Goal: Task Accomplishment & Management: Complete application form

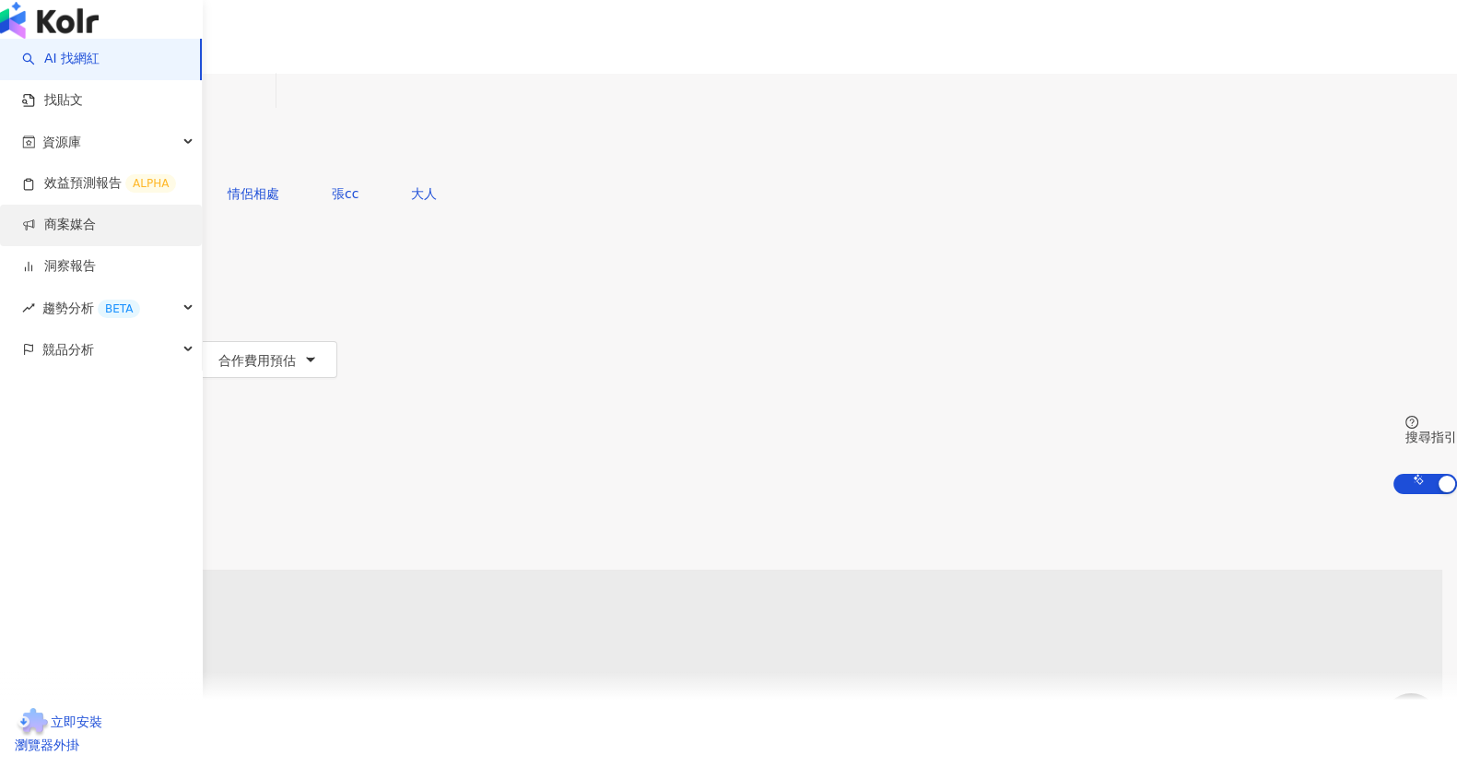
drag, startPoint x: 92, startPoint y: 269, endPoint x: 76, endPoint y: 283, distance: 21.6
click at [93, 234] on link "商案媒合" at bounding box center [59, 225] width 74 height 18
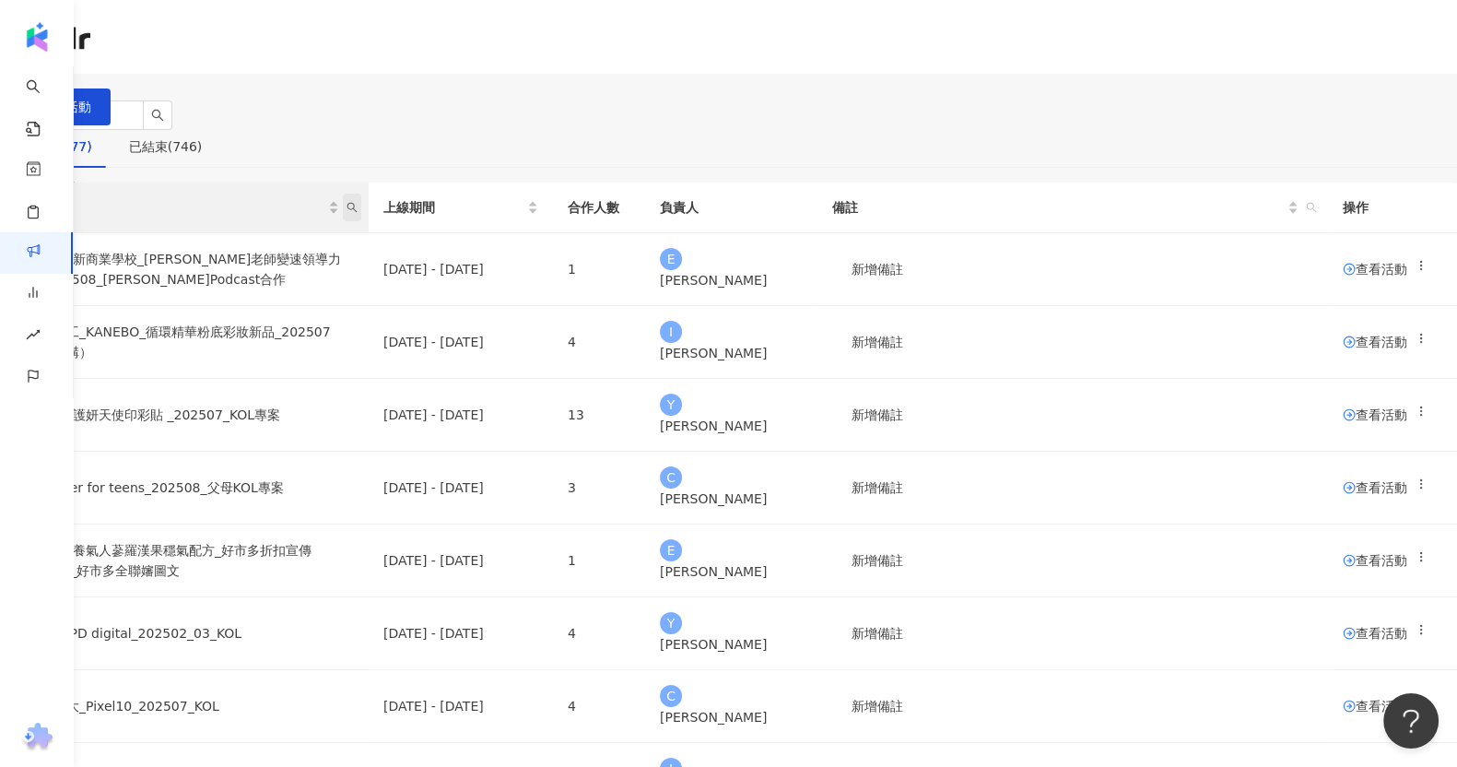
click at [361, 221] on span "活動名稱" at bounding box center [352, 208] width 18 height 28
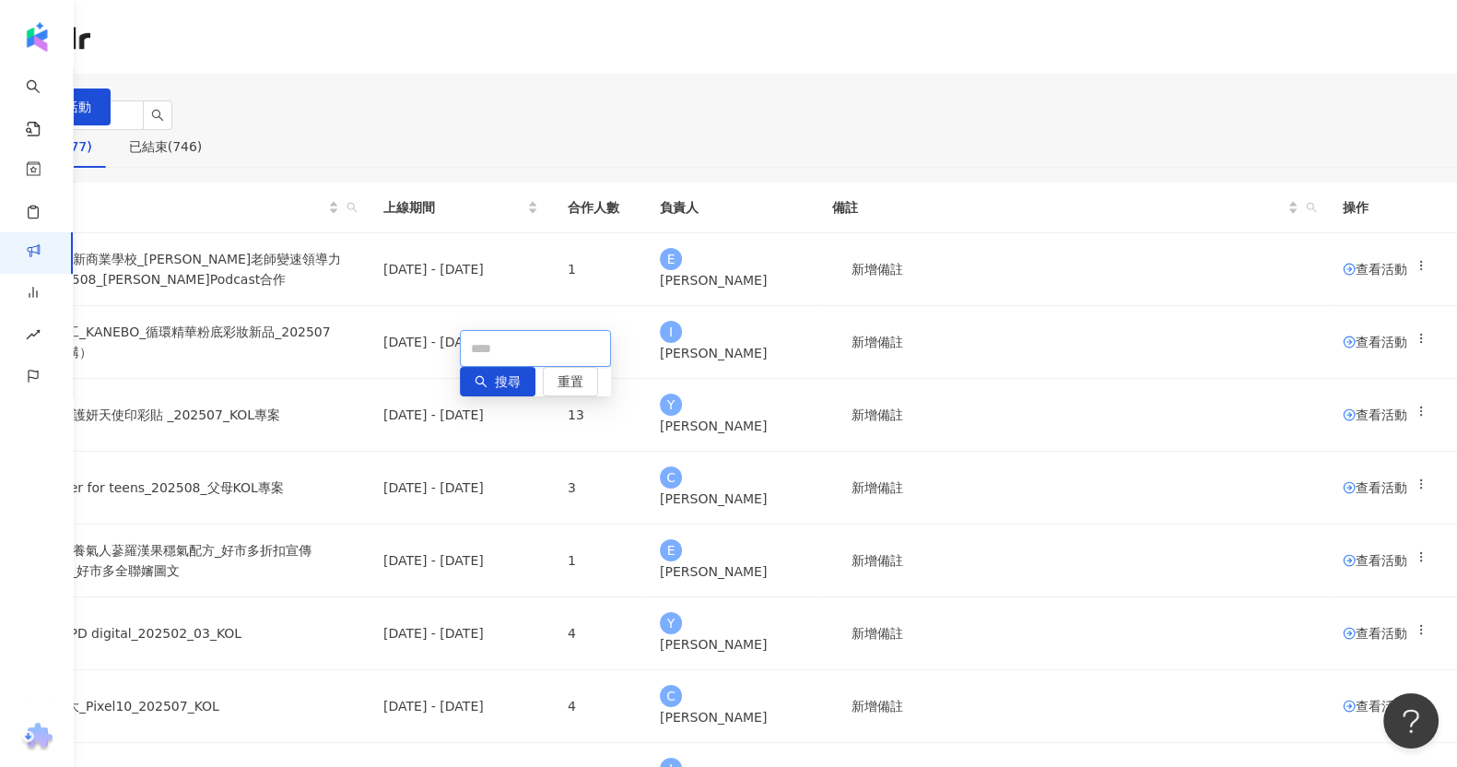
click at [475, 358] on input "text" at bounding box center [535, 348] width 151 height 37
paste input "**********"
type input "**********"
click at [456, 381] on button "搜尋" at bounding box center [476, 374] width 76 height 29
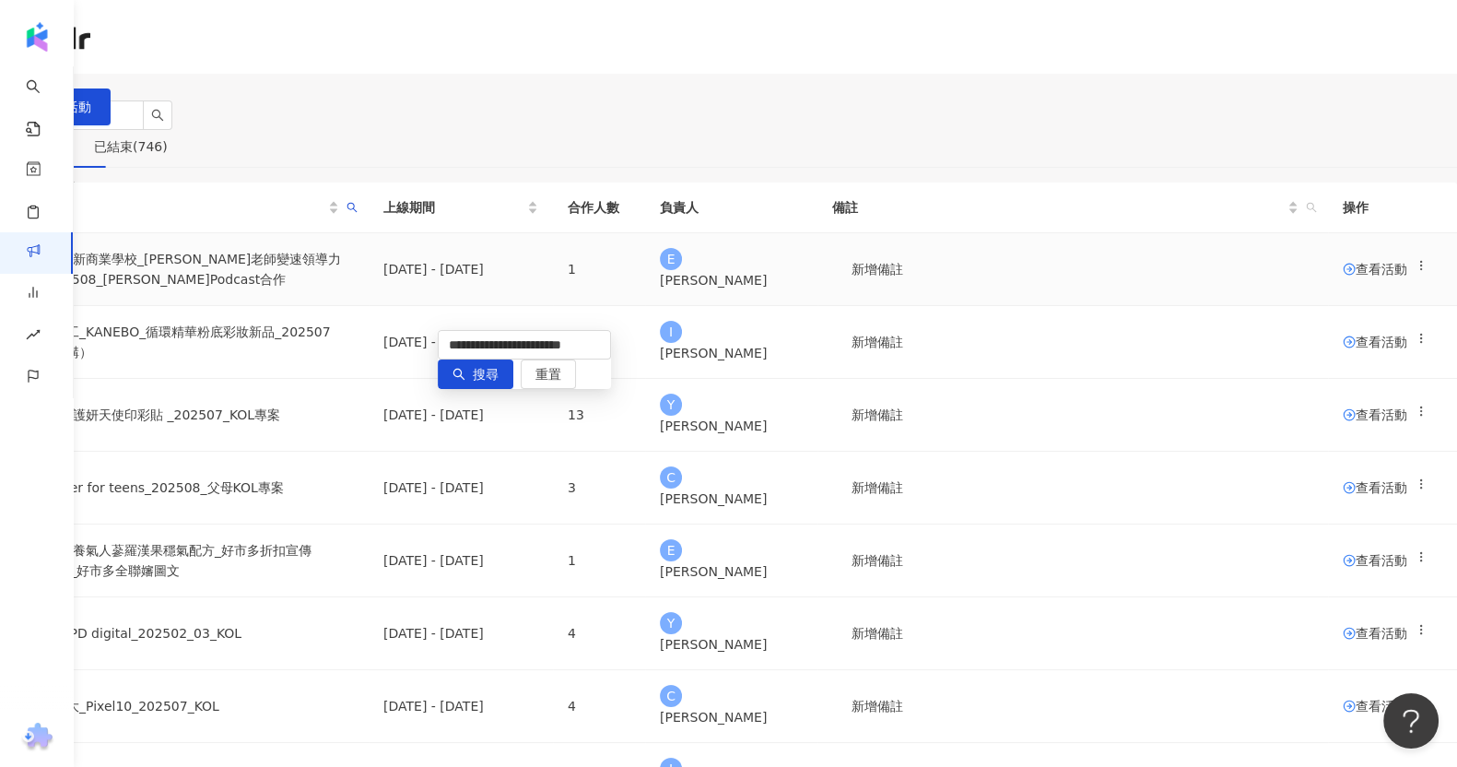
scroll to position [0, 0]
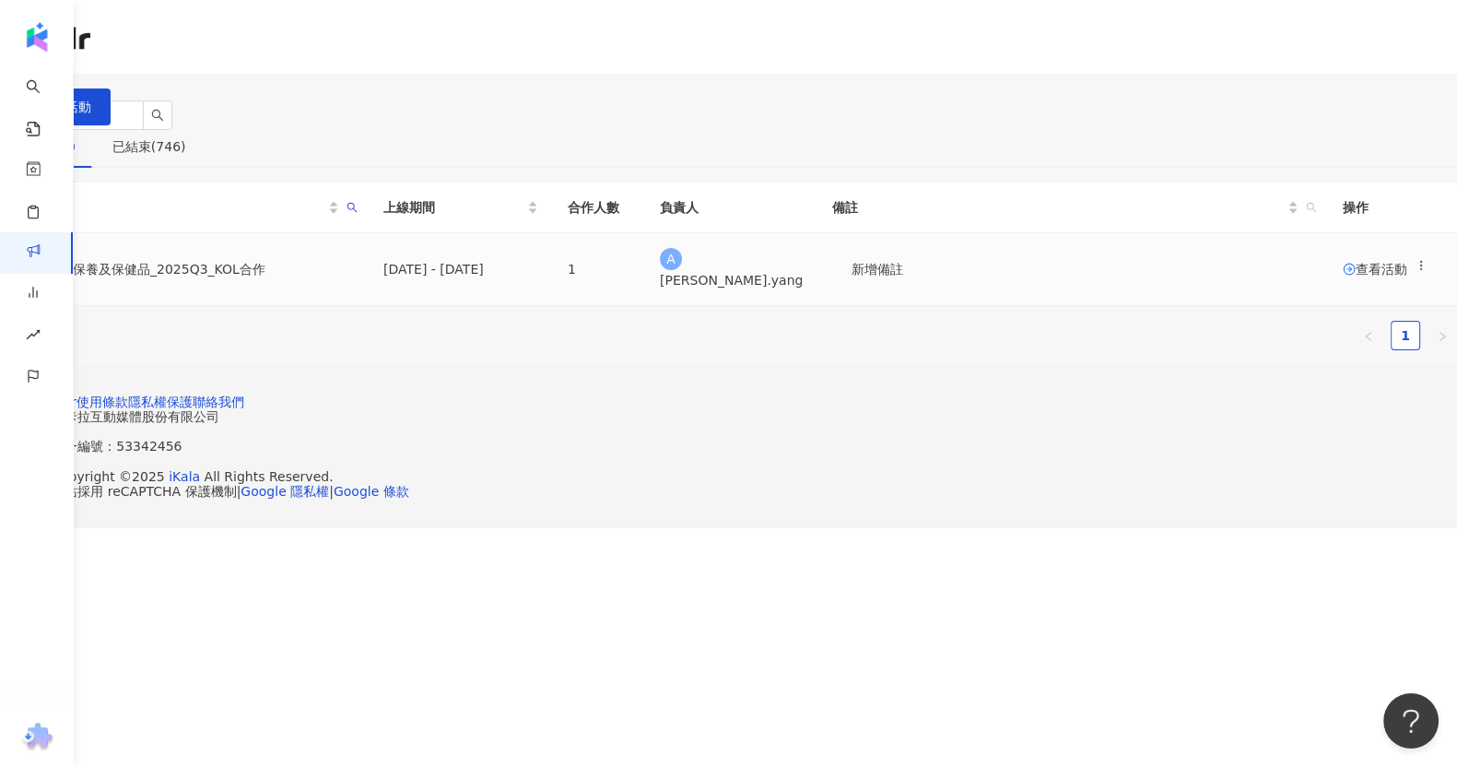
click at [1344, 275] on circle at bounding box center [1349, 269] width 11 height 11
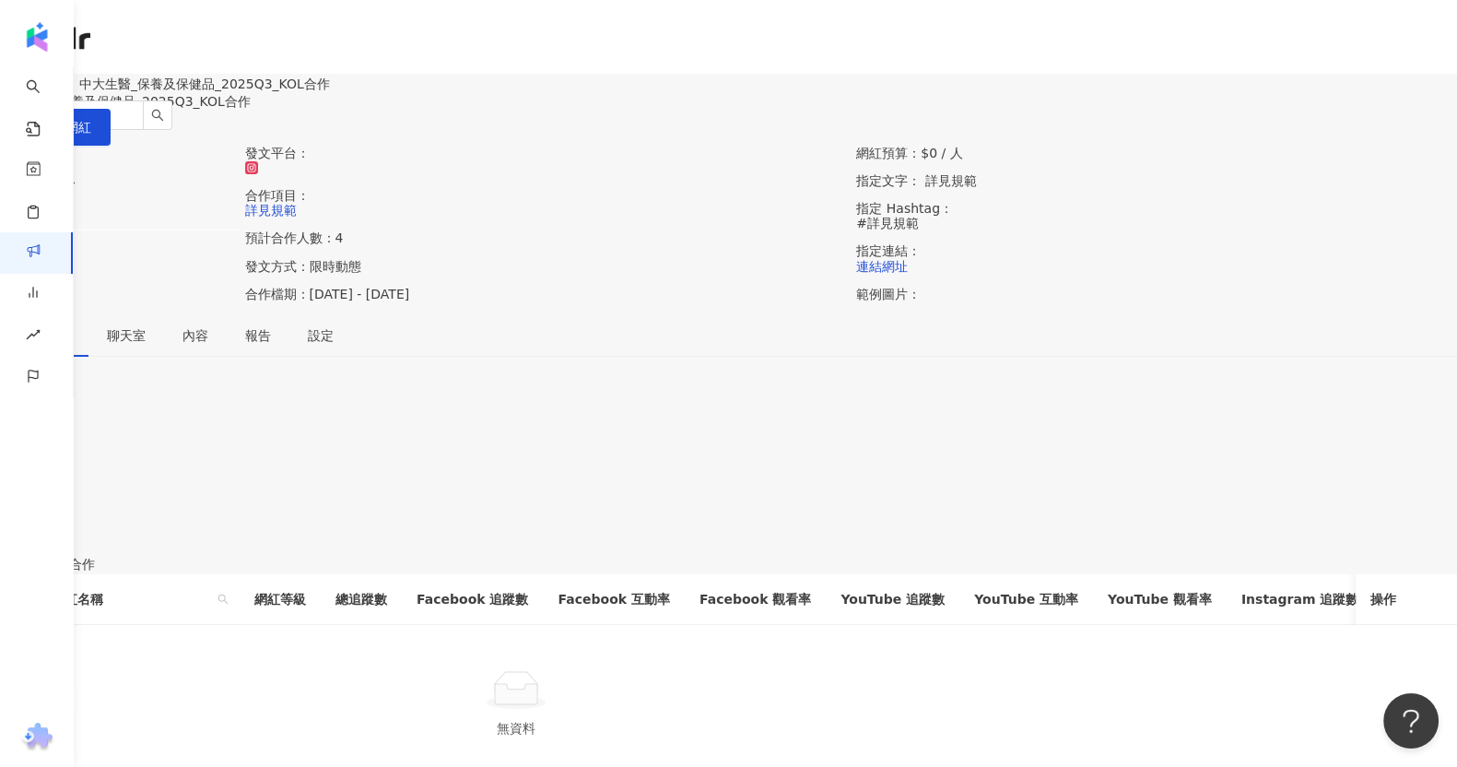
click at [853, 473] on div "1" at bounding box center [728, 463] width 1457 height 20
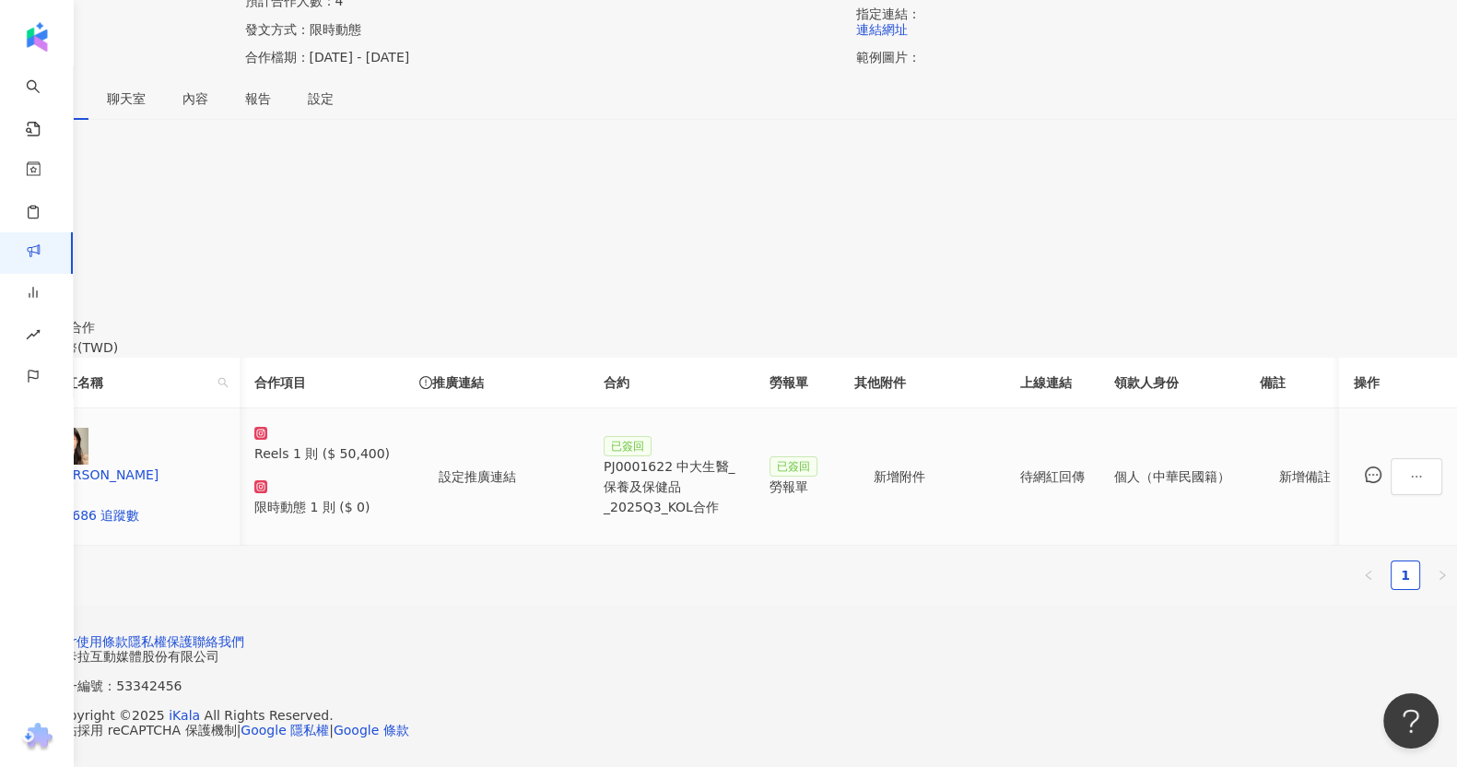
scroll to position [0, 216]
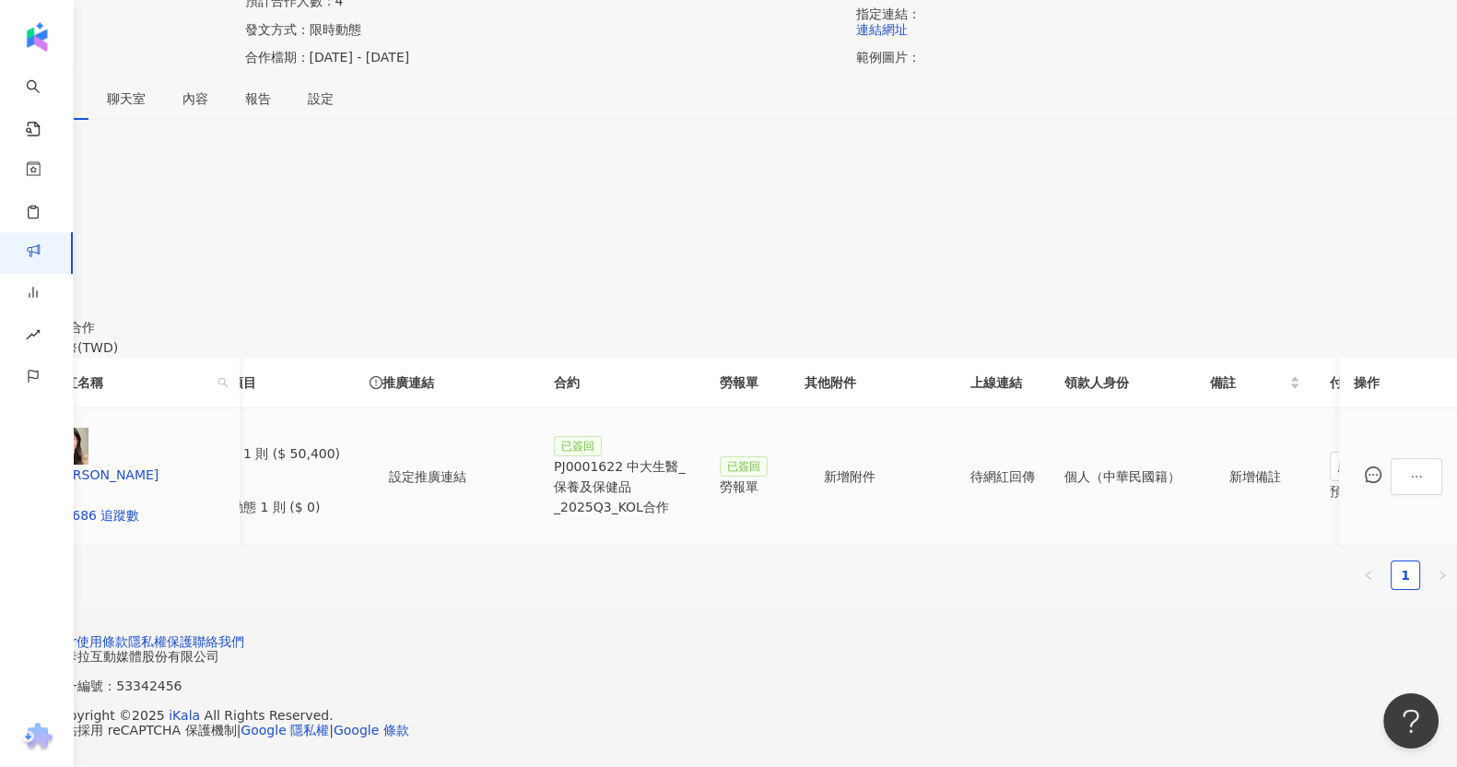
click at [690, 456] on div "PJ0001622 中大生醫_保養及保健品_2025Q3_KOL合作" at bounding box center [622, 486] width 136 height 61
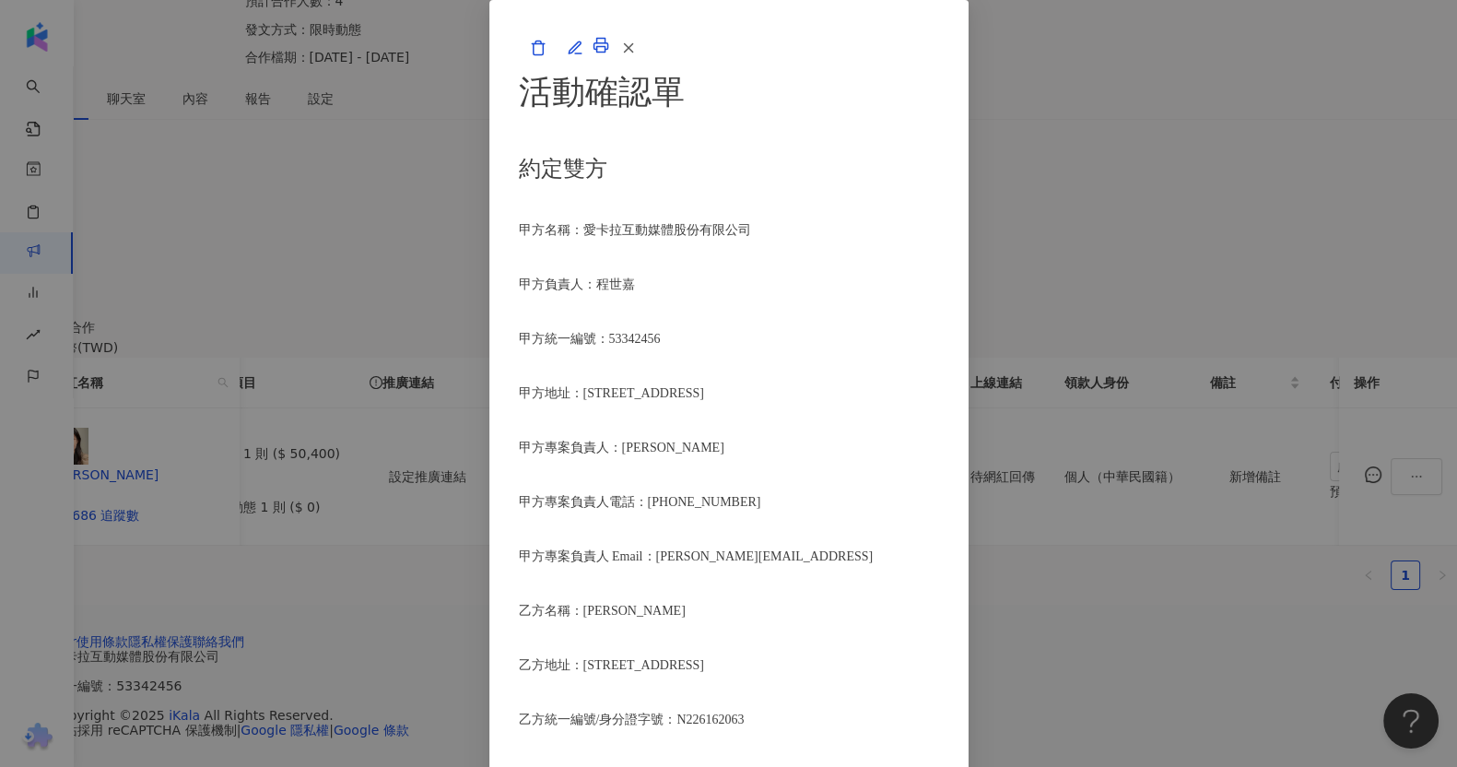
scroll to position [855, 0]
click at [646, 66] on button "button" at bounding box center [627, 47] width 37 height 37
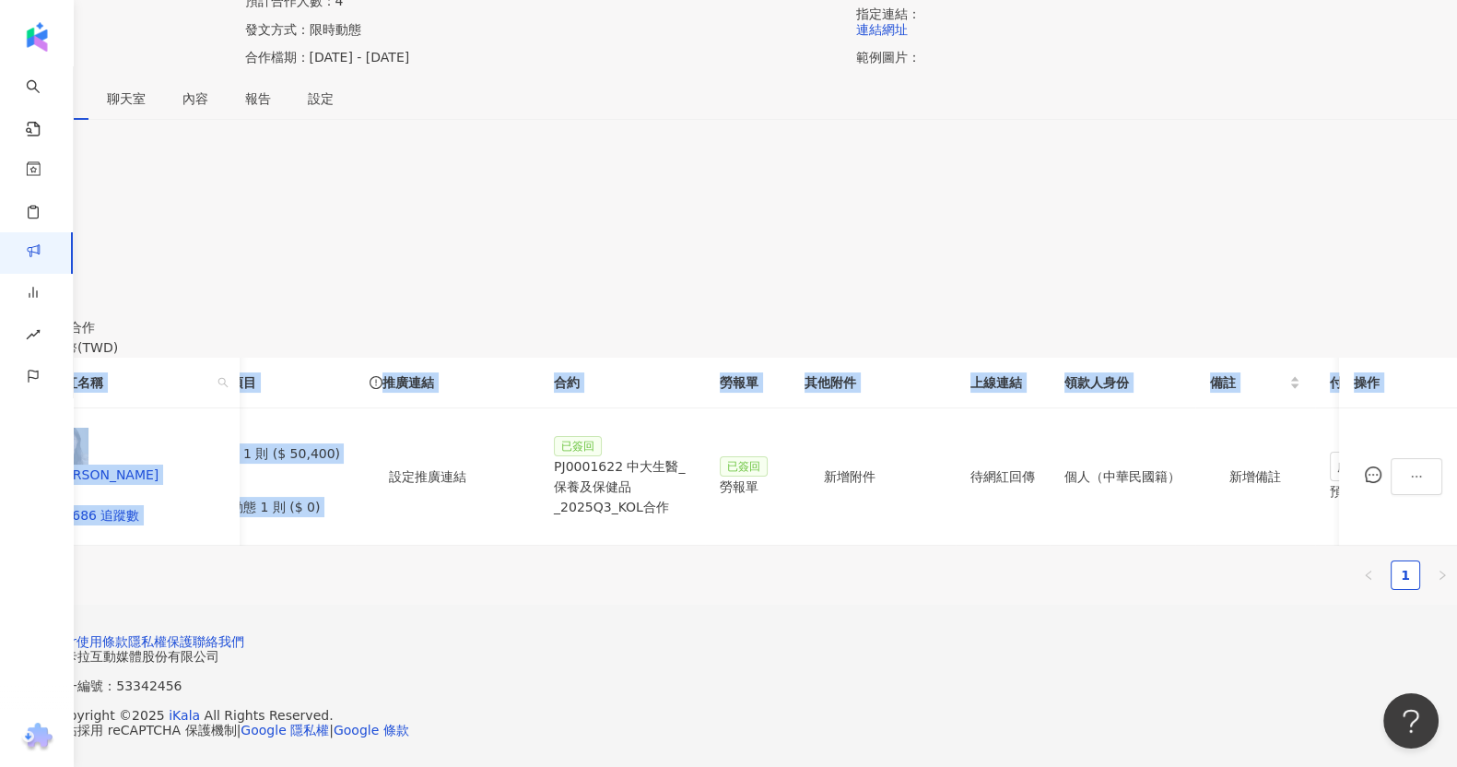
drag, startPoint x: 599, startPoint y: 458, endPoint x: 563, endPoint y: 458, distance: 36.0
click at [563, 458] on div "網紅名稱 合作總酬勞 (含稅) 合作項目 推廣連結 合約 勞報單 其他附件 上線連結 領款人身份 備註 付款狀態 操作 CJ香香 62,686 追蹤數 $50…" at bounding box center [728, 452] width 1457 height 188
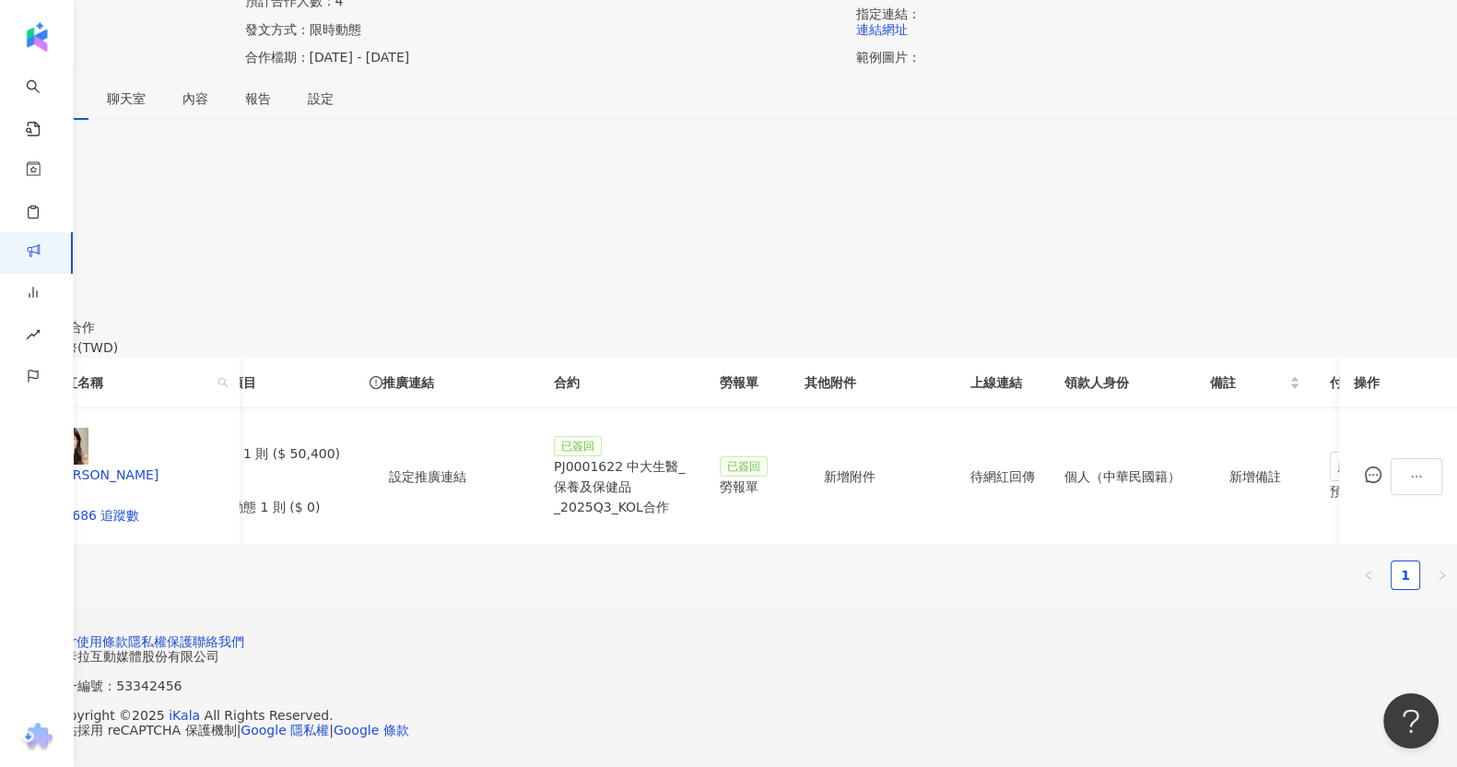
click at [582, 481] on div "網紅名稱 合作總酬勞 (含稅) 合作項目 推廣連結 合約 勞報單 其他附件 上線連結 領款人身份 備註 付款狀態 操作 CJ香香 62,686 追蹤數 $50…" at bounding box center [728, 474] width 1457 height 232
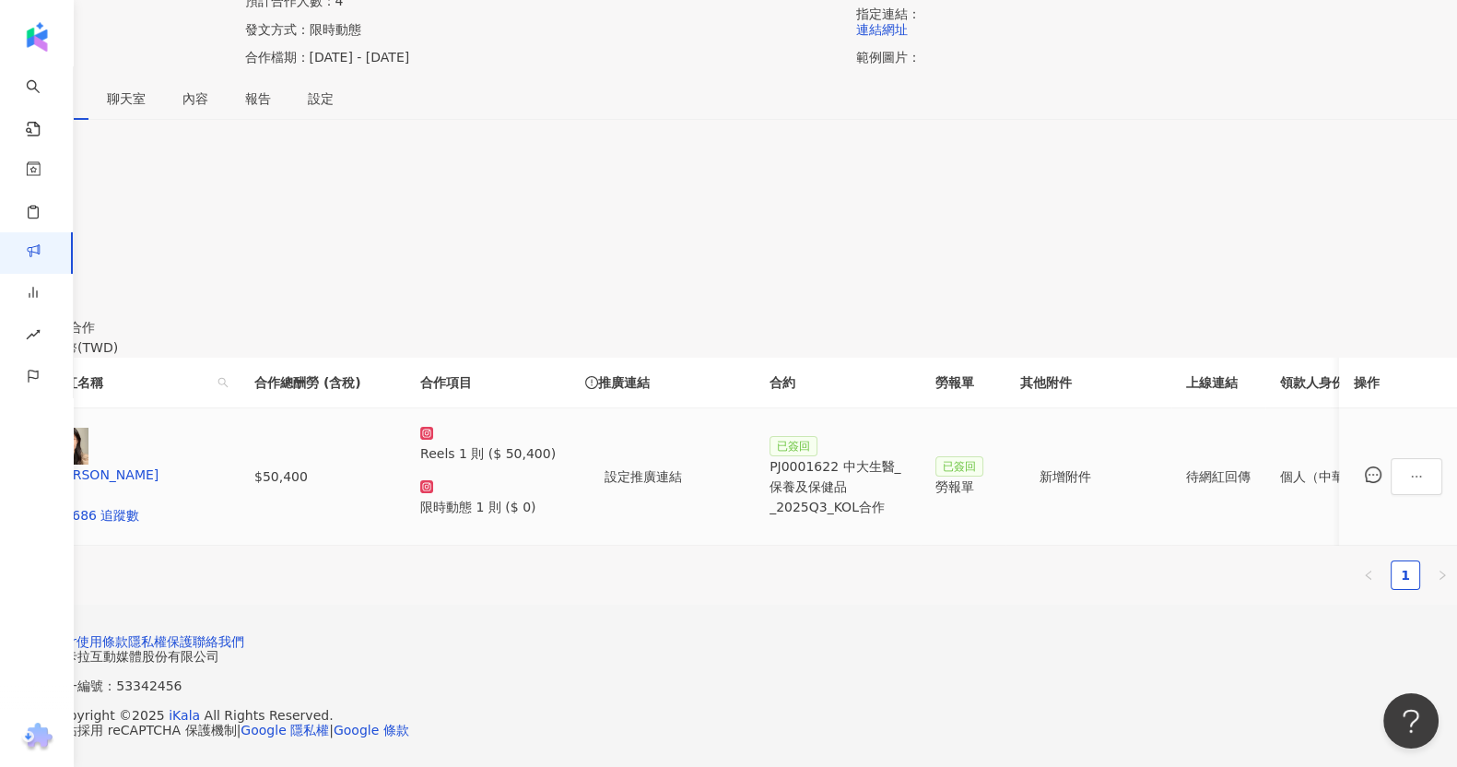
click at [556, 497] on p "限時動態 1 則 ($ 0)" at bounding box center [488, 507] width 136 height 20
click at [37, 412] on td at bounding box center [18, 476] width 37 height 137
click at [1410, 470] on icon "ellipsis" at bounding box center [1416, 476] width 13 height 13
click at [1302, 74] on li "設定合作條件" at bounding box center [1291, 92] width 100 height 37
click at [740, 372] on div "推廣連結" at bounding box center [662, 382] width 155 height 20
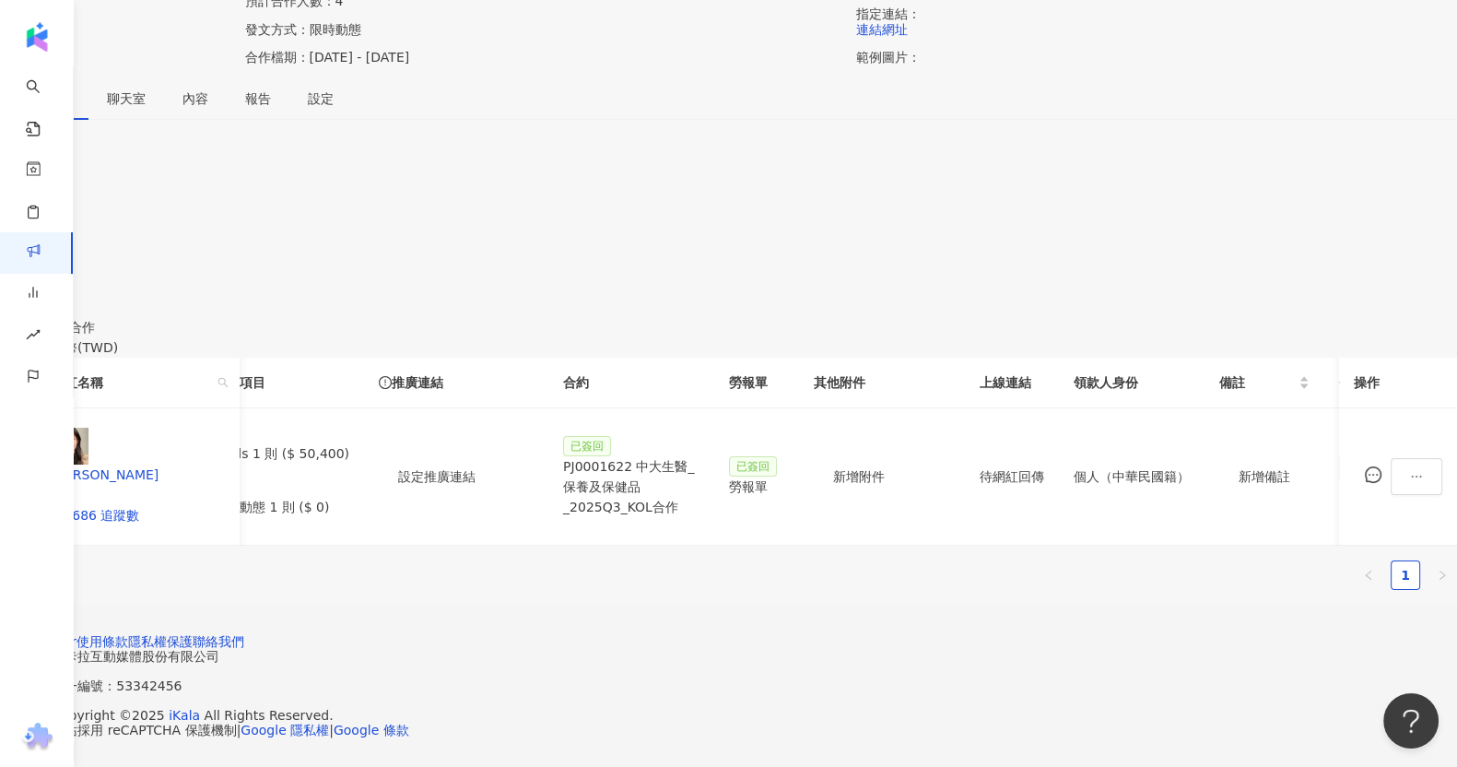
scroll to position [0, 307]
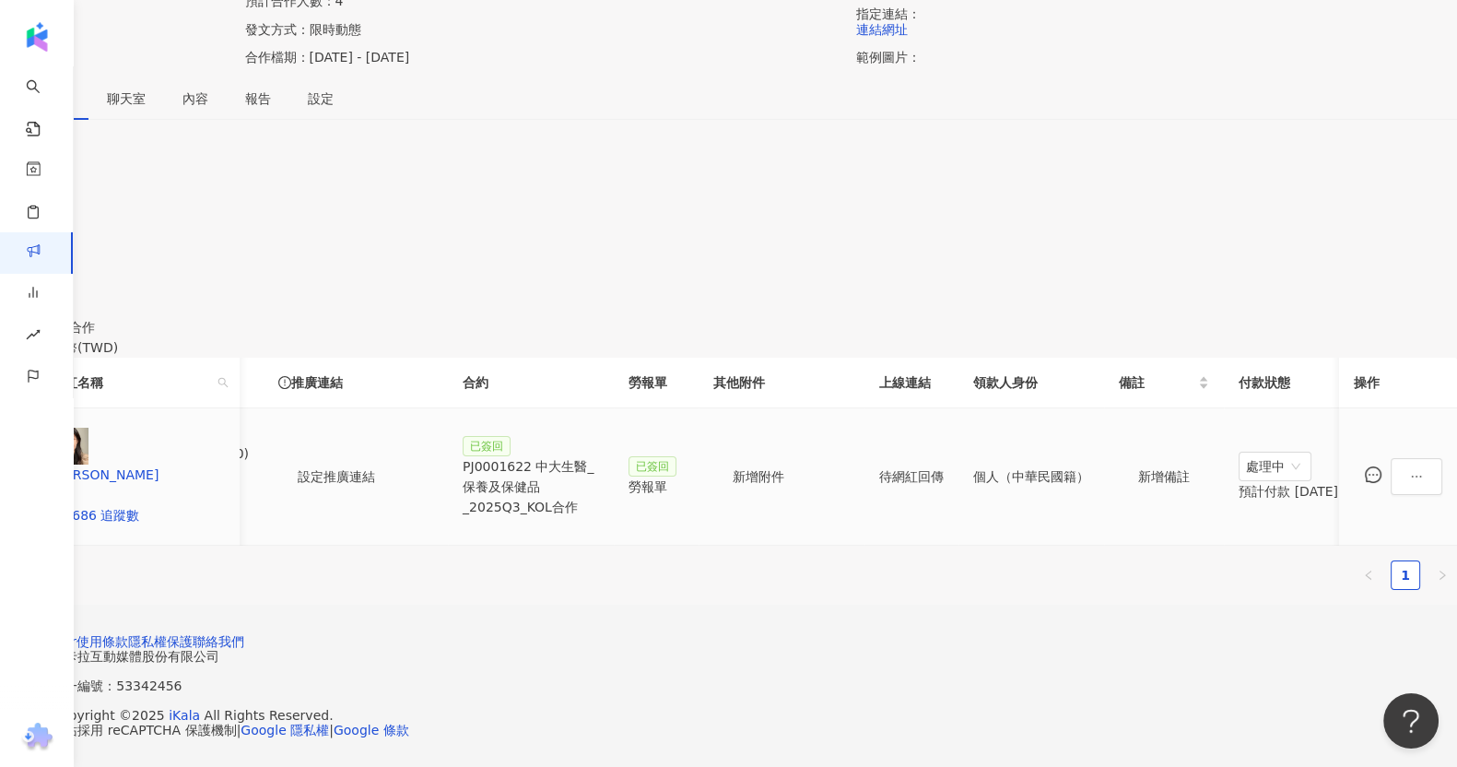
click at [599, 456] on div "PJ0001622 中大生醫_保養及保健品_2025Q3_KOL合作" at bounding box center [531, 486] width 136 height 61
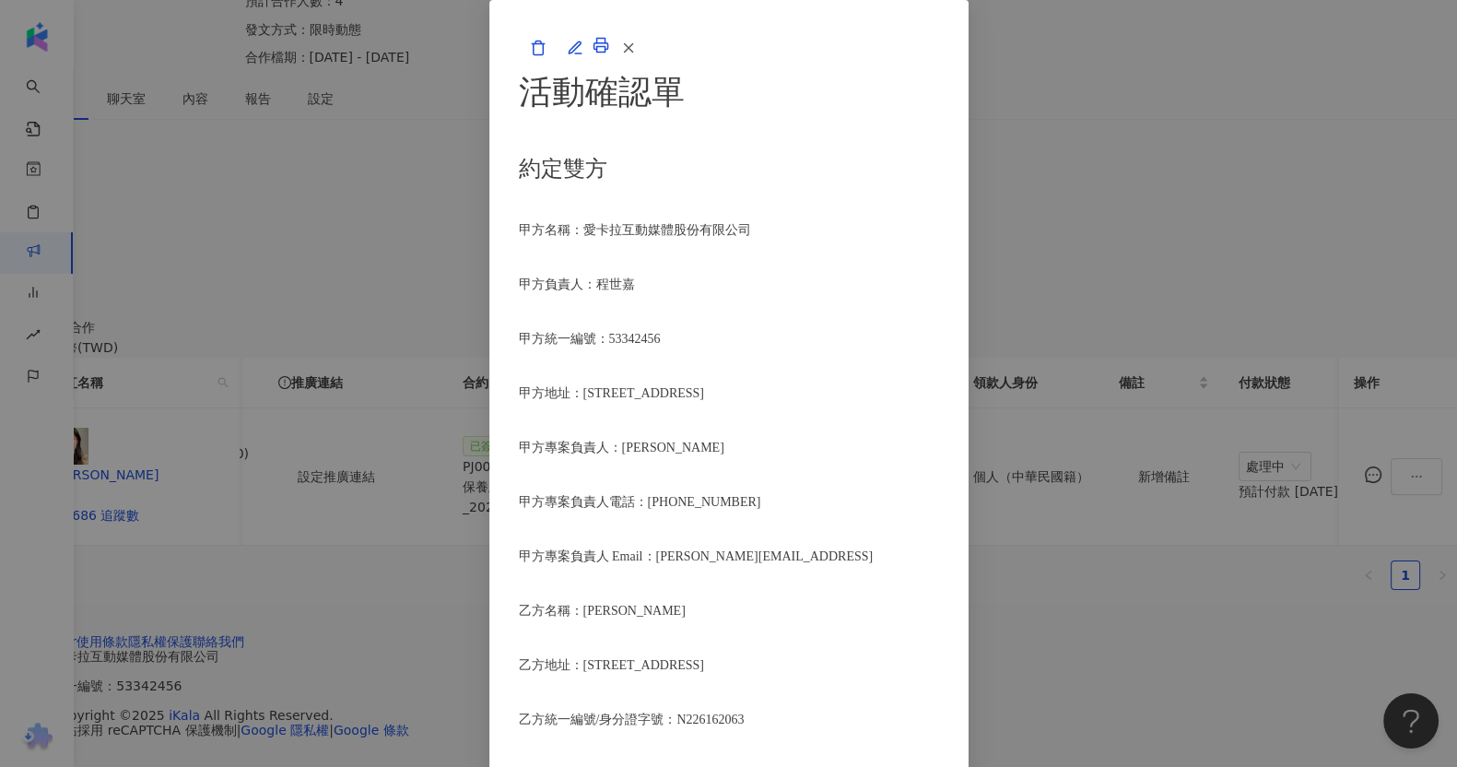
scroll to position [1037, 0]
click at [646, 66] on button "button" at bounding box center [627, 47] width 37 height 37
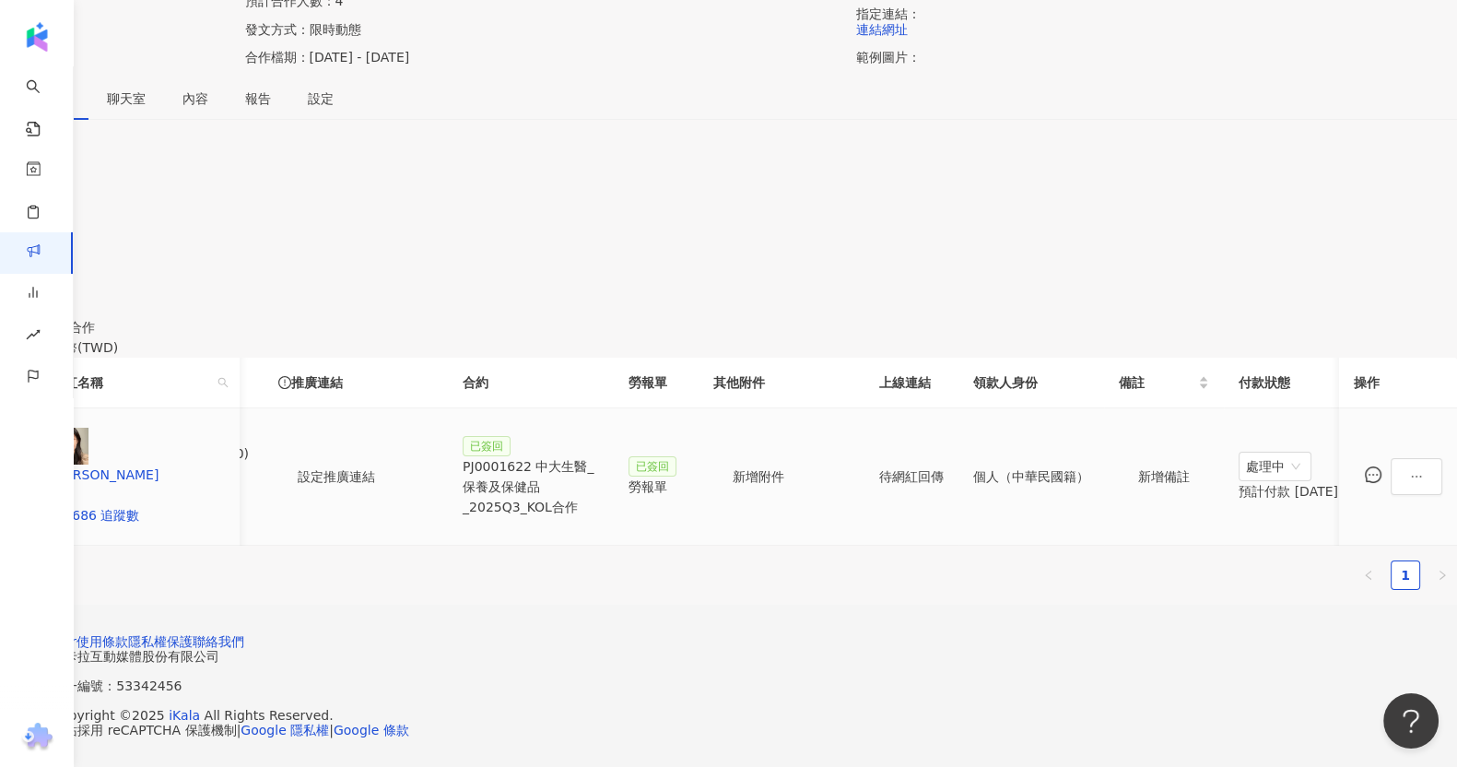
click at [684, 477] on div "勞報單" at bounding box center [656, 487] width 55 height 20
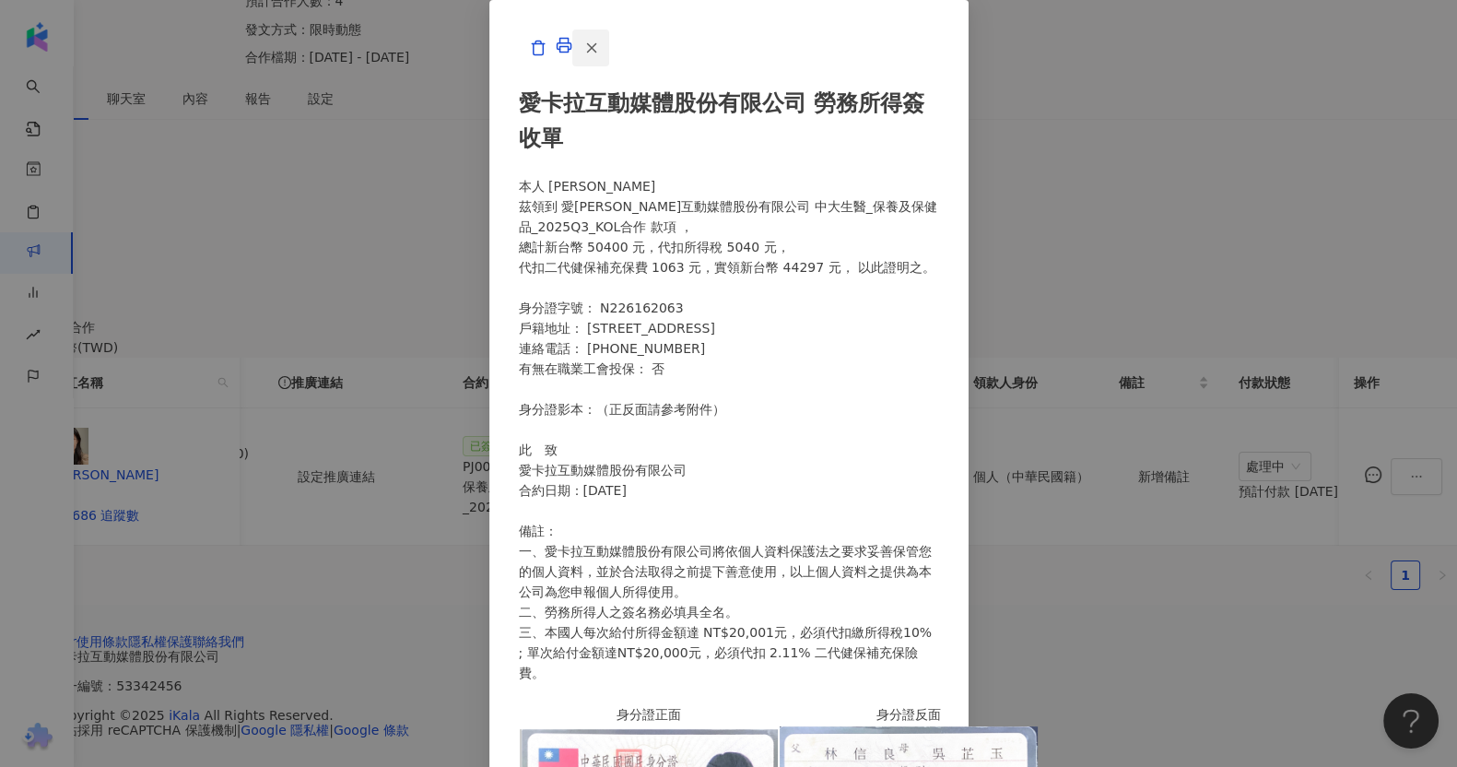
click at [609, 66] on button "button" at bounding box center [590, 47] width 37 height 37
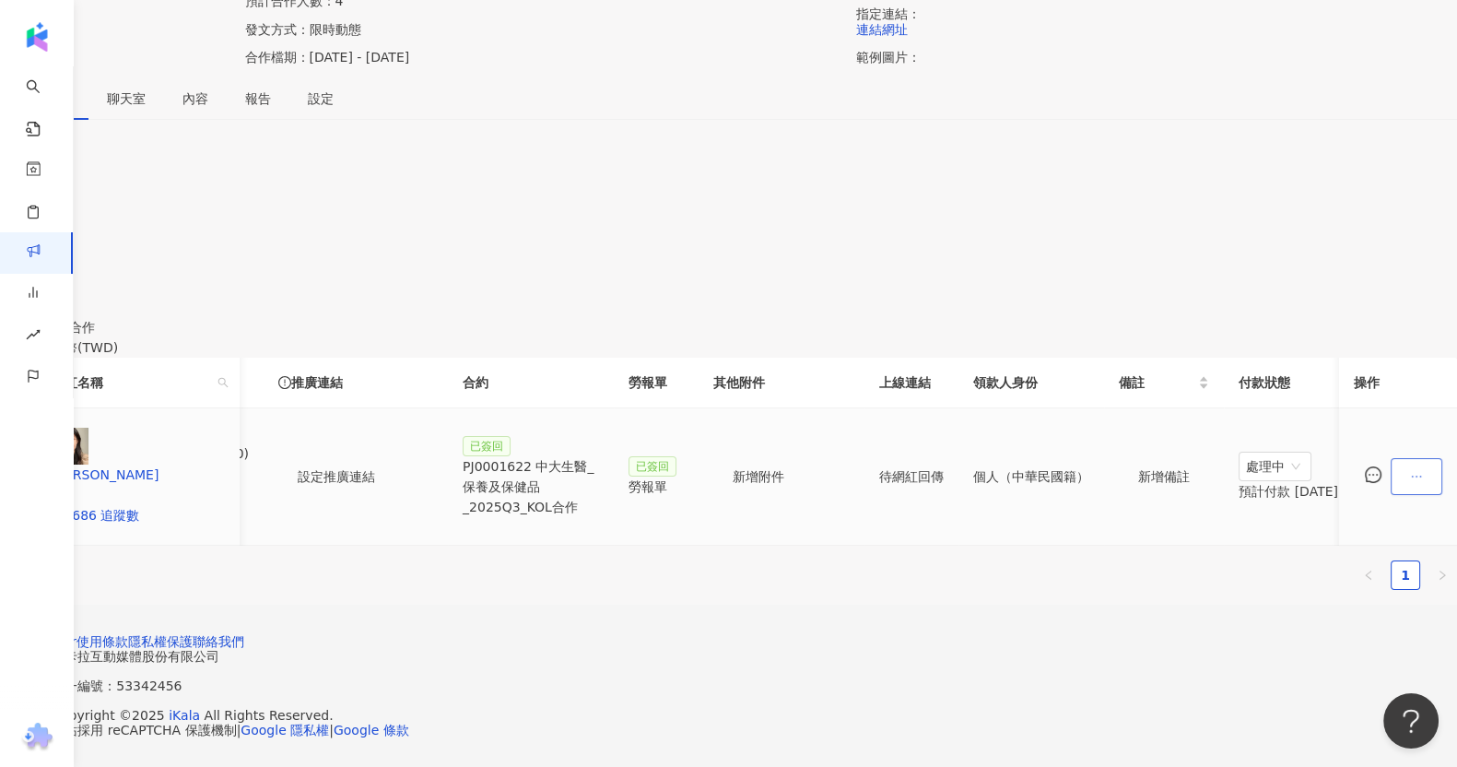
click at [1410, 470] on icon "ellipsis" at bounding box center [1416, 476] width 13 height 13
click at [1086, 337] on div "幣別 ： 新台幣 ( TWD ) 網紅名稱 合作總酬勞 (含稅) 合作項目 推廣連結 合約 勞報單 其他附件 上線連結 領款人身份 備註 付款狀態 操作 CJ…" at bounding box center [728, 470] width 1457 height 267
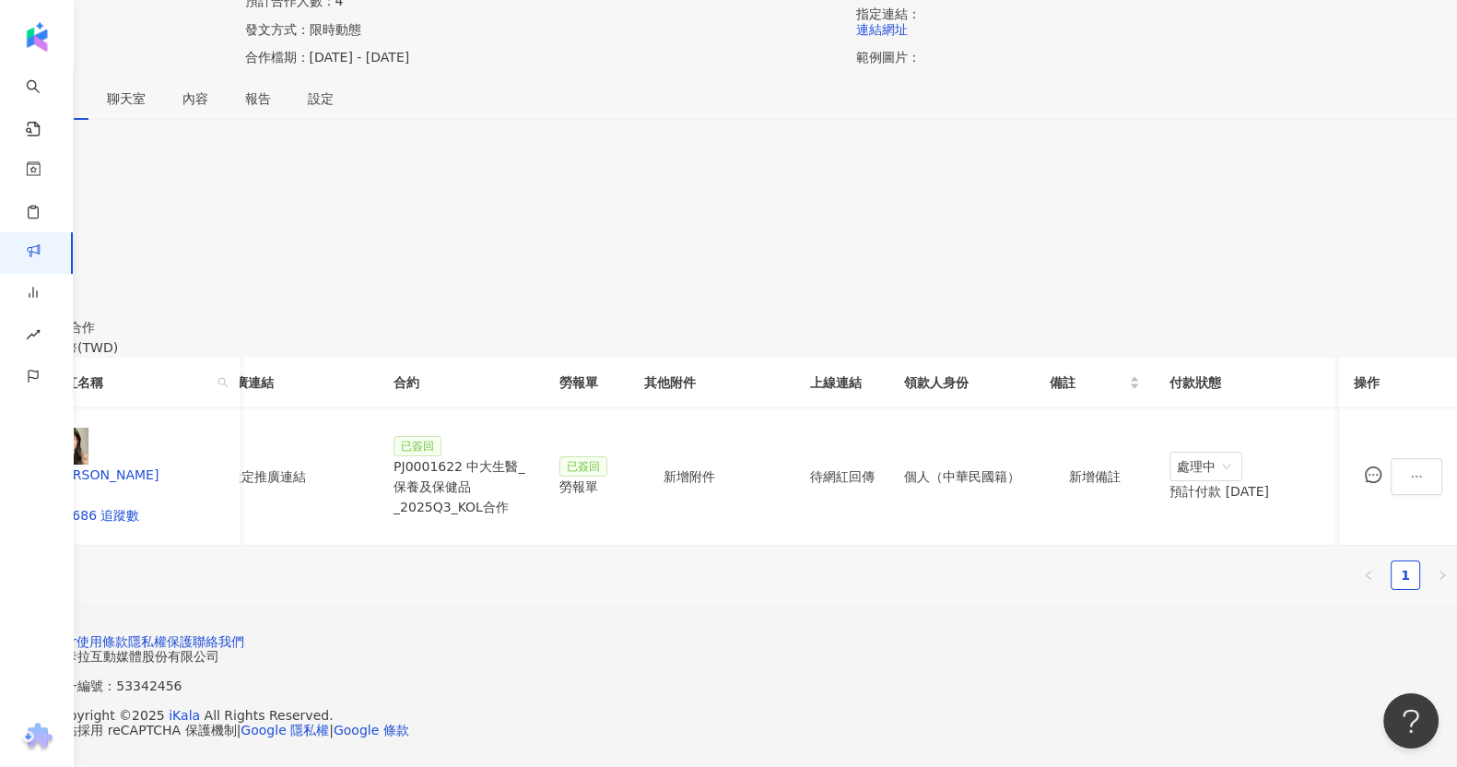
scroll to position [0, 0]
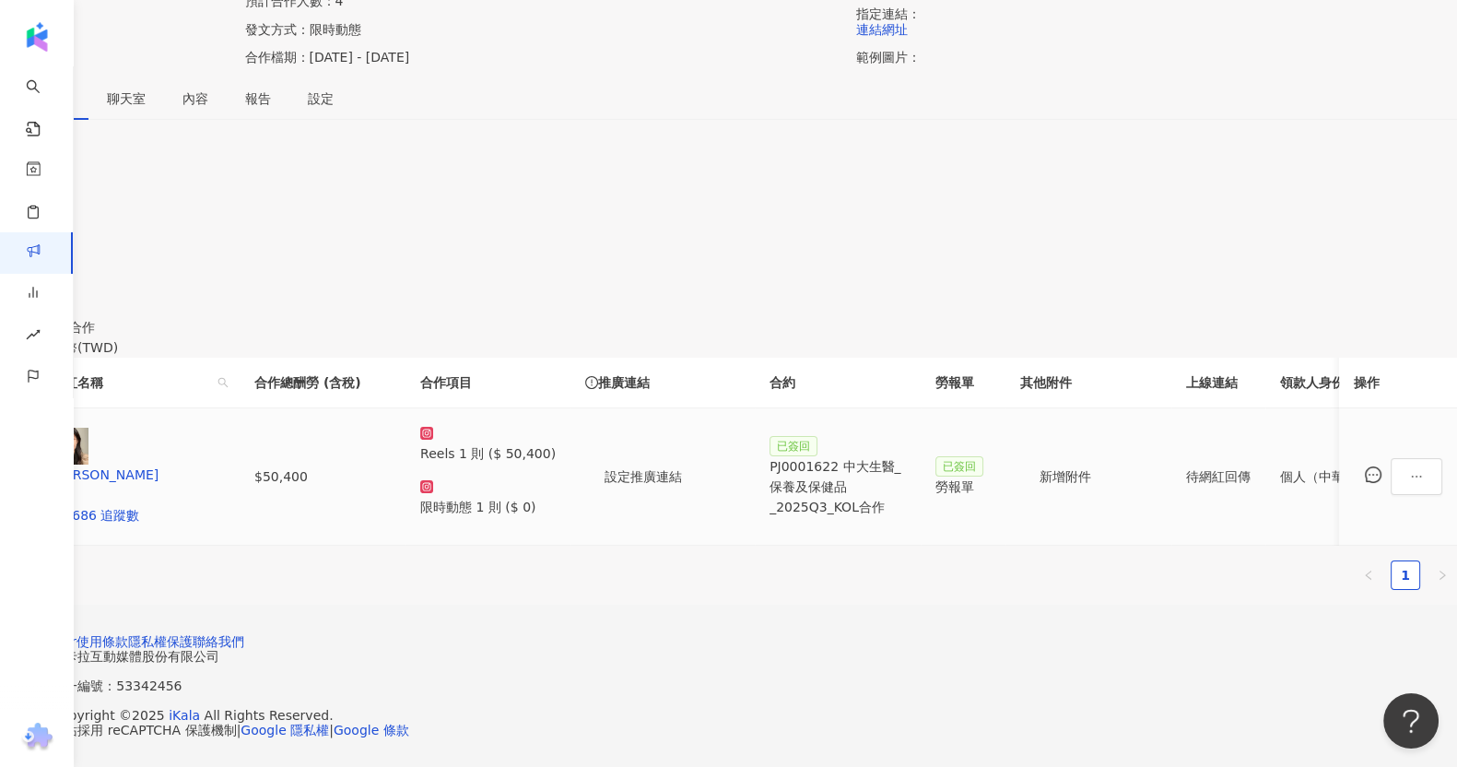
click at [921, 358] on th "合約" at bounding box center [838, 383] width 166 height 51
click at [1327, 510] on div "0 待邀約 0 確認中 1 執行中 0 已結束 0 無意願/取消合作 幣別 ： 新台幣 ( TWD ) 網紅名稱 合作總酬勞 (含稅) 合作項目 推廣連結 合…" at bounding box center [728, 370] width 1457 height 470
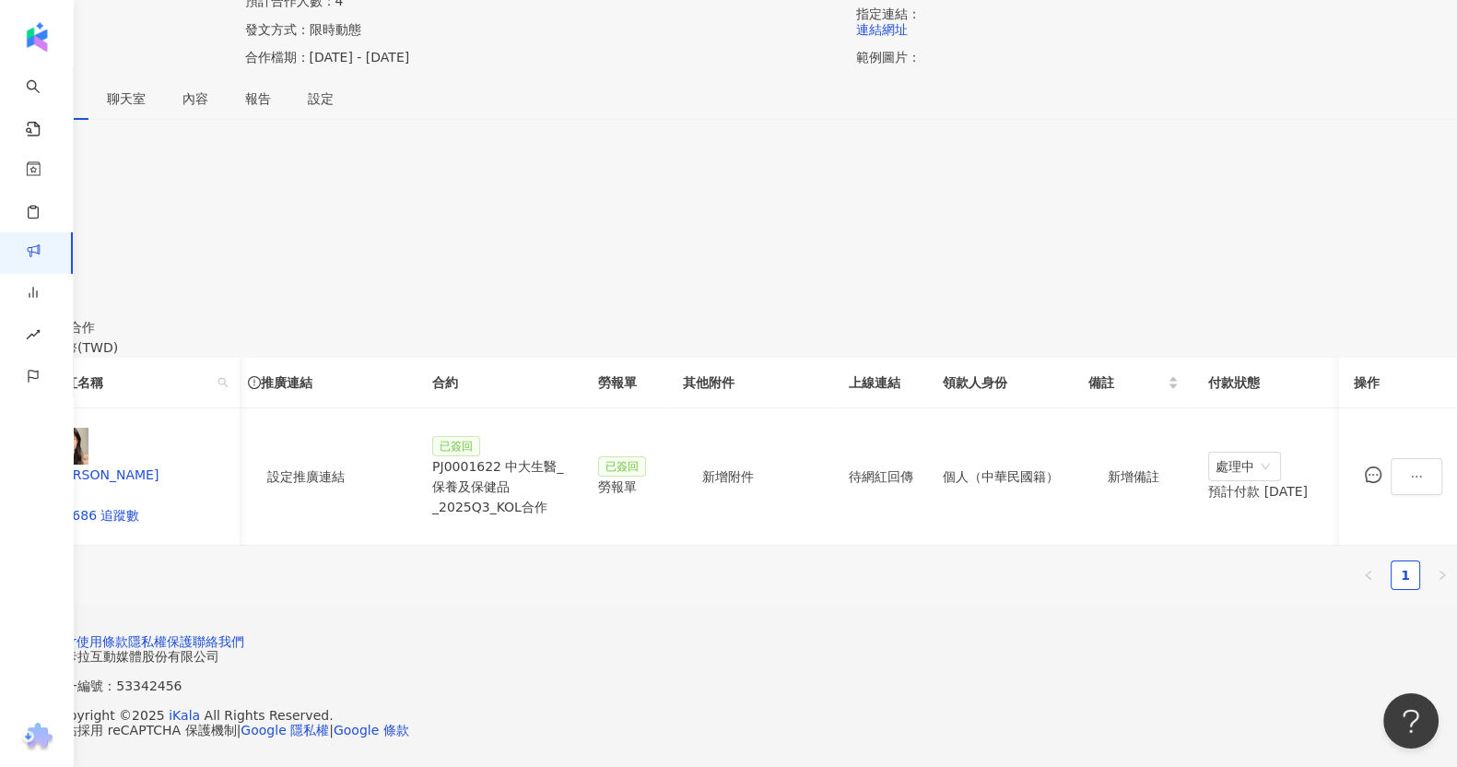
scroll to position [0, 466]
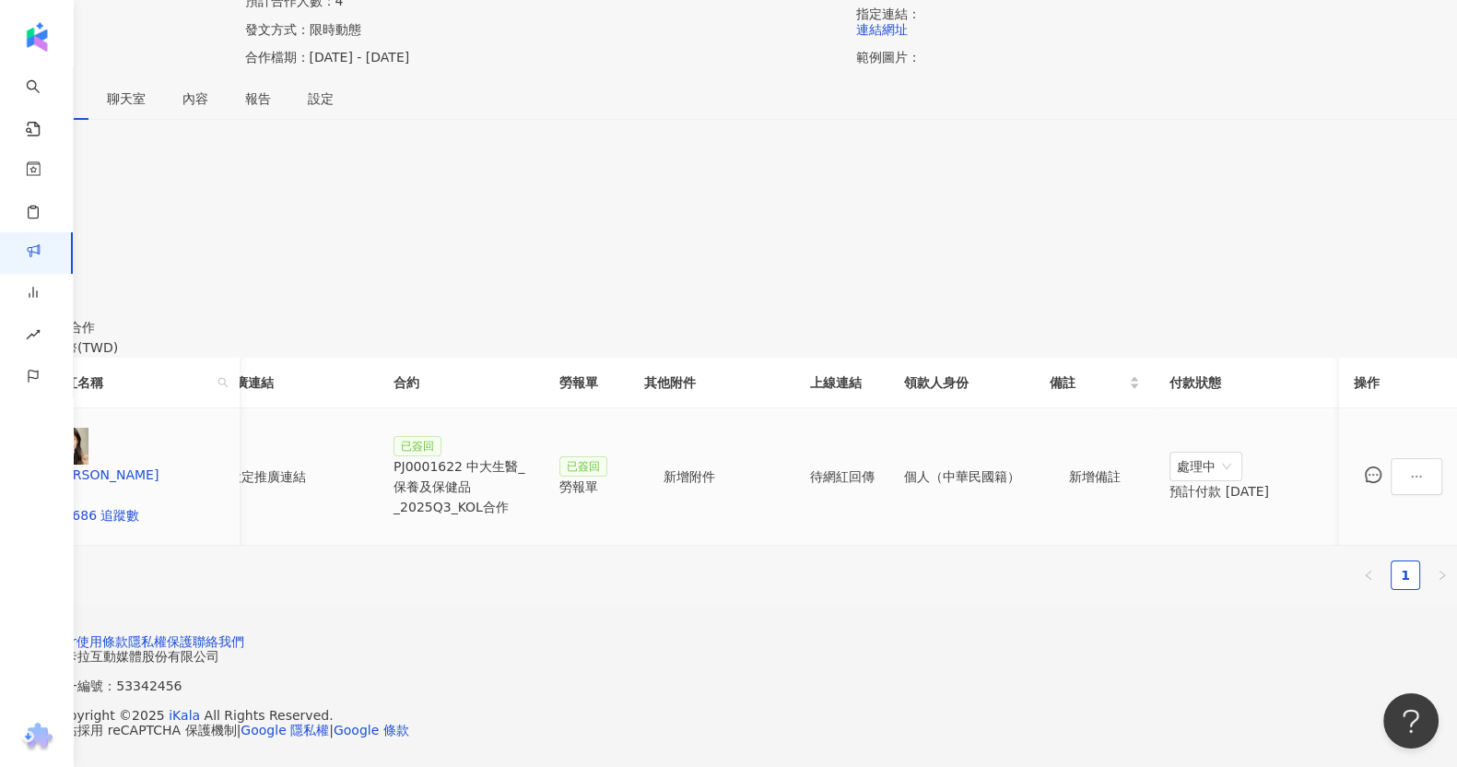
click at [530, 456] on div "PJ0001622 中大生醫_保養及保健品_2025Q3_KOL合作" at bounding box center [462, 486] width 136 height 61
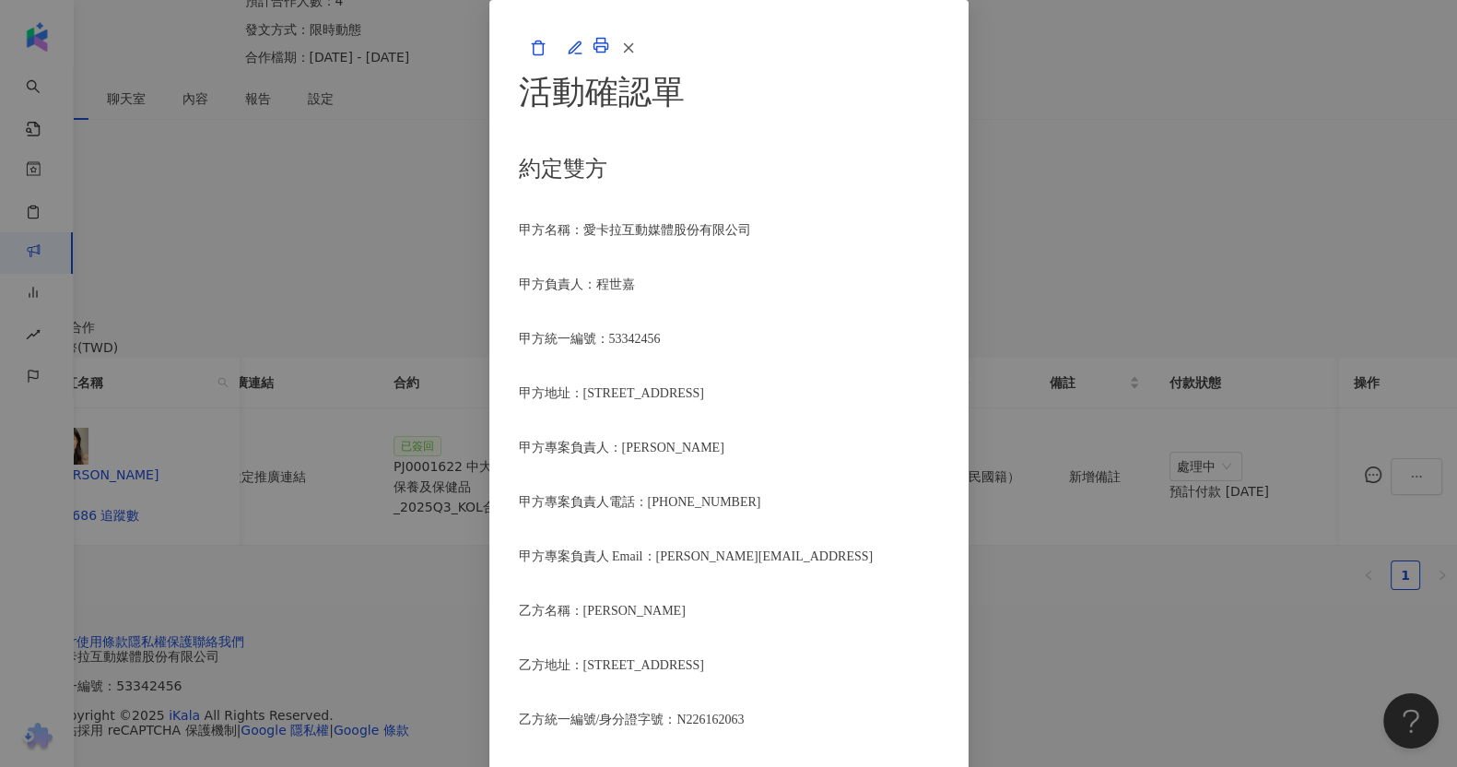
scroll to position [806, 0]
click at [584, 56] on icon "button" at bounding box center [575, 48] width 17 height 17
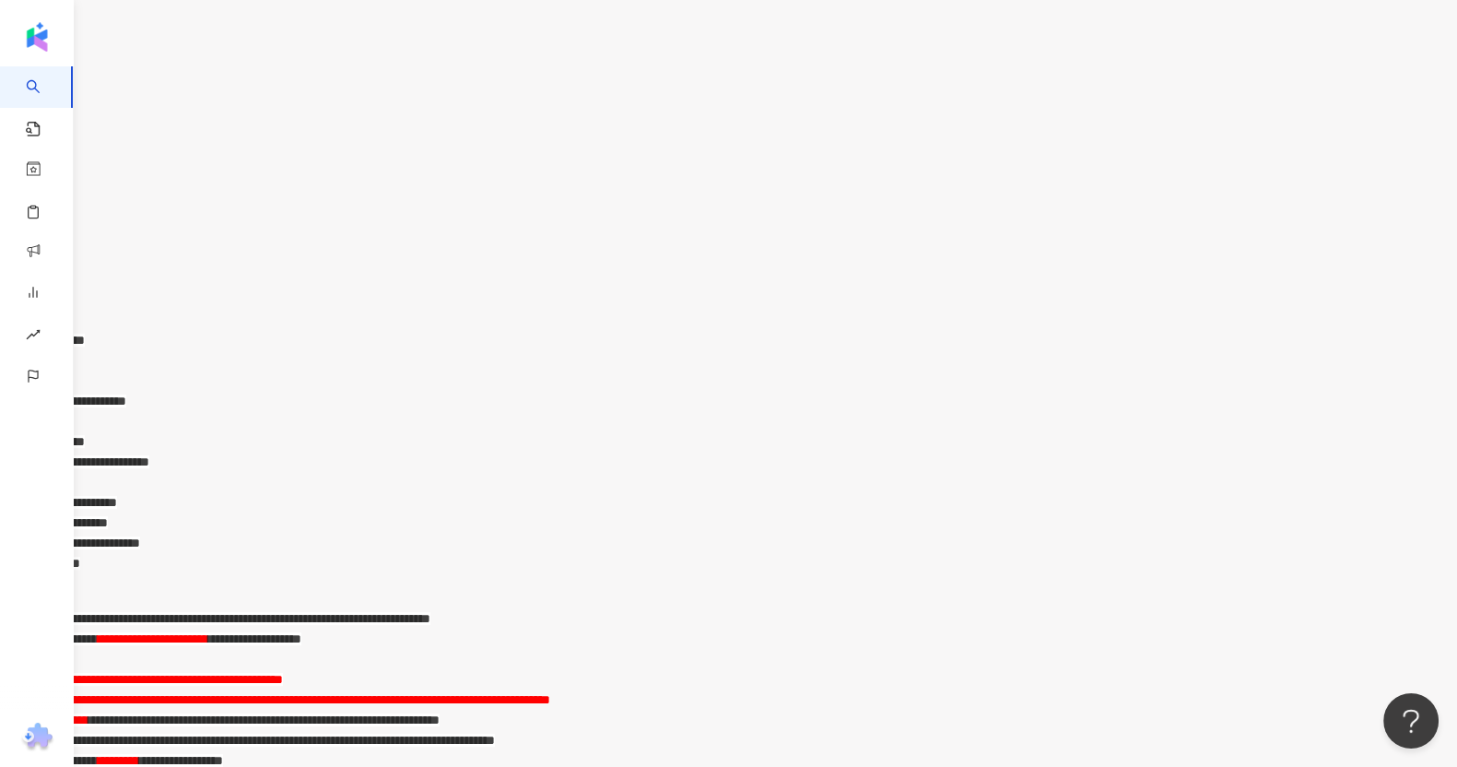
scroll to position [576, 0]
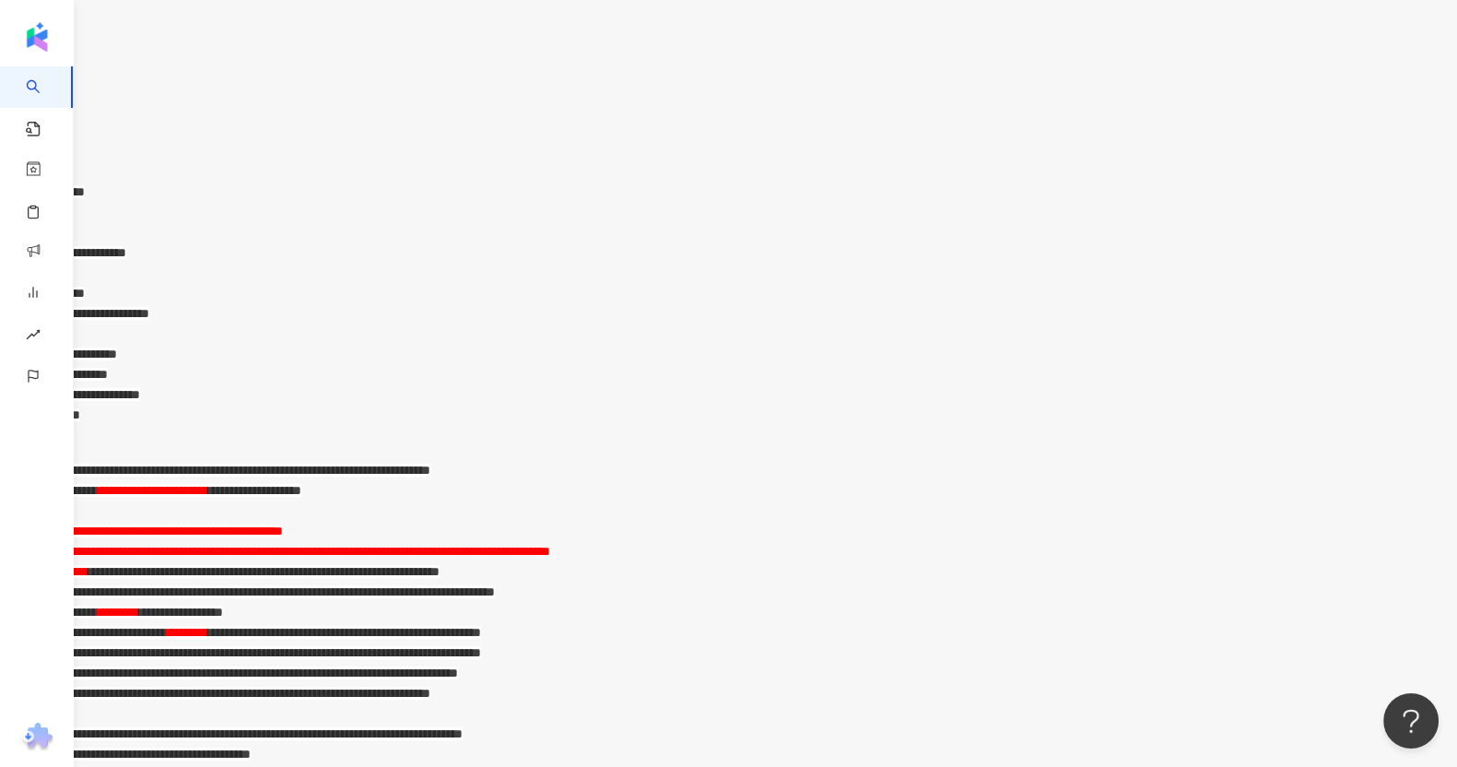
click at [80, 408] on span "**********" at bounding box center [40, 414] width 80 height 13
click at [467, 405] on div "**********" at bounding box center [728, 415] width 1457 height 20
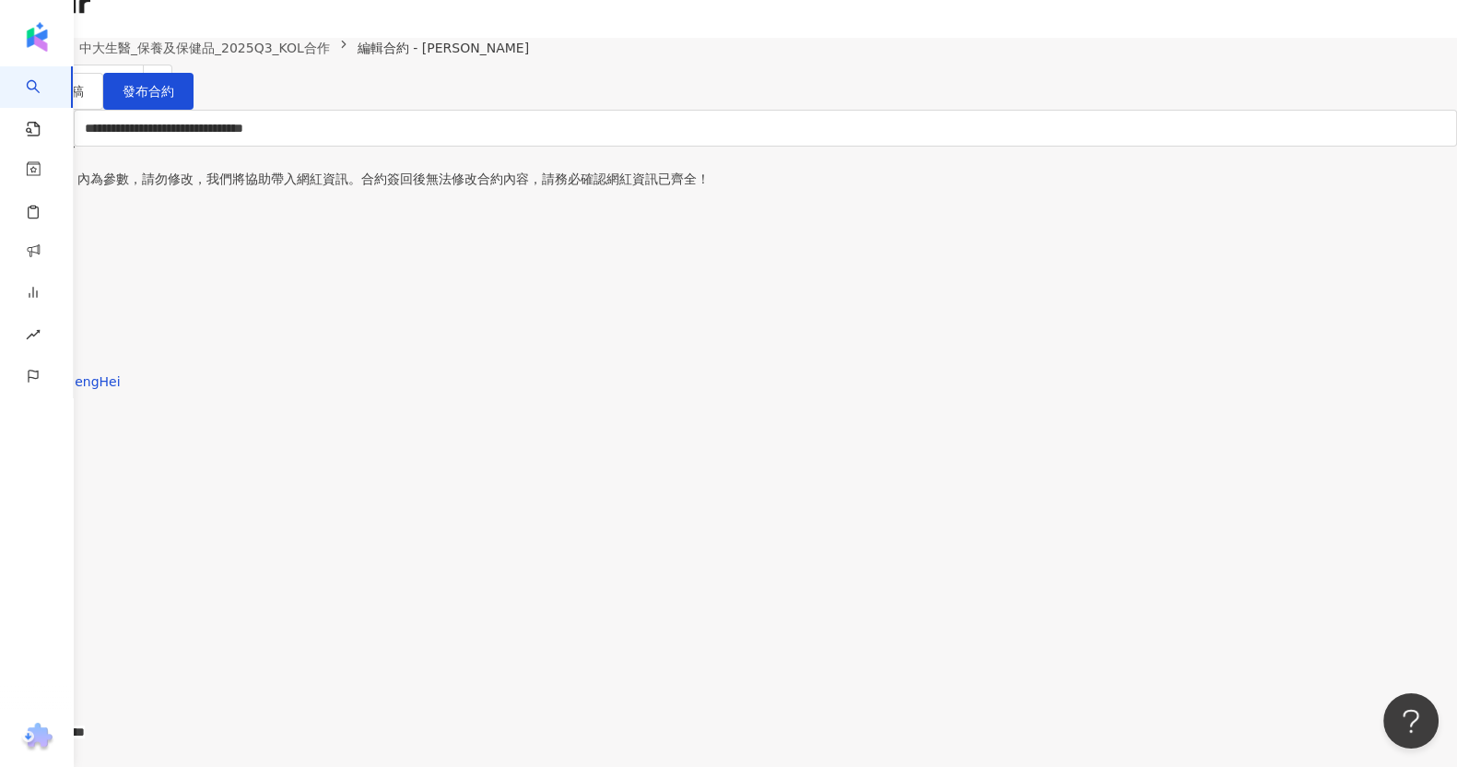
scroll to position [0, 0]
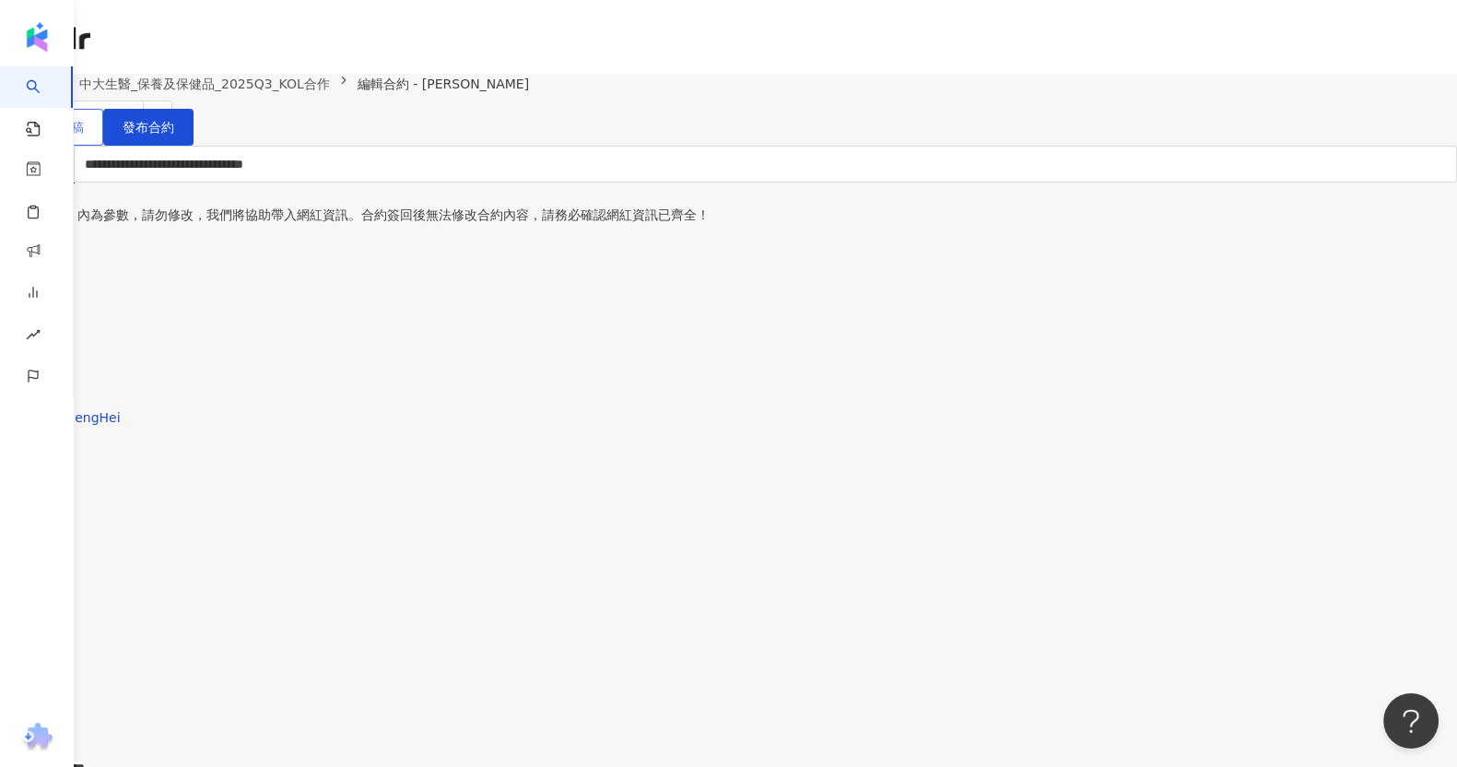
click at [103, 146] on button "儲存為草稿" at bounding box center [51, 127] width 103 height 37
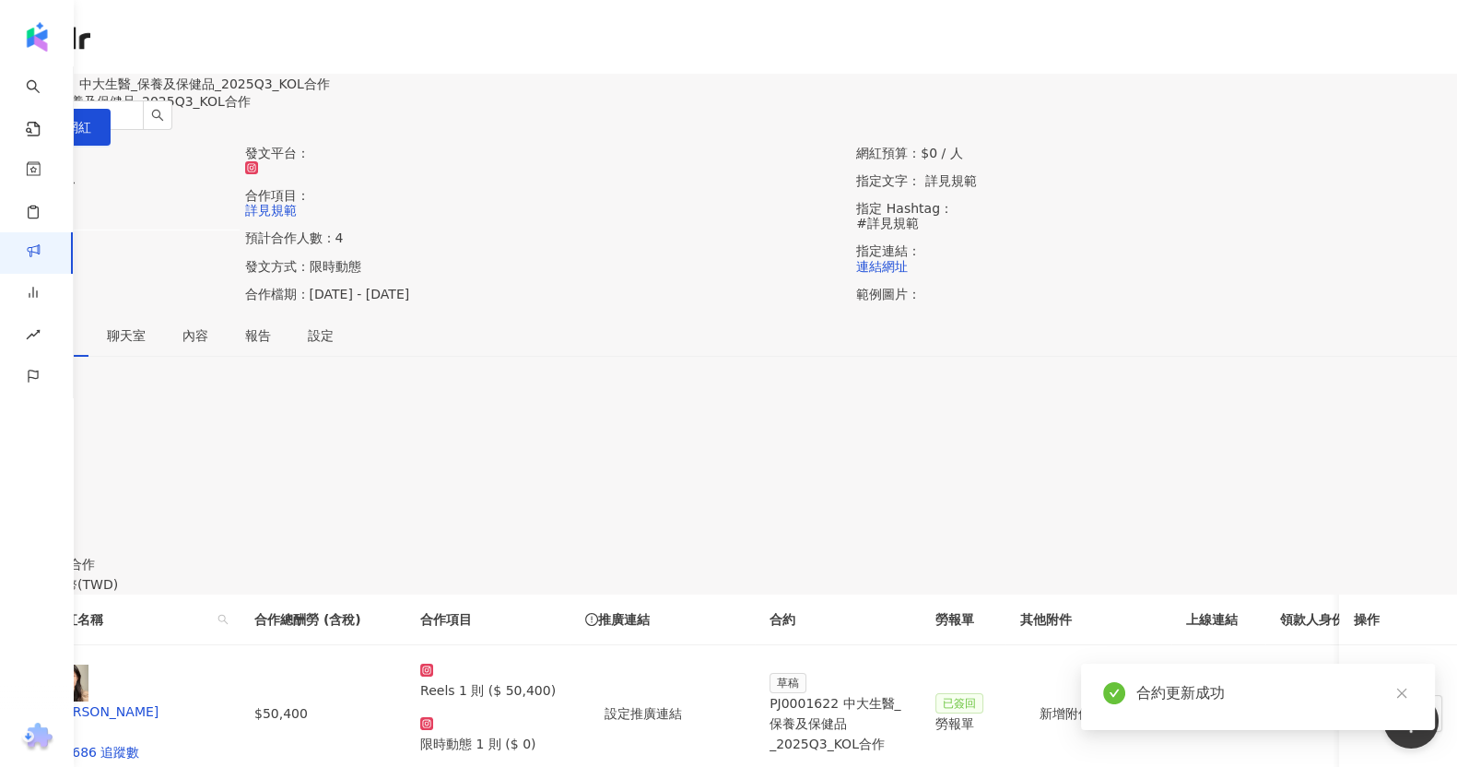
click at [1320, 414] on div "網紅名單 聊天室 內容 報告 設定 0 待邀約 0 確認中 1 執行中 0 已結束 0 無意願/取消合作 幣別 ： 新台幣 ( TWD ) 網紅名稱 合作總酬…" at bounding box center [728, 577] width 1457 height 527
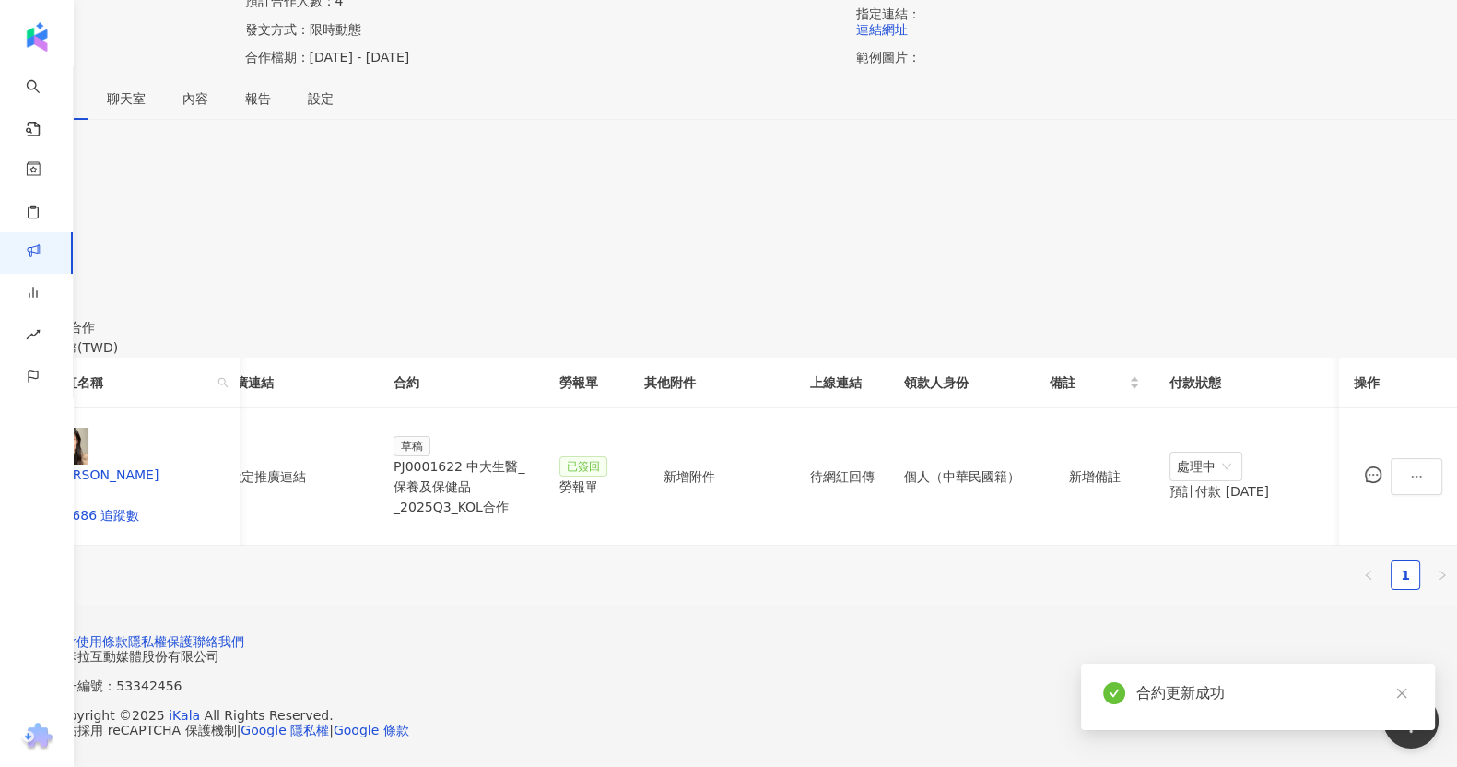
scroll to position [0, 449]
click at [890, 430] on td "待網紅回傳" at bounding box center [843, 476] width 94 height 137
click at [735, 458] on button "新增附件" at bounding box center [689, 476] width 90 height 37
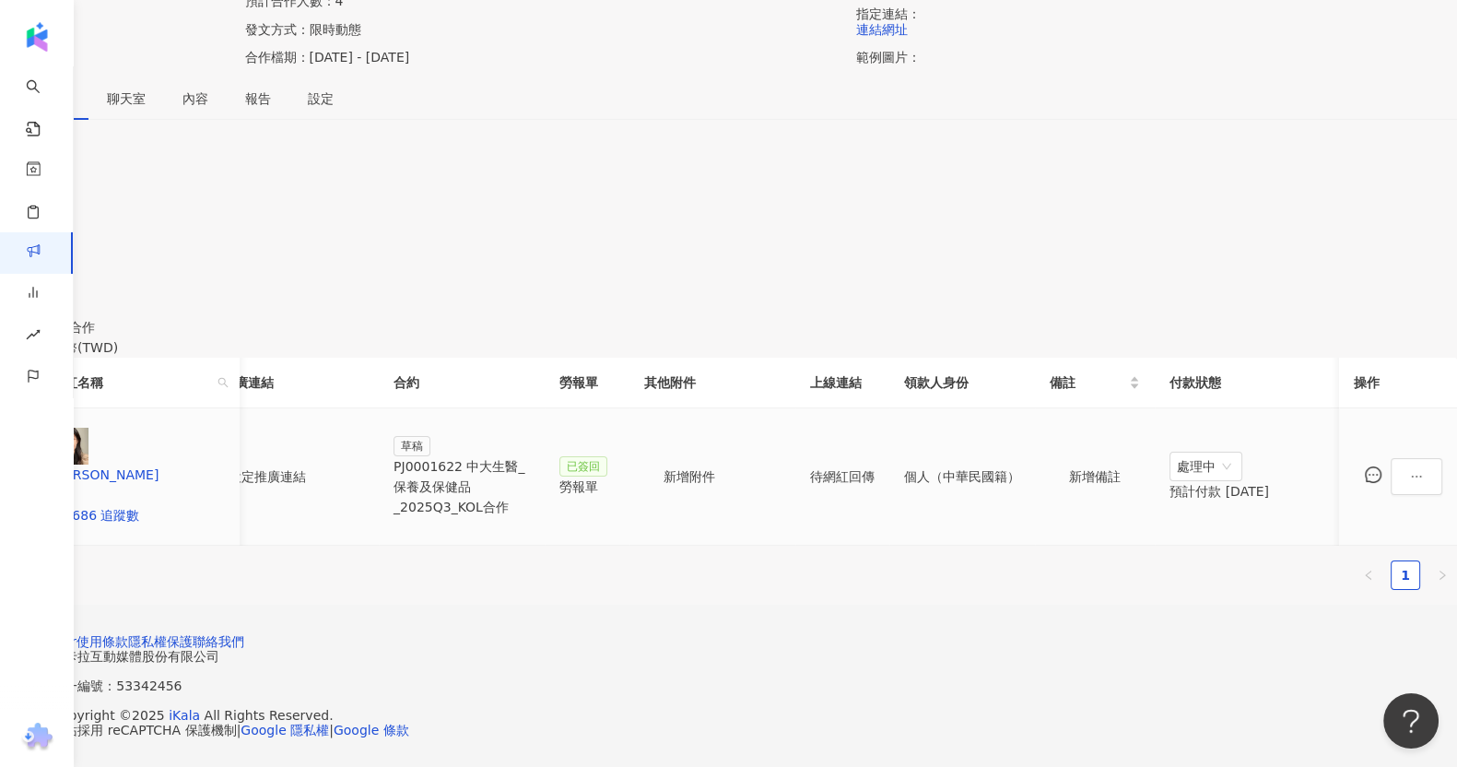
click at [530, 435] on div "草稿 PJ0001622 中大生醫_保養及保健品_2025Q3_KOL合作" at bounding box center [462, 476] width 136 height 82
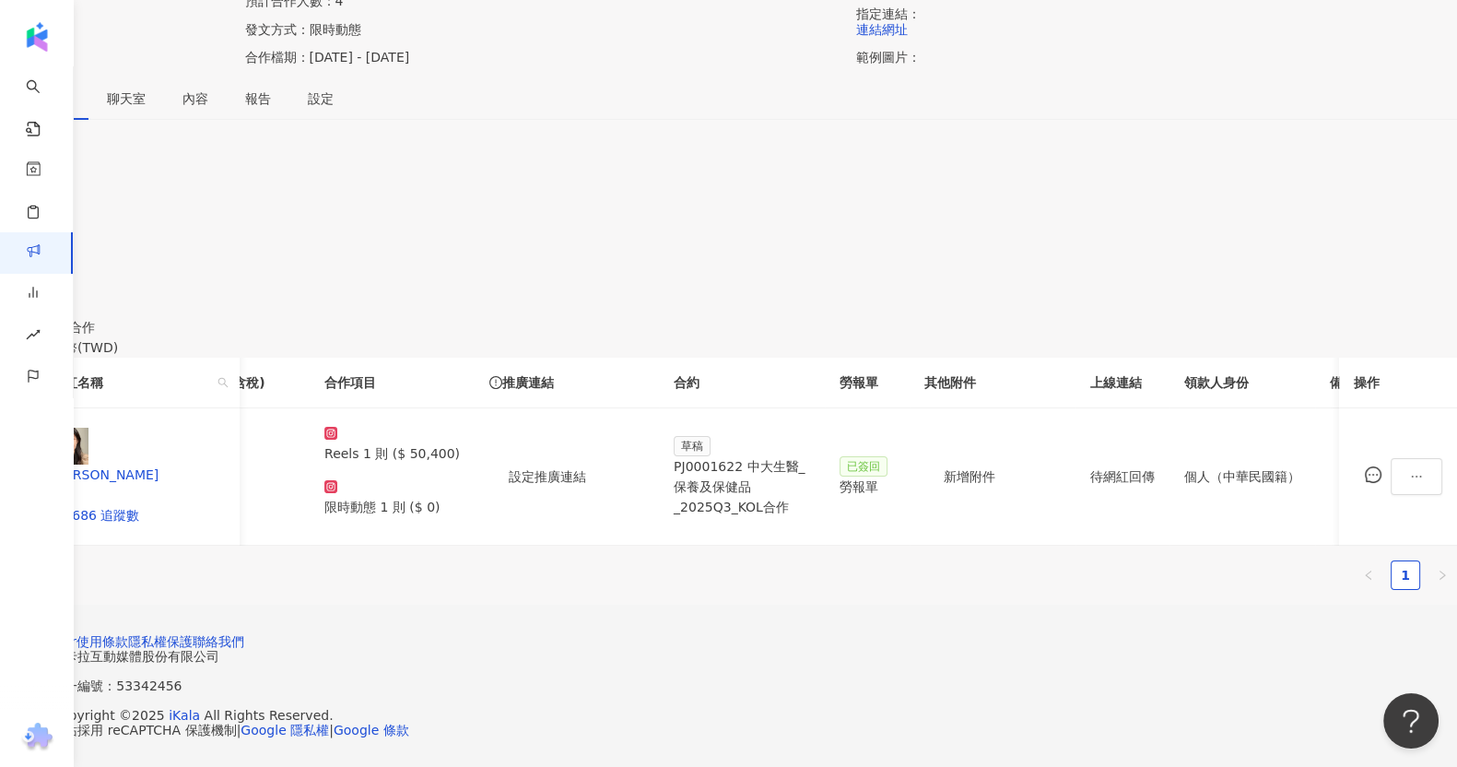
scroll to position [0, 63]
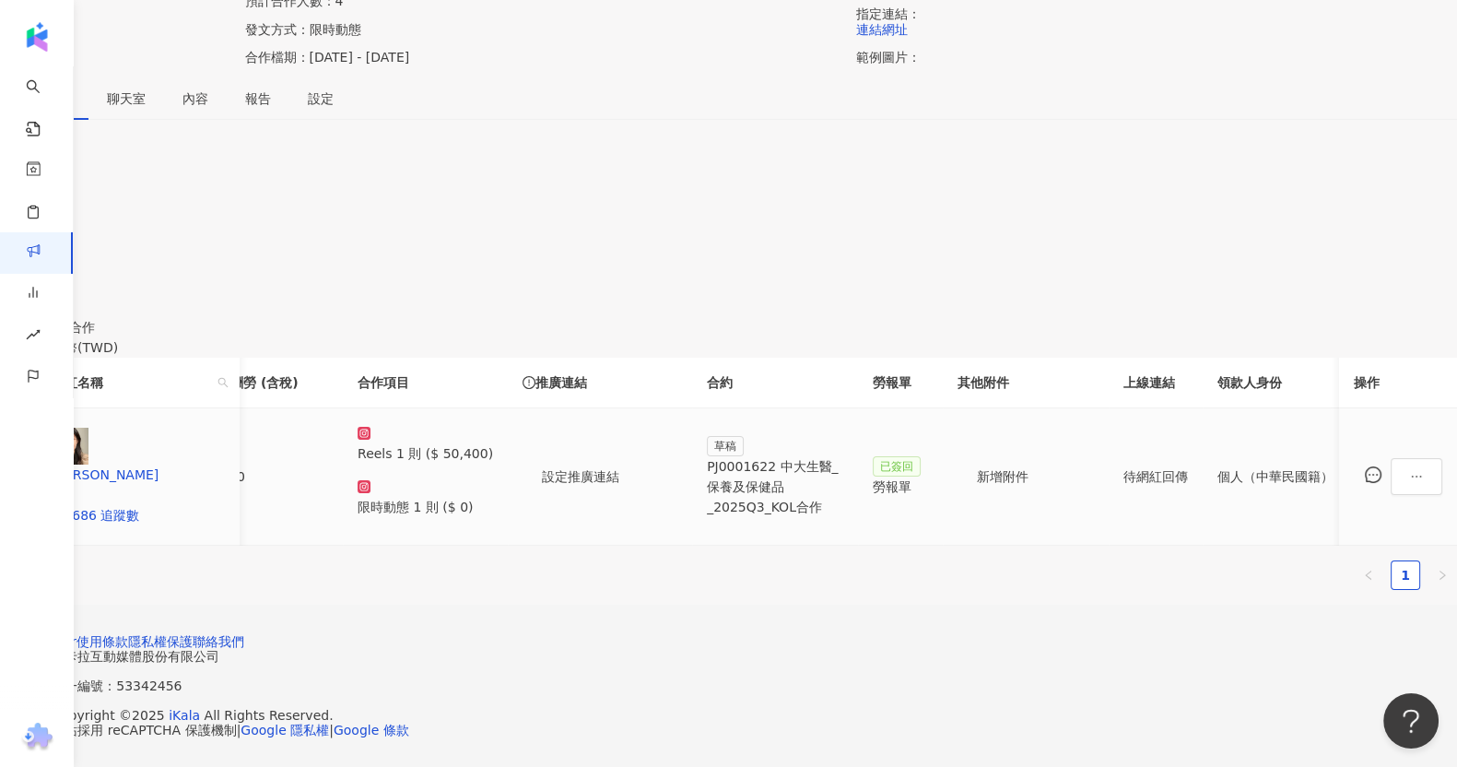
click at [493, 497] on p "限時動態 1 則 ($ 0)" at bounding box center [426, 507] width 136 height 20
click at [1391, 458] on button "button" at bounding box center [1417, 476] width 52 height 37
click at [1410, 470] on icon "ellipsis" at bounding box center [1416, 476] width 13 height 13
click at [1366, 427] on div "0 待邀約 0 確認中 1 執行中 0 已結束 0 無意願/取消合作 幣別 ： 新台幣 ( TWD ) 網紅名稱 合作總酬勞 (含稅) 合作項目 推廣連結 合…" at bounding box center [728, 370] width 1457 height 470
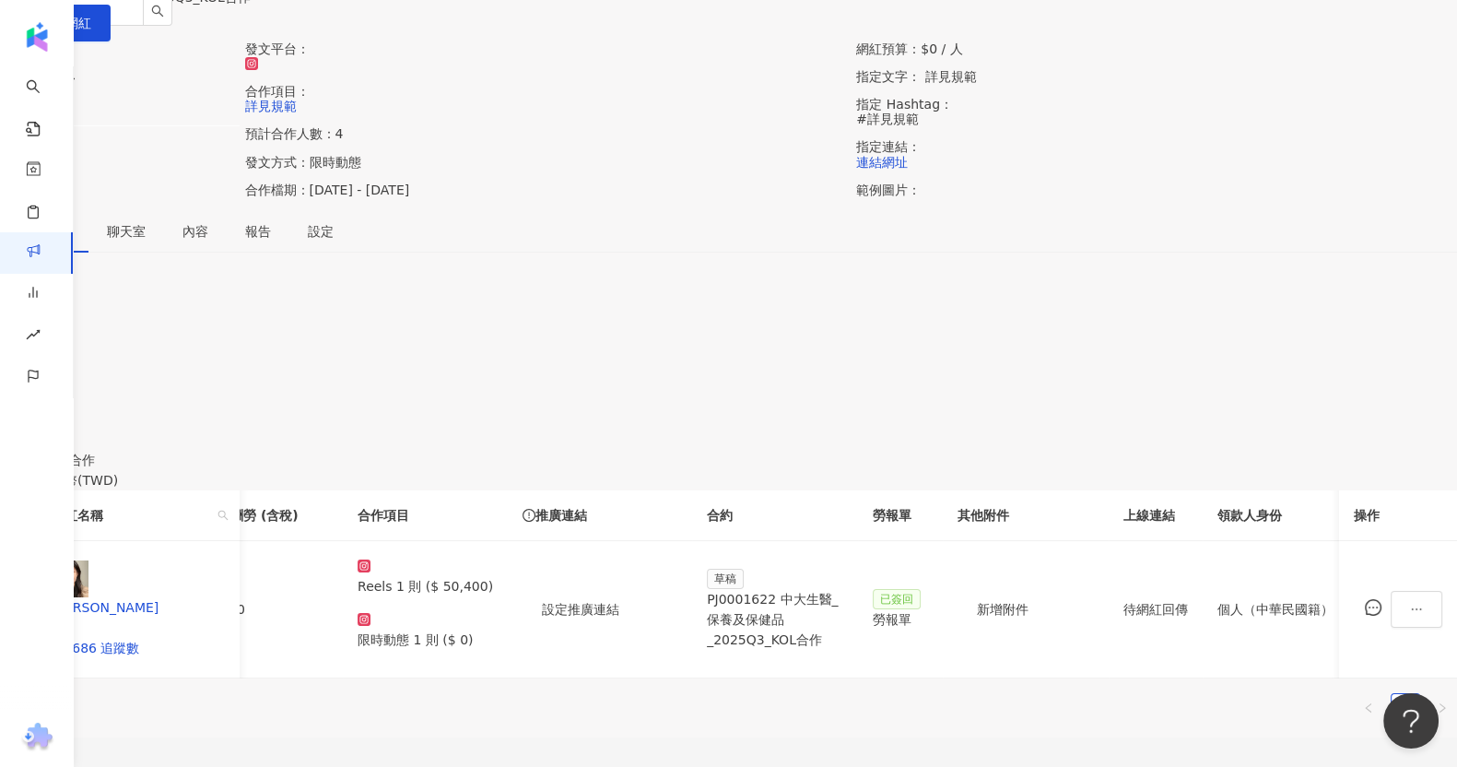
scroll to position [0, 0]
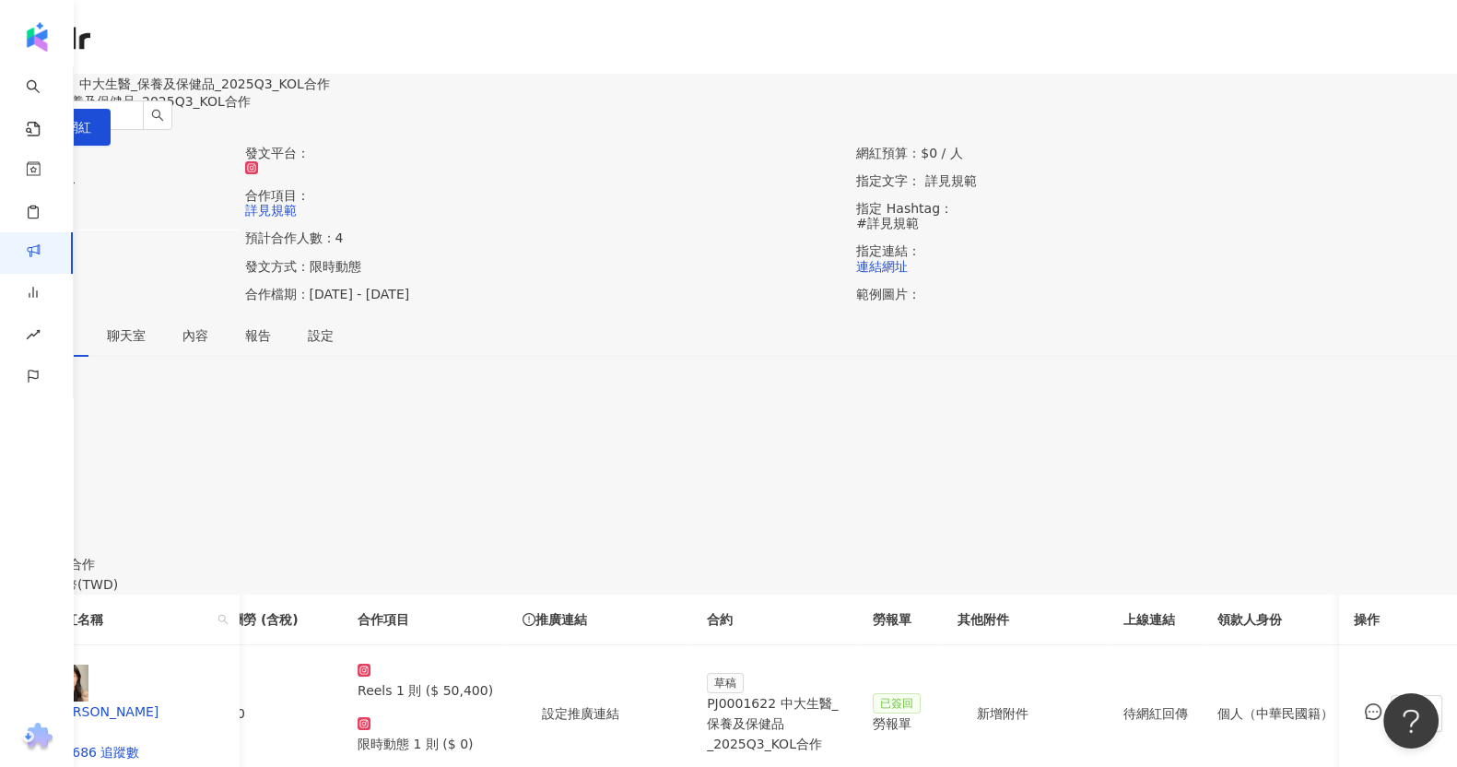
click at [1192, 312] on div "網紅預算：$0 / 人 指定文字： 詳見規範 指定 Hashtag： #詳見規範 指定連結： 連結網址 範例圖片：" at bounding box center [1157, 230] width 612 height 169
click at [1113, 309] on div "網紅預算：$0 / 人 指定文字： 詳見規範 指定 Hashtag： #詳見規範 指定連結： 連結網址 範例圖片：" at bounding box center [1157, 230] width 612 height 169
click at [1127, 314] on div "發文平台： 合作項目： 詳見規範 預計合作人數：4 發文方式：限時動態 合作檔期：2025/8/1 - 2025/11/30 網紅預算：$0 / 人 指定文字…" at bounding box center [728, 230] width 1457 height 169
click at [843, 718] on div "PJ0001622 中大生醫_保養及保健品_2025Q3_KOL合作" at bounding box center [775, 723] width 136 height 61
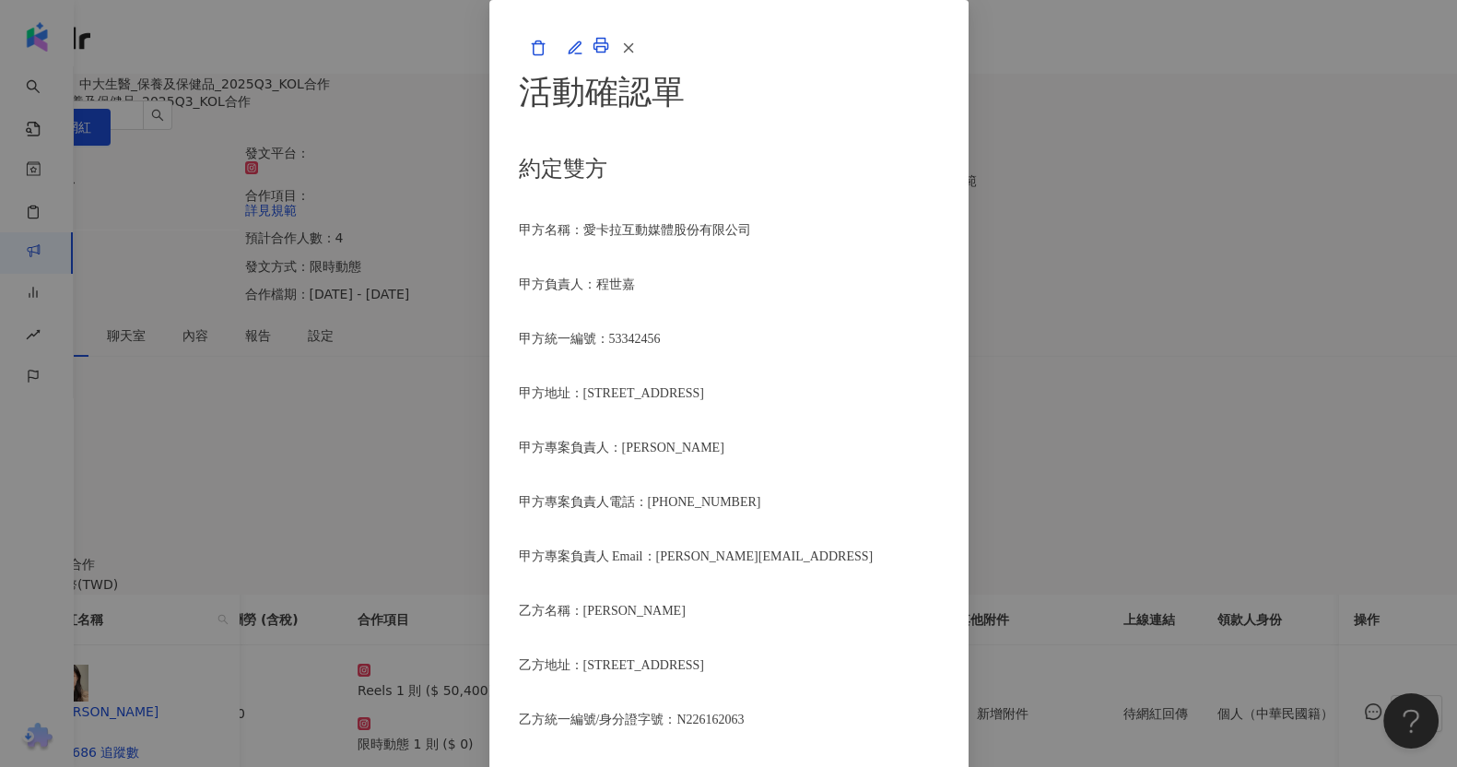
scroll to position [230, 0]
click at [1156, 254] on div "活動確認單 約定雙方 甲方名稱：愛卡拉互動媒體股份有限公司 甲方負責人：程世嘉 甲方統一編號：53342456 甲方地址：104 台北市中山區南京東路二段16…" at bounding box center [728, 383] width 1457 height 767
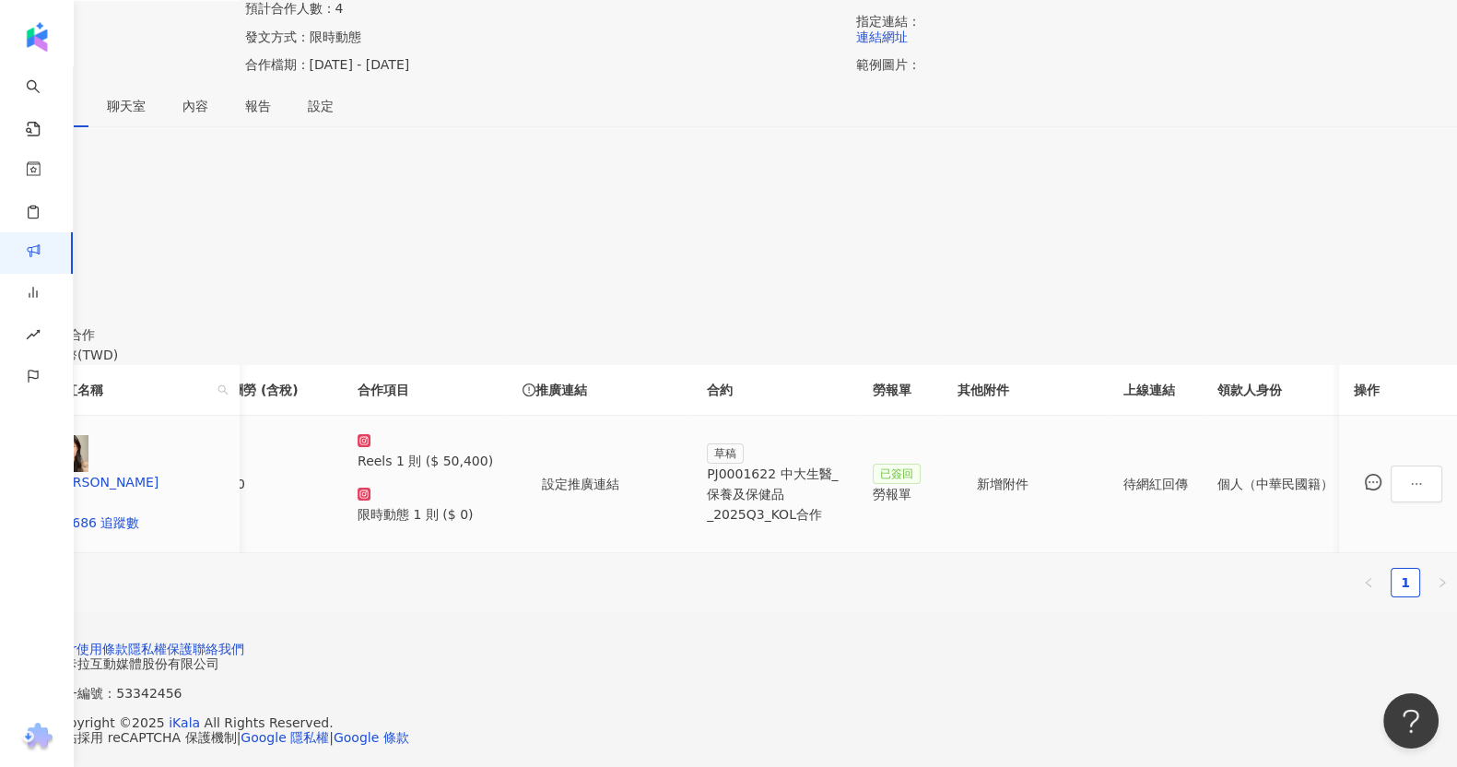
scroll to position [0, 0]
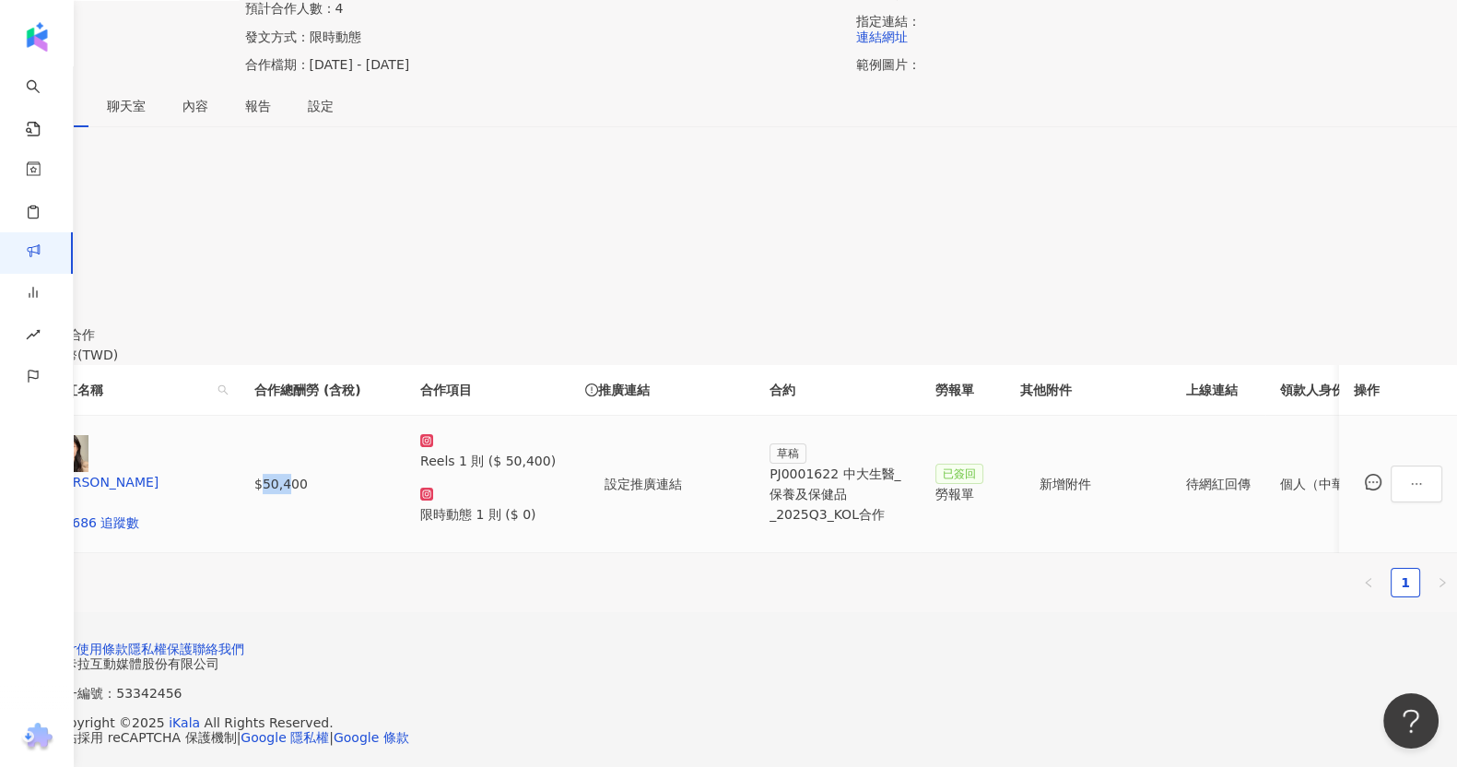
drag, startPoint x: 551, startPoint y: 486, endPoint x: 530, endPoint y: 492, distance: 22.2
click at [406, 492] on td "$50,400" at bounding box center [323, 484] width 166 height 137
drag, startPoint x: 522, startPoint y: 492, endPoint x: 585, endPoint y: 492, distance: 63.6
click at [406, 492] on td "$50,400" at bounding box center [323, 484] width 166 height 137
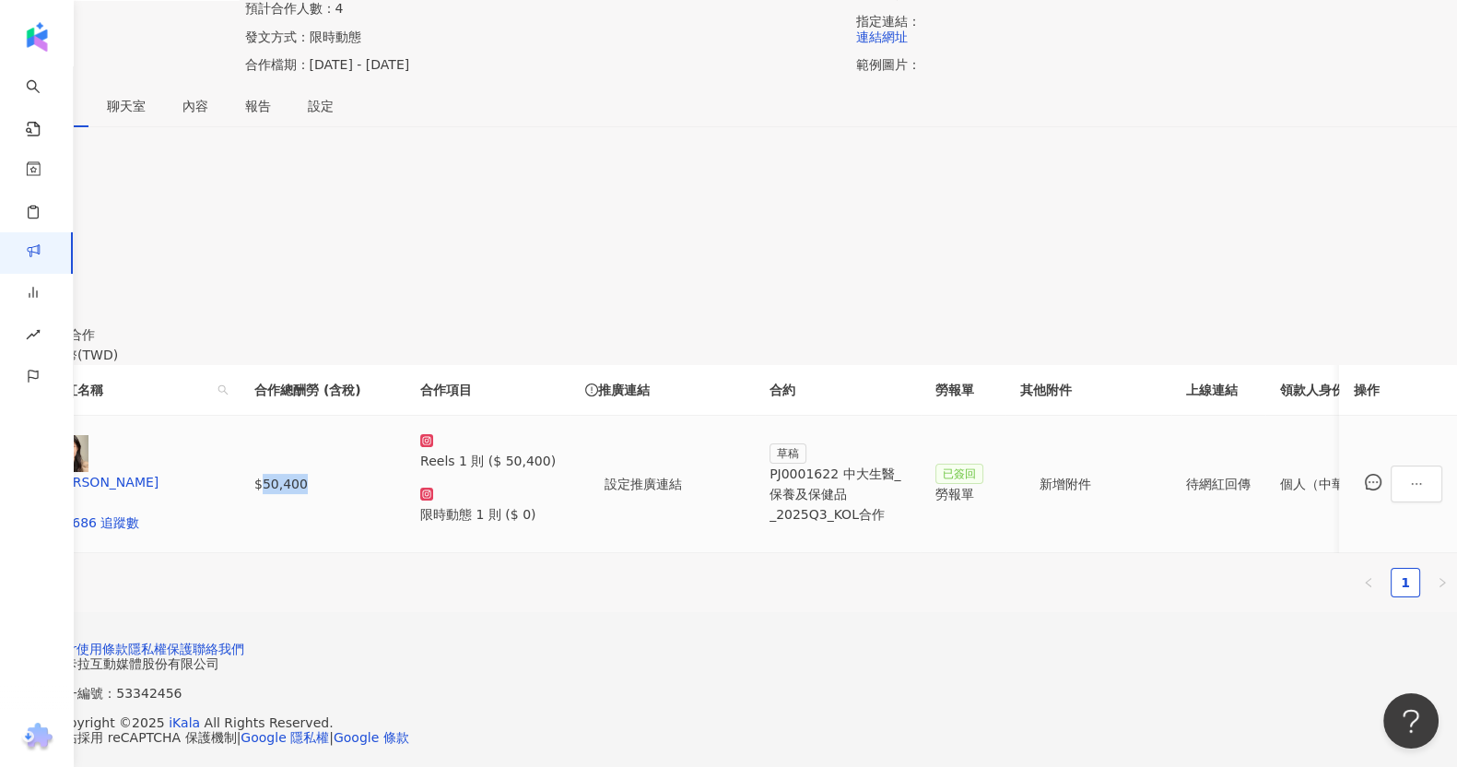
drag, startPoint x: 585, startPoint y: 492, endPoint x: 528, endPoint y: 490, distance: 57.2
click at [406, 490] on td "$50,400" at bounding box center [323, 484] width 166 height 137
click at [571, 528] on td "Reels 1 則 ($ 50,400) 限時動態 1 則 ($ 0)" at bounding box center [488, 484] width 165 height 137
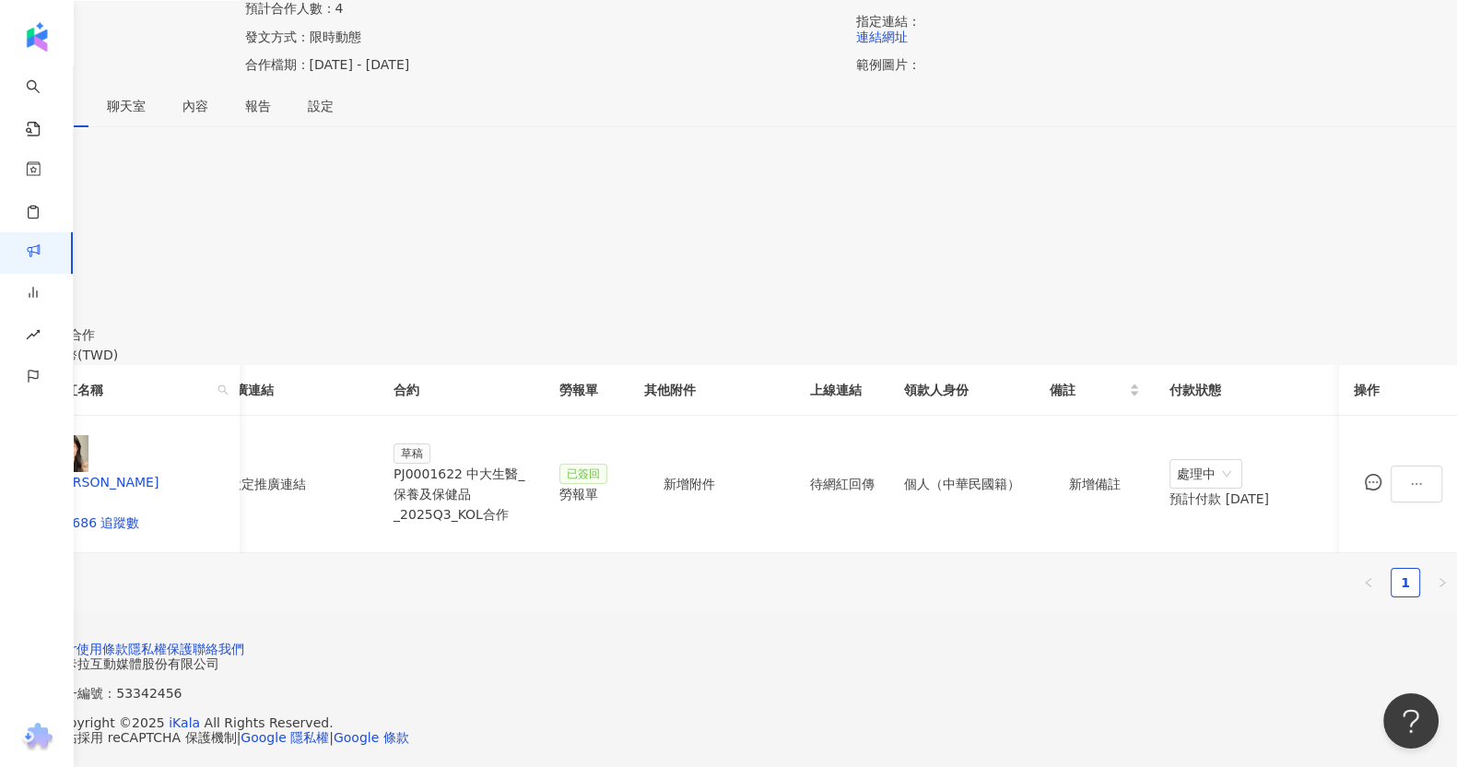
scroll to position [0, 374]
click at [532, 490] on div "PJ0001622 中大生醫_保養及保健品_2025Q3_KOL合作" at bounding box center [463, 494] width 136 height 61
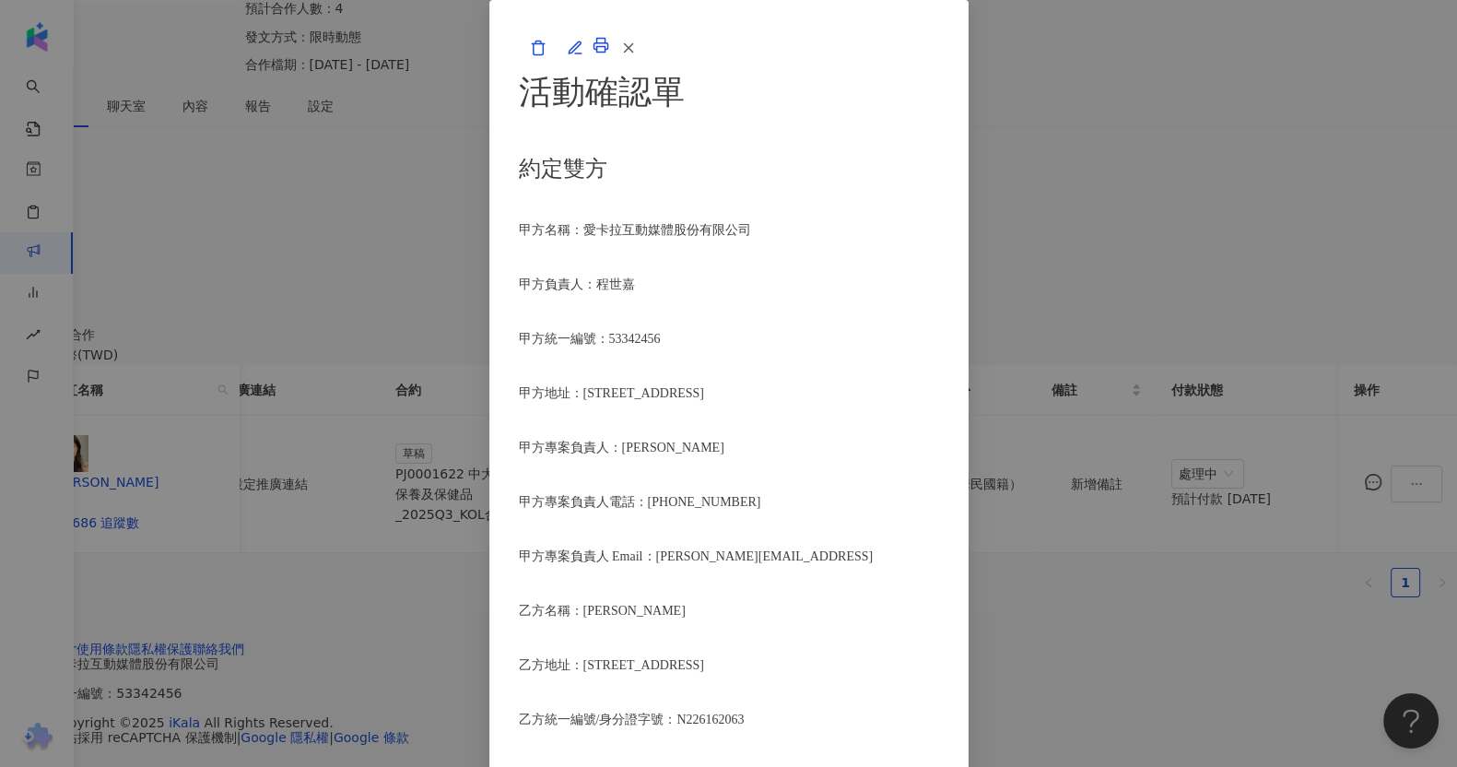
scroll to position [74, 0]
click at [637, 56] on icon "button" at bounding box center [628, 48] width 17 height 17
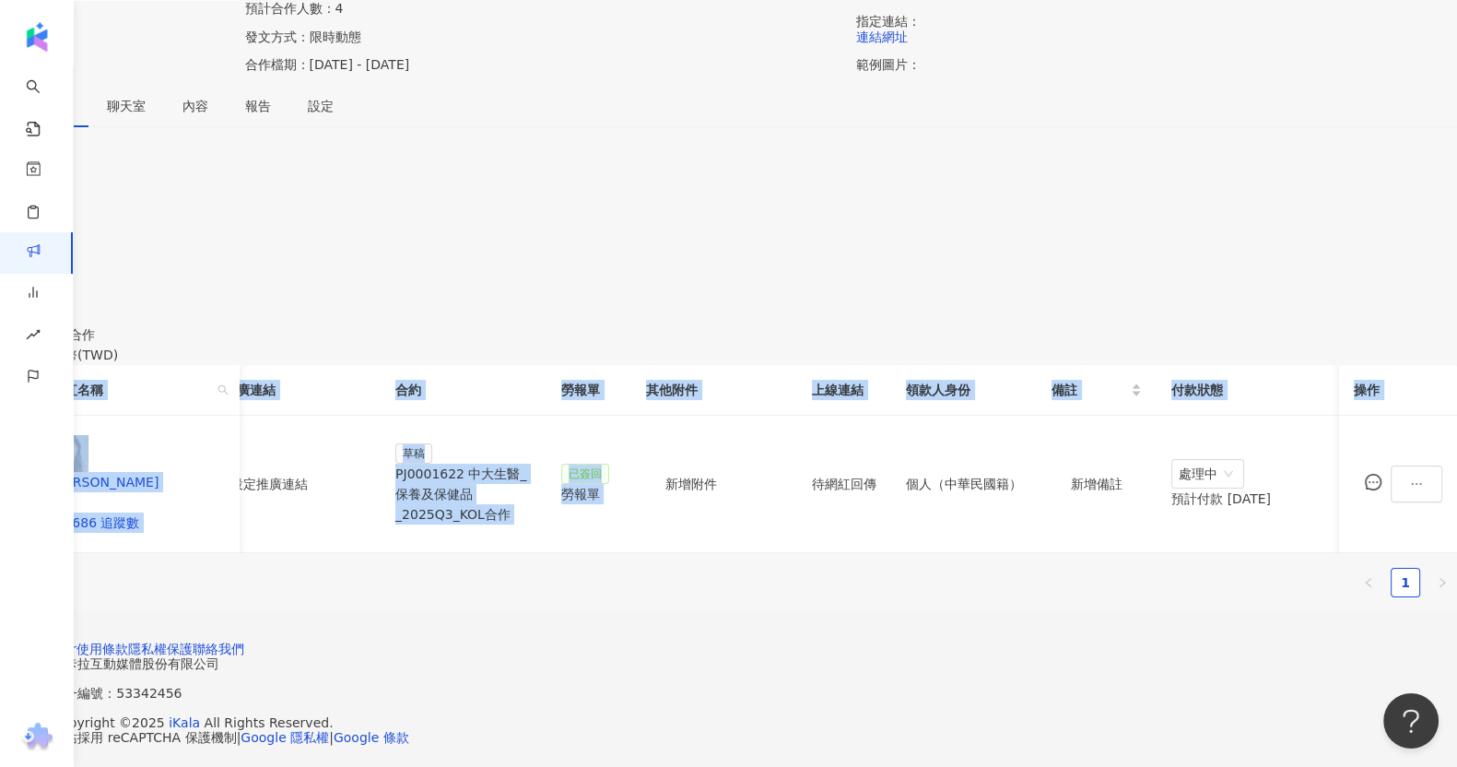
drag, startPoint x: 973, startPoint y: 531, endPoint x: 1198, endPoint y: 537, distance: 225.9
click at [1198, 537] on div "網紅名稱 合作總酬勞 (含稅) 合作項目 推廣連結 合約 勞報單 其他附件 上線連結 領款人身份 備註 付款狀態 操作 CJ香香 62,686 追蹤數 $50…" at bounding box center [728, 459] width 1457 height 188
click at [545, 504] on td "草稿 PJ0001622 中大生醫_保養及保健品_2025Q3_KOL合作" at bounding box center [462, 484] width 166 height 137
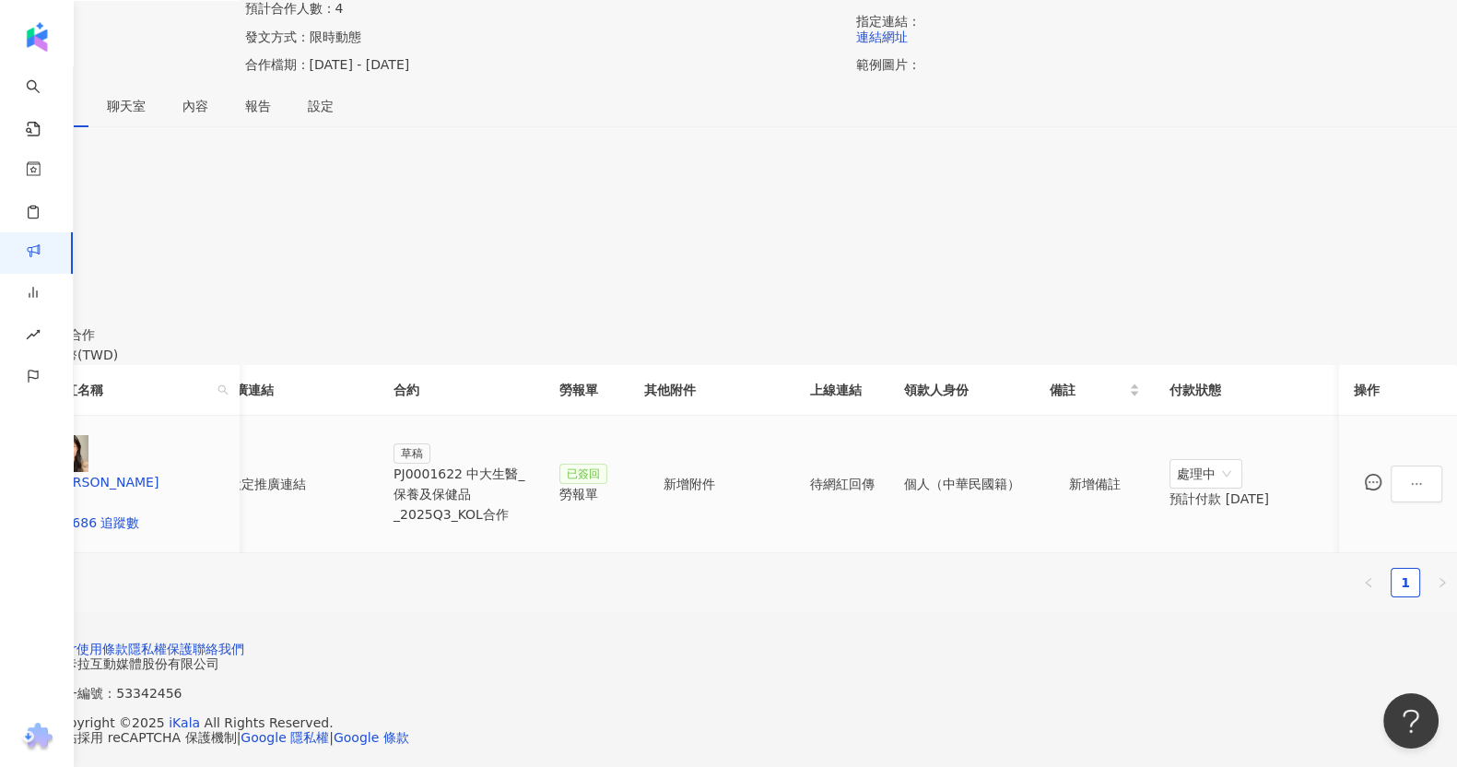
click at [530, 492] on div "PJ0001622 中大生醫_保養及保健品_2025Q3_KOL合作" at bounding box center [462, 494] width 136 height 61
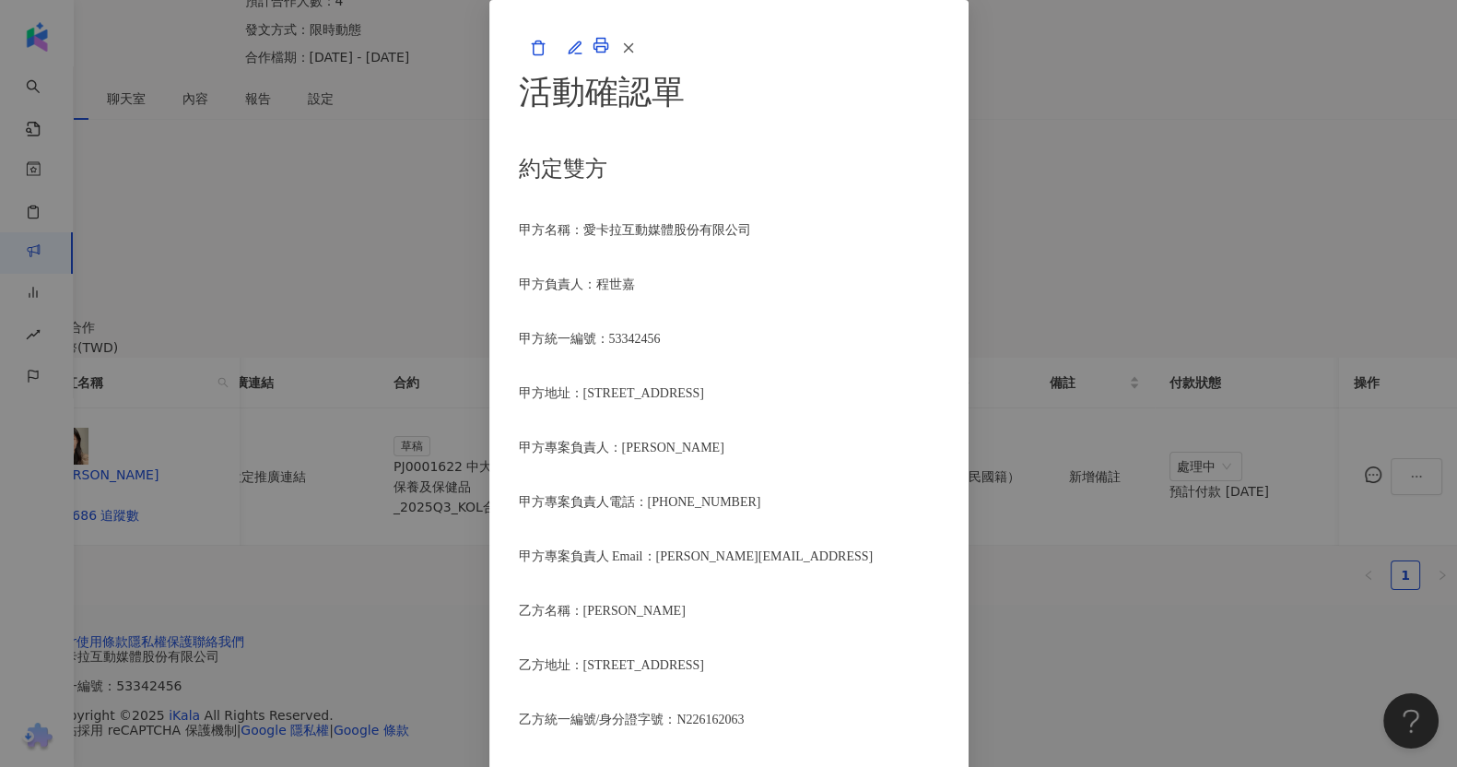
scroll to position [1315, 0]
click at [1203, 536] on div "活動確認單 約定雙方 甲方名稱：愛卡拉互動媒體股份有限公司 甲方負責人：程世嘉 甲方統一編號：53342456 甲方地址：104 台北市中山區南京東路二段16…" at bounding box center [728, 383] width 1457 height 767
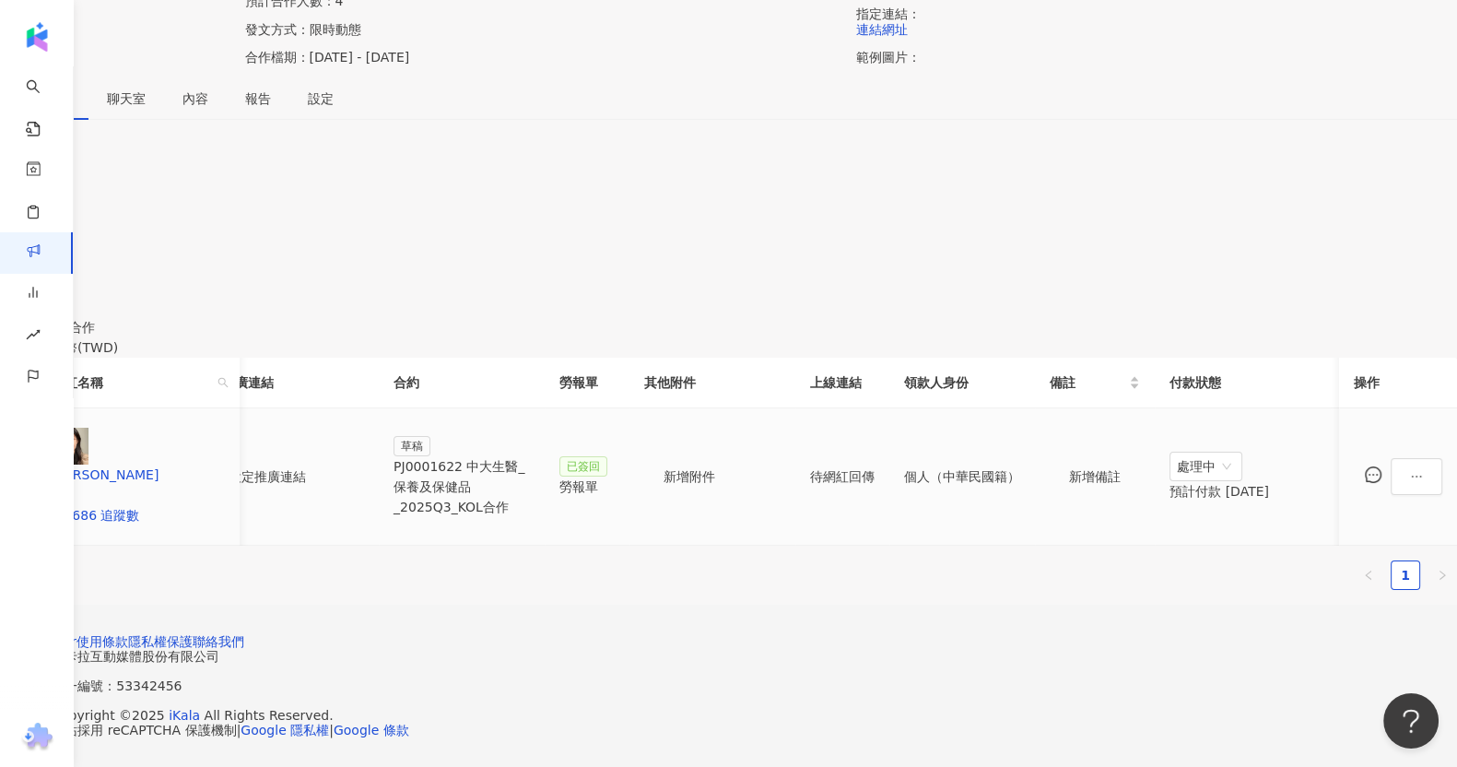
click at [530, 456] on div "PJ0001622 中大生醫_保養及保健品_2025Q3_KOL合作" at bounding box center [462, 486] width 136 height 61
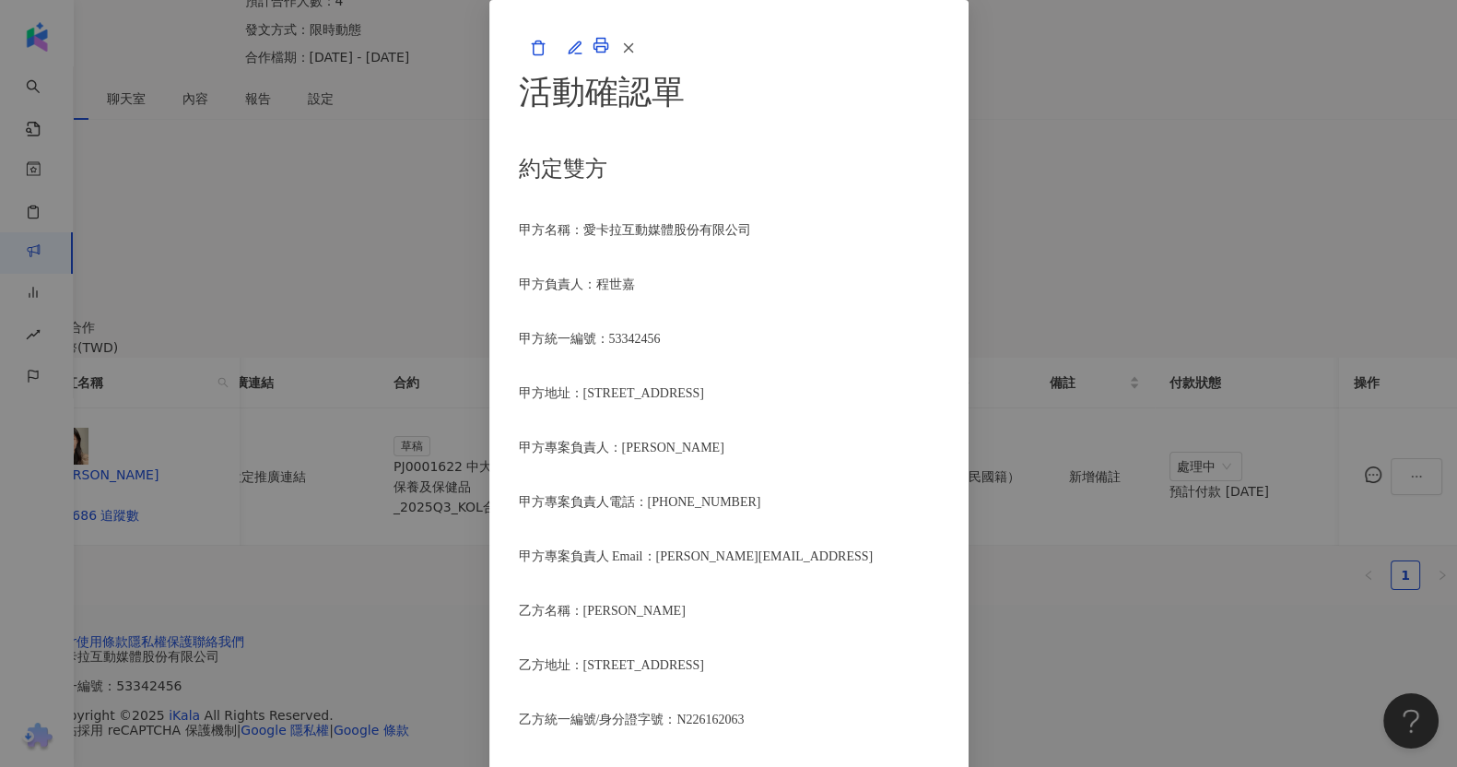
scroll to position [2332, 0]
click at [637, 56] on icon "button" at bounding box center [628, 48] width 17 height 17
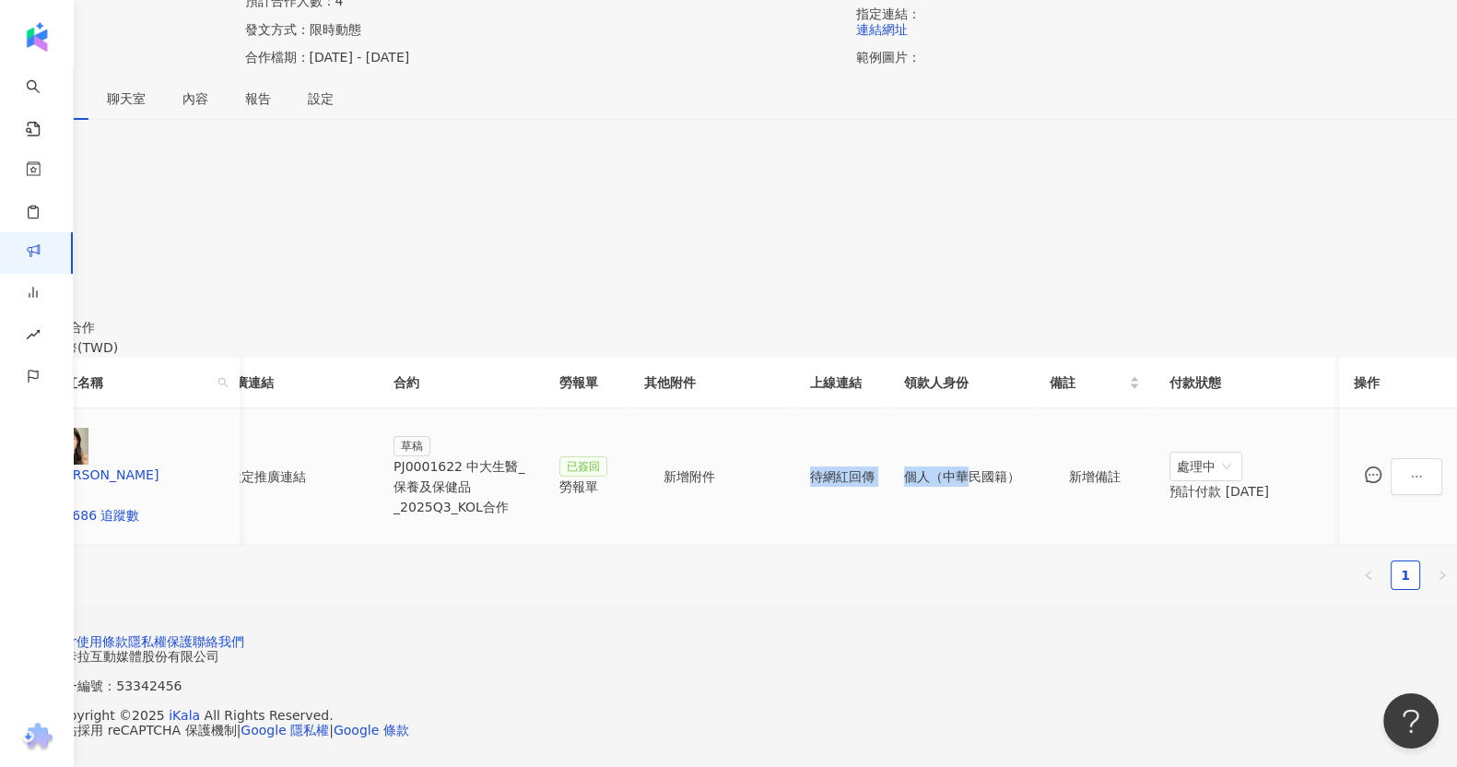
drag, startPoint x: 977, startPoint y: 452, endPoint x: 1178, endPoint y: 429, distance: 202.3
click at [1178, 429] on tr "CJ香香 62,686 追蹤數 $50,400 Reels 1 則 ($ 50,400) 限時動態 1 則 ($ 0) 設定推廣連結 草稿 PJ0001622…" at bounding box center [541, 476] width 1834 height 137
click at [1051, 560] on ul "1" at bounding box center [728, 574] width 1457 height 29
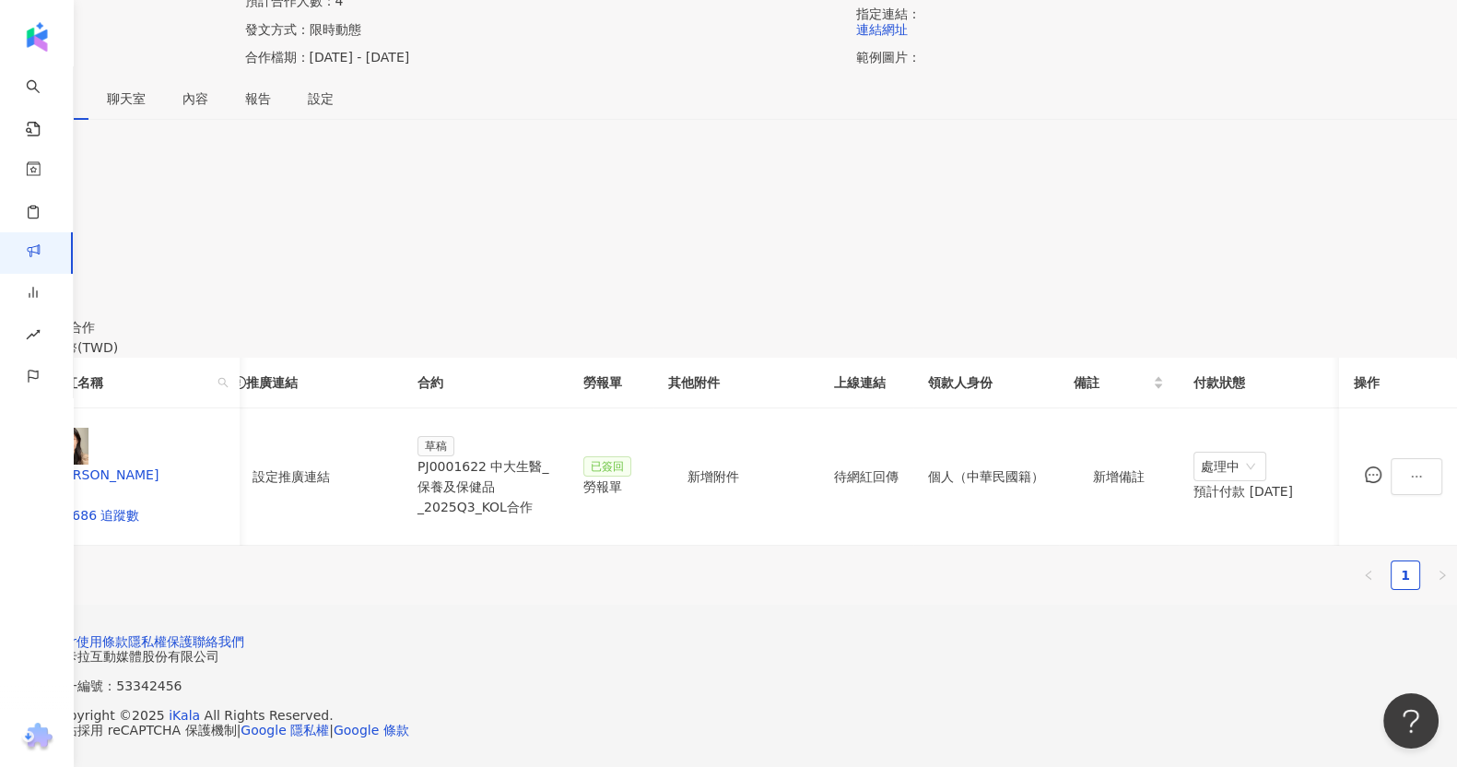
scroll to position [0, 360]
click at [546, 456] on div "PJ0001622 中大生醫_保養及保健品_2025Q3_KOL合作" at bounding box center [477, 486] width 136 height 61
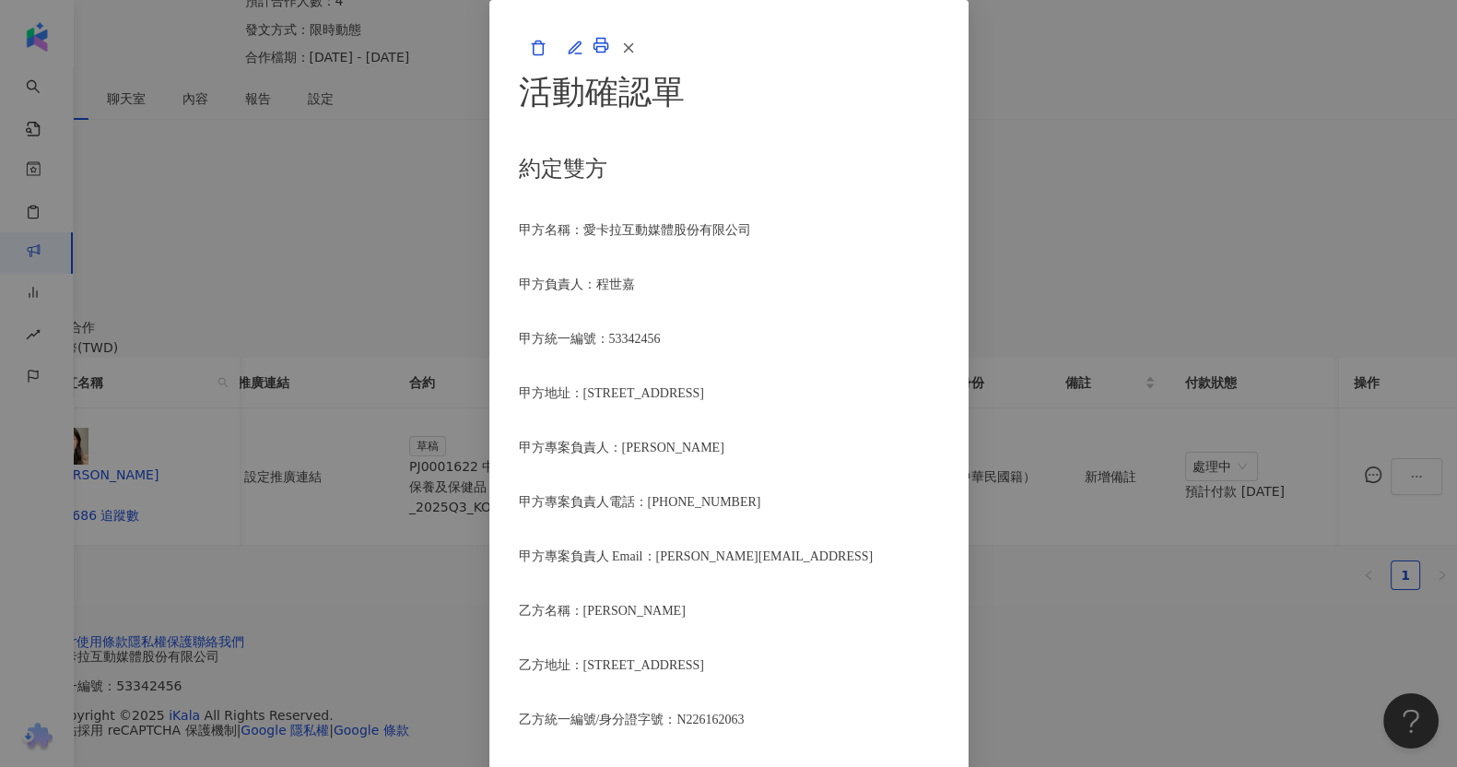
scroll to position [691, 0]
click at [584, 56] on icon "button" at bounding box center [575, 48] width 17 height 17
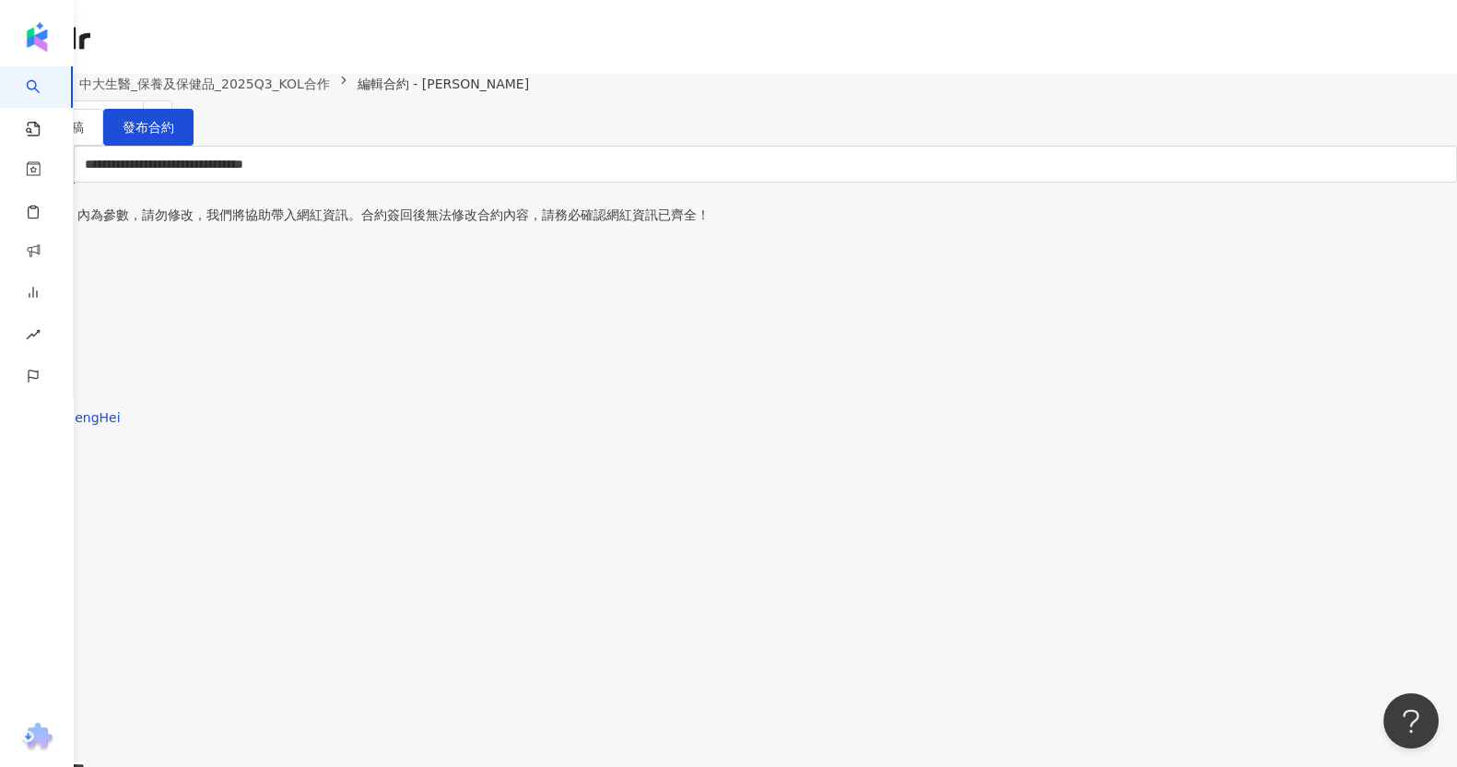
click at [337, 124] on div "活動列表 中大生醫_保養及保健品_2025Q3_KOL合作 編輯合約 - CJ香香 編輯合約 儲存為草稿 發布合約" at bounding box center [728, 110] width 1457 height 72
click at [334, 94] on link "中大生醫_保養及保健品_2025Q3_KOL合作" at bounding box center [205, 84] width 258 height 20
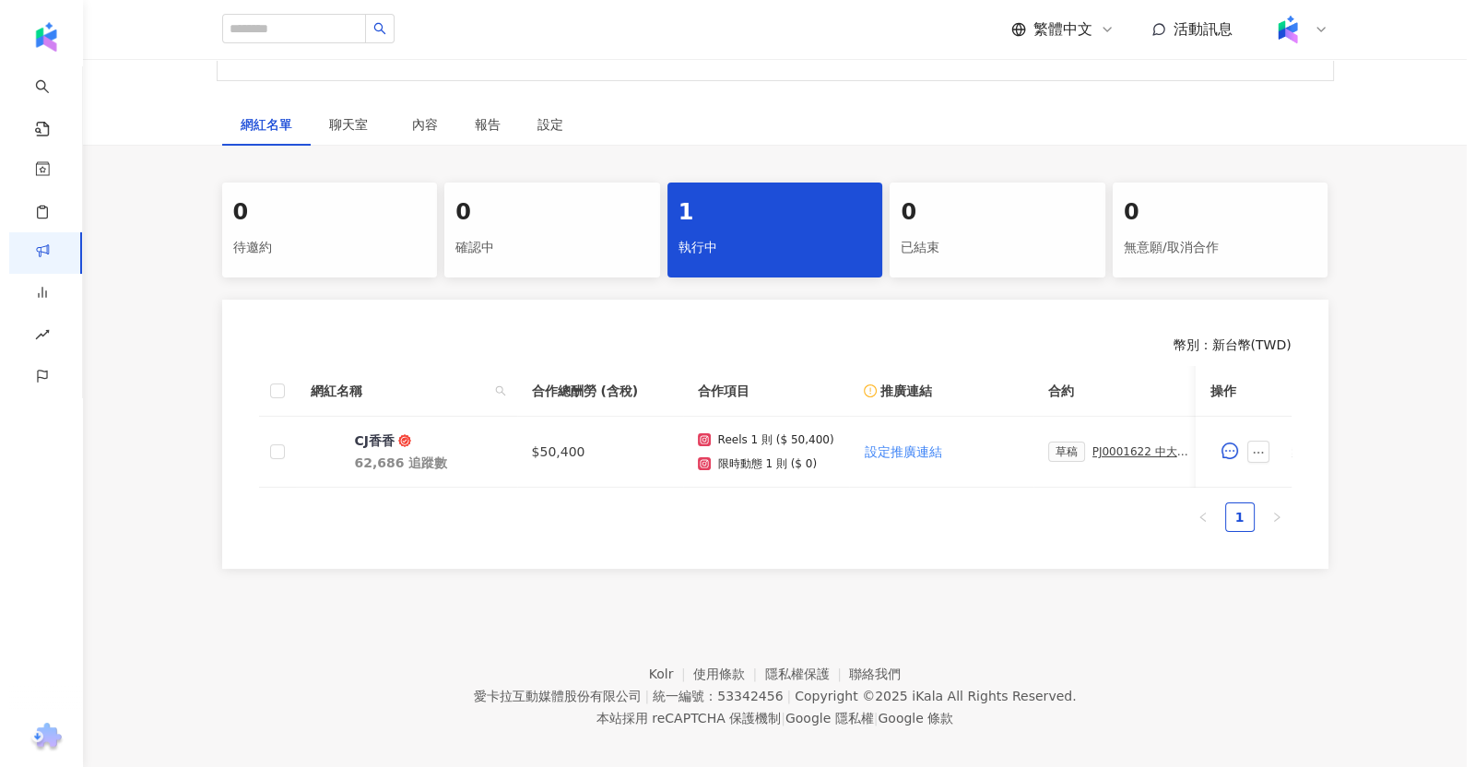
scroll to position [301, 0]
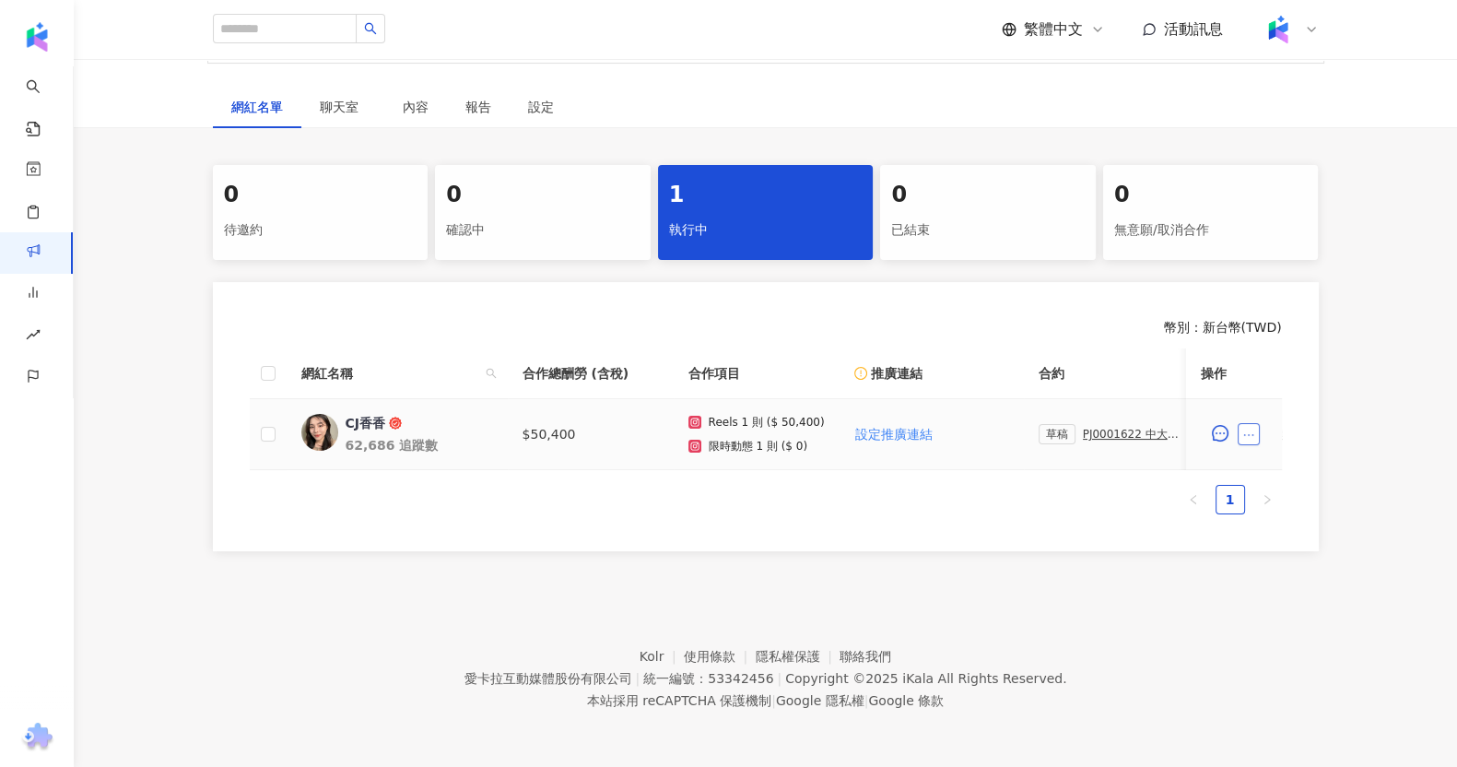
click at [1248, 429] on icon "ellipsis" at bounding box center [1249, 435] width 13 height 13
click at [1319, 29] on span "設定合作條件" at bounding box center [1290, 39] width 77 height 20
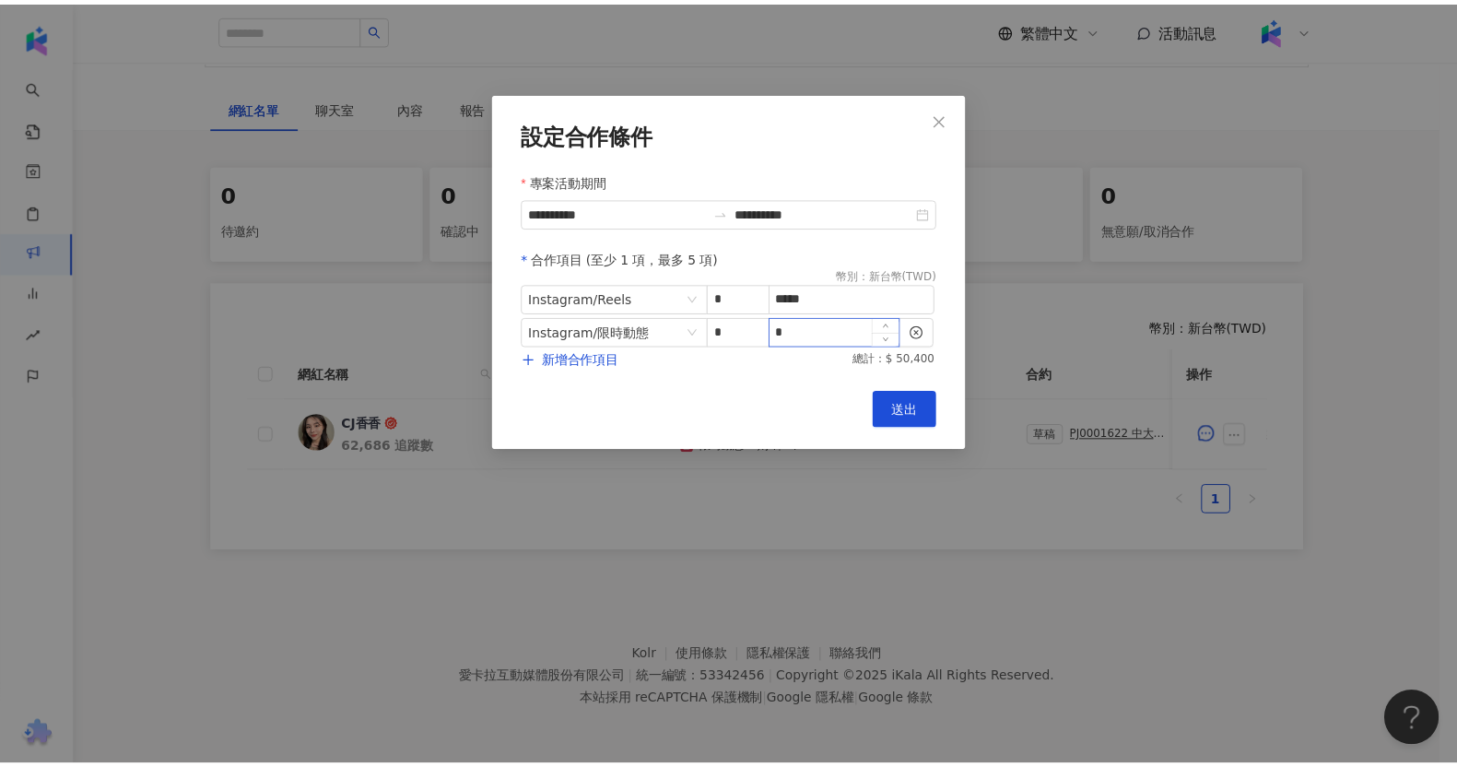
scroll to position [0, 0]
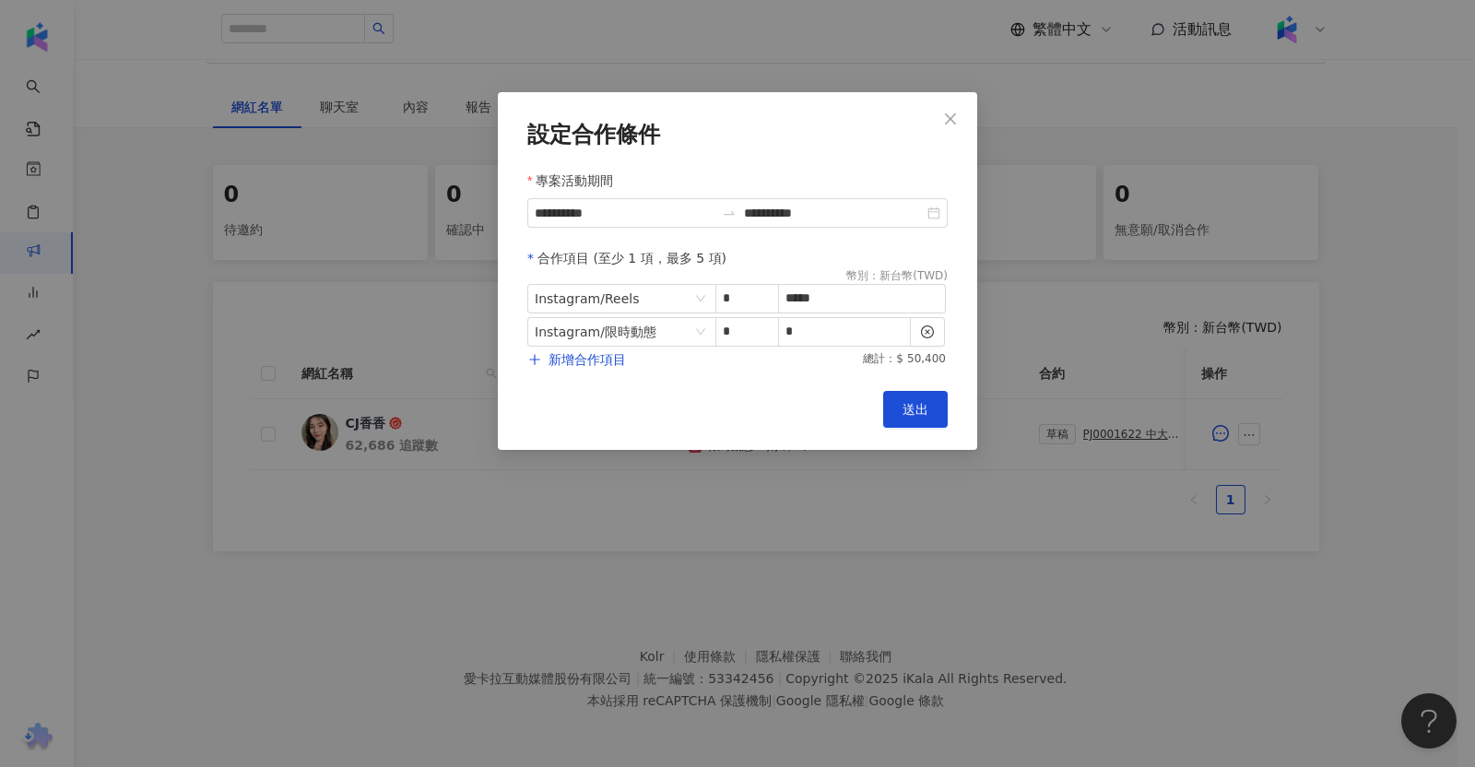
click at [834, 348] on form "**********" at bounding box center [737, 245] width 420 height 247
click at [836, 301] on input "*****" at bounding box center [862, 299] width 166 height 28
click at [798, 309] on input "*****" at bounding box center [862, 299] width 166 height 28
click at [808, 300] on input "*****" at bounding box center [862, 299] width 166 height 28
type input "*****"
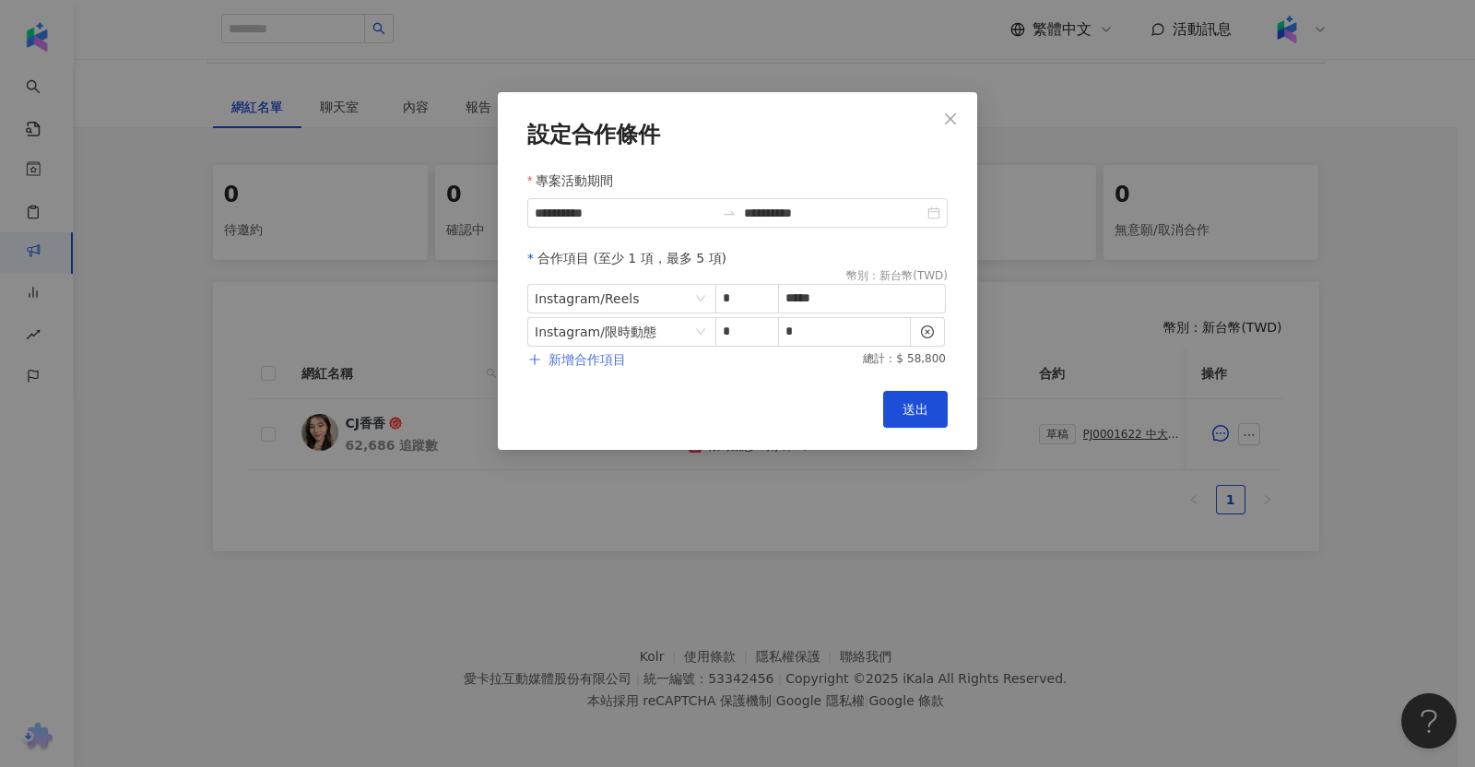
click at [619, 362] on span "新增合作項目" at bounding box center [586, 359] width 77 height 15
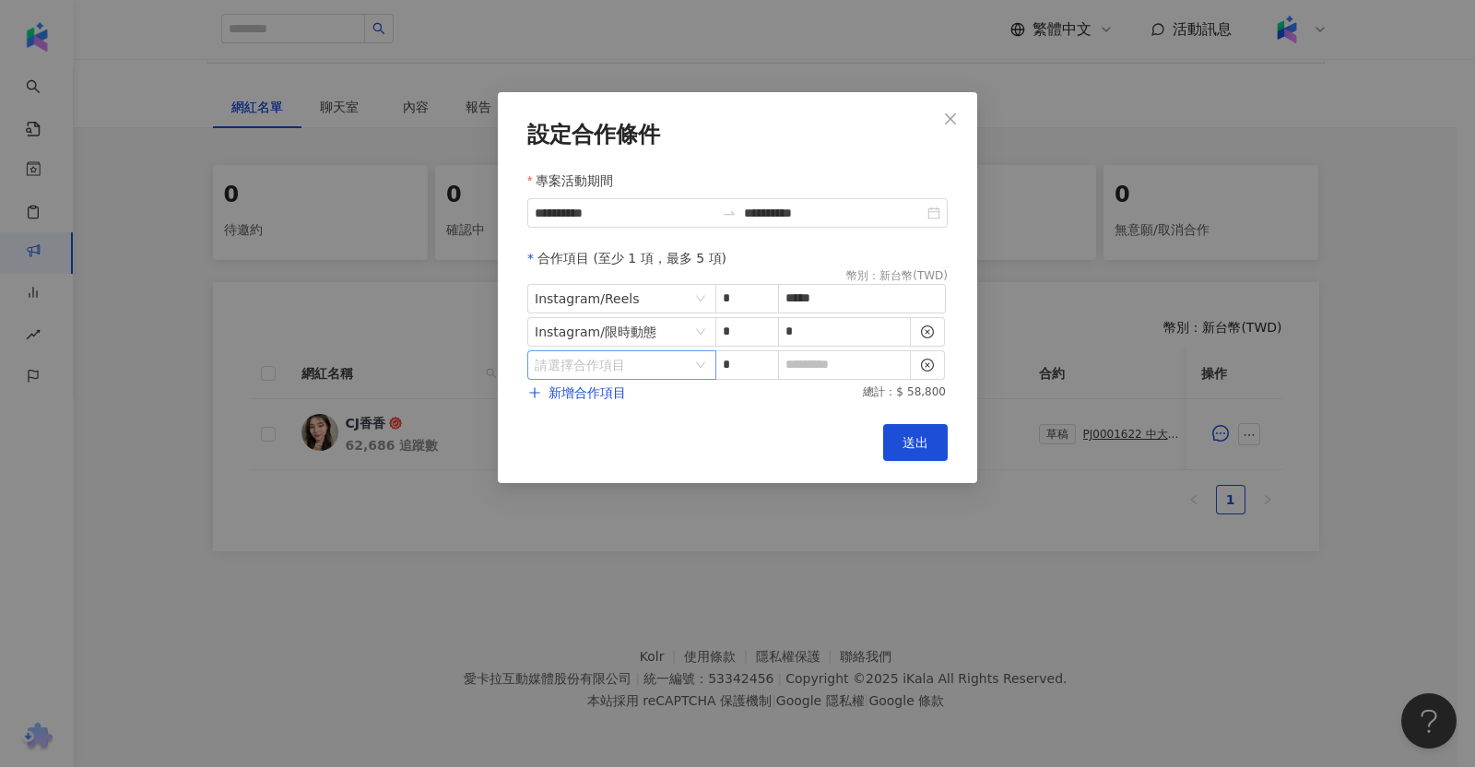
click at [636, 375] on input "search" at bounding box center [612, 365] width 155 height 28
click at [594, 450] on div "Instagram" at bounding box center [574, 460] width 65 height 20
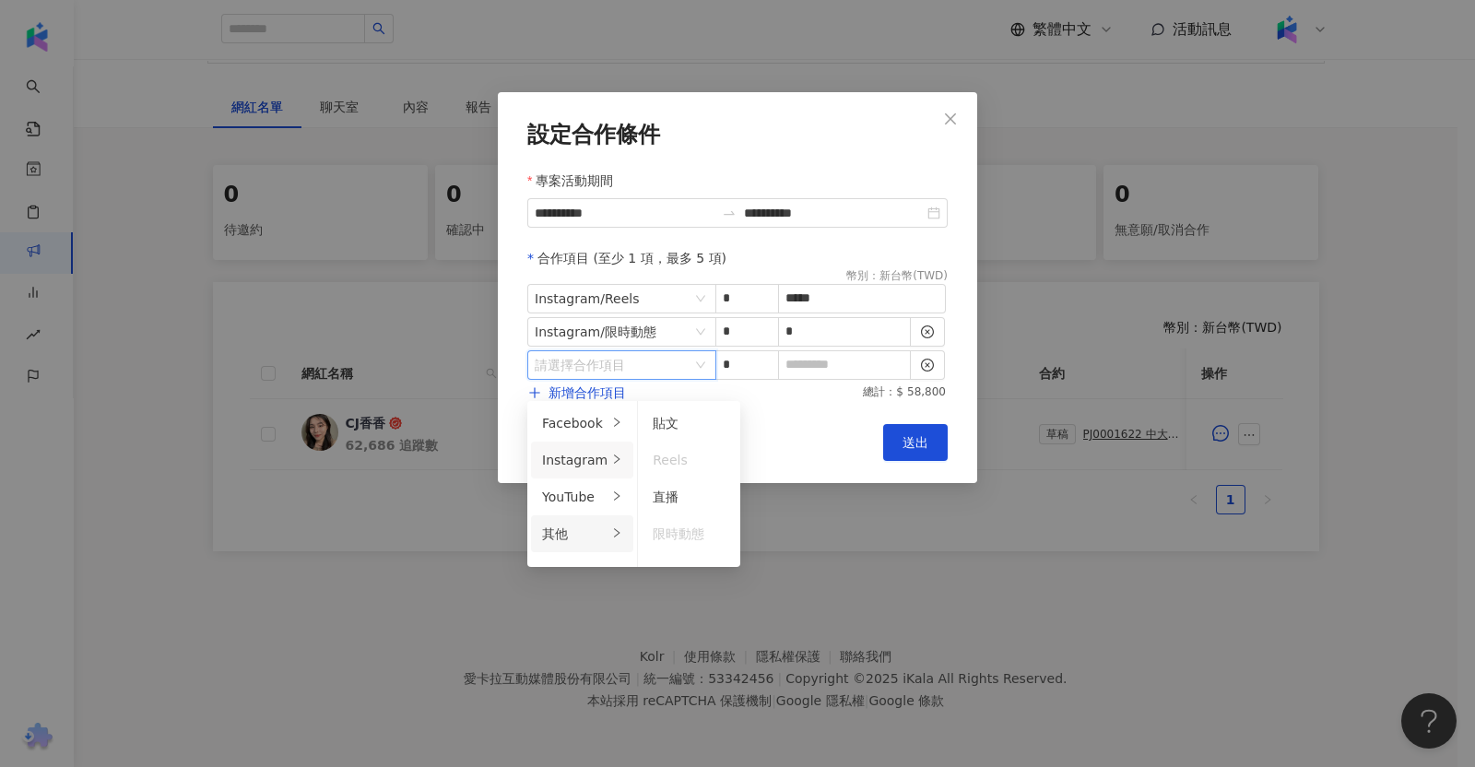
click at [585, 524] on div "其他" at bounding box center [574, 534] width 65 height 20
click at [697, 413] on div "廣告授權" at bounding box center [682, 423] width 58 height 20
click at [774, 416] on div "7 天" at bounding box center [791, 423] width 73 height 20
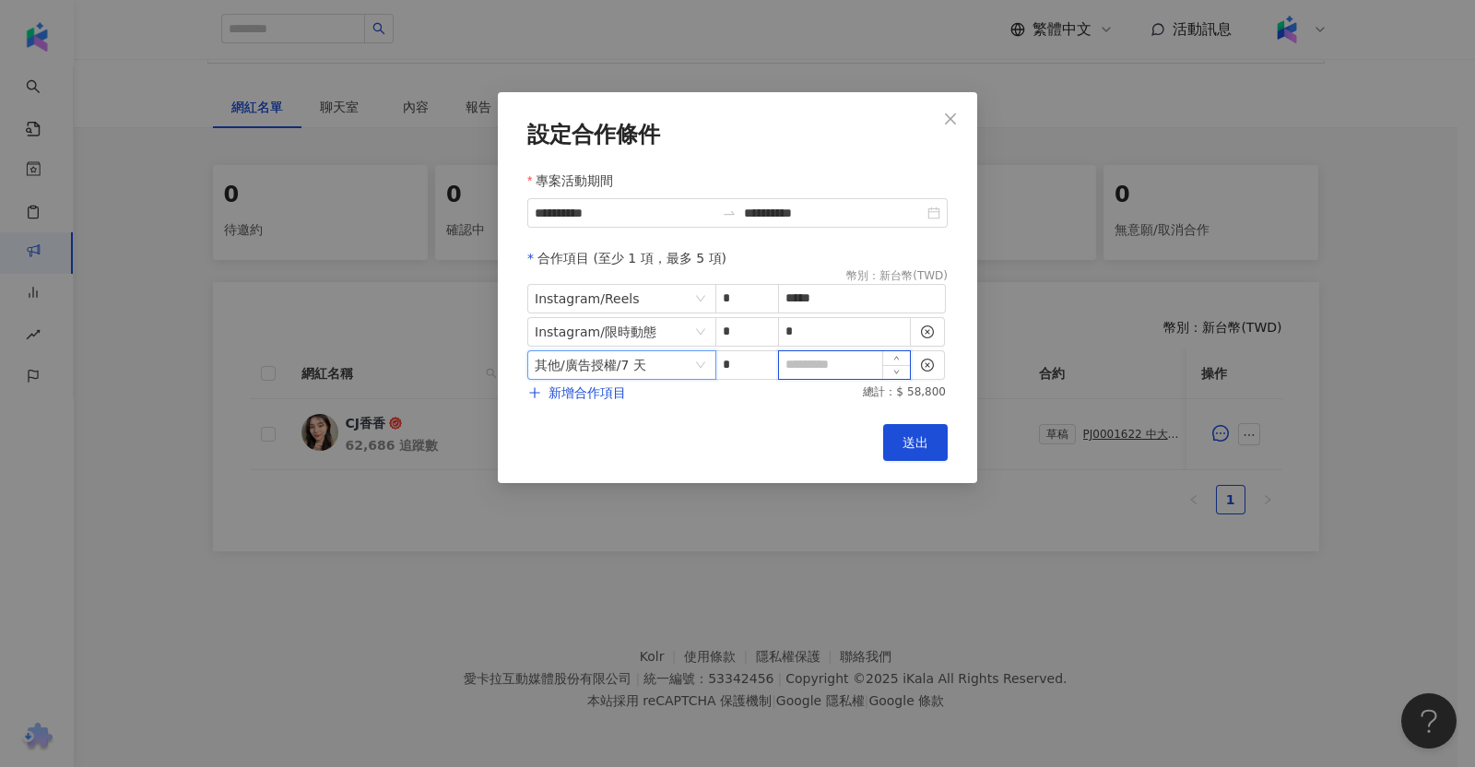
click at [853, 353] on input at bounding box center [844, 365] width 131 height 28
type input "*"
click at [922, 435] on span "送出" at bounding box center [915, 442] width 26 height 15
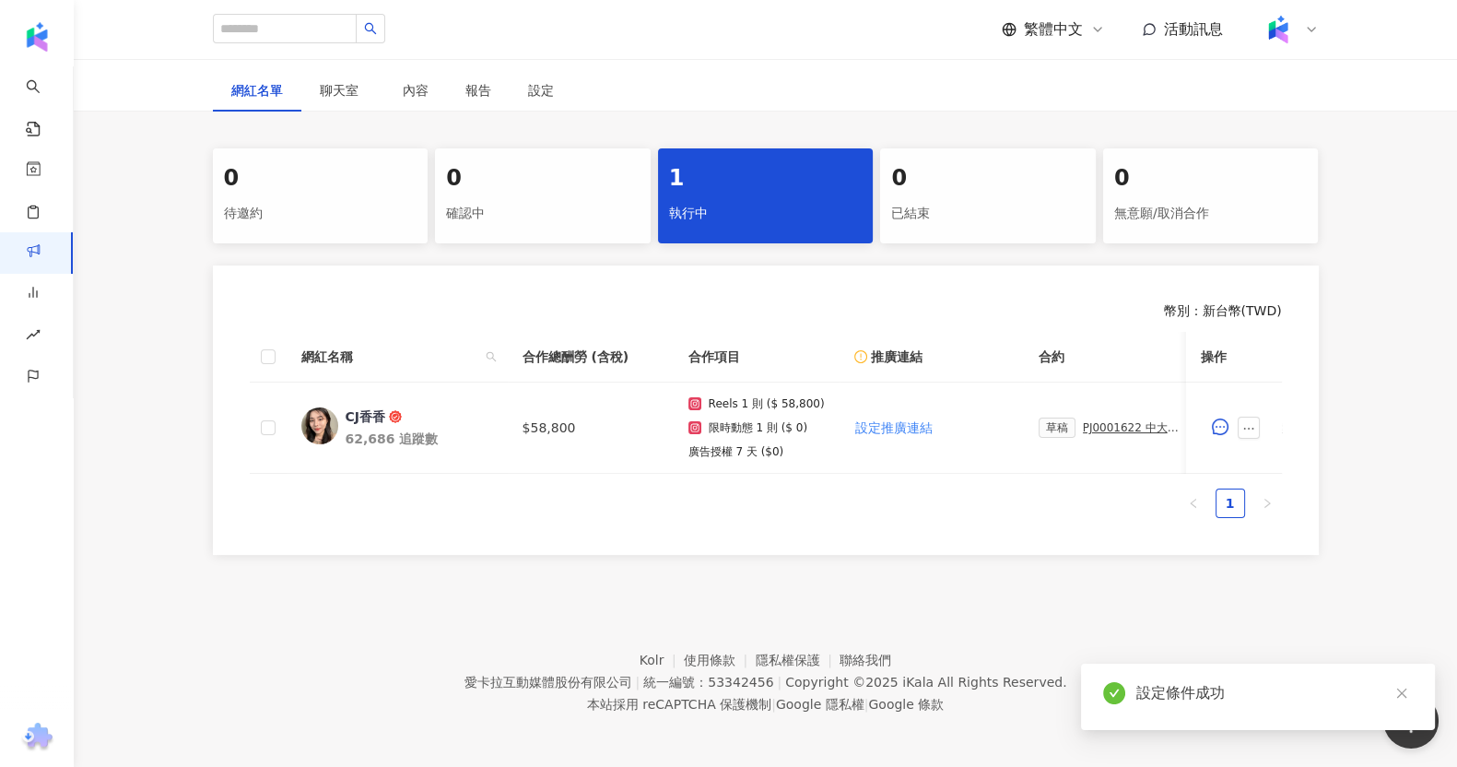
scroll to position [0, 175]
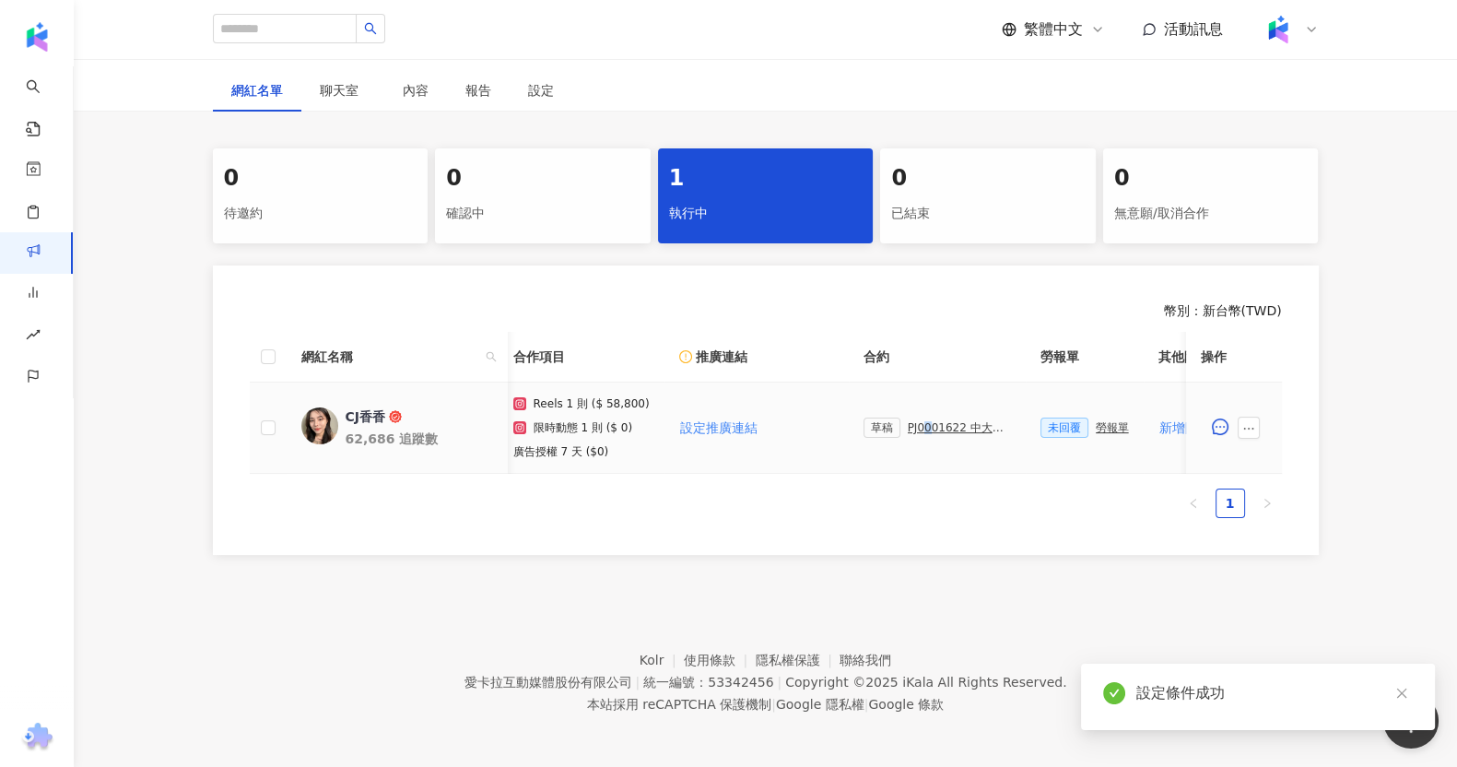
click at [913, 430] on div "PJ0001622 中大生醫_保養及保健品_2025Q3_KOL合作" at bounding box center [959, 427] width 103 height 13
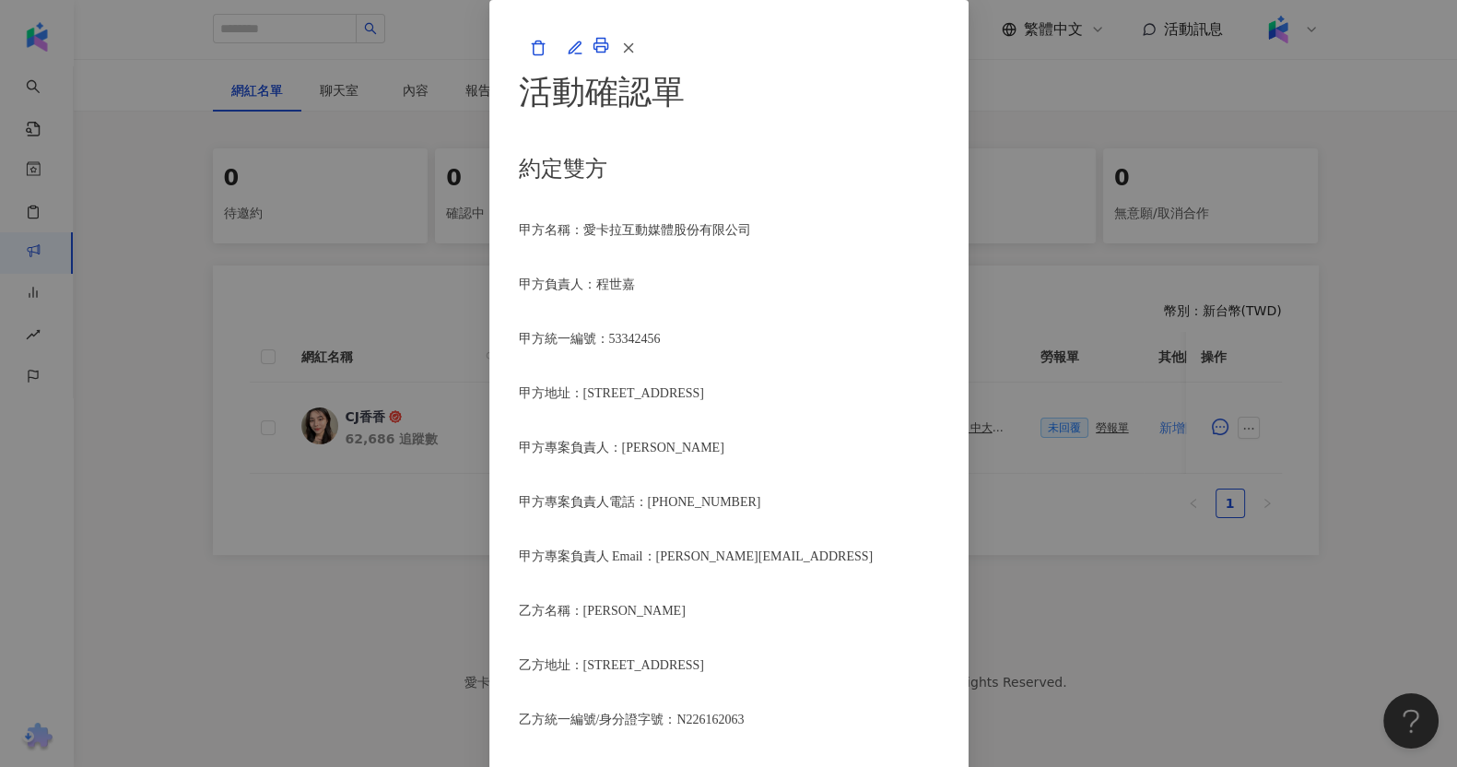
scroll to position [460, 0]
drag, startPoint x: 605, startPoint y: 347, endPoint x: 447, endPoint y: 336, distance: 158.0
click at [594, 713] on span "乙方統一編號/身分證字號：N226162063" at bounding box center [632, 720] width 226 height 14
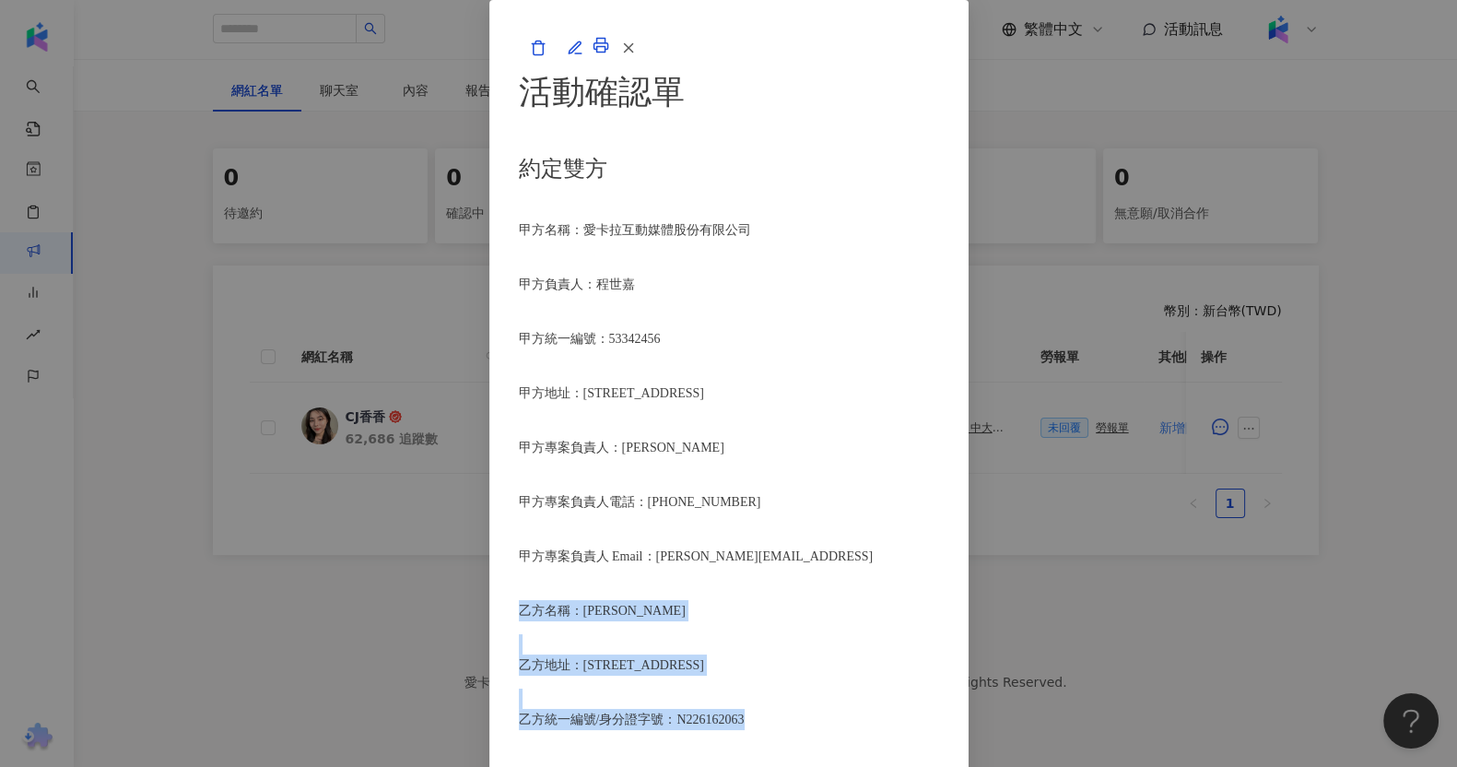
drag, startPoint x: 566, startPoint y: 339, endPoint x: 348, endPoint y: 220, distance: 248.7
drag, startPoint x: 595, startPoint y: 330, endPoint x: 379, endPoint y: 221, distance: 241.6
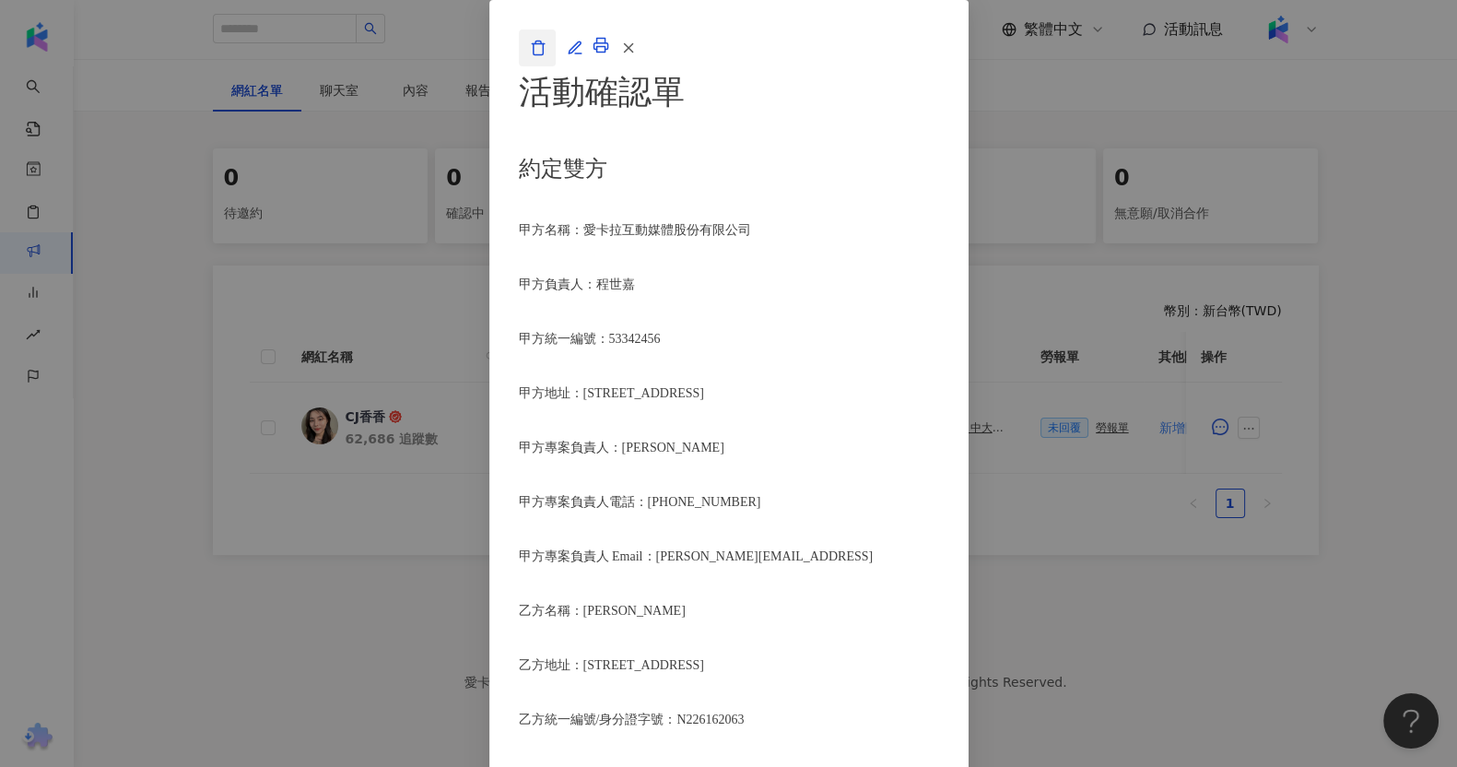
click at [543, 54] on icon "button" at bounding box center [538, 48] width 10 height 14
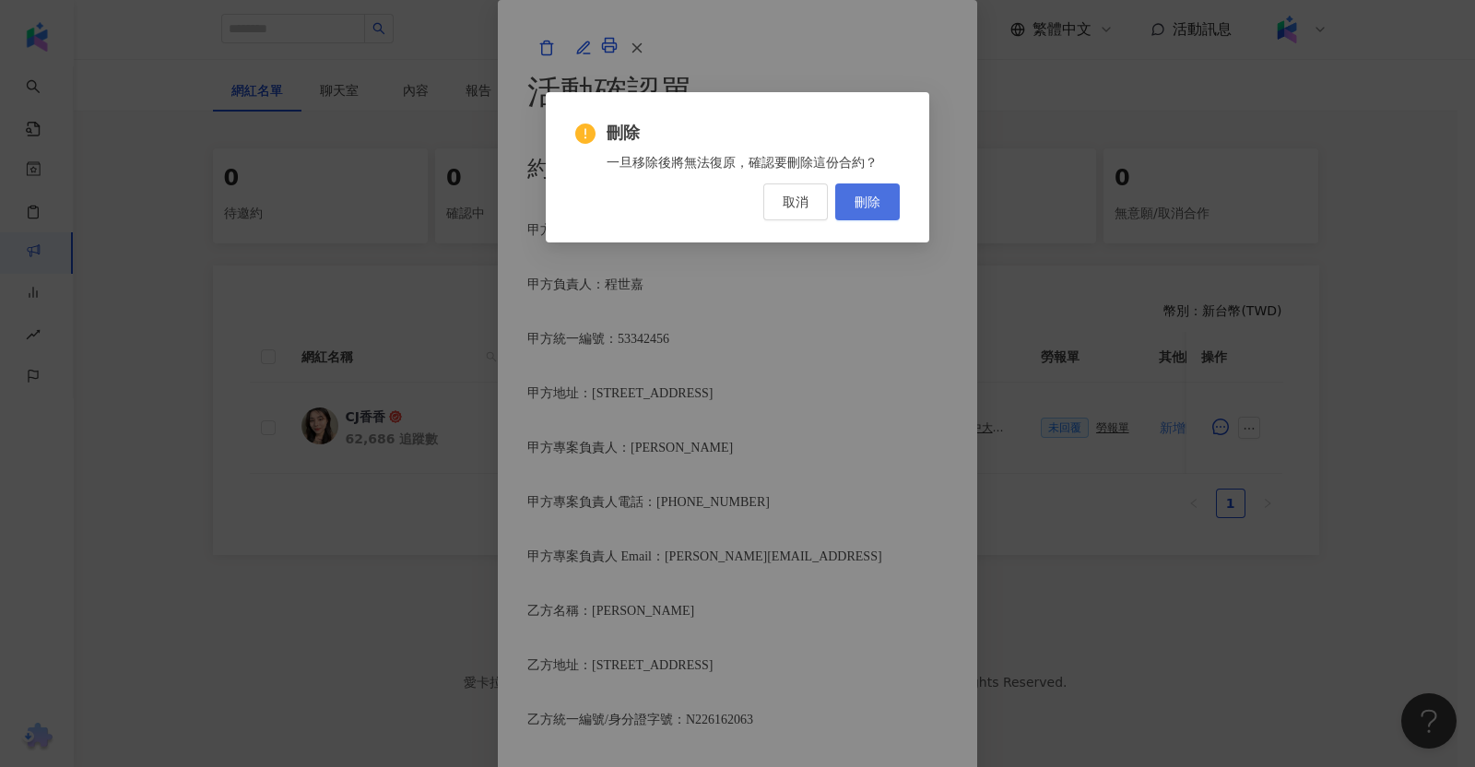
click at [857, 206] on span "刪除" at bounding box center [868, 202] width 26 height 15
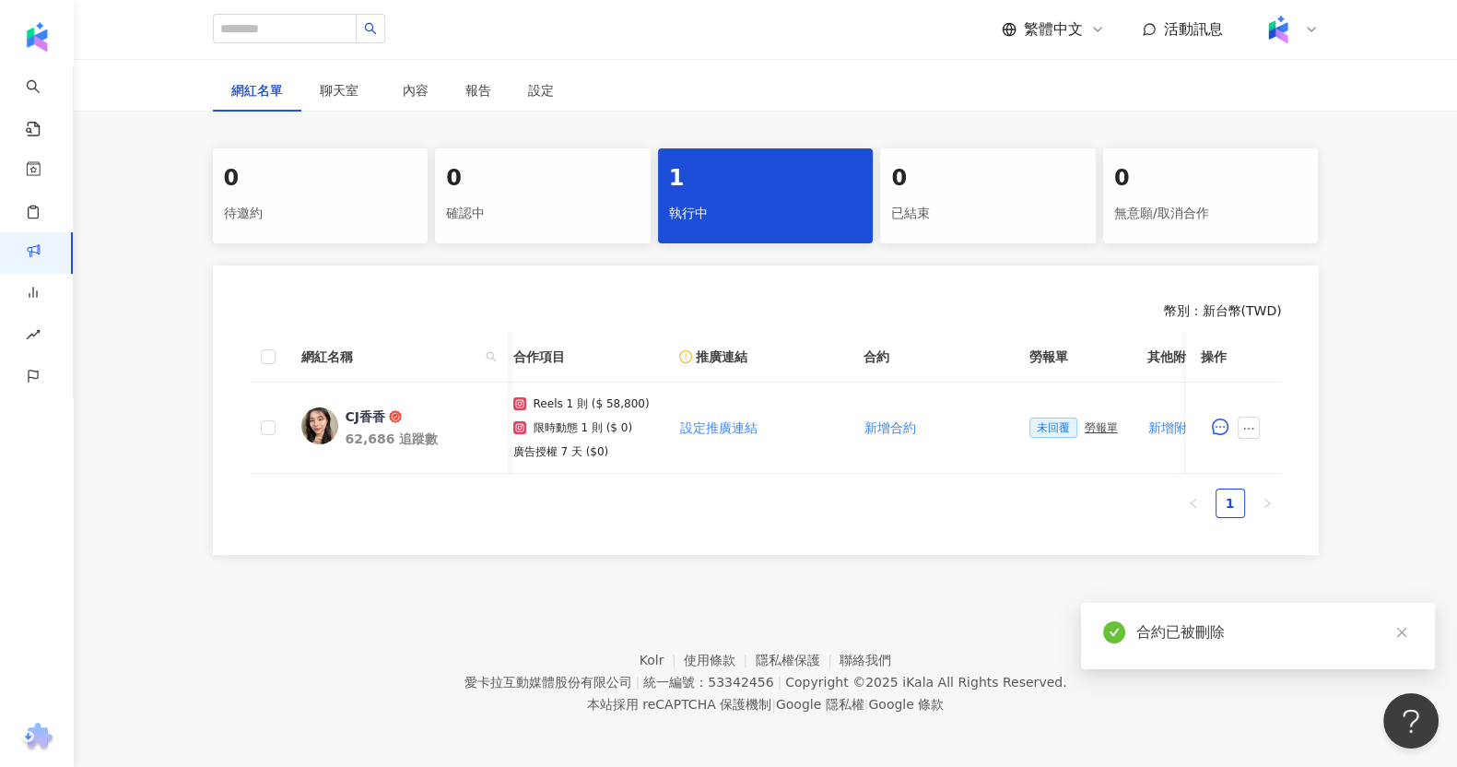
scroll to position [0, 288]
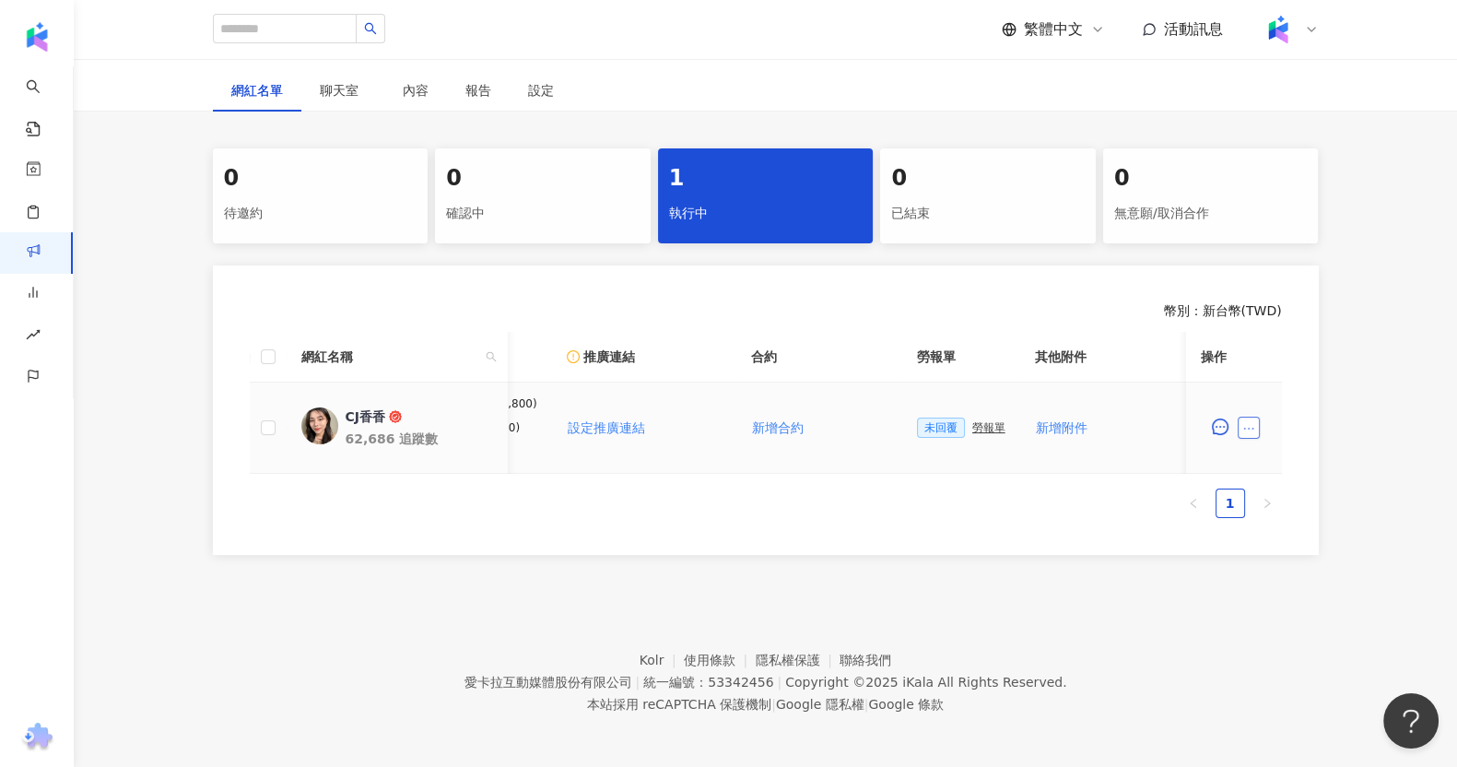
click at [1247, 430] on icon "ellipsis" at bounding box center [1249, 428] width 13 height 13
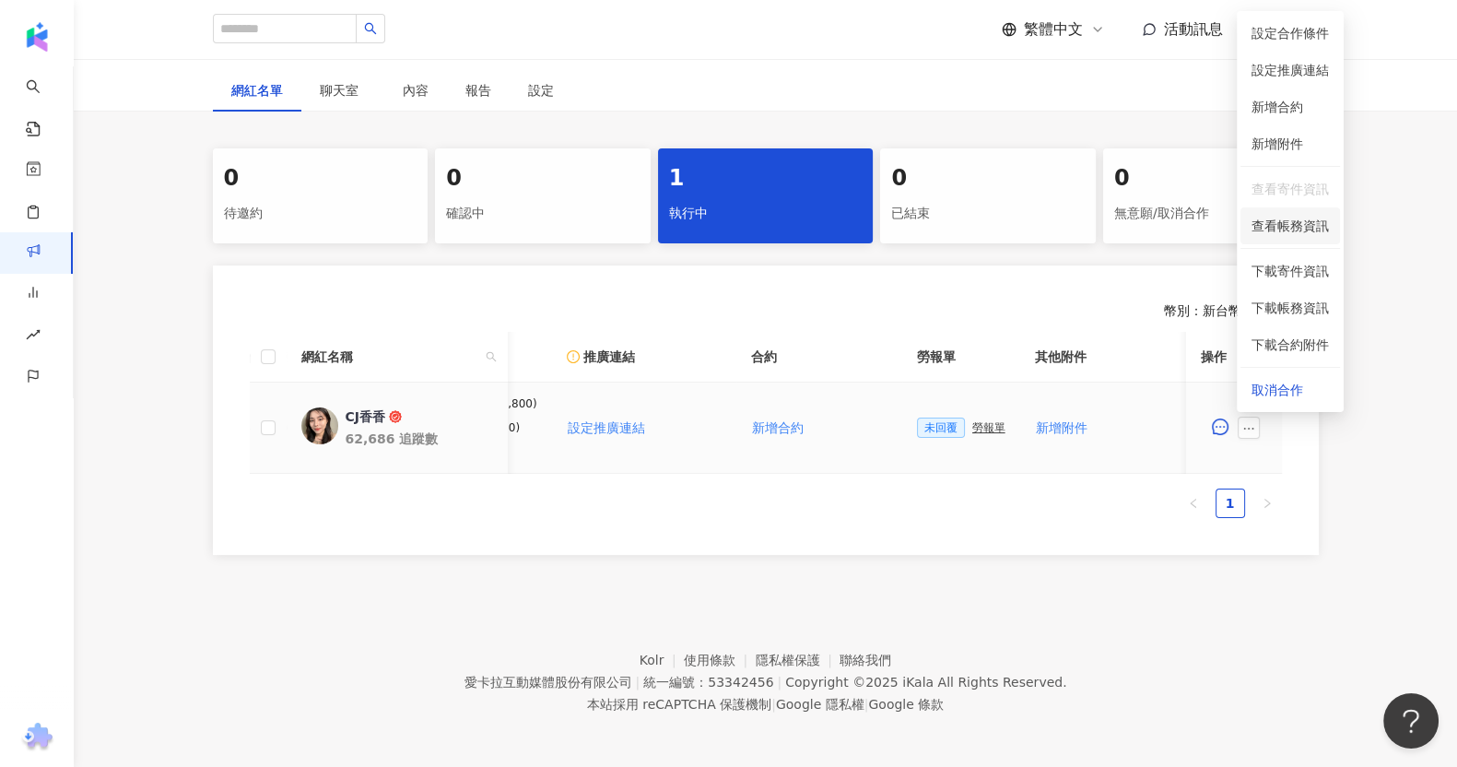
click at [1318, 225] on span "查看帳務資訊" at bounding box center [1290, 226] width 77 height 20
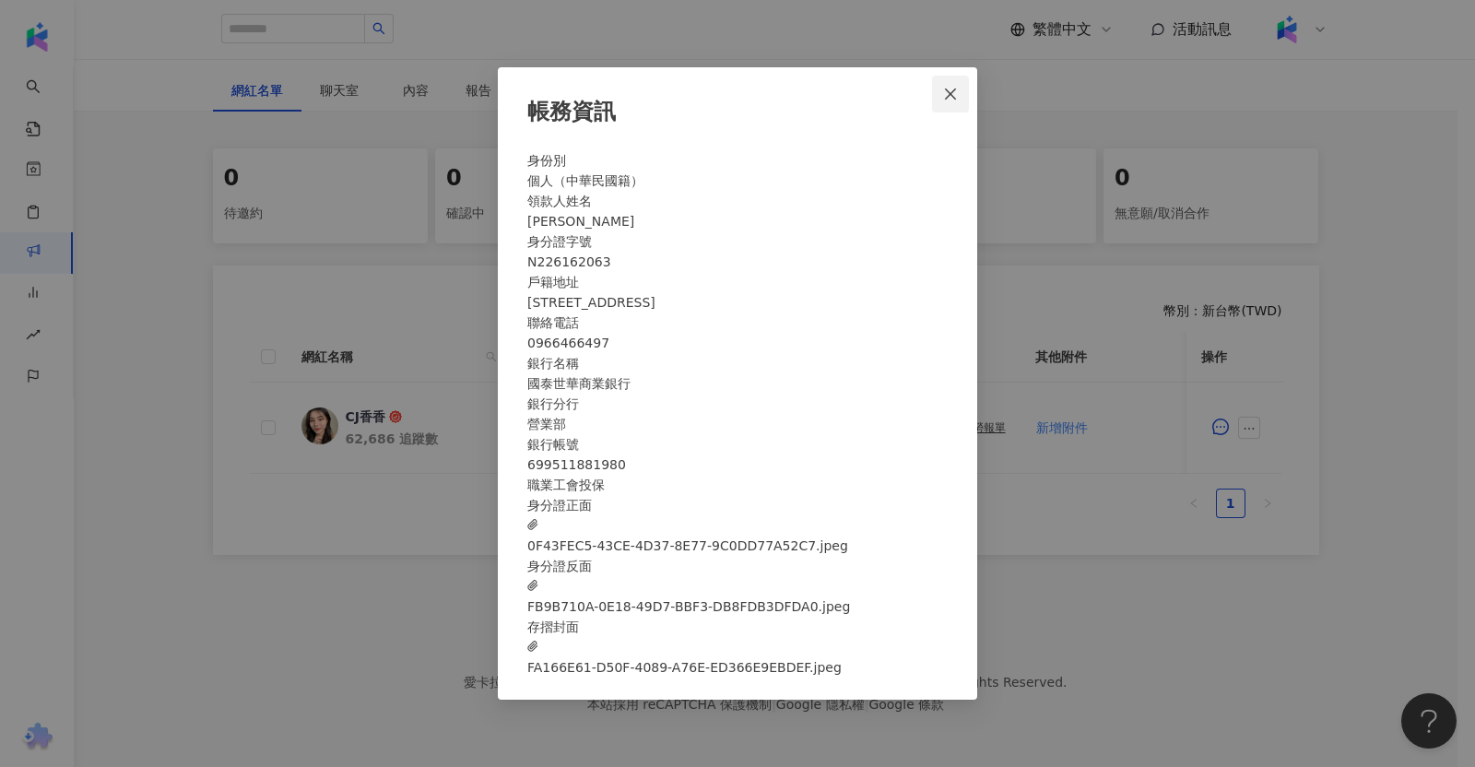
click at [938, 87] on span "Close" at bounding box center [950, 94] width 37 height 15
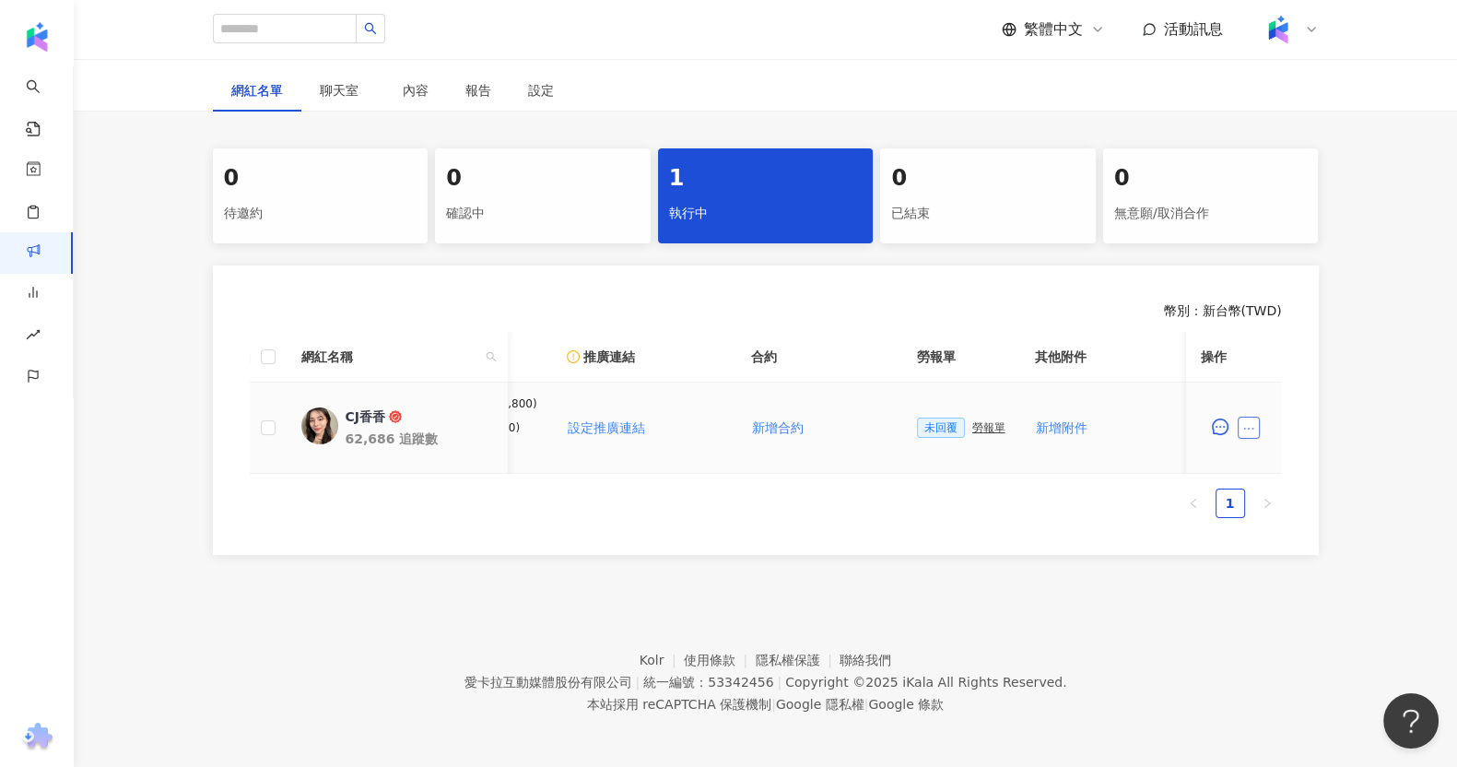
click at [1240, 426] on button "button" at bounding box center [1249, 428] width 22 height 22
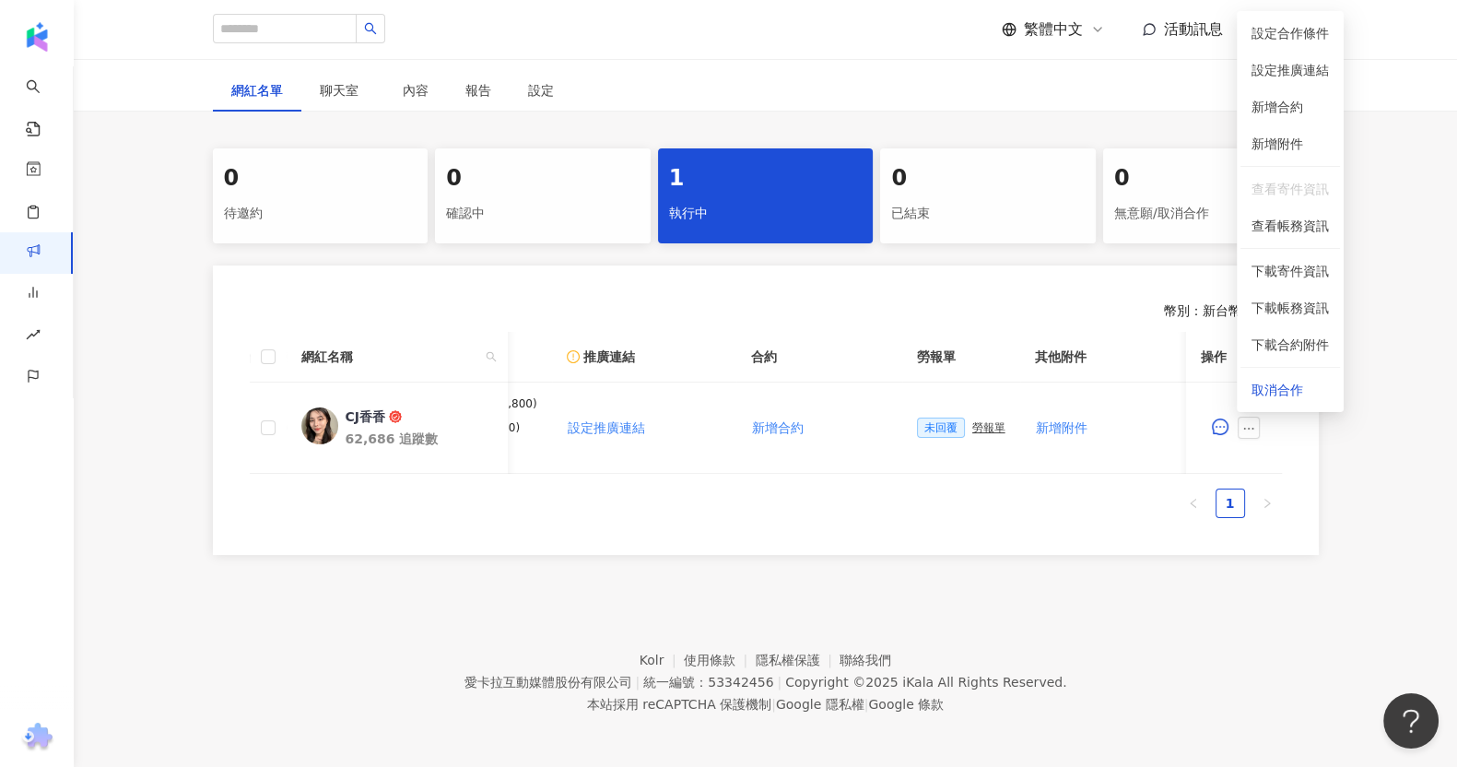
click at [1381, 223] on div "0 待邀約 0 確認中 1 執行中 0 已結束 0 無意願/取消合作 幣別 ： 新台幣 ( TWD ) 網紅名稱 合作總酬勞 (含稅) 合作項目 推廣連結 合…" at bounding box center [766, 351] width 1384 height 407
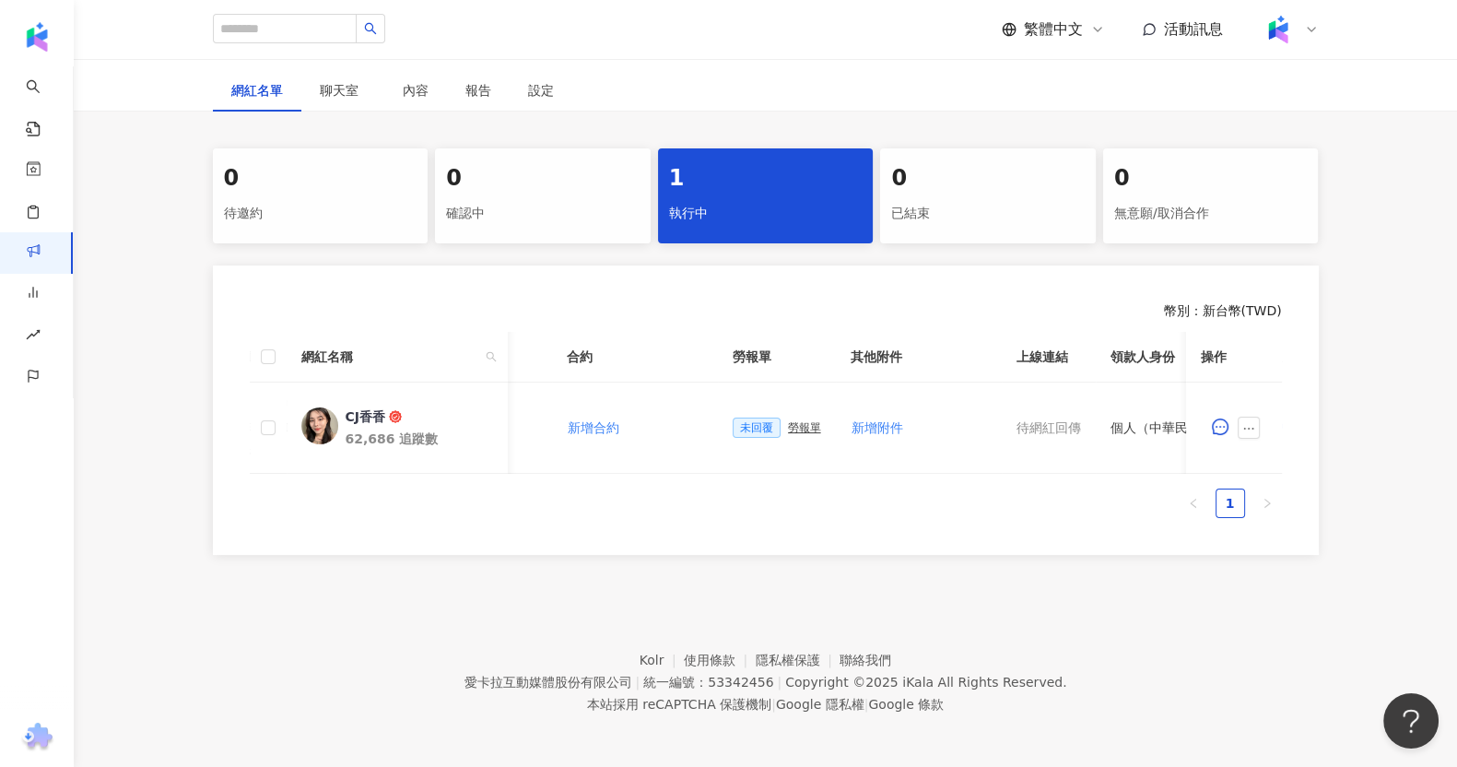
scroll to position [0, 0]
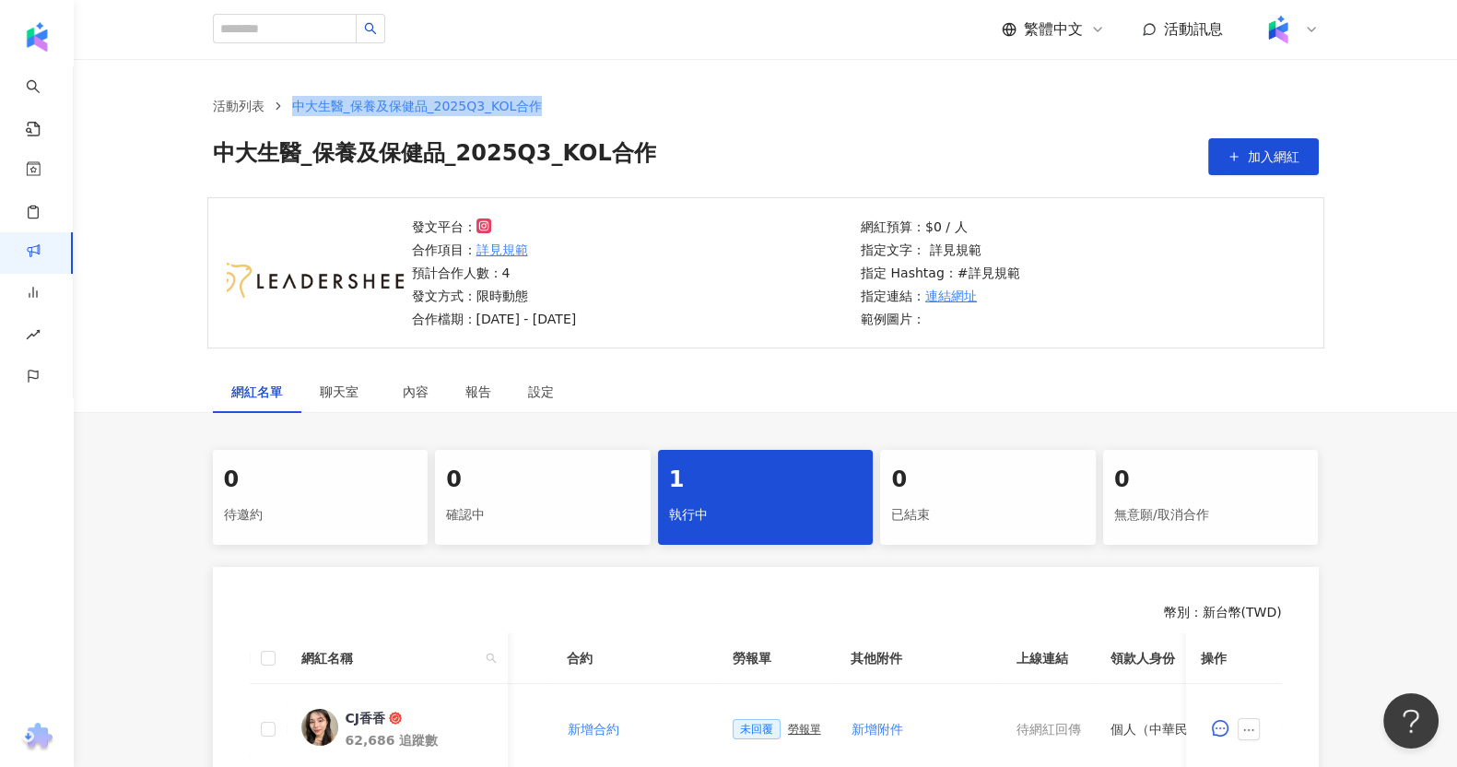
drag, startPoint x: 297, startPoint y: 100, endPoint x: 535, endPoint y: 107, distance: 237.9
click at [535, 107] on span "中大生醫_保養及保健品_2025Q3_KOL合作" at bounding box center [417, 106] width 251 height 15
copy span "中大生醫_保養及保健品_2025Q3_KOL合作"
click at [258, 112] on link "活動列表" at bounding box center [238, 106] width 59 height 20
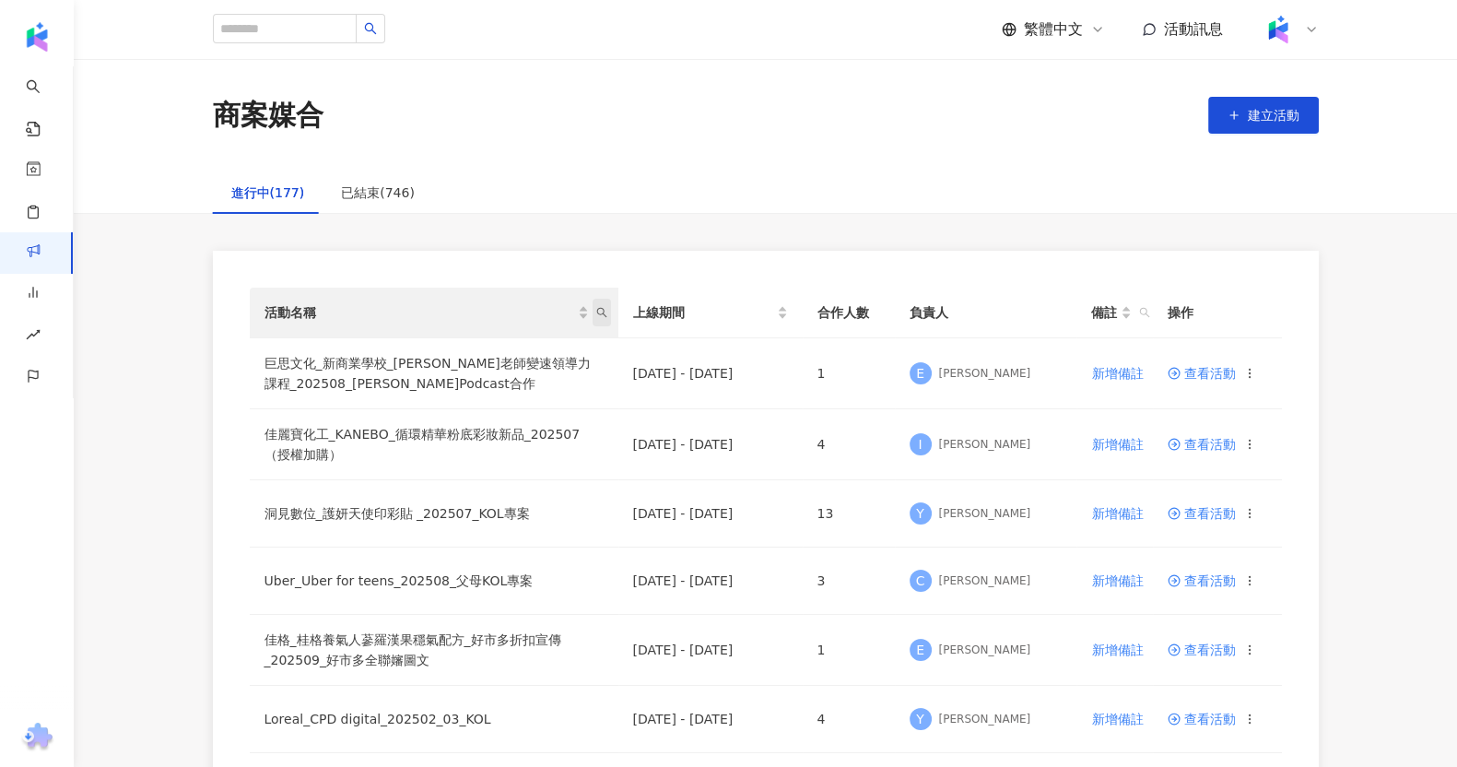
click at [601, 311] on icon "search" at bounding box center [601, 312] width 11 height 11
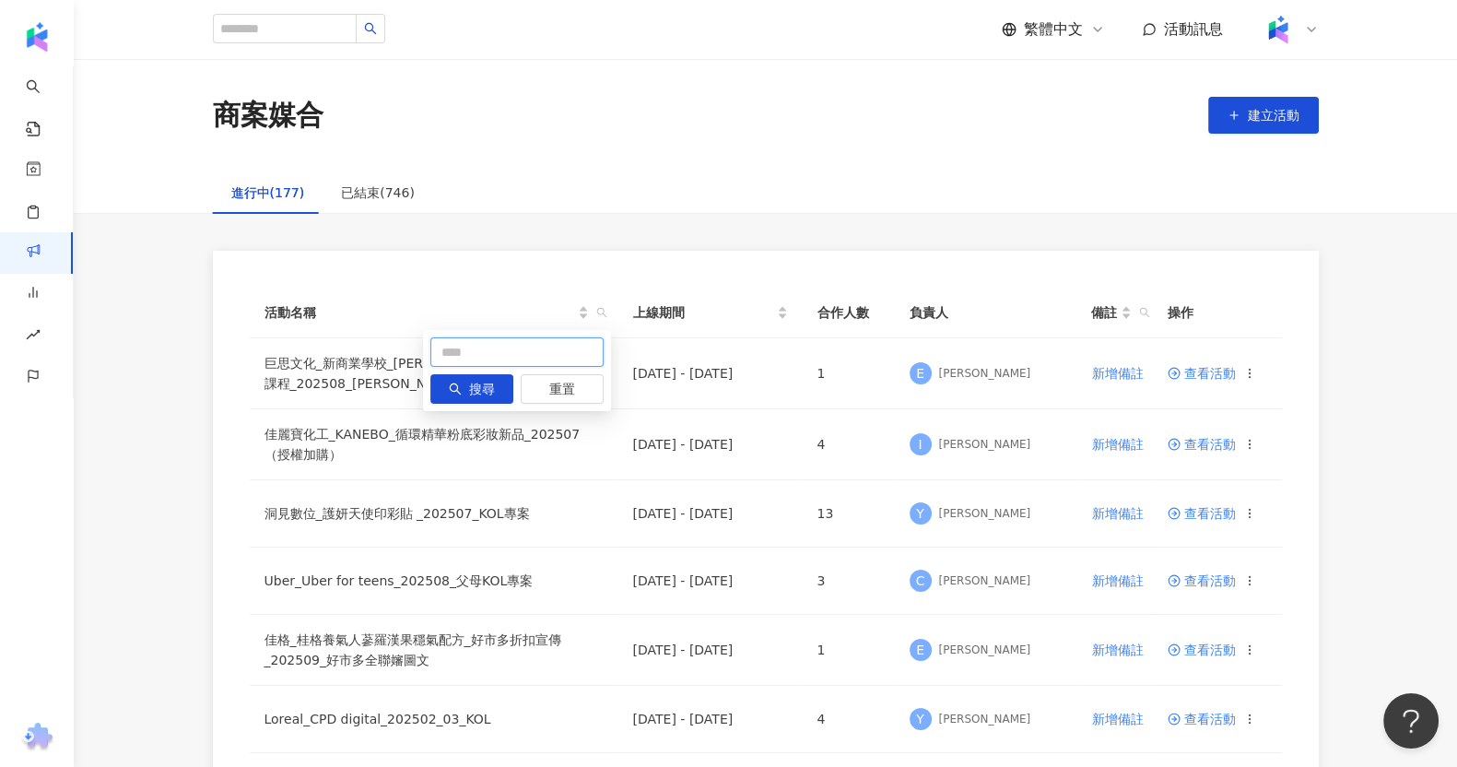
click at [489, 356] on input "text" at bounding box center [516, 351] width 173 height 29
paste input "**********"
type input "**********"
click at [461, 393] on icon "search" at bounding box center [455, 389] width 13 height 13
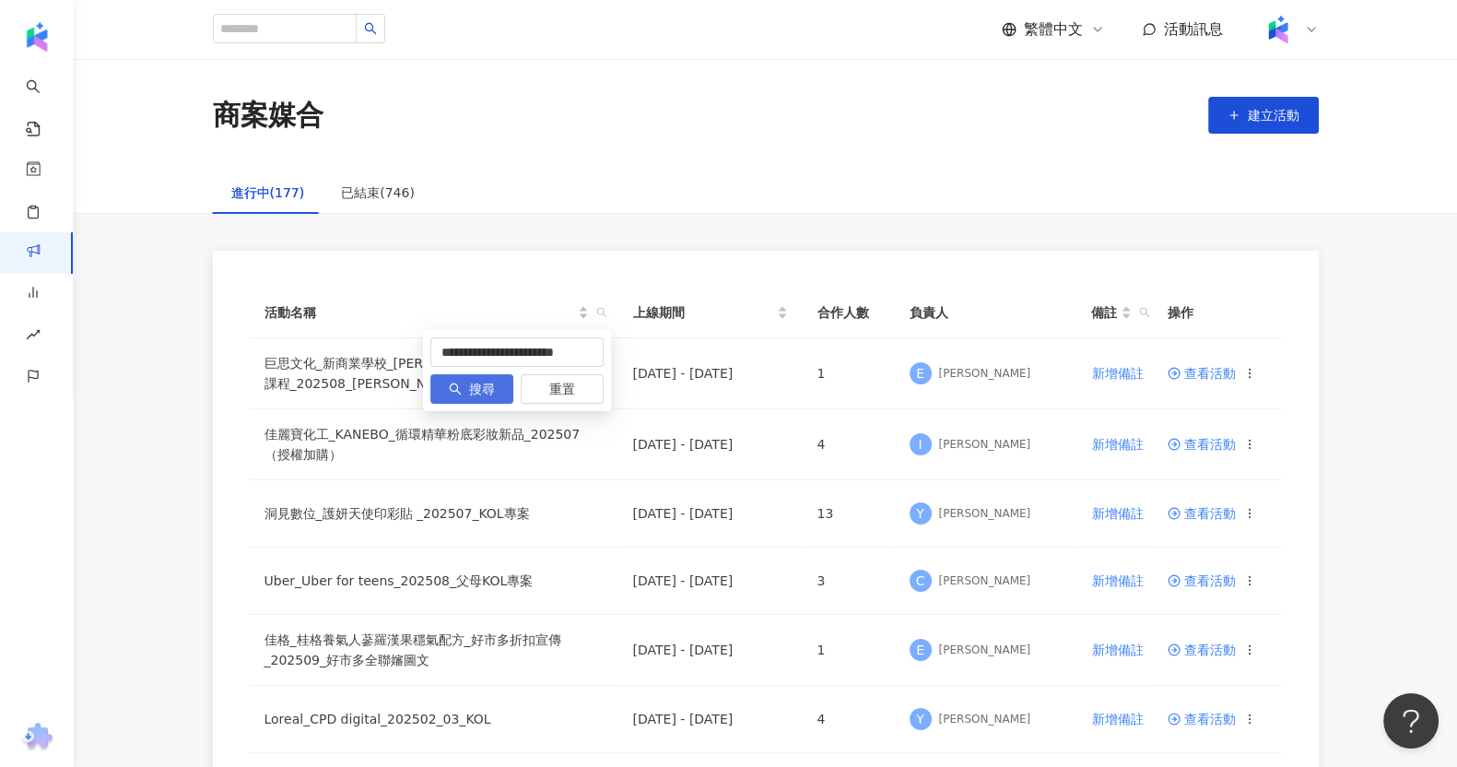
scroll to position [0, 0]
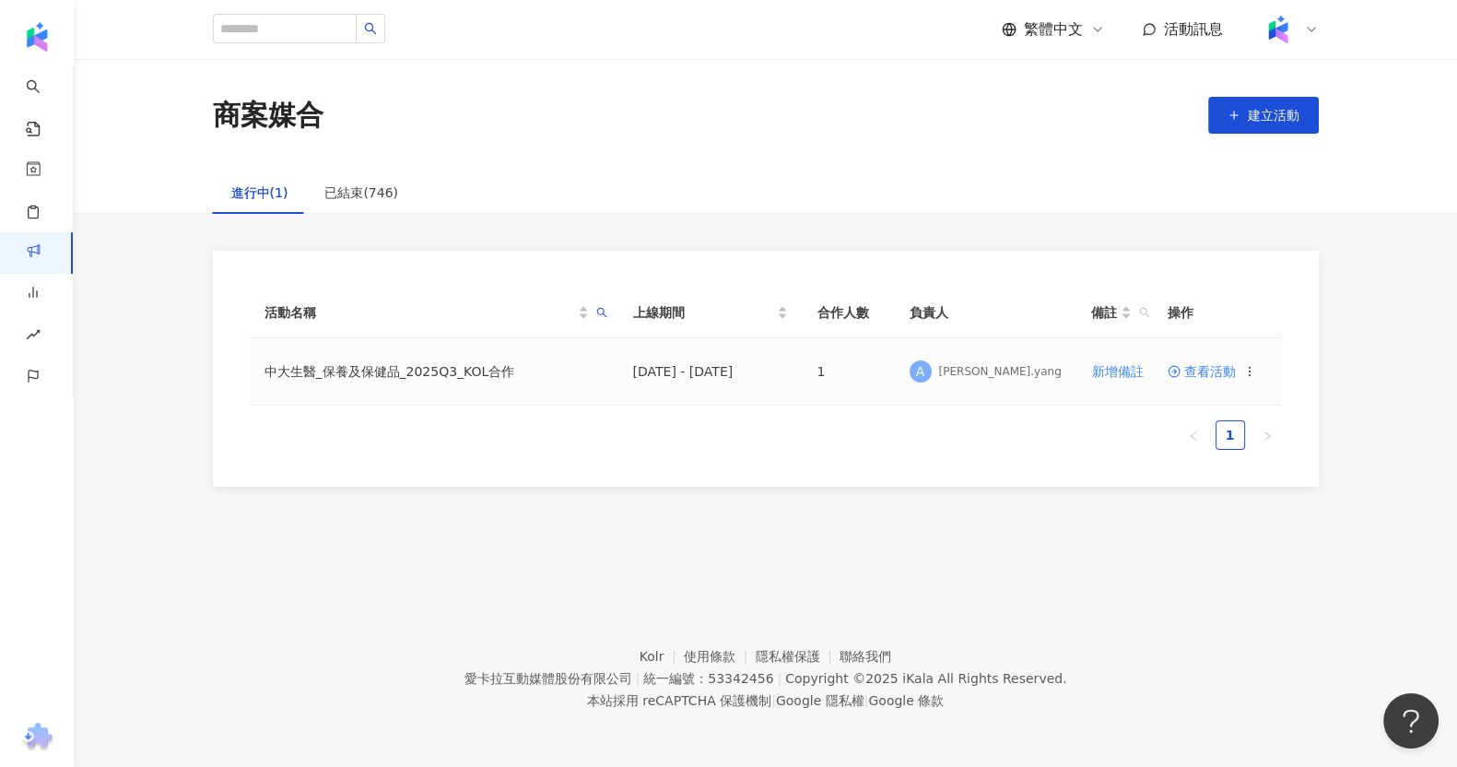
click at [1254, 366] on icon at bounding box center [1250, 371] width 13 height 13
click at [1319, 407] on span "複製活動" at bounding box center [1305, 404] width 52 height 20
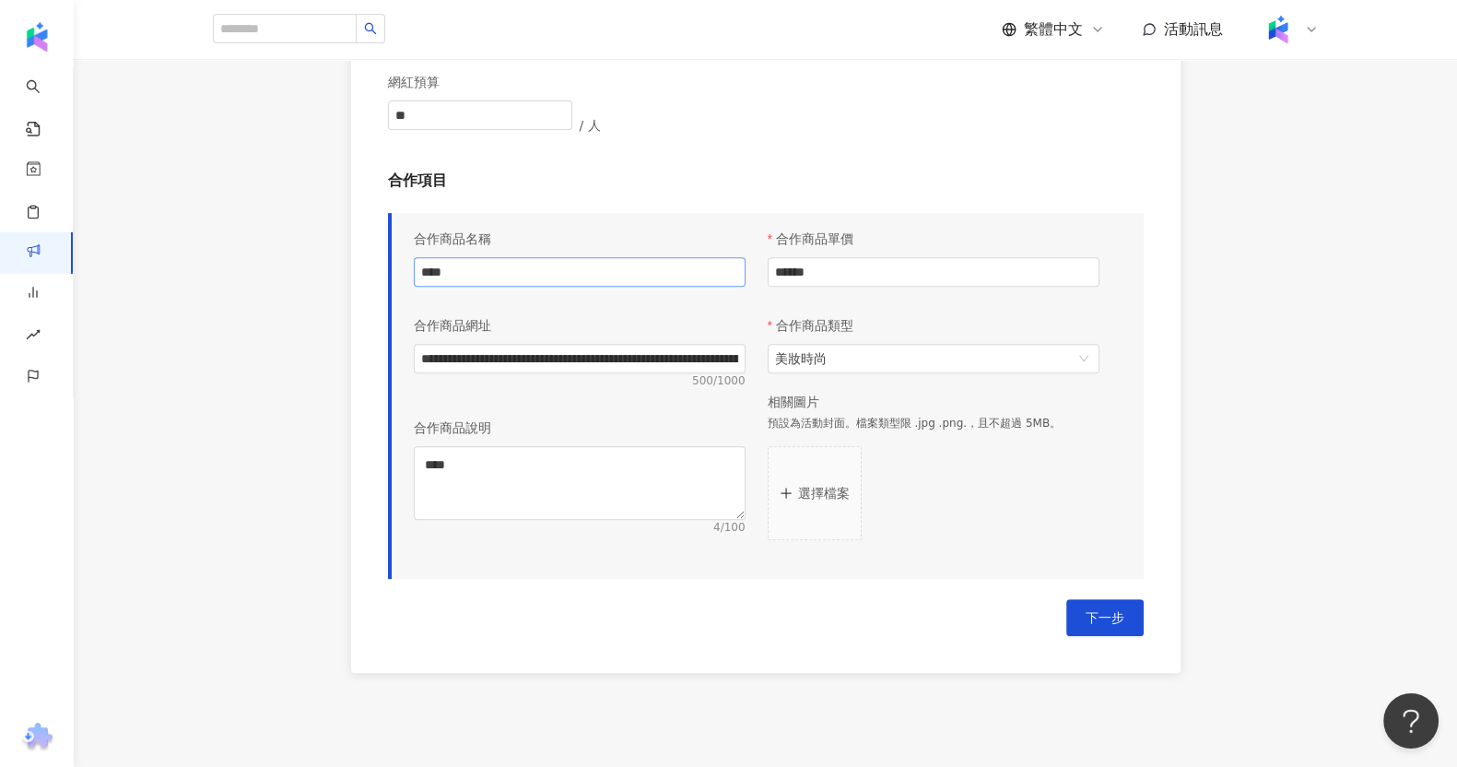
scroll to position [793, 0]
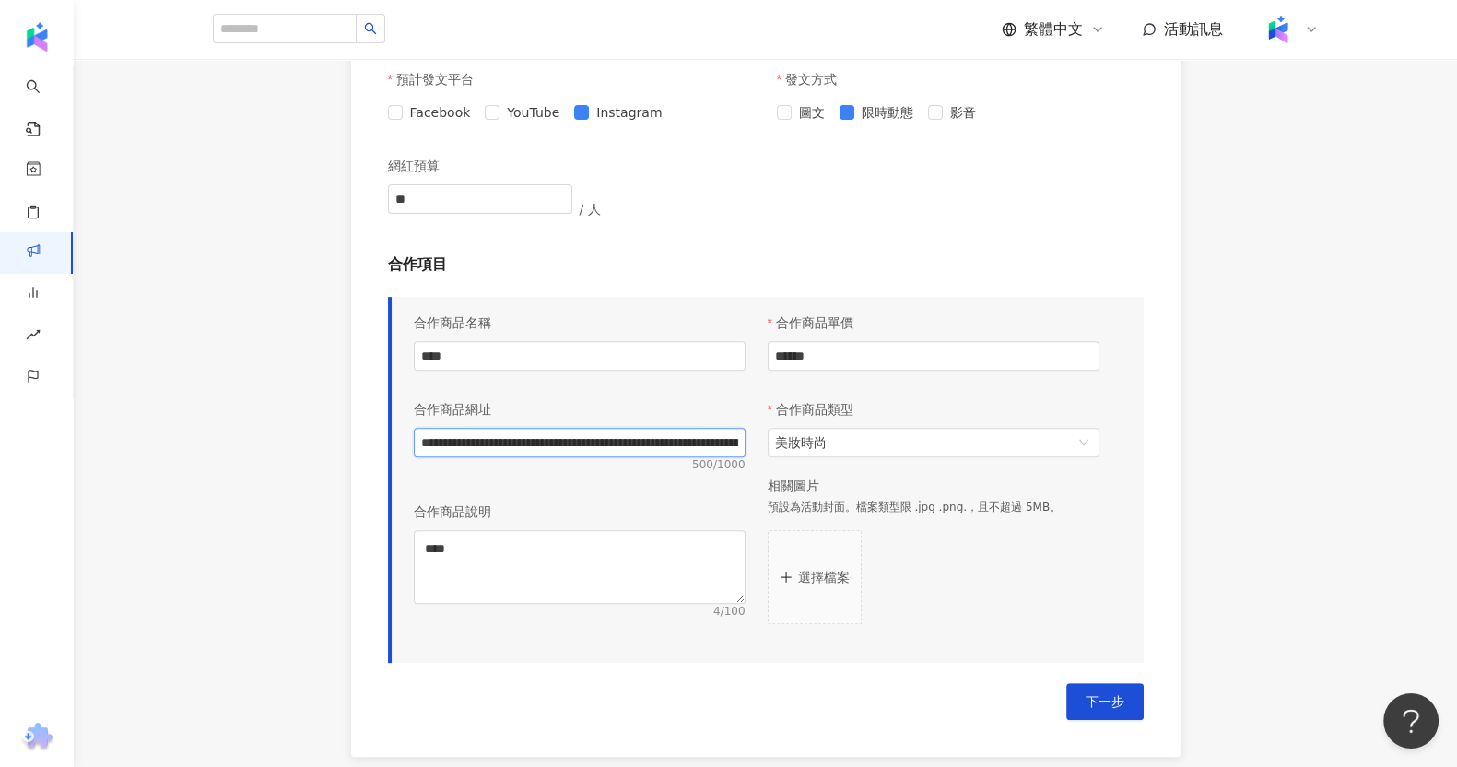
click at [613, 430] on input "**********" at bounding box center [580, 442] width 332 height 29
click at [839, 547] on button "選擇檔案" at bounding box center [815, 577] width 94 height 94
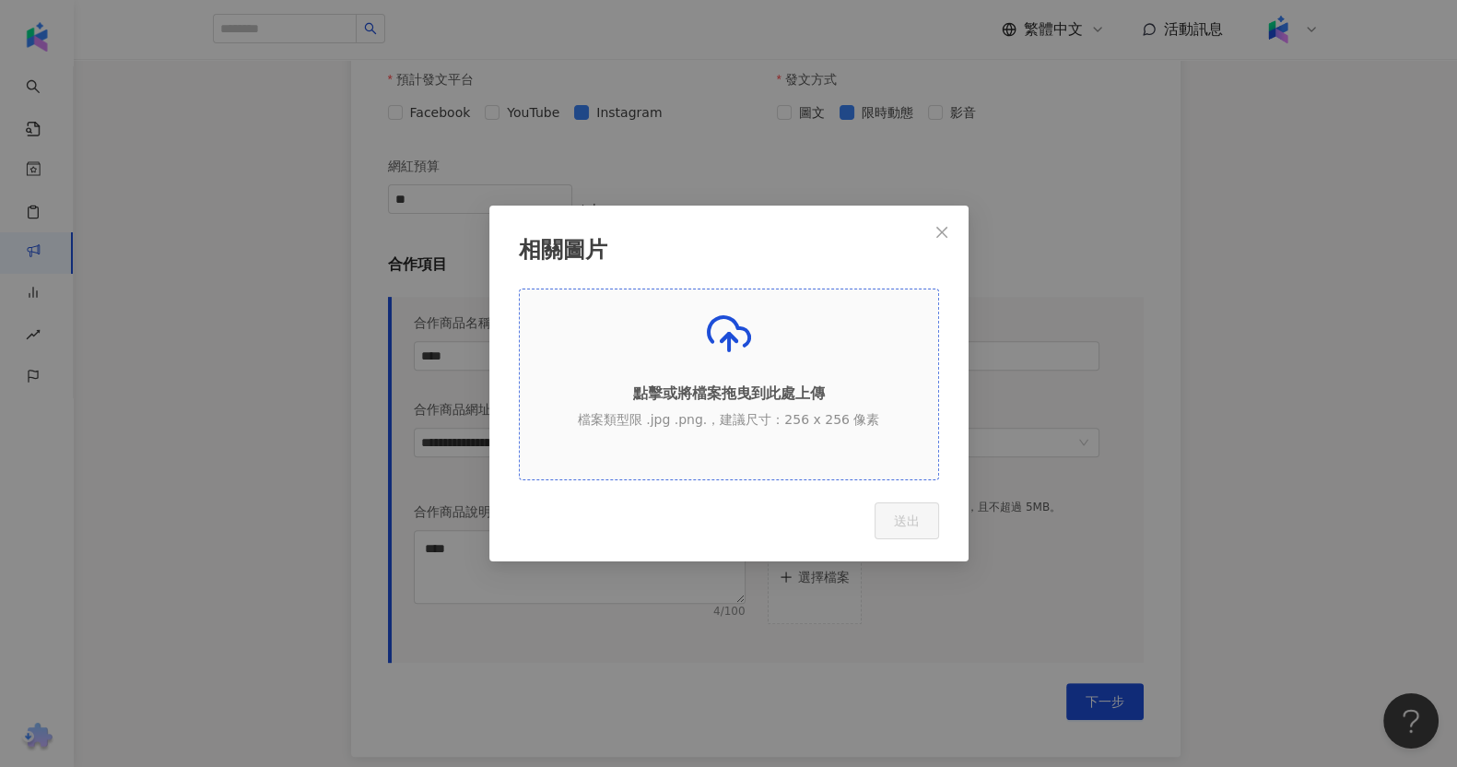
click at [827, 390] on p "點擊或將檔案拖曳到此處上傳" at bounding box center [729, 393] width 419 height 20
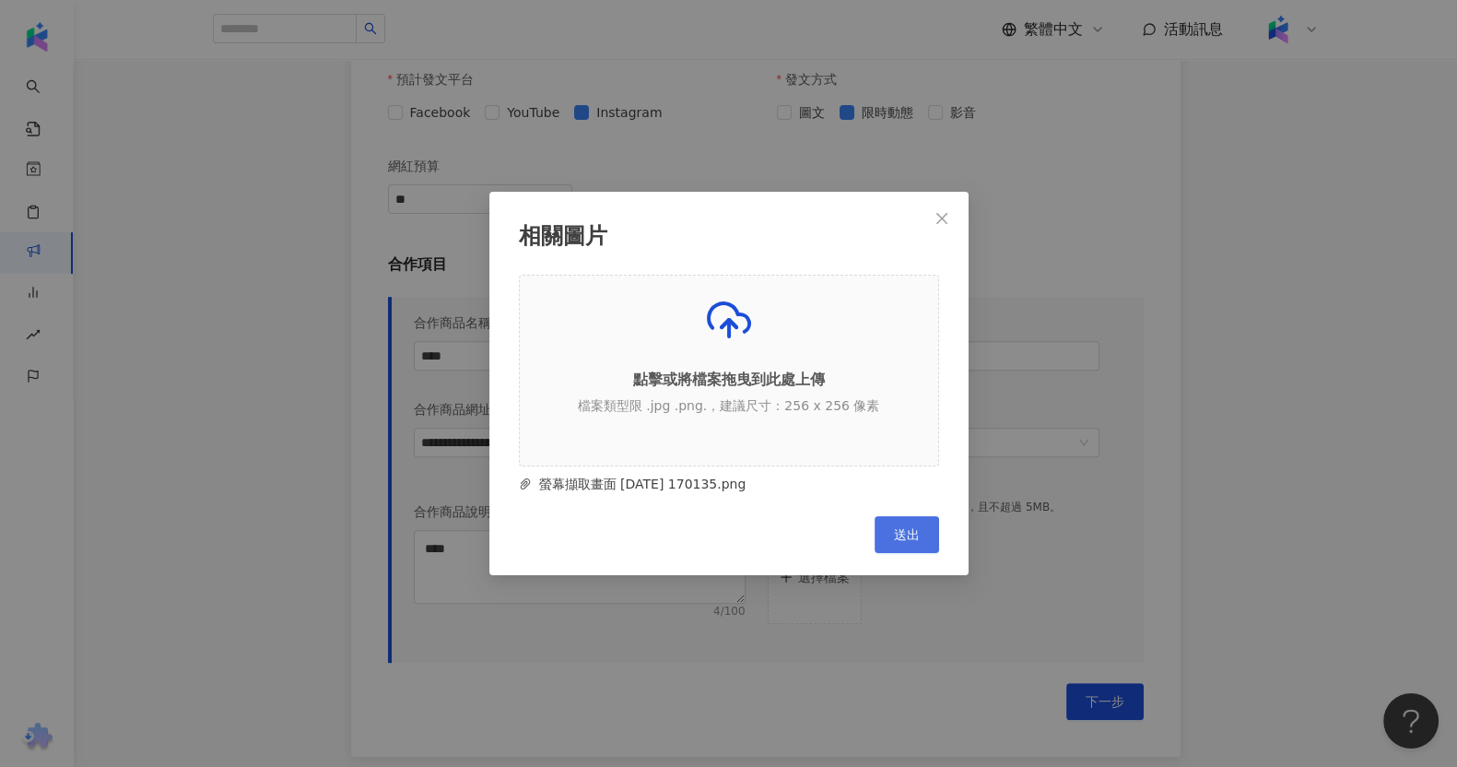
click at [911, 535] on span "送出" at bounding box center [907, 534] width 26 height 15
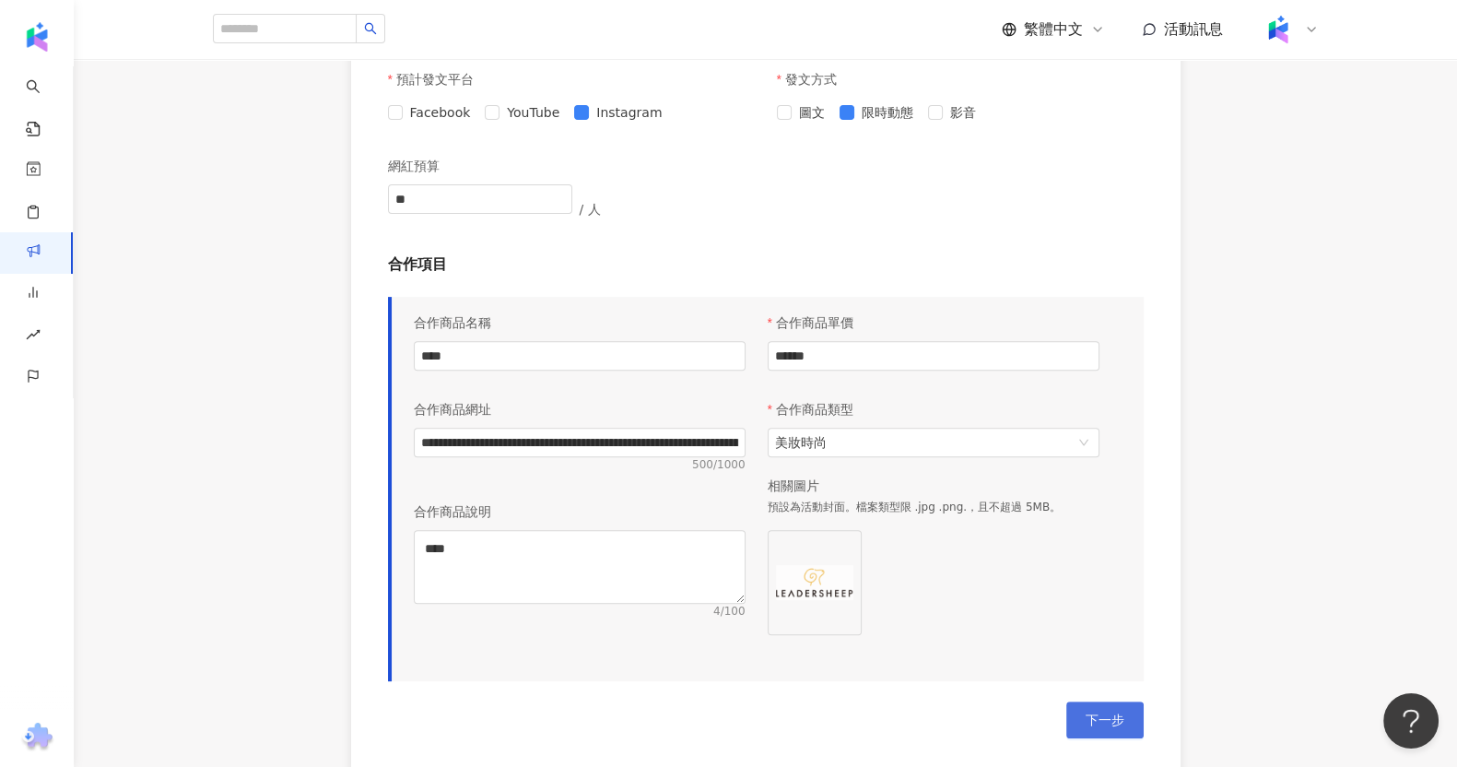
click at [1097, 702] on button "下一步" at bounding box center [1105, 720] width 77 height 37
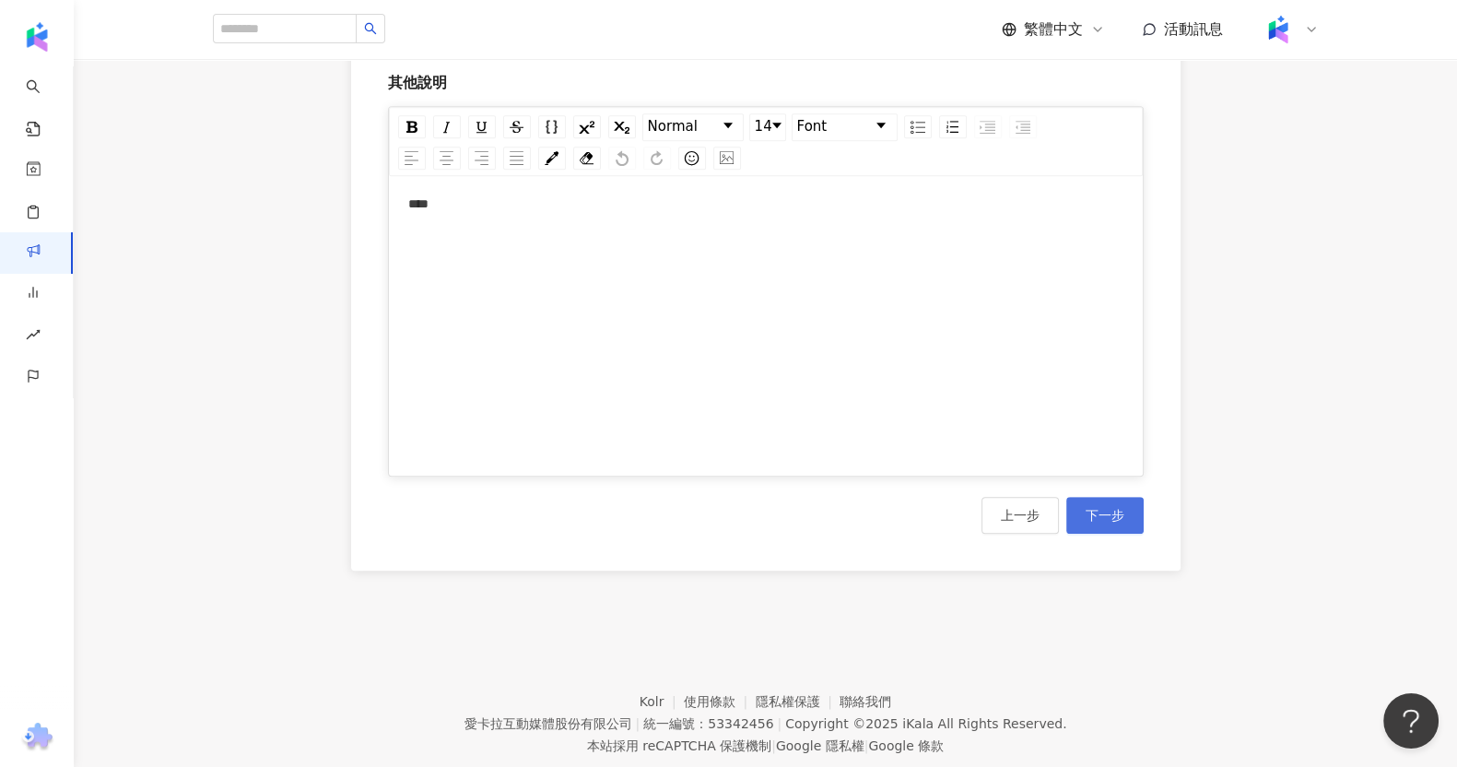
click at [1086, 513] on span "下一步" at bounding box center [1105, 515] width 39 height 15
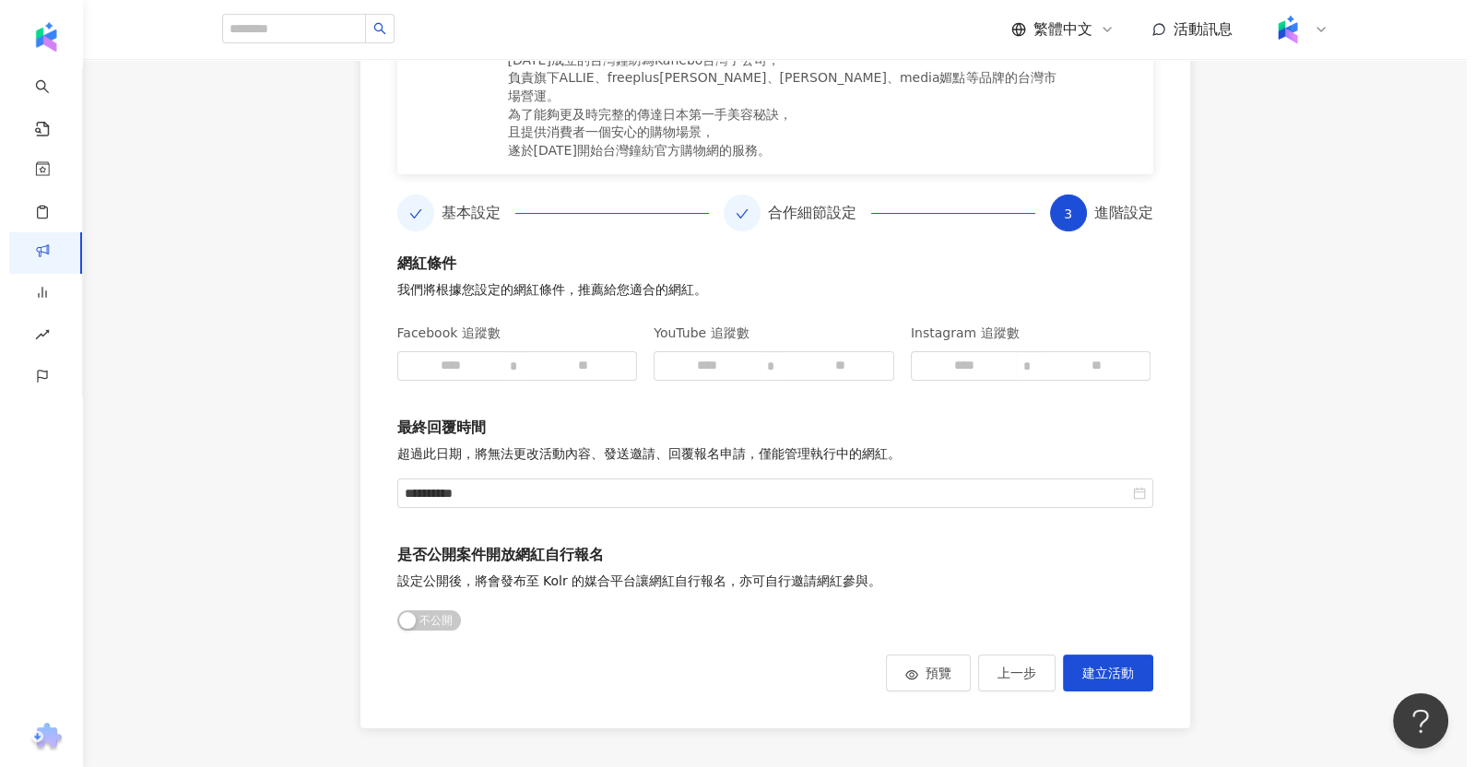
scroll to position [430, 0]
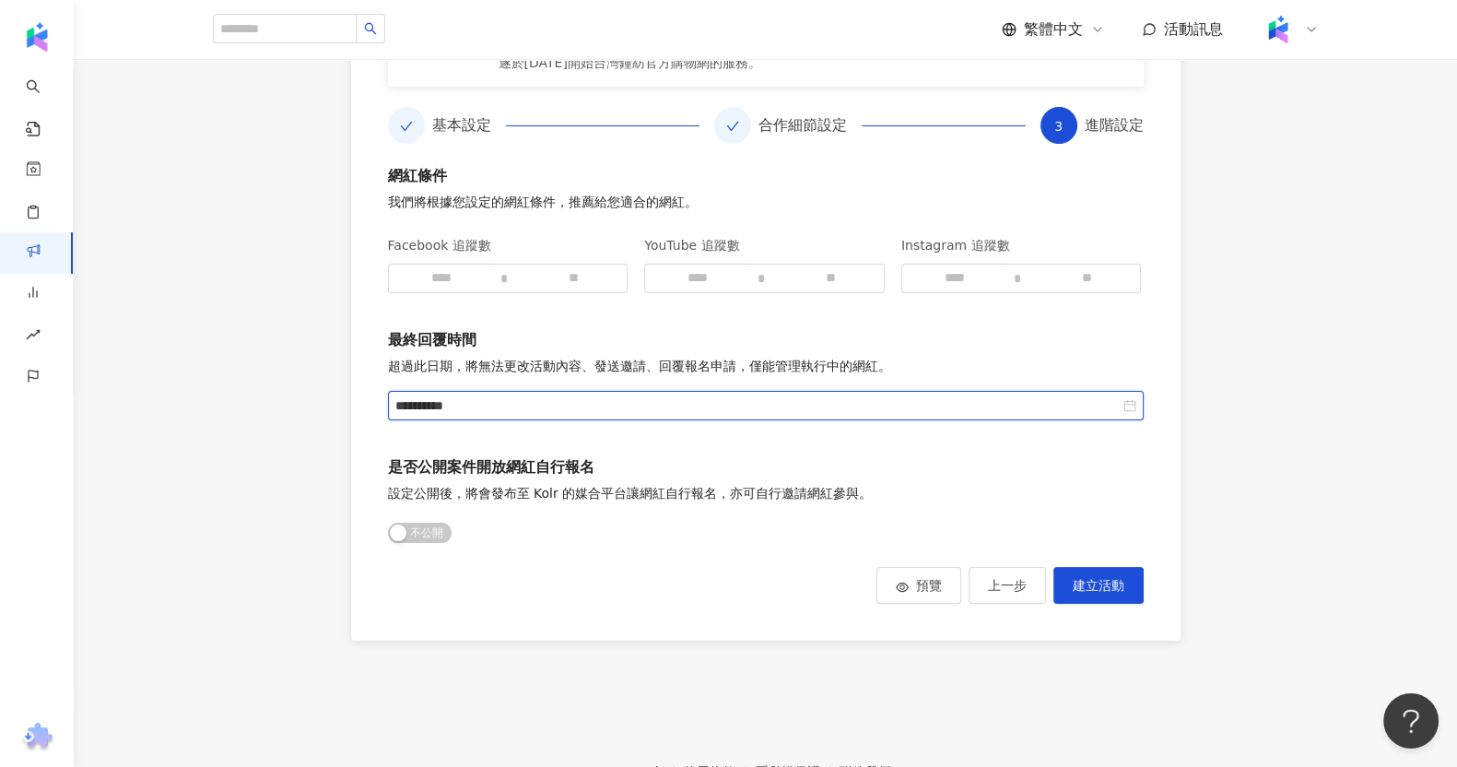
click at [609, 412] on input "**********" at bounding box center [757, 405] width 725 height 20
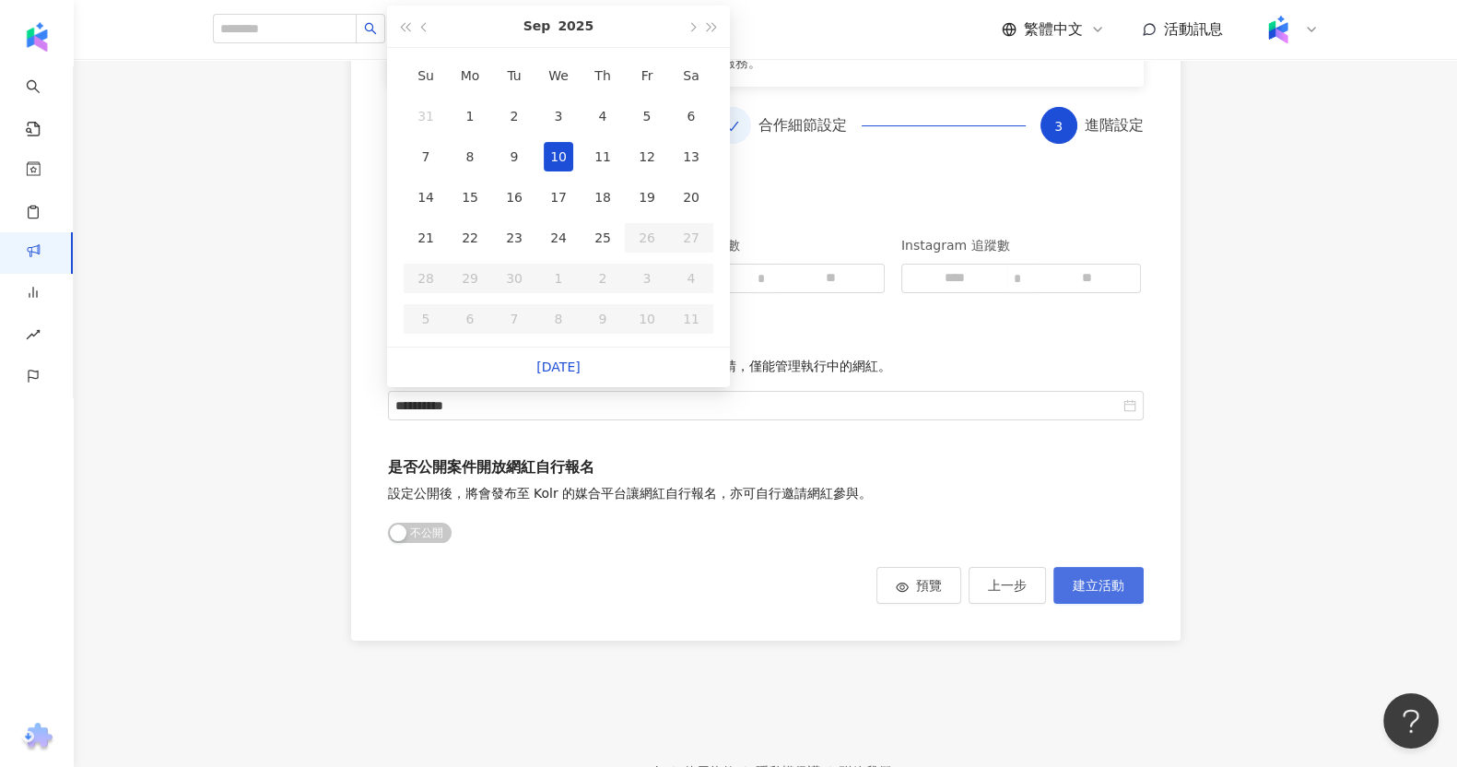
click at [1138, 592] on button "建立活動" at bounding box center [1099, 585] width 90 height 37
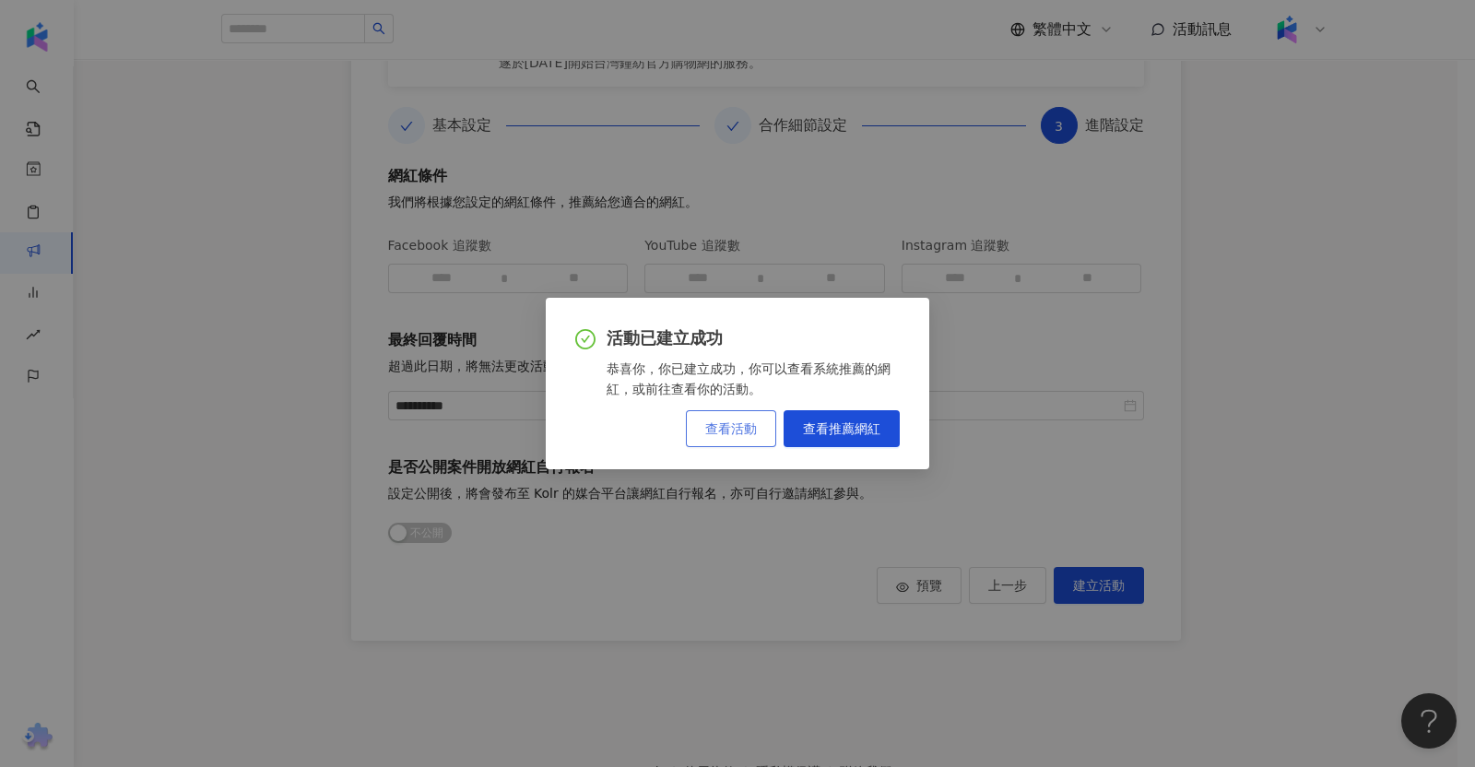
click at [754, 433] on span "查看活動" at bounding box center [731, 428] width 52 height 15
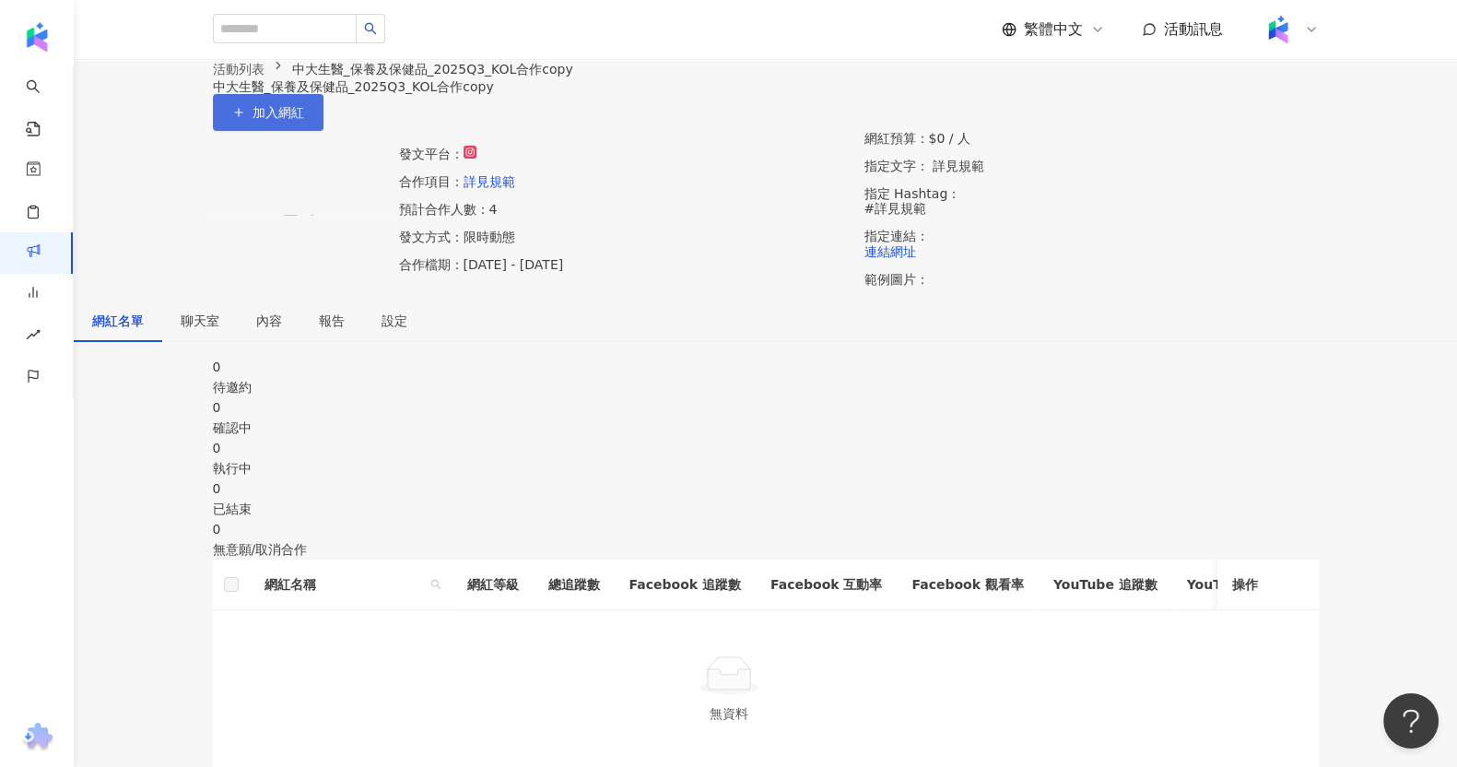
click at [304, 120] on span "加入網紅" at bounding box center [279, 112] width 52 height 15
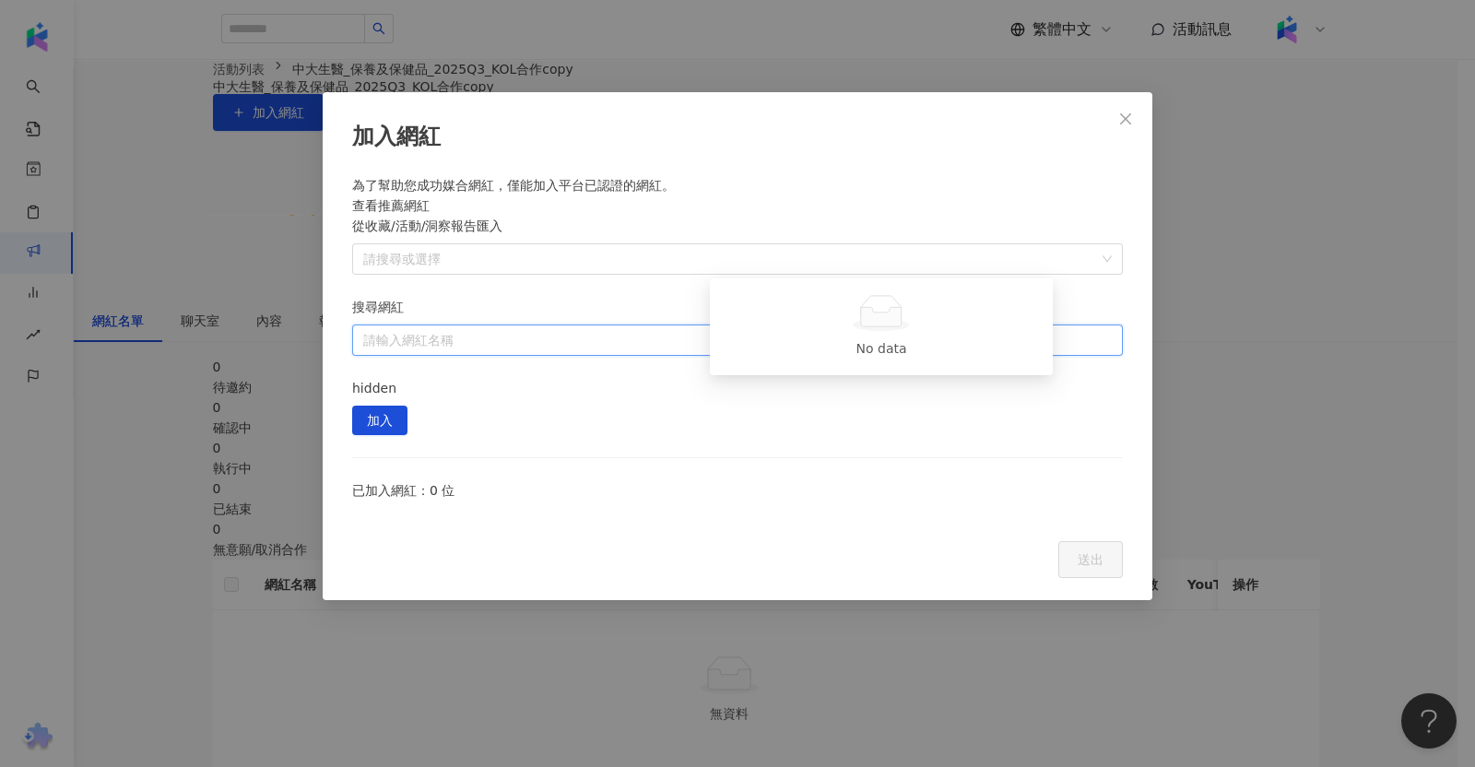
click at [846, 325] on input "搜尋網紅" at bounding box center [737, 339] width 749 height 29
type input "*"
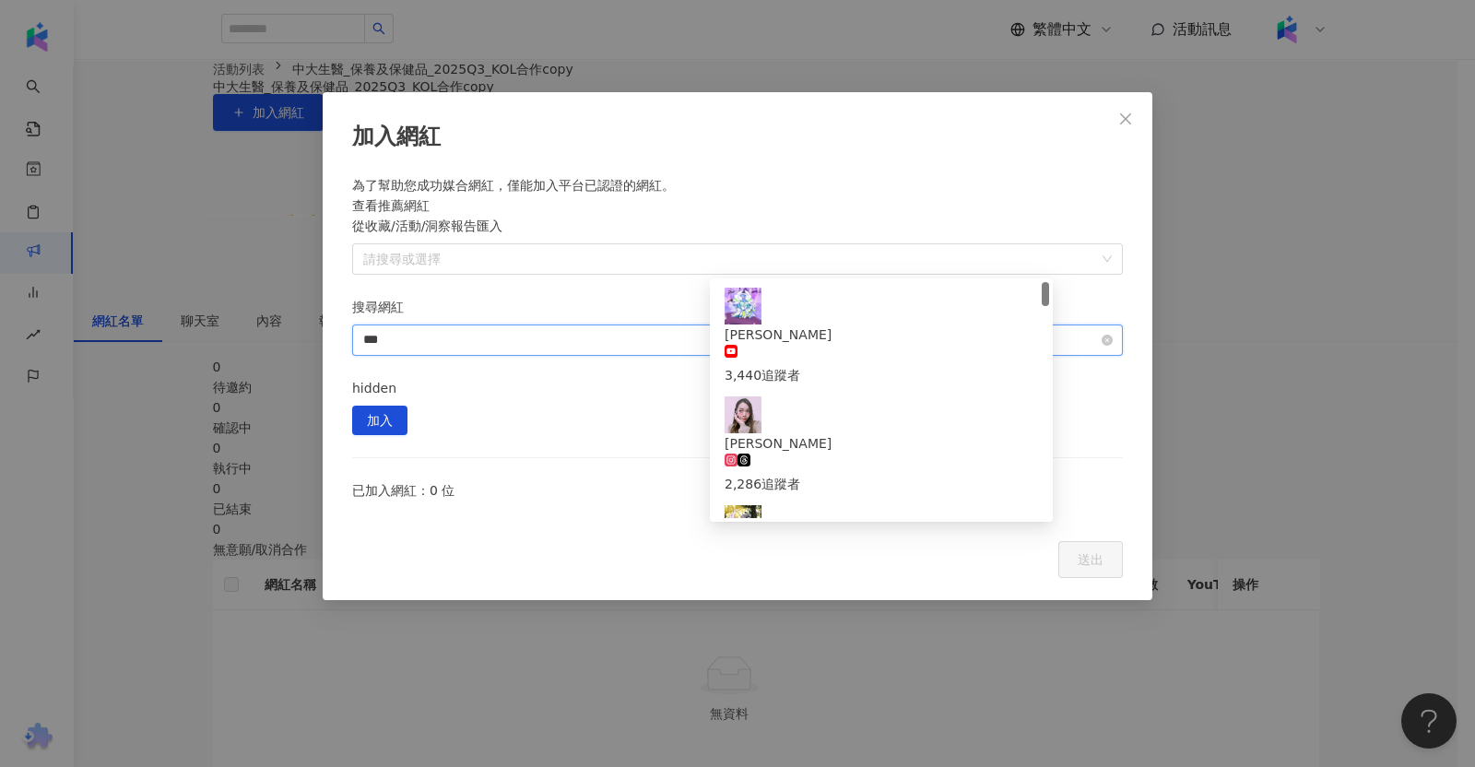
click at [725, 325] on input "**" at bounding box center [737, 339] width 749 height 29
type input "****"
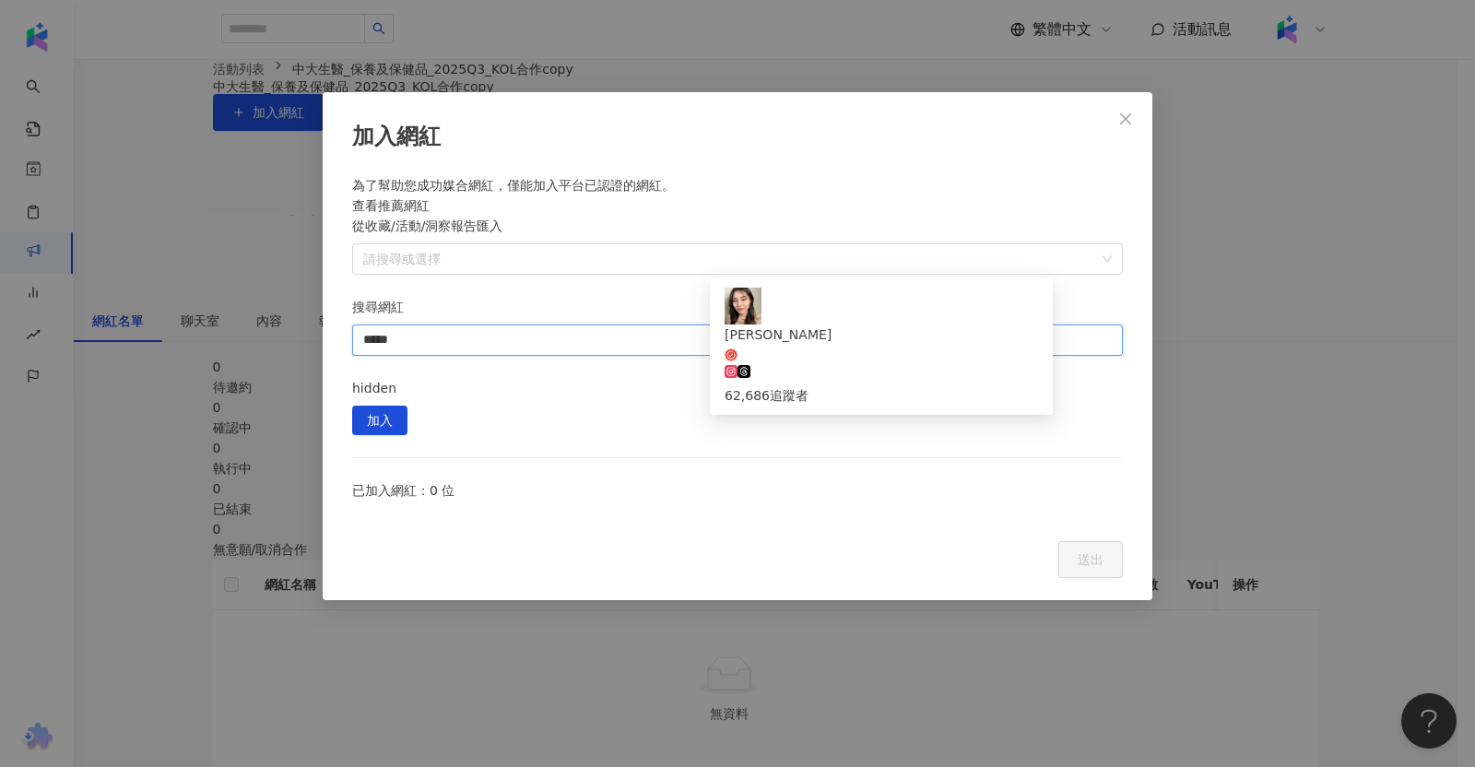
click at [956, 314] on div "CJ香香 62,686 追蹤者" at bounding box center [881, 347] width 313 height 118
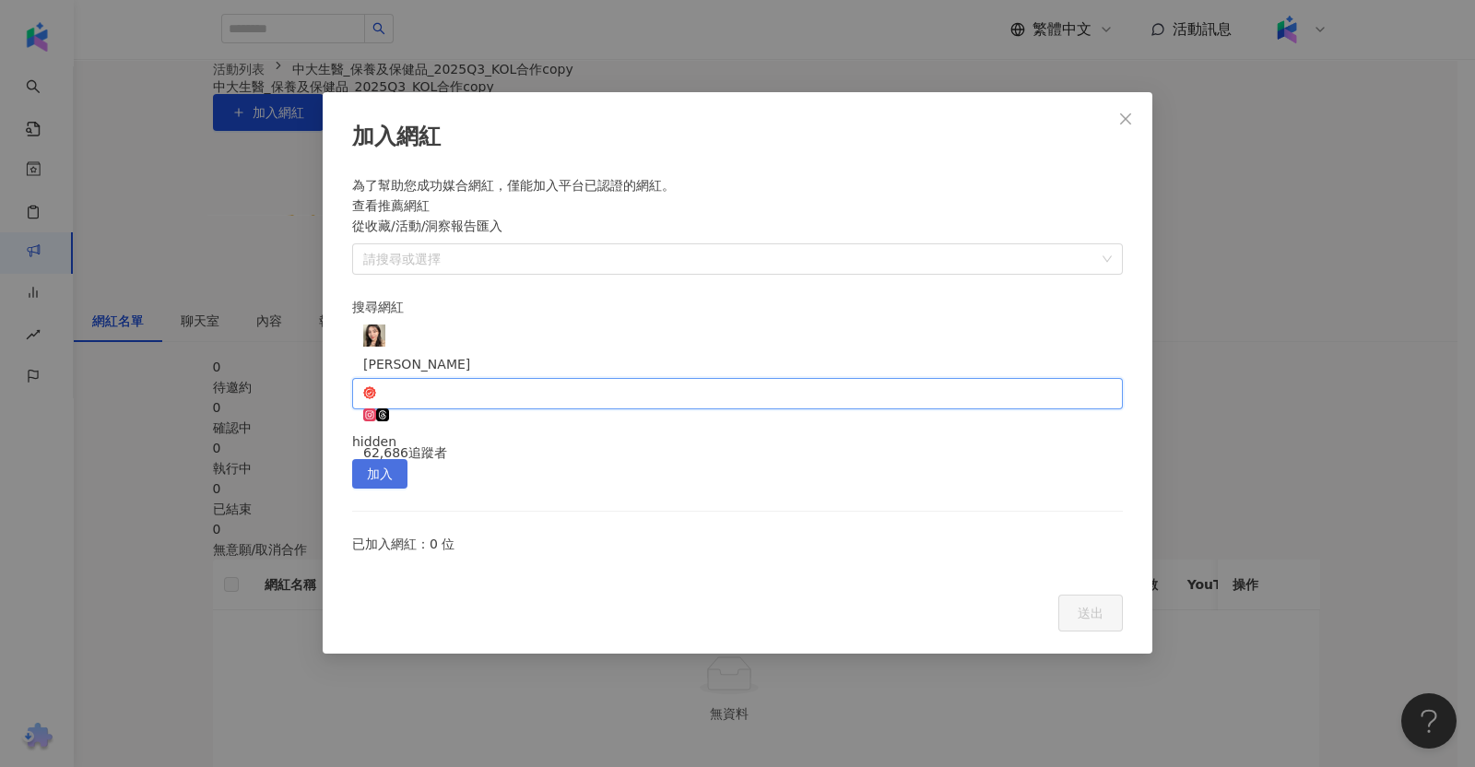
click at [407, 459] on button "加入" at bounding box center [379, 473] width 55 height 29
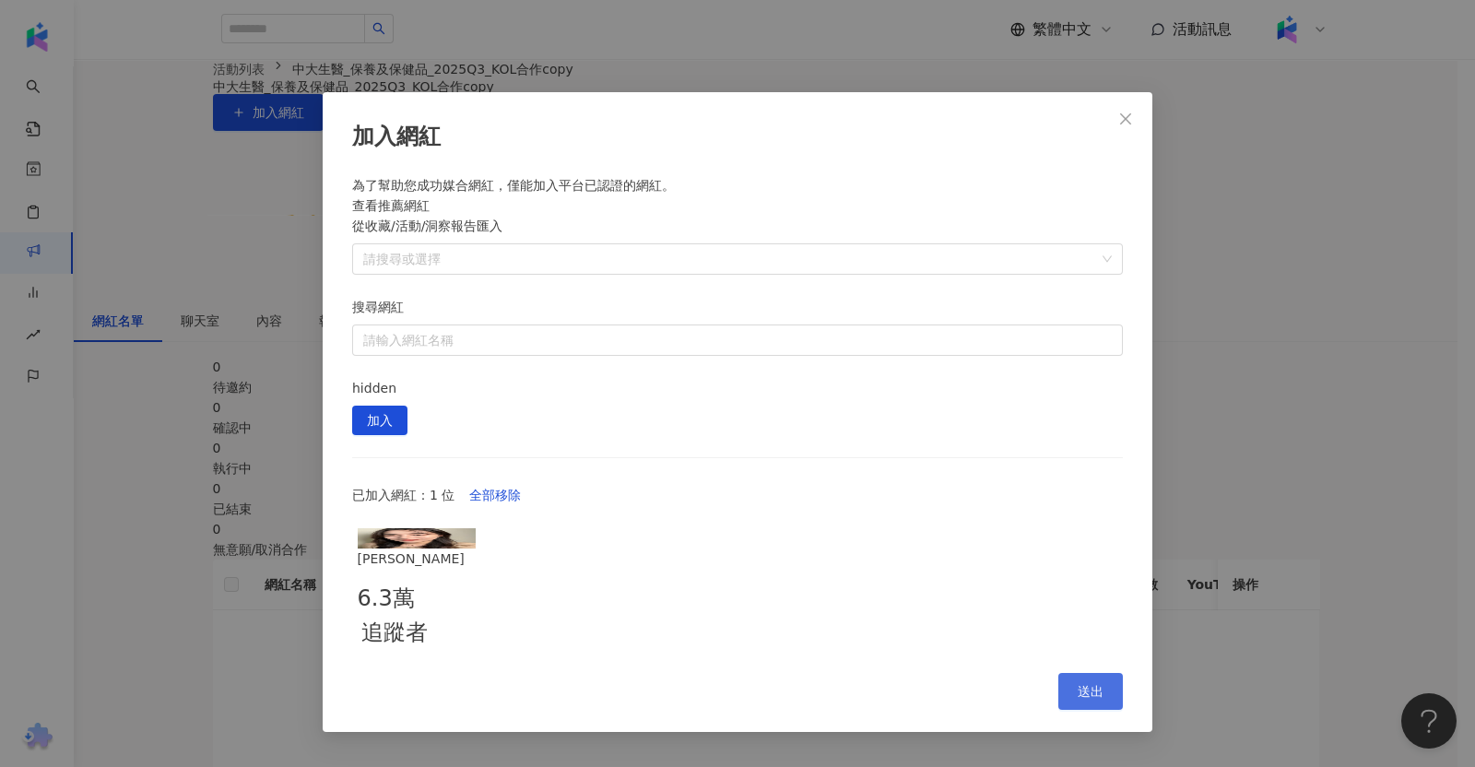
click at [1084, 673] on button "送出" at bounding box center [1090, 691] width 65 height 37
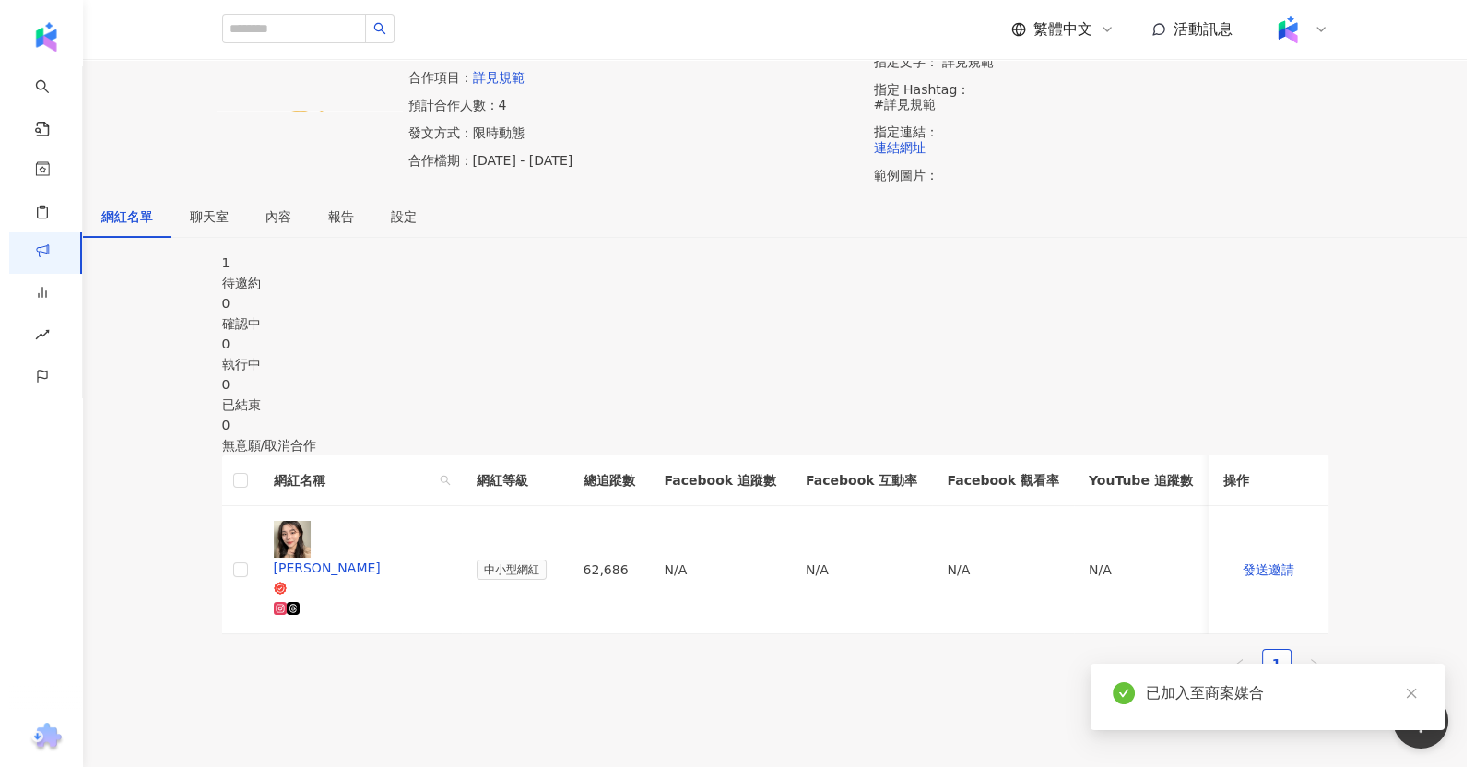
scroll to position [272, 0]
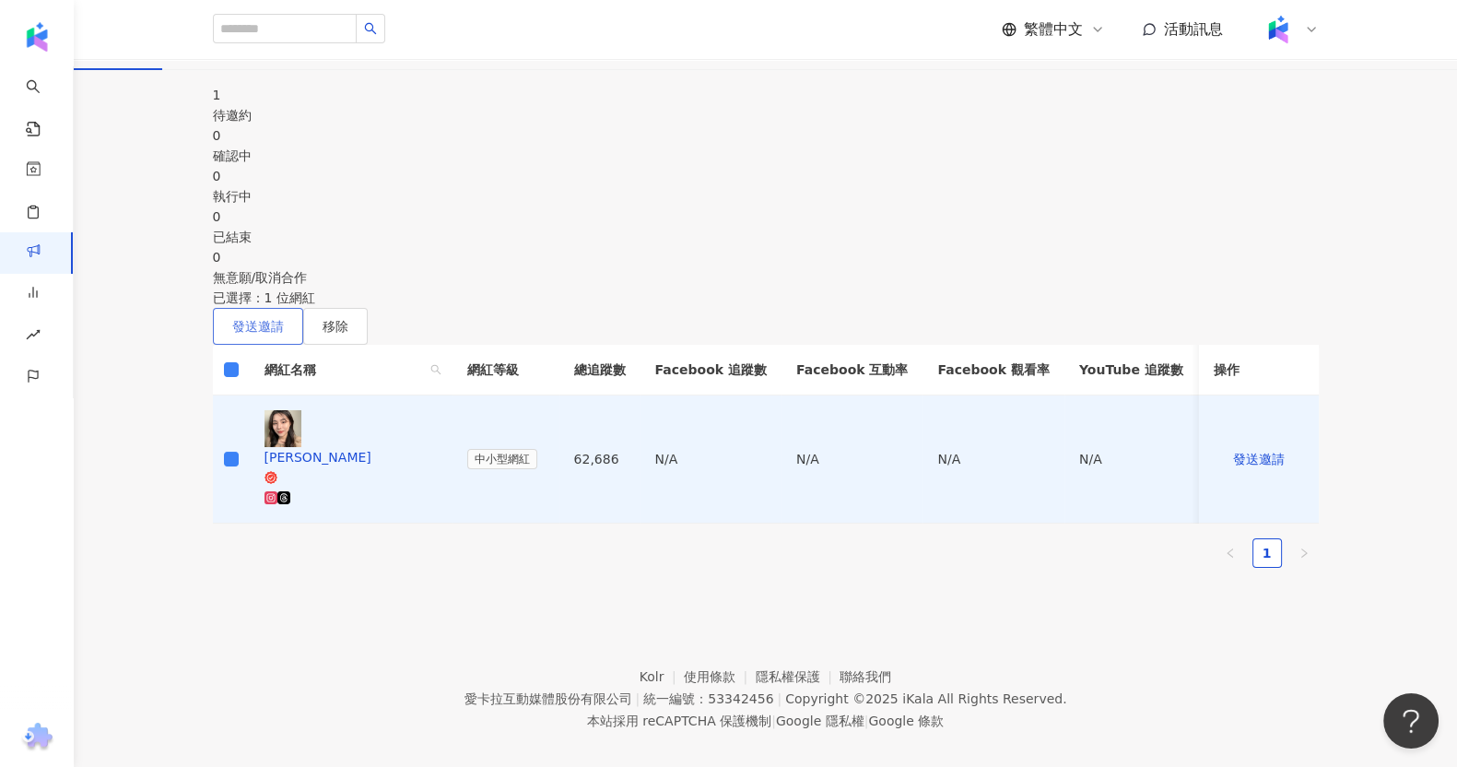
click at [303, 338] on button "發送邀請" at bounding box center [258, 326] width 90 height 37
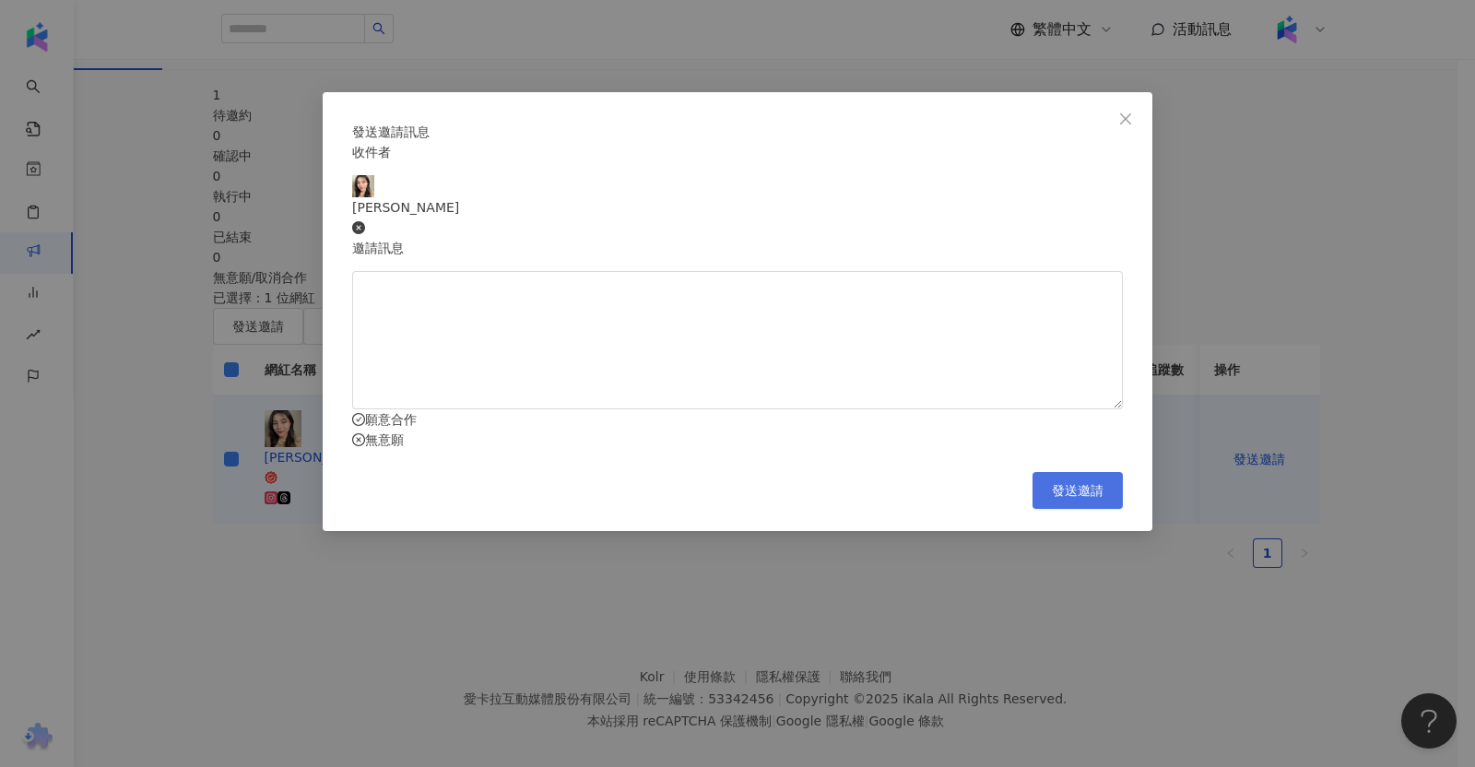
click at [1066, 498] on span "發送邀請" at bounding box center [1078, 490] width 52 height 15
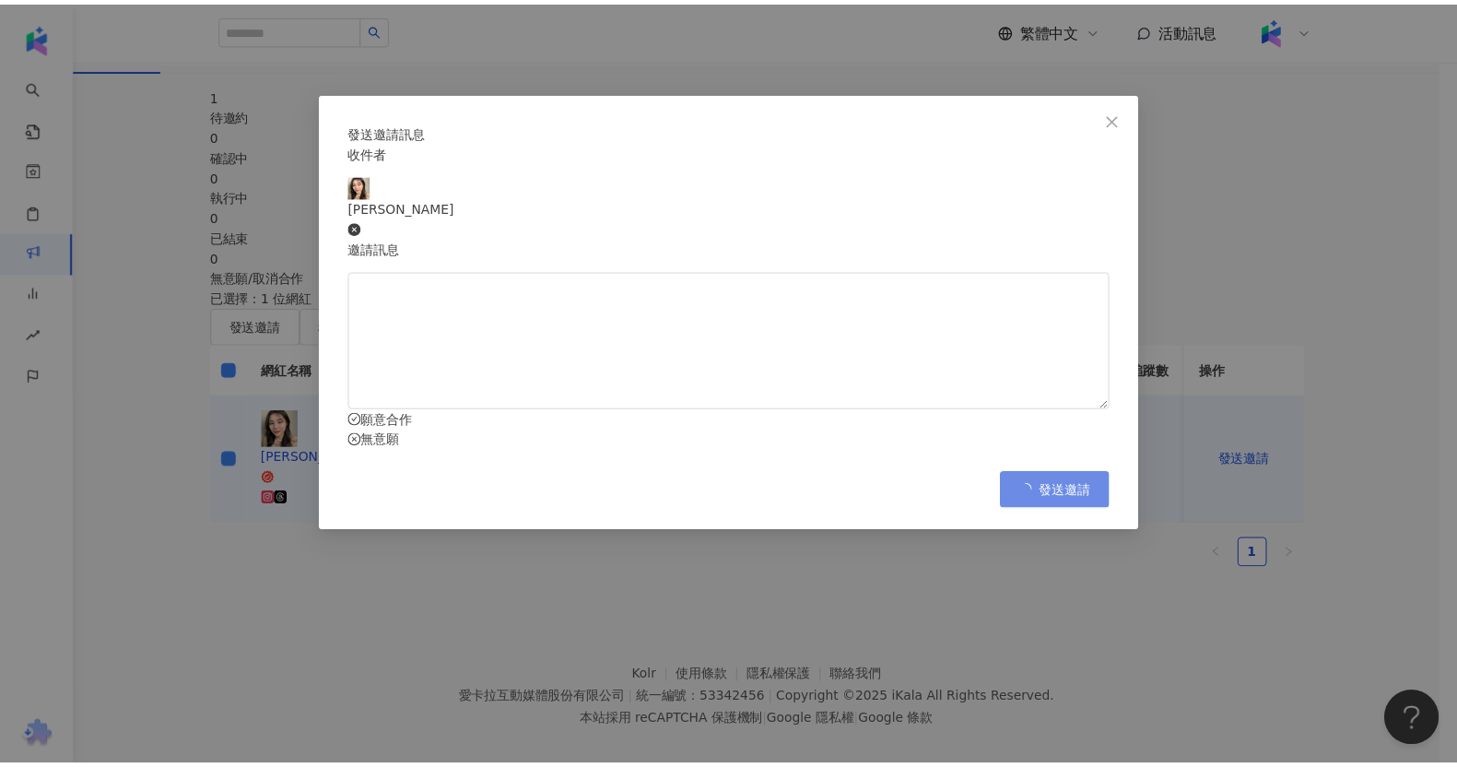
scroll to position [84, 0]
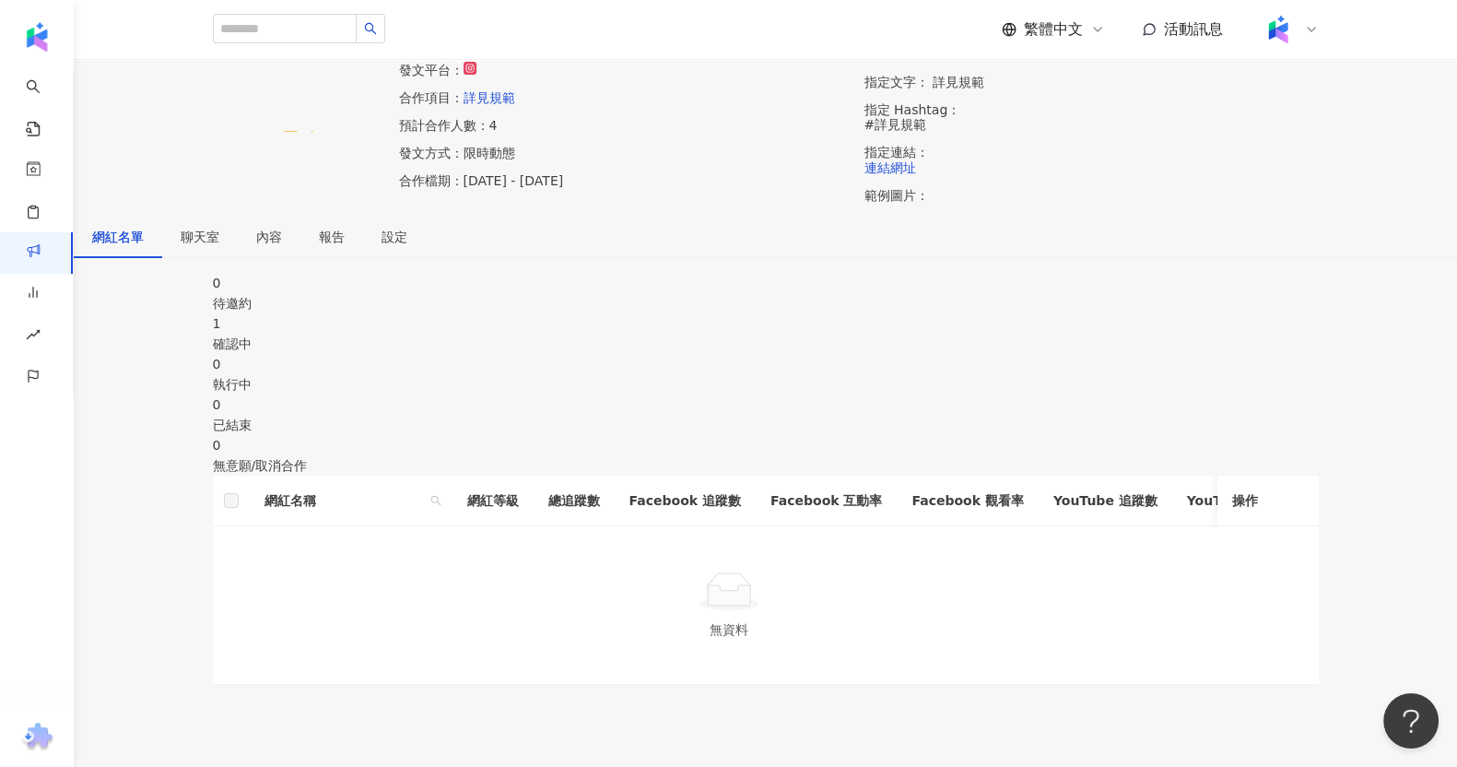
click at [595, 495] on div "網紅名稱 網紅等級 總追蹤數 Facebook 追蹤數 Facebook 互動率 Facebook 觀看率 YouTube 追蹤數 YouTube 互動率 Y…" at bounding box center [766, 580] width 1106 height 209
click at [595, 354] on div "確認中" at bounding box center [766, 344] width 1106 height 20
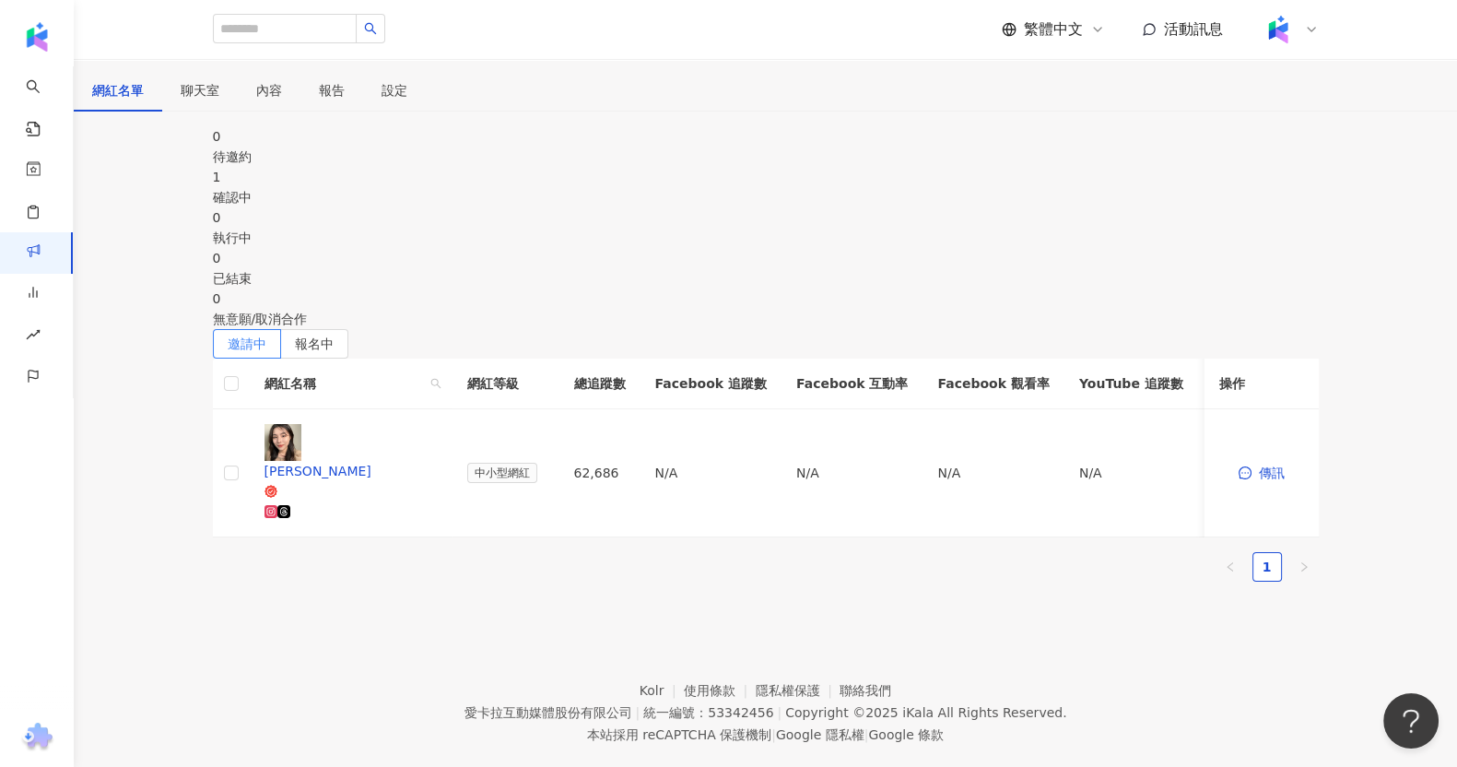
scroll to position [317, 0]
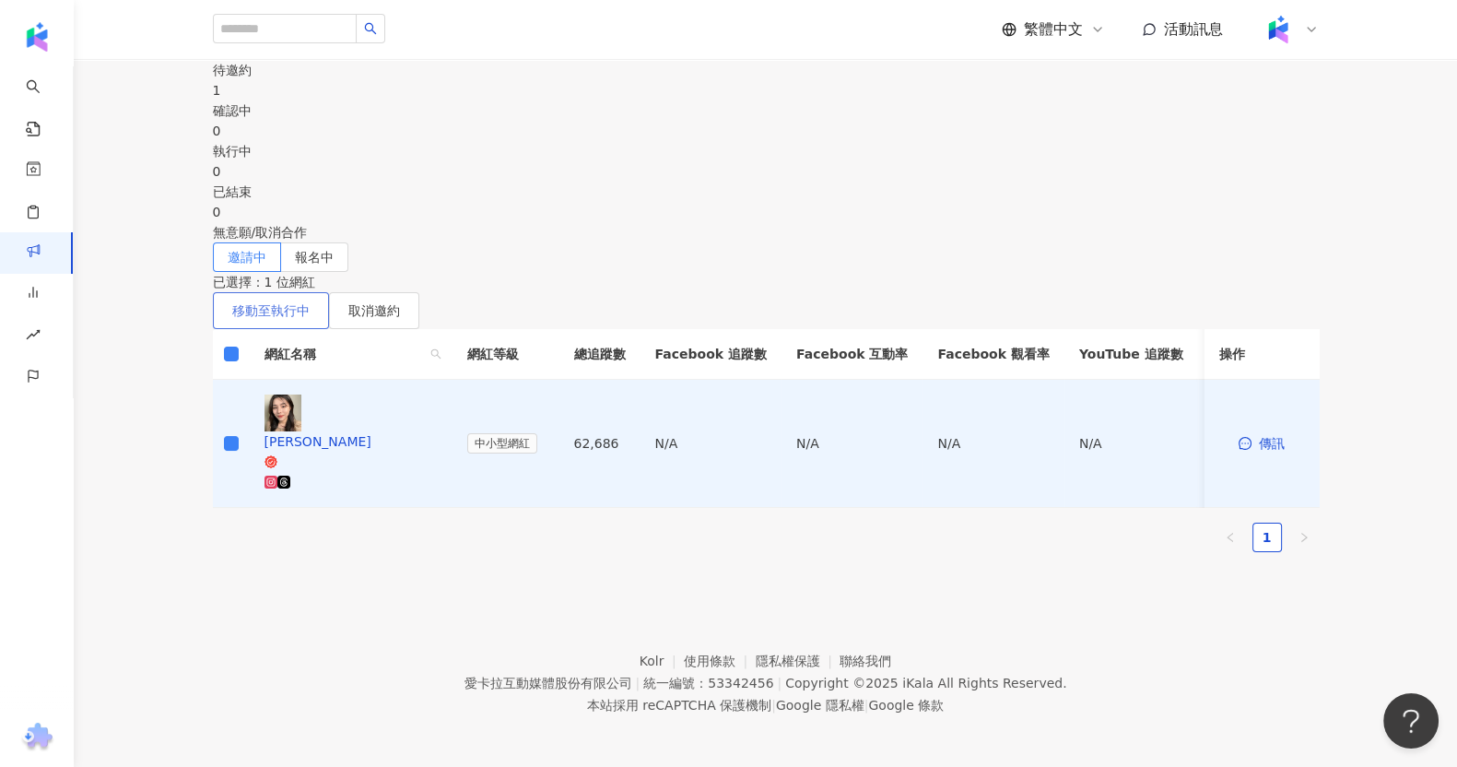
click at [329, 311] on button "移動至執行中" at bounding box center [271, 310] width 116 height 37
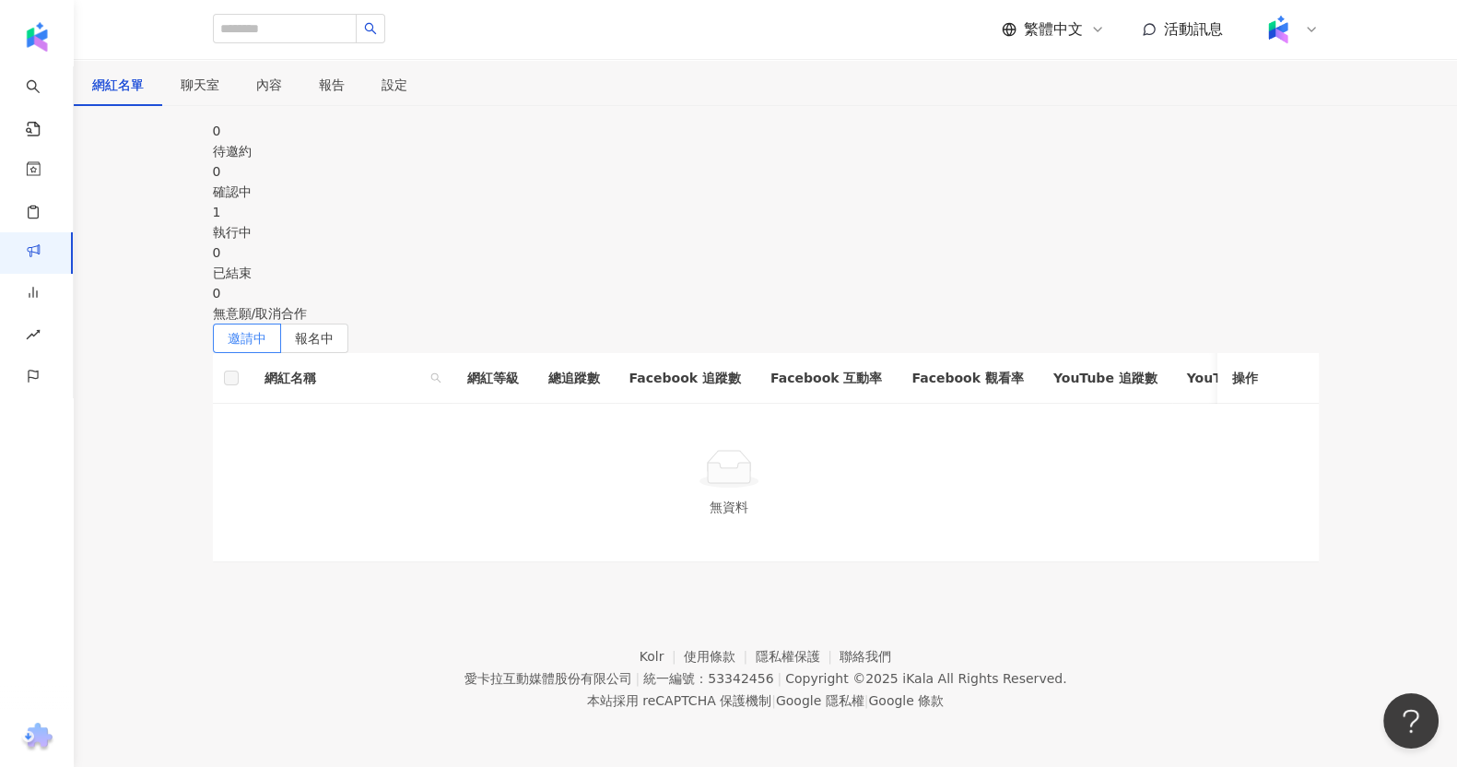
click at [788, 202] on div "1 執行中" at bounding box center [766, 222] width 1106 height 41
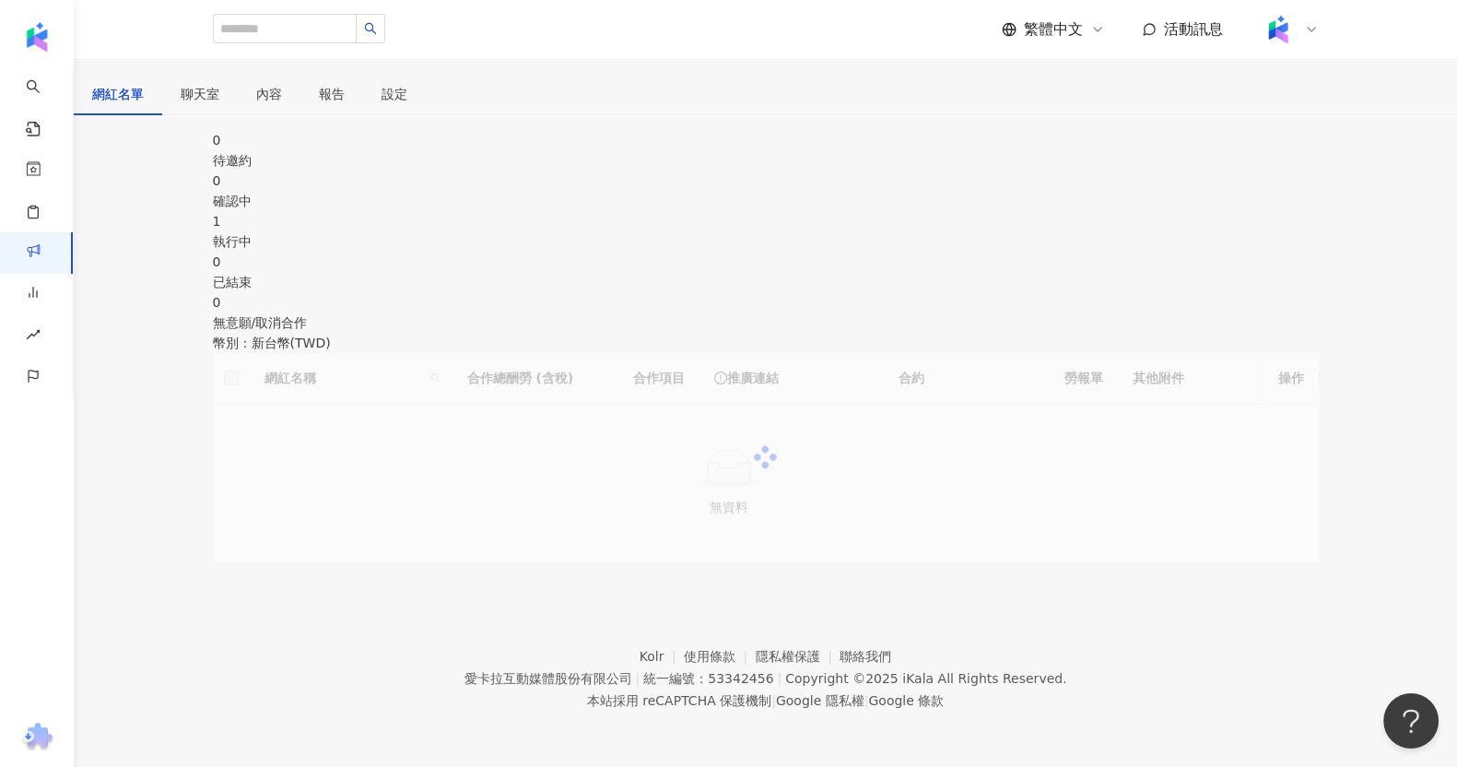
scroll to position [301, 0]
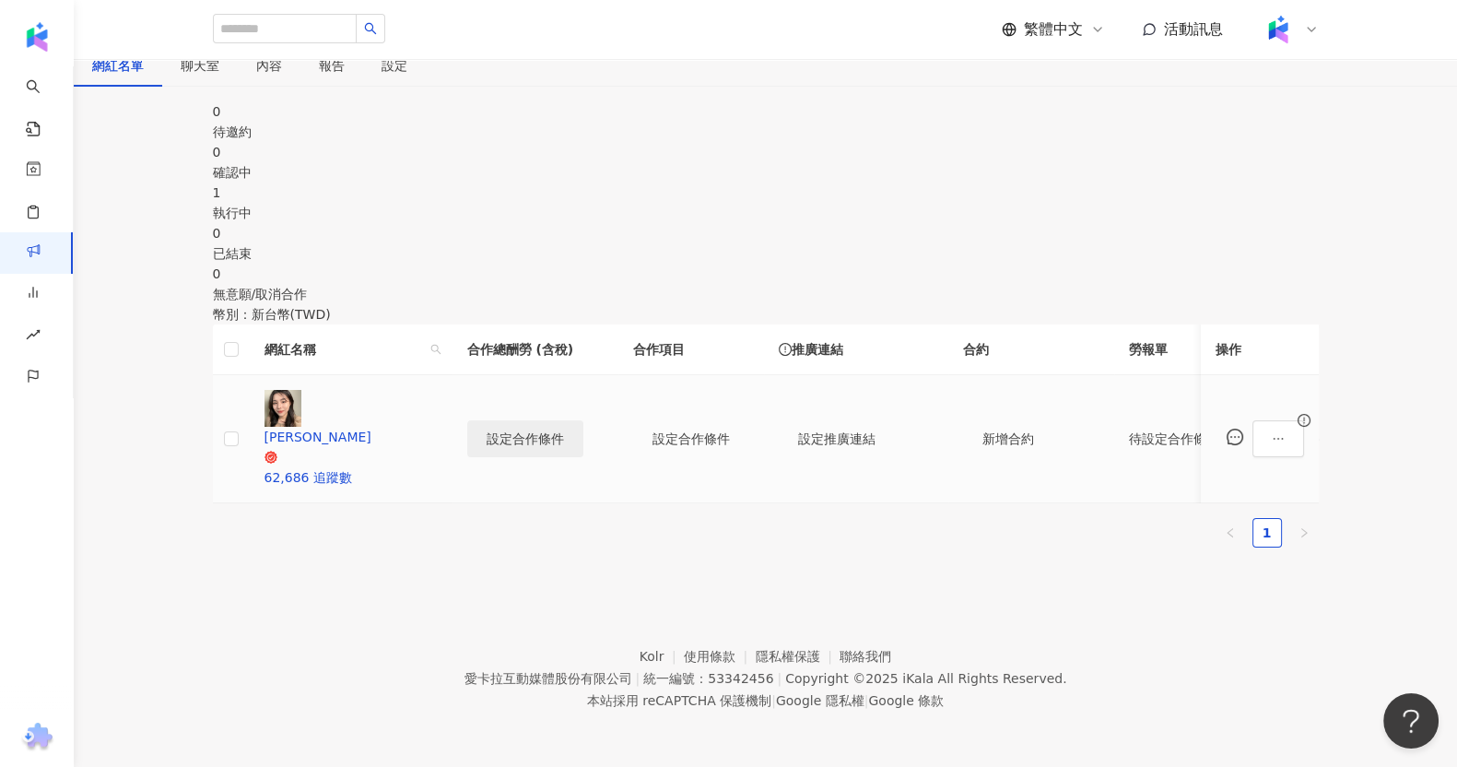
click at [564, 431] on span "設定合作條件" at bounding box center [525, 438] width 77 height 15
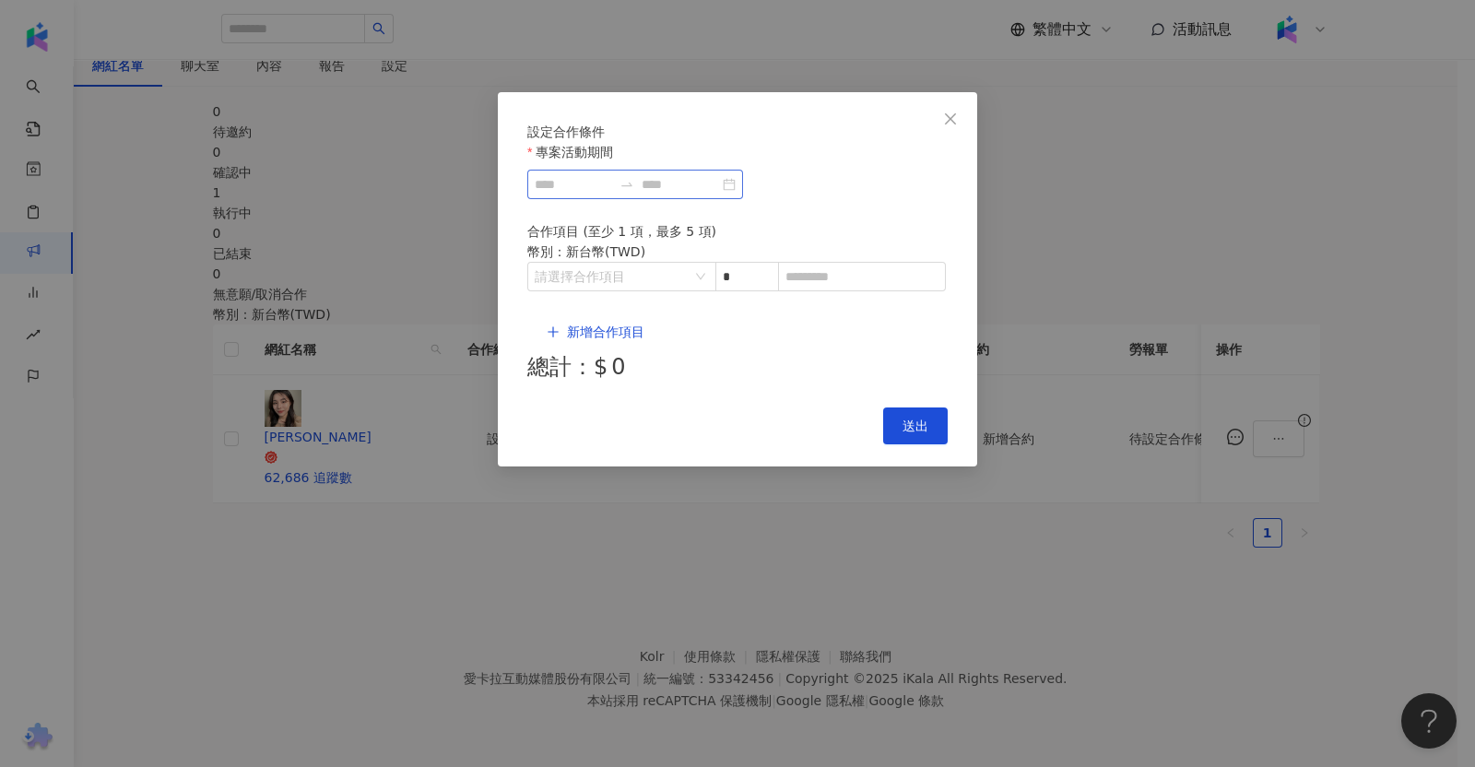
click at [647, 199] on div at bounding box center [635, 184] width 216 height 29
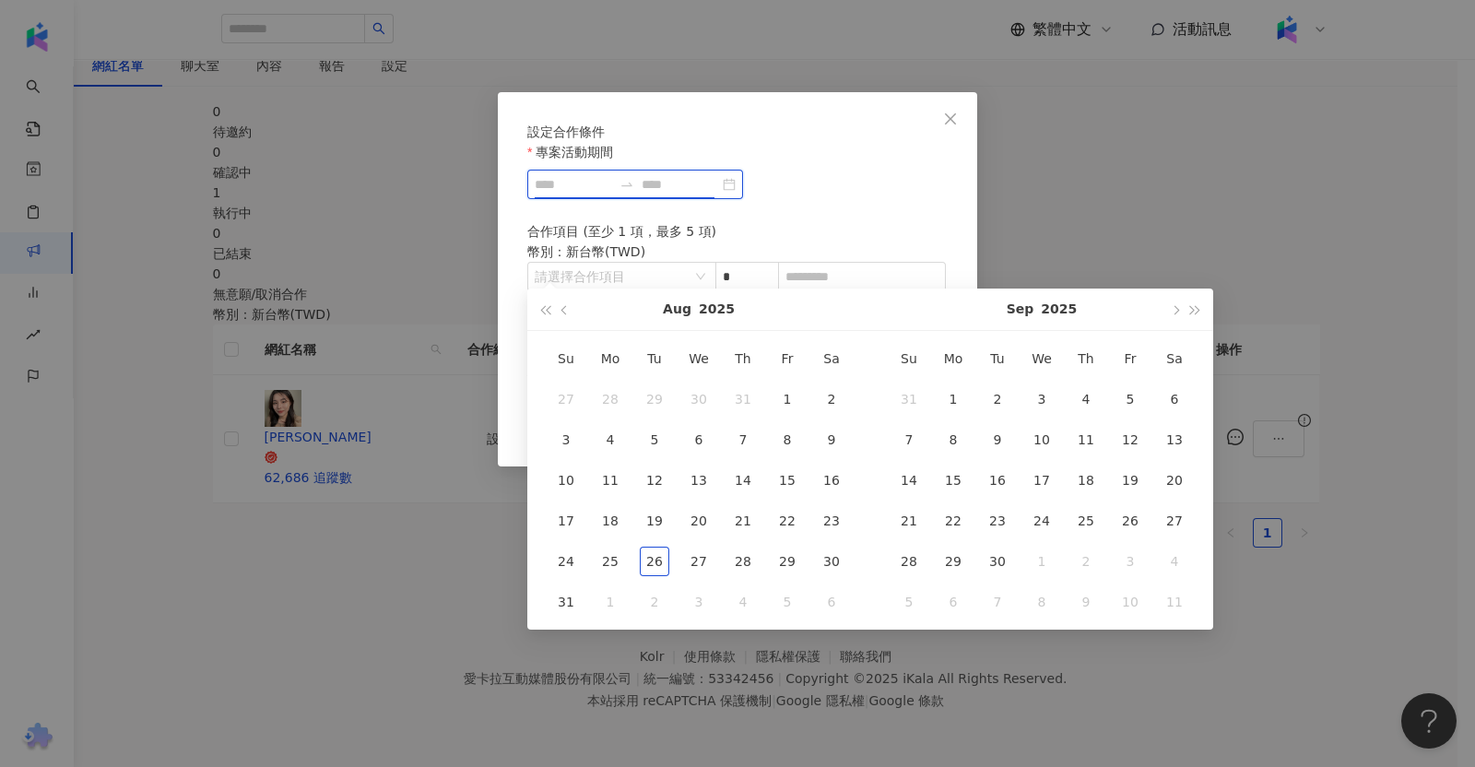
click at [612, 195] on input "專案活動期間" at bounding box center [573, 184] width 77 height 20
type input "**********"
click at [783, 384] on div "1" at bounding box center [786, 398] width 29 height 29
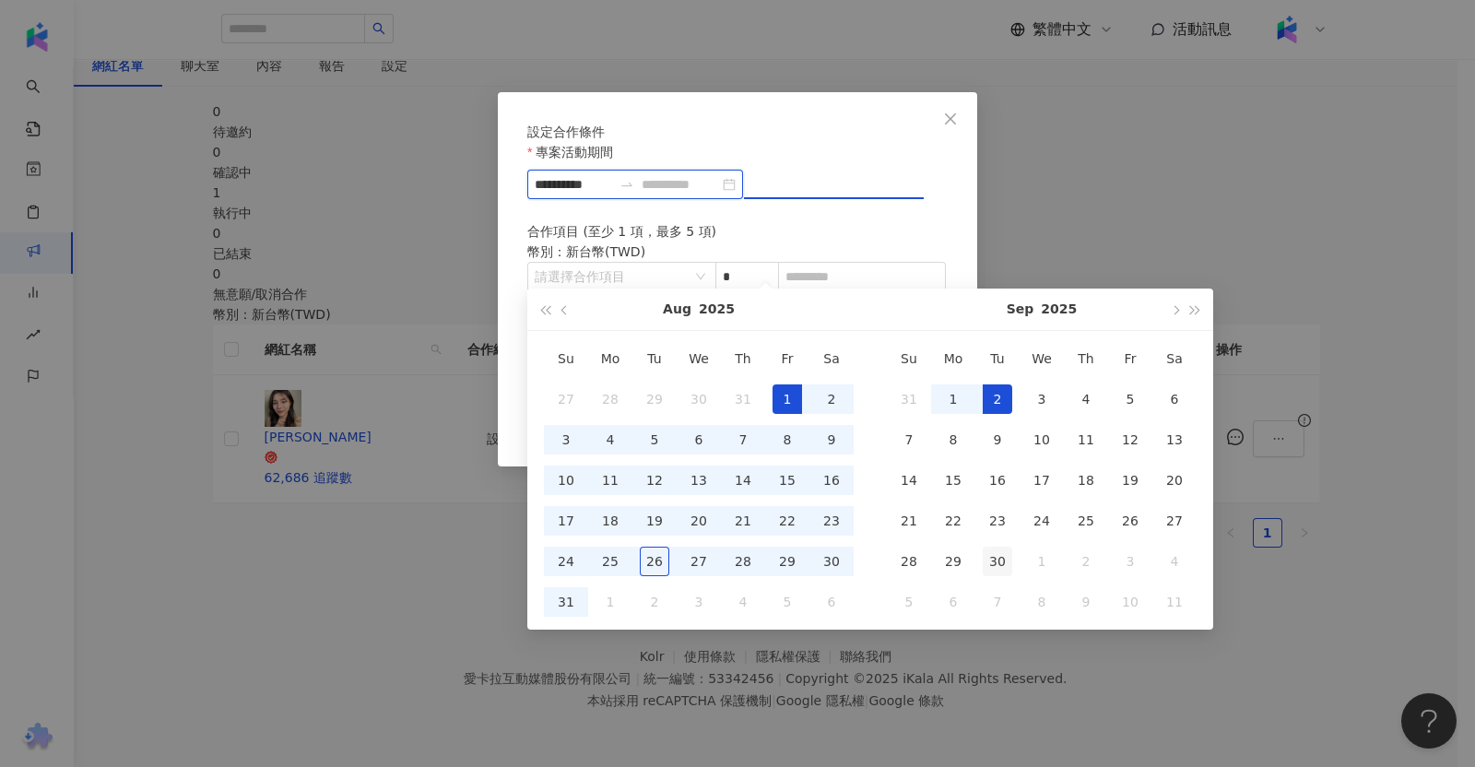
type input "**********"
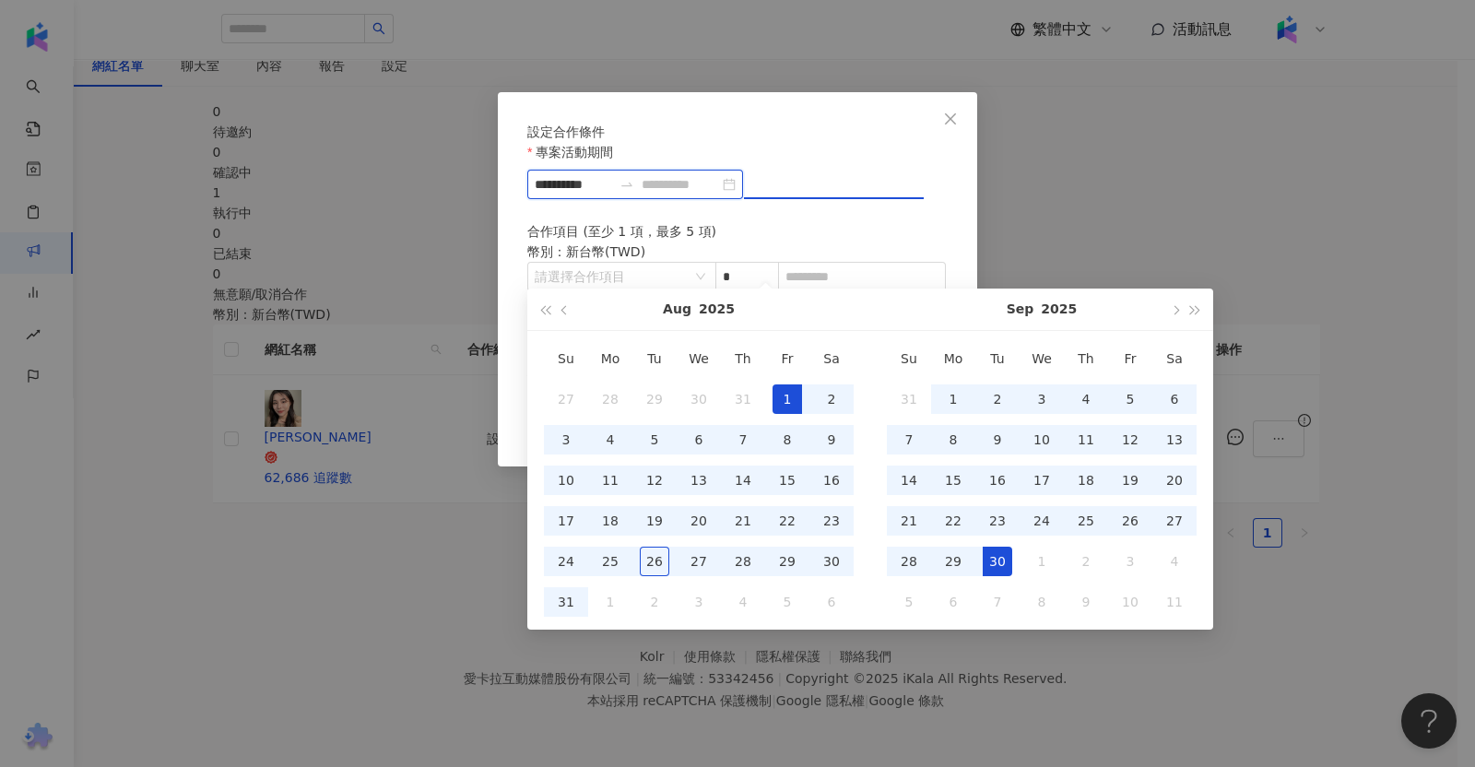
type input "**********"
click at [991, 547] on div "30" at bounding box center [997, 561] width 29 height 29
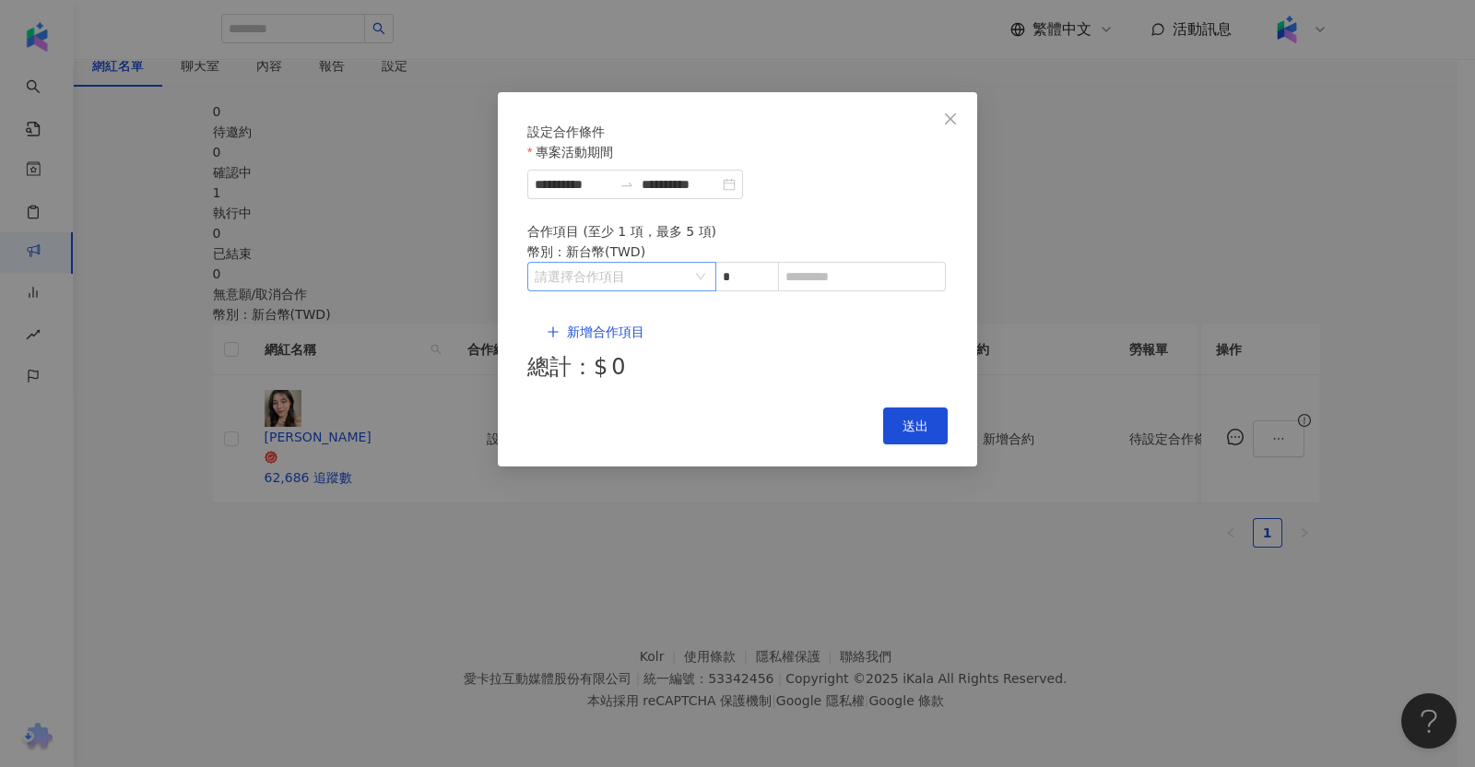
click at [643, 290] on input "search" at bounding box center [612, 277] width 155 height 28
click at [611, 417] on icon "right" at bounding box center [616, 422] width 11 height 11
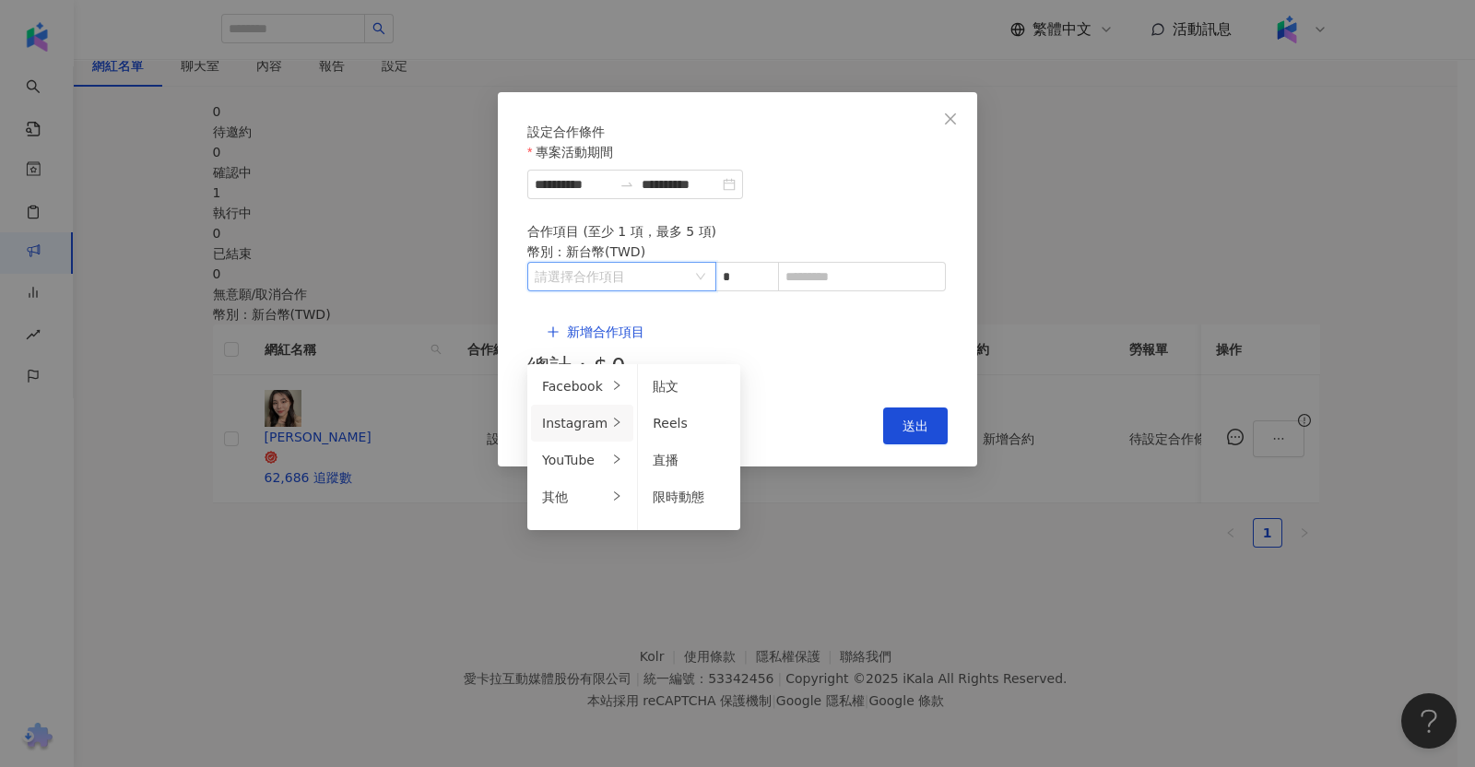
click at [705, 413] on div "Reels" at bounding box center [689, 423] width 73 height 20
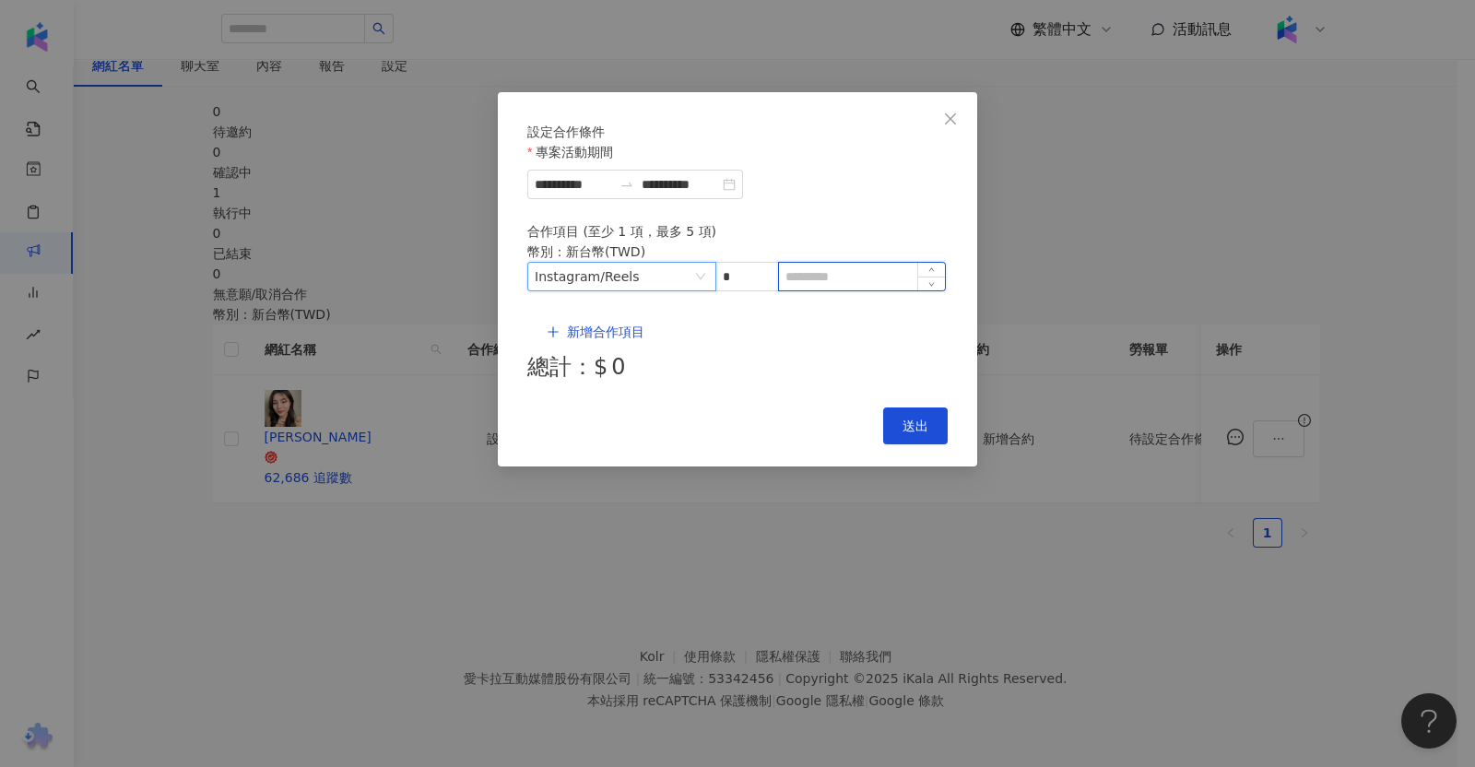
click at [839, 288] on input at bounding box center [862, 277] width 166 height 28
type input "*****"
click at [607, 334] on span "新增合作項目" at bounding box center [605, 331] width 77 height 15
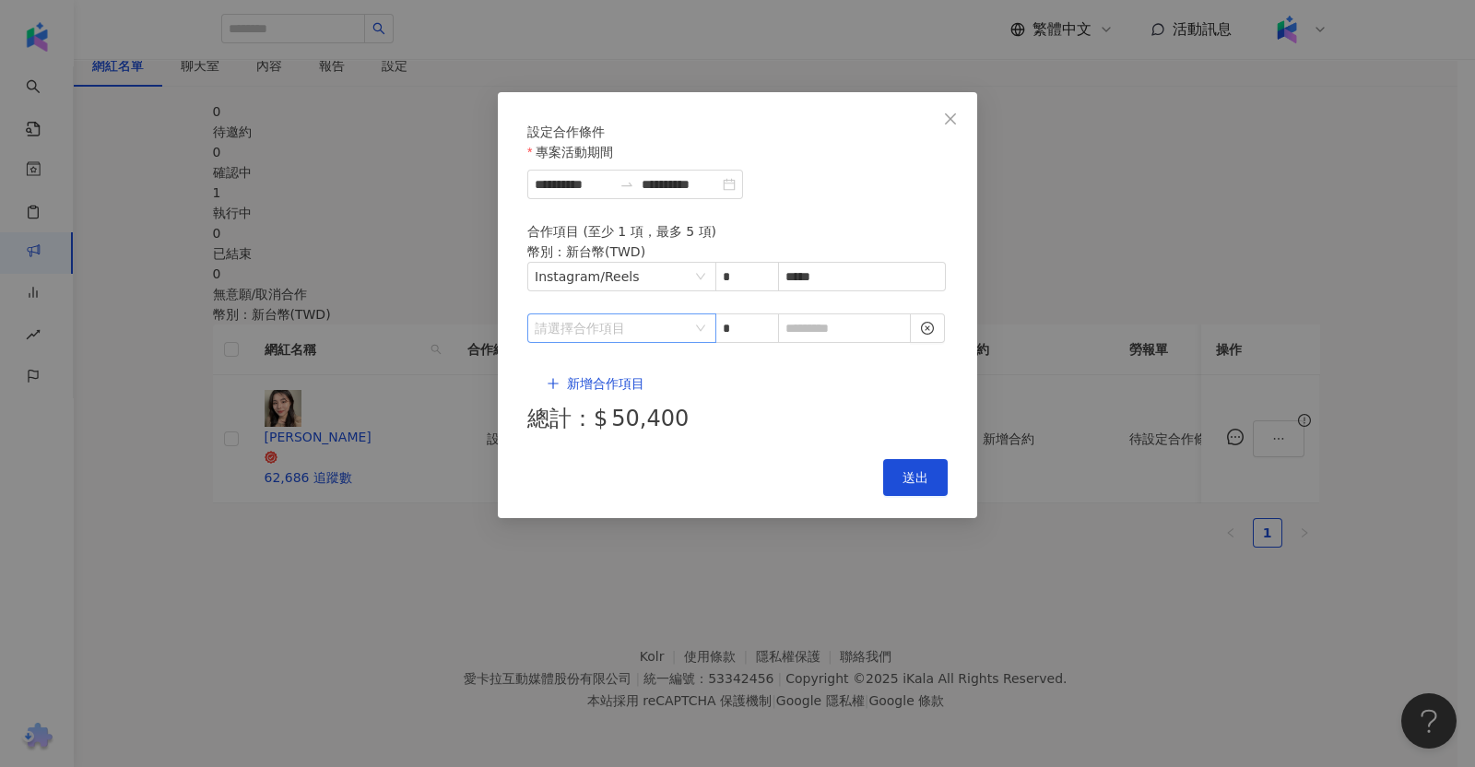
click at [657, 331] on input "search" at bounding box center [612, 328] width 155 height 28
click at [603, 438] on li "Instagram" at bounding box center [582, 456] width 102 height 37
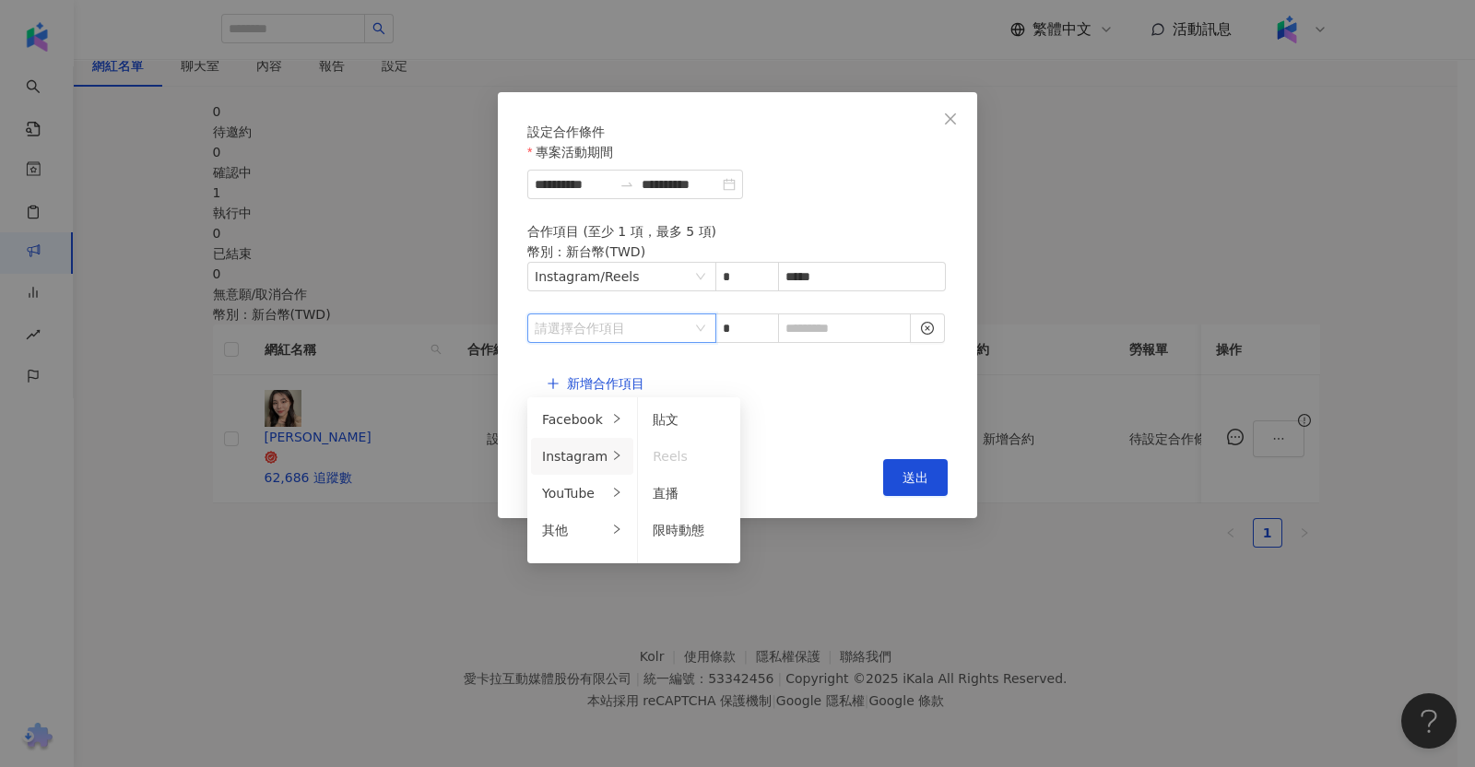
drag, startPoint x: 696, startPoint y: 484, endPoint x: 710, endPoint y: 454, distance: 32.6
click at [696, 523] on span "限時動態" at bounding box center [679, 530] width 52 height 15
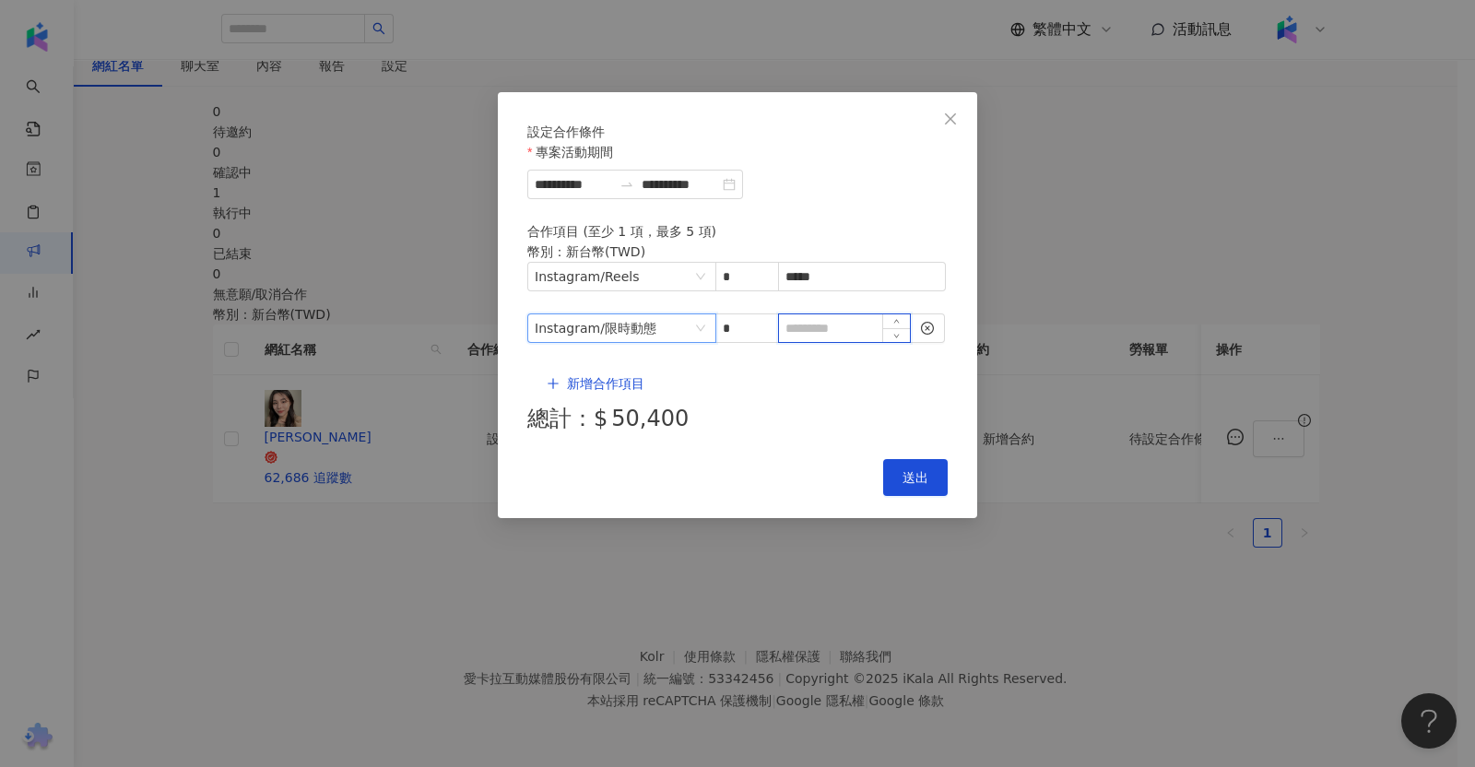
click at [850, 324] on input at bounding box center [844, 328] width 131 height 28
type input "*"
click at [585, 376] on span "新增合作項目" at bounding box center [605, 383] width 77 height 15
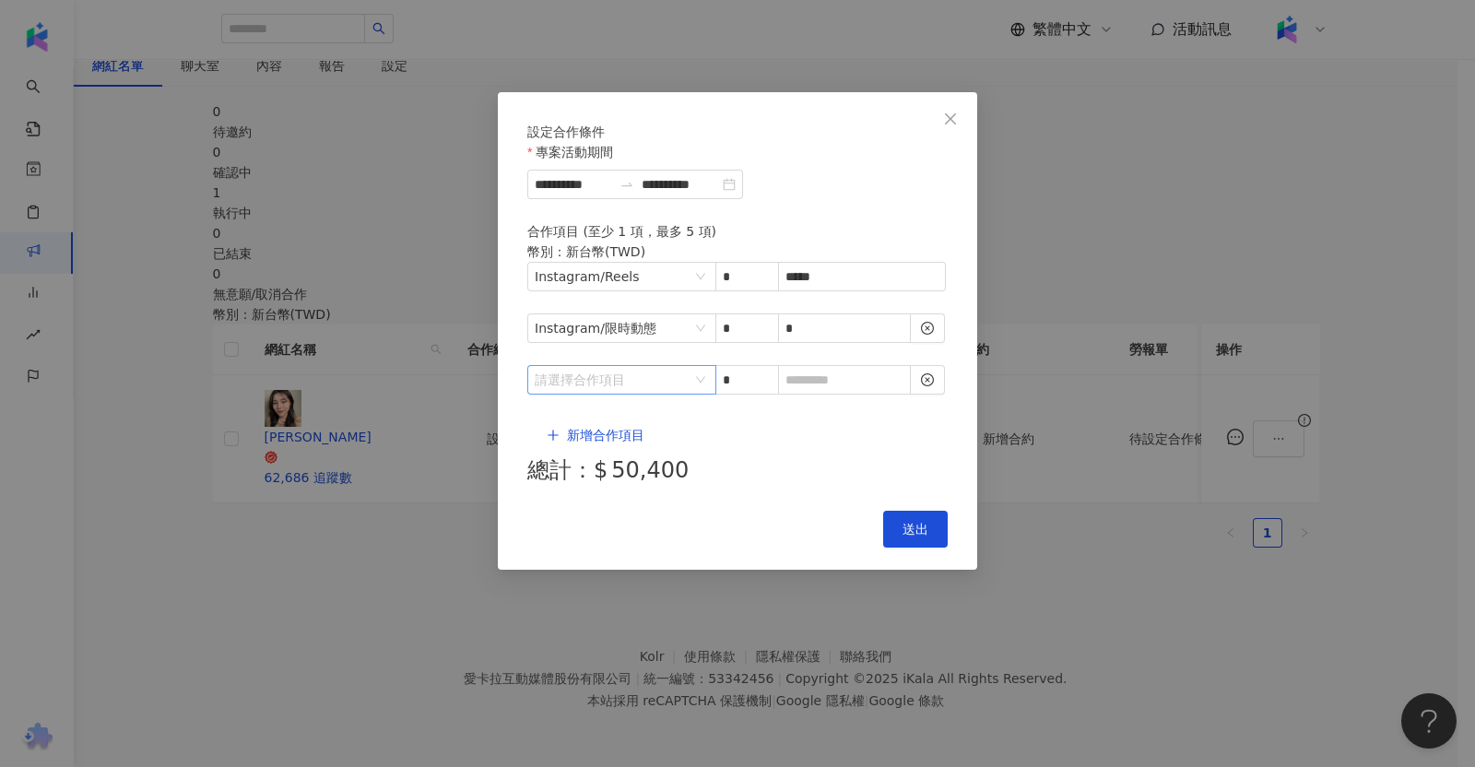
click at [622, 377] on input "search" at bounding box center [612, 380] width 155 height 28
click at [593, 479] on div "Instagram" at bounding box center [574, 489] width 65 height 20
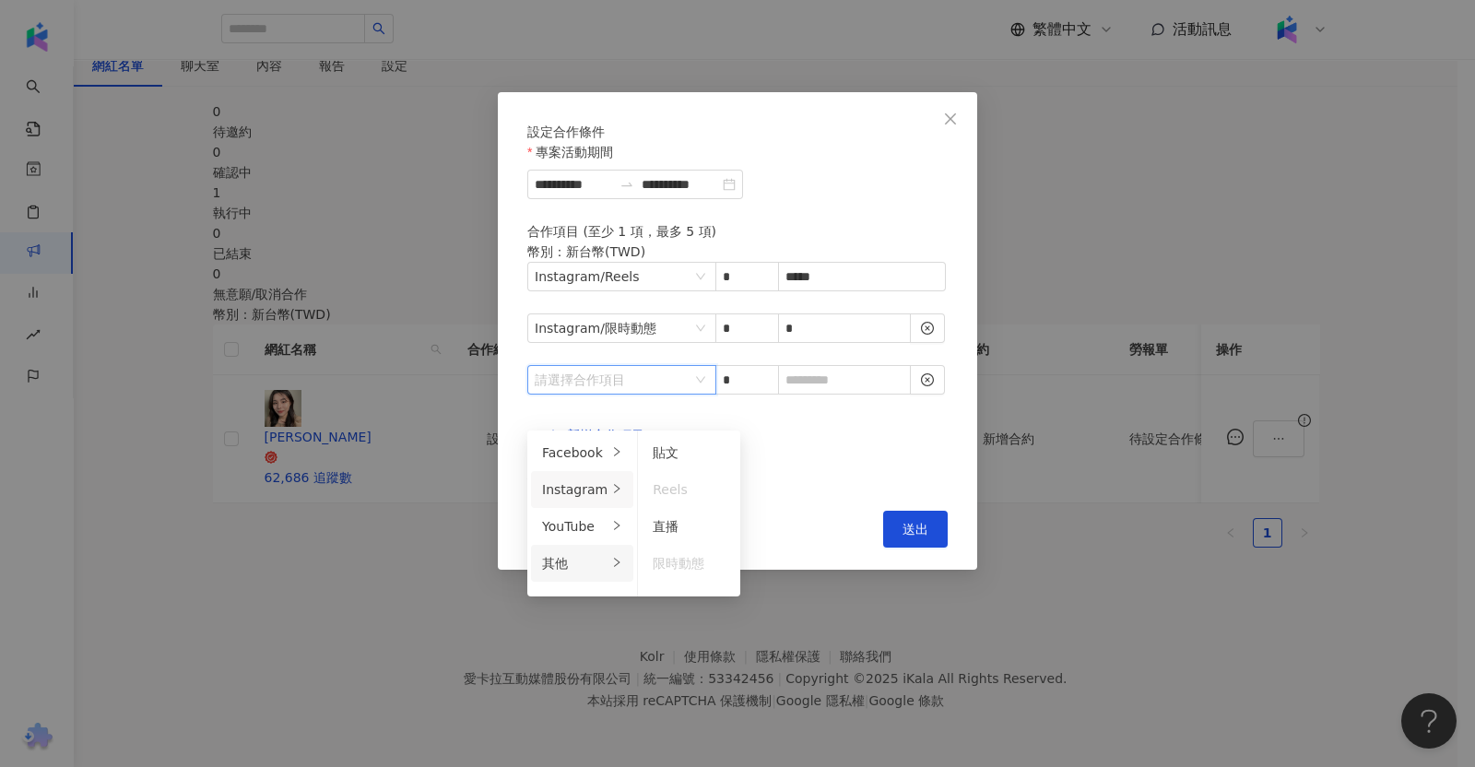
drag, startPoint x: 585, startPoint y: 506, endPoint x: 600, endPoint y: 506, distance: 14.7
click at [585, 553] on div "其他" at bounding box center [574, 563] width 65 height 20
click at [687, 442] on div "廣告授權" at bounding box center [682, 452] width 58 height 20
click at [756, 445] on span "7 天" at bounding box center [767, 452] width 25 height 15
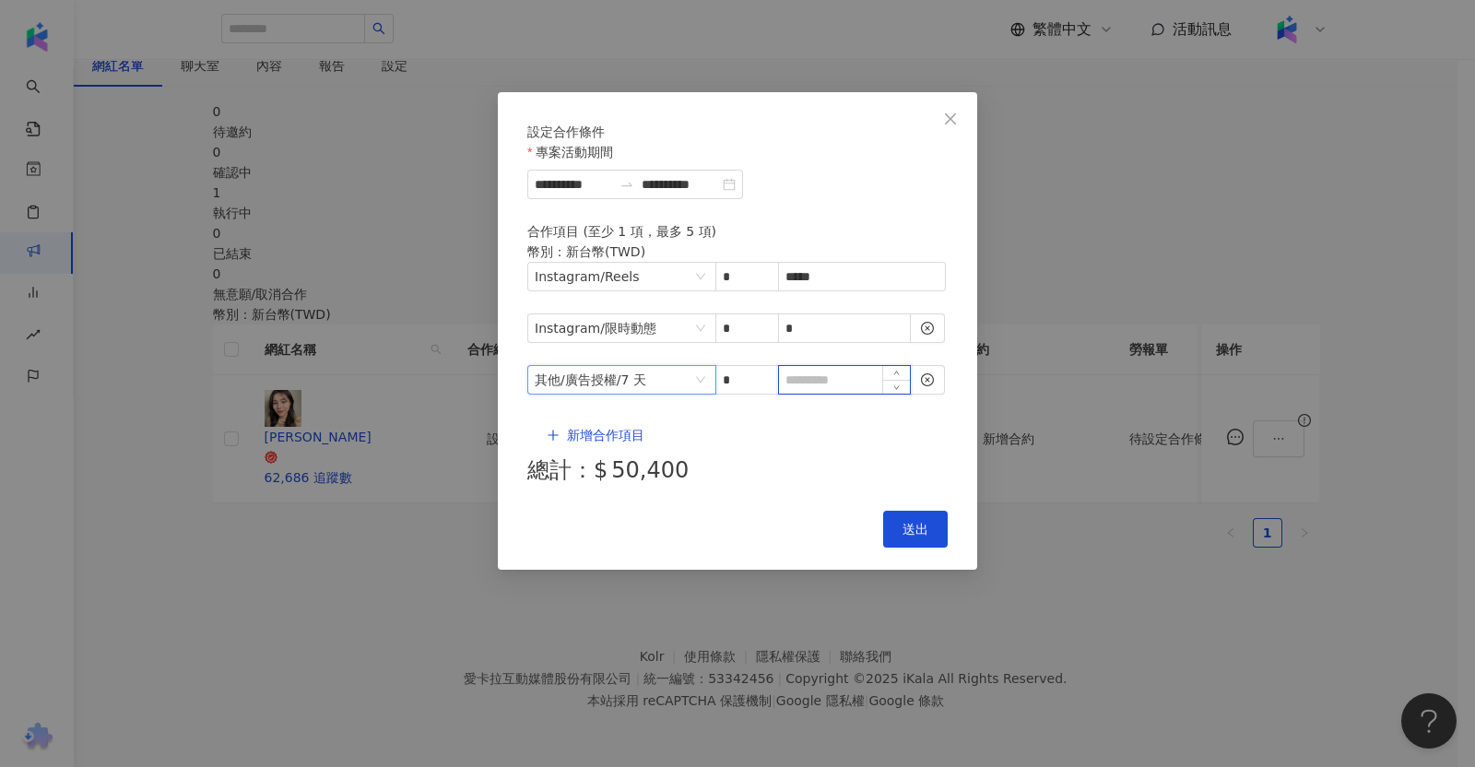
click at [834, 366] on input at bounding box center [844, 380] width 131 height 28
type input "****"
click at [922, 522] on span "送出" at bounding box center [915, 529] width 26 height 15
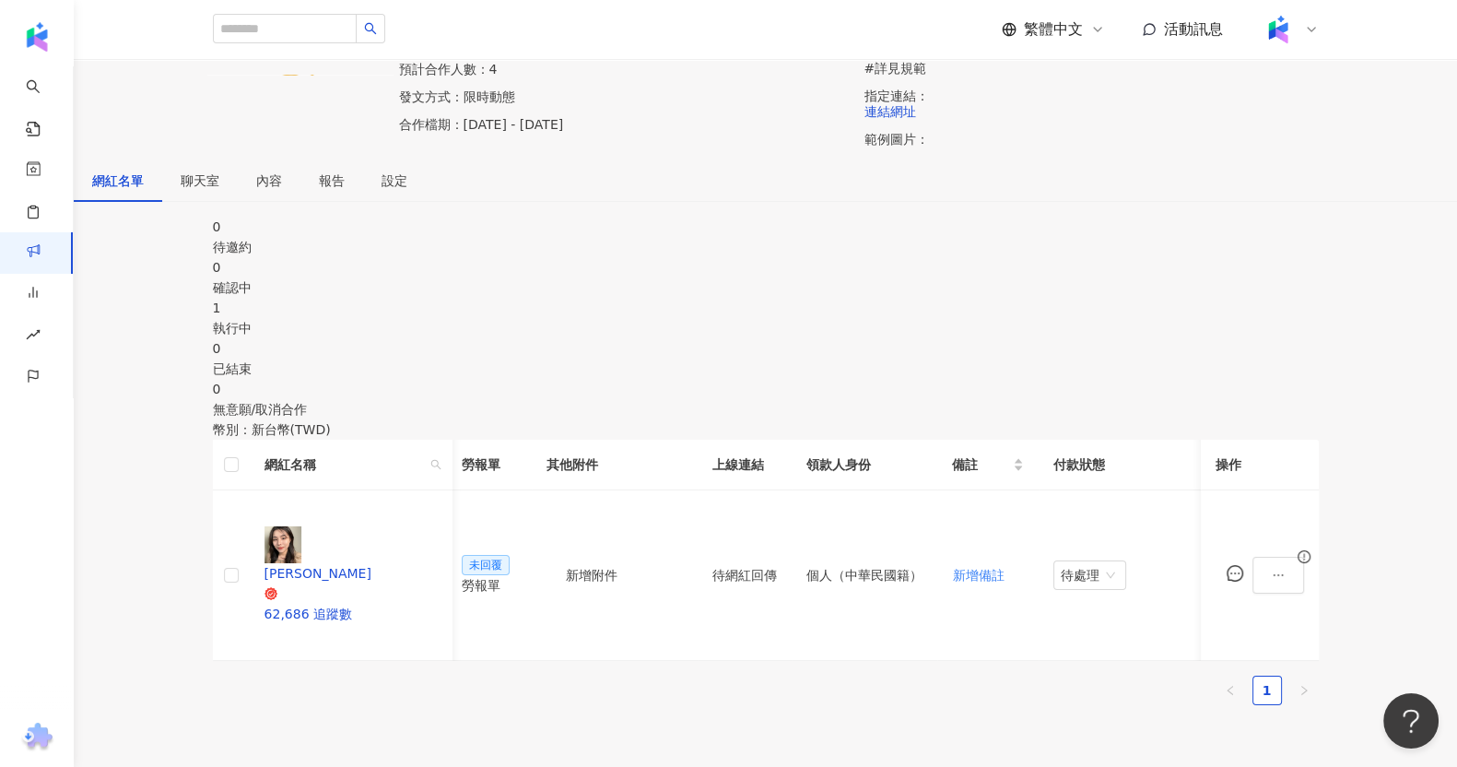
scroll to position [71, 0]
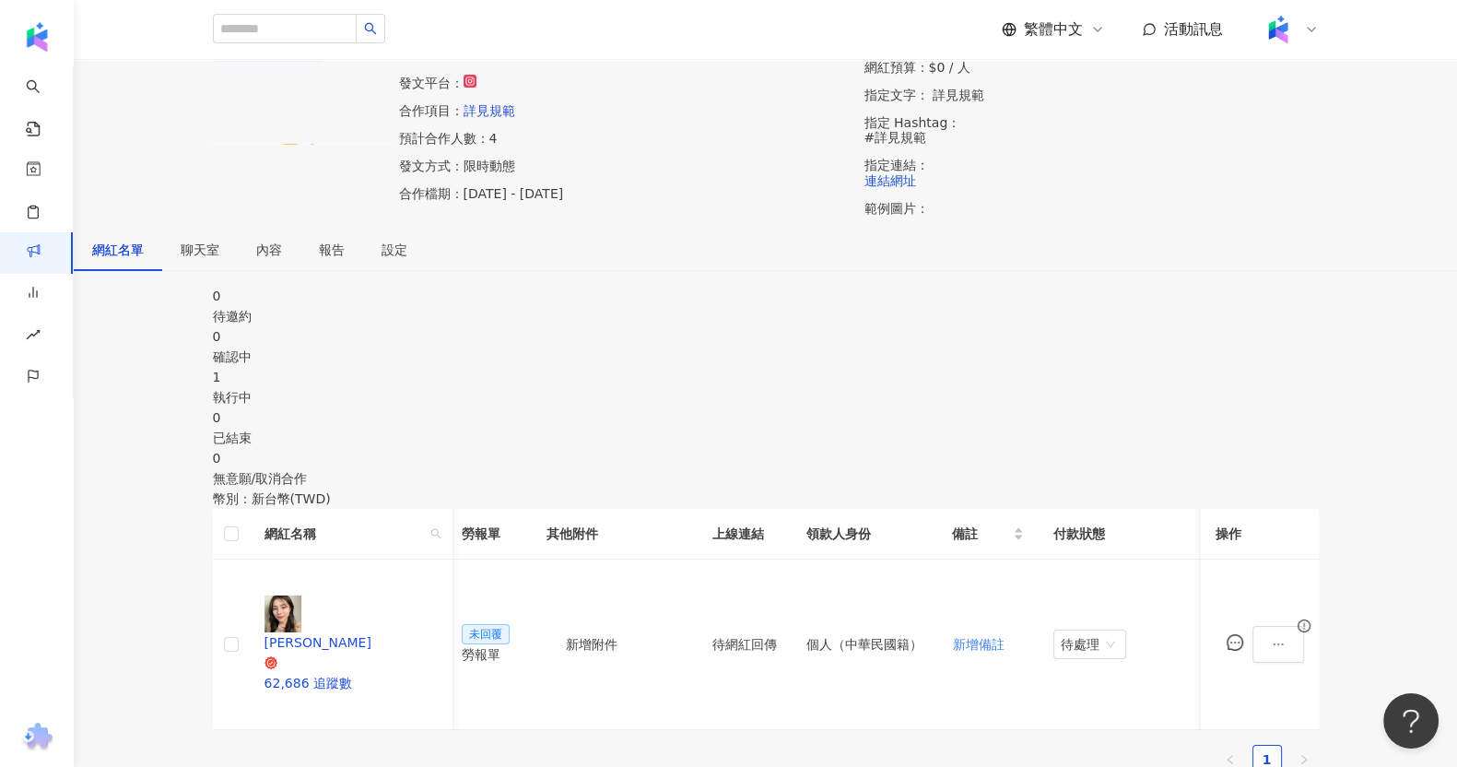
drag, startPoint x: 1408, startPoint y: 421, endPoint x: 908, endPoint y: 190, distance: 550.6
click at [1408, 421] on div "0 待邀約 0 確認中 1 執行中 0 已結束 0 無意願/取消合作 幣別 ： 新台幣 ( TWD ) 網紅名稱 合作總酬勞 (含稅) 合作項目 推廣連結 合…" at bounding box center [766, 537] width 1384 height 503
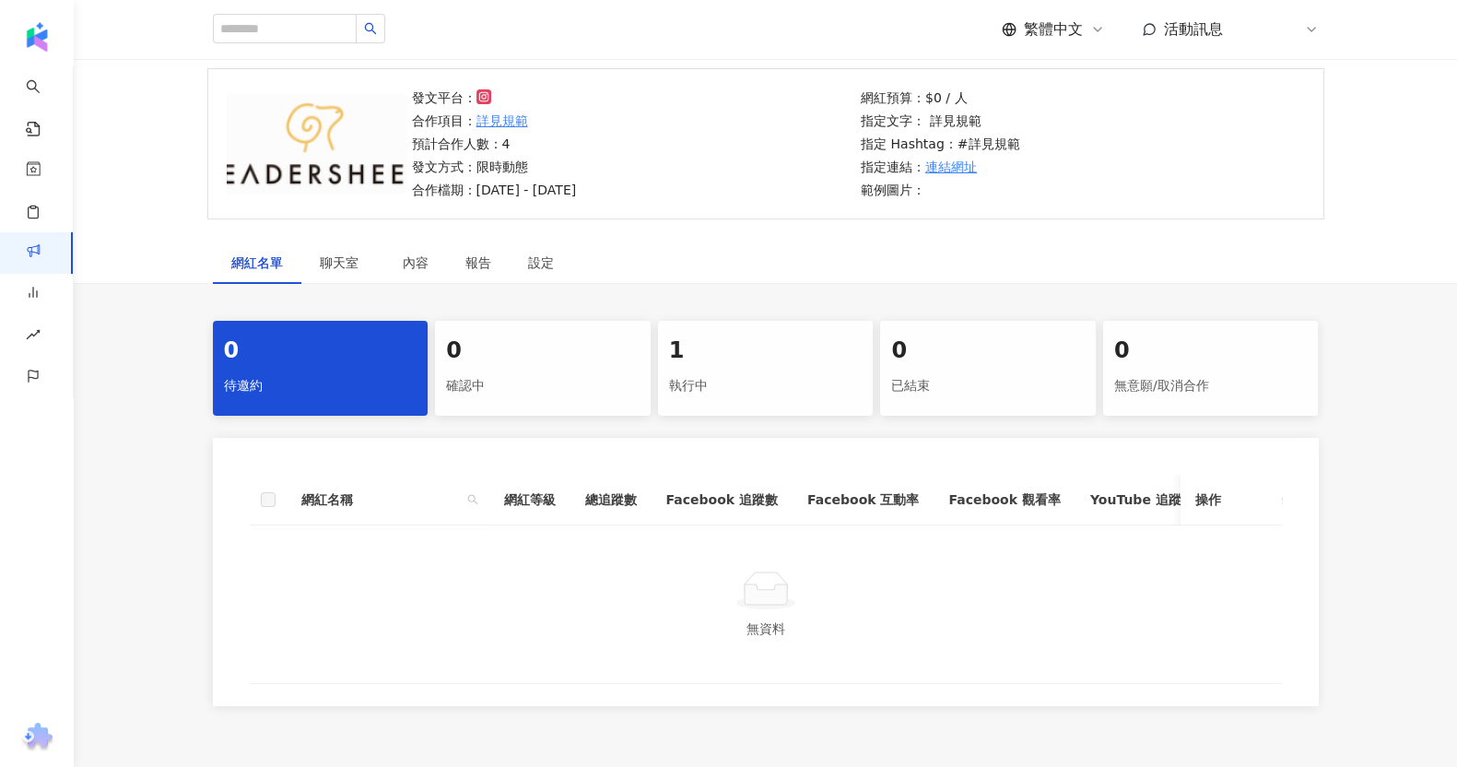
scroll to position [199, 0]
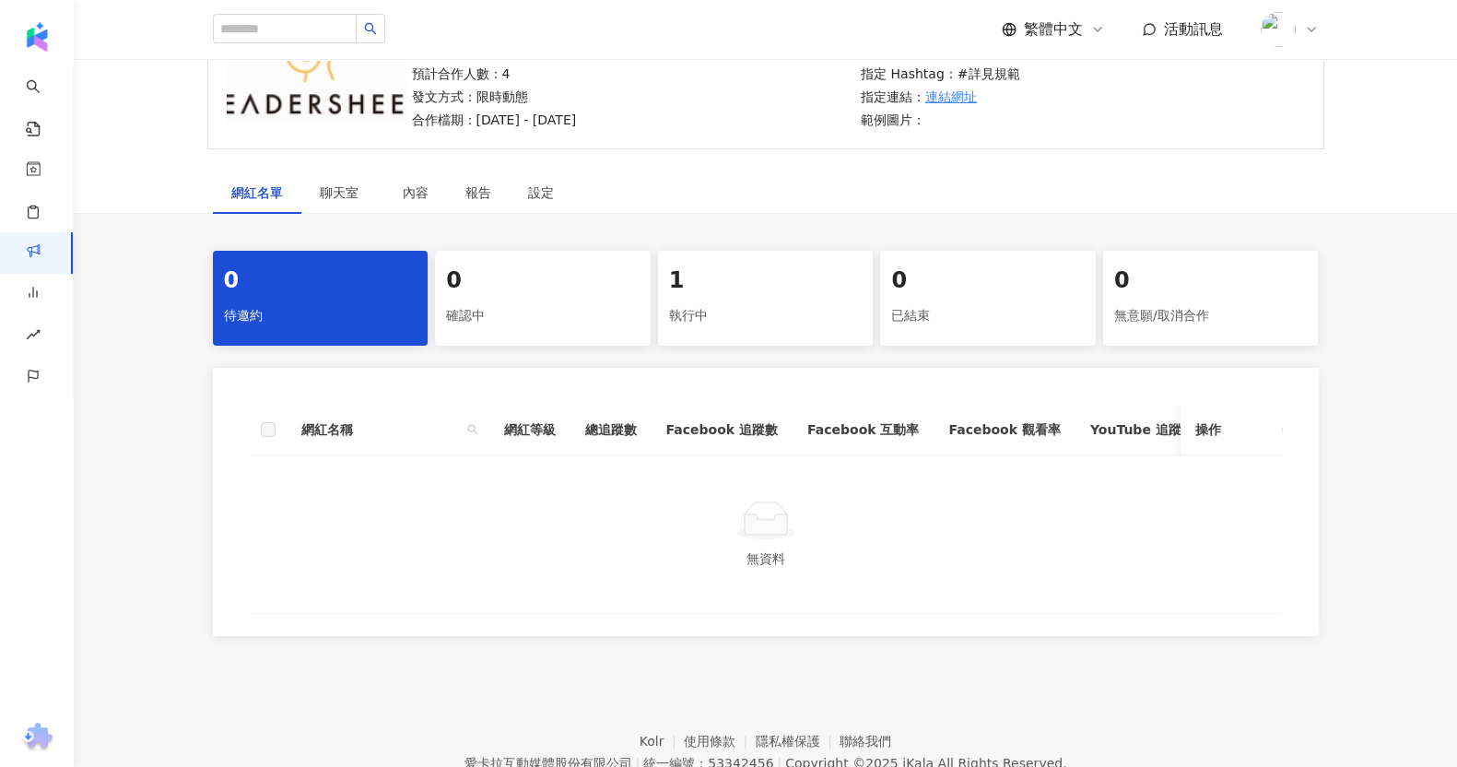
click at [752, 296] on div "1 執行中" at bounding box center [766, 298] width 216 height 95
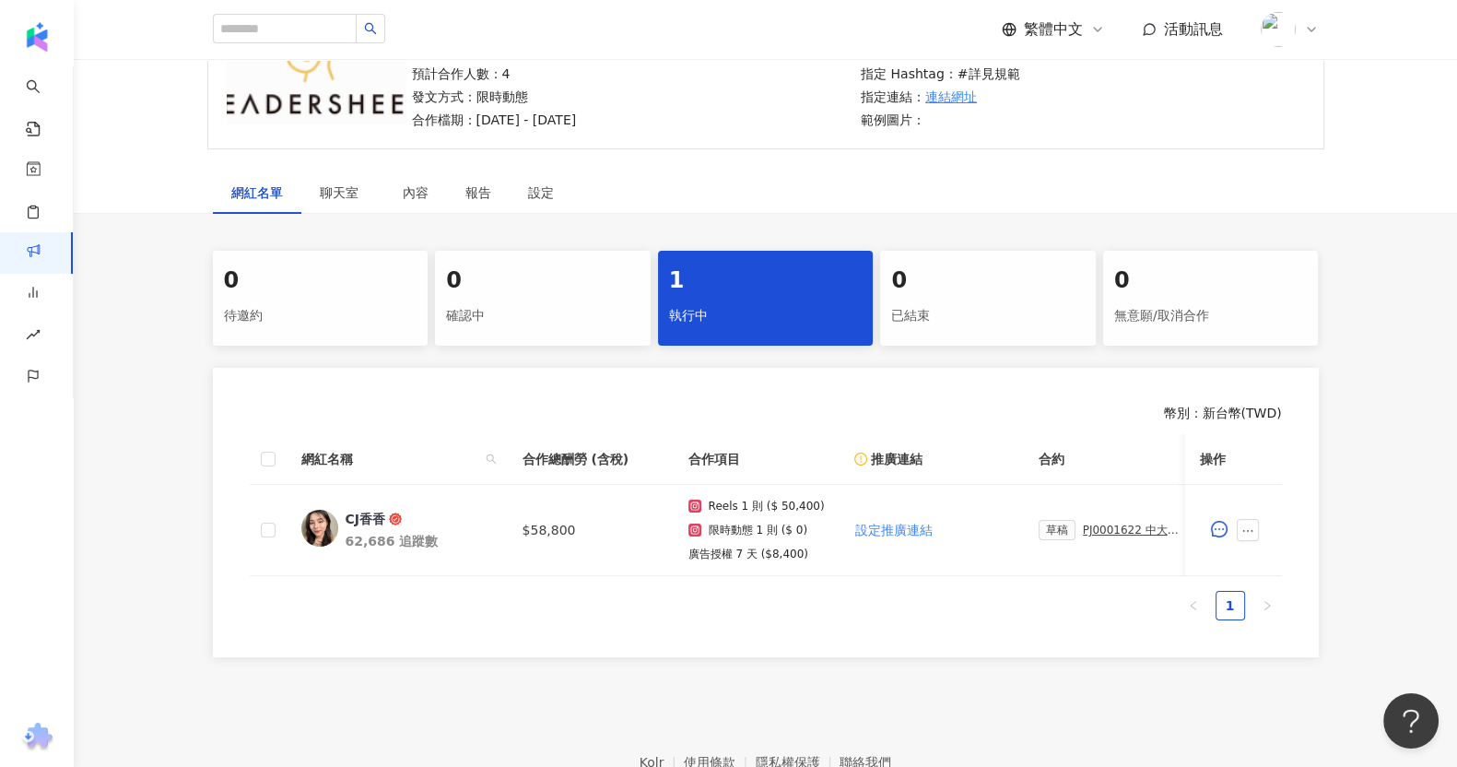
drag, startPoint x: 826, startPoint y: 609, endPoint x: 936, endPoint y: 601, distance: 110.0
click at [936, 601] on div "網紅名稱 合作總酬勞 (含稅) 合作項目 推廣連結 合約 勞報單 其他附件 上線連結 領款人身份 備註 付款狀態 操作 CJ香香 62,686 追蹤數 $58…" at bounding box center [766, 527] width 1032 height 186
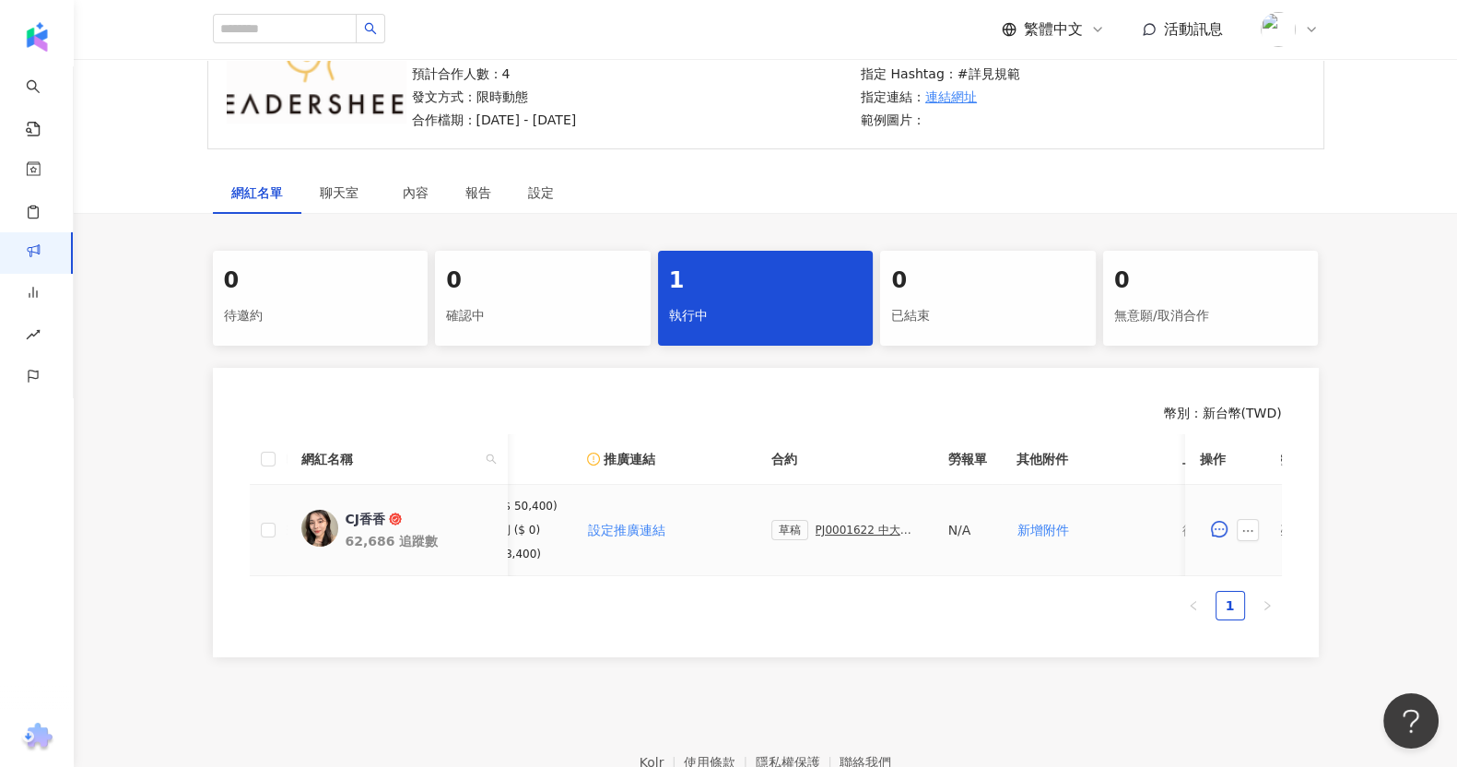
scroll to position [0, 286]
click at [843, 533] on div "PJ0001622 中大生醫_保養及保健品_2025Q3_KOL合作" at bounding box center [848, 530] width 103 height 13
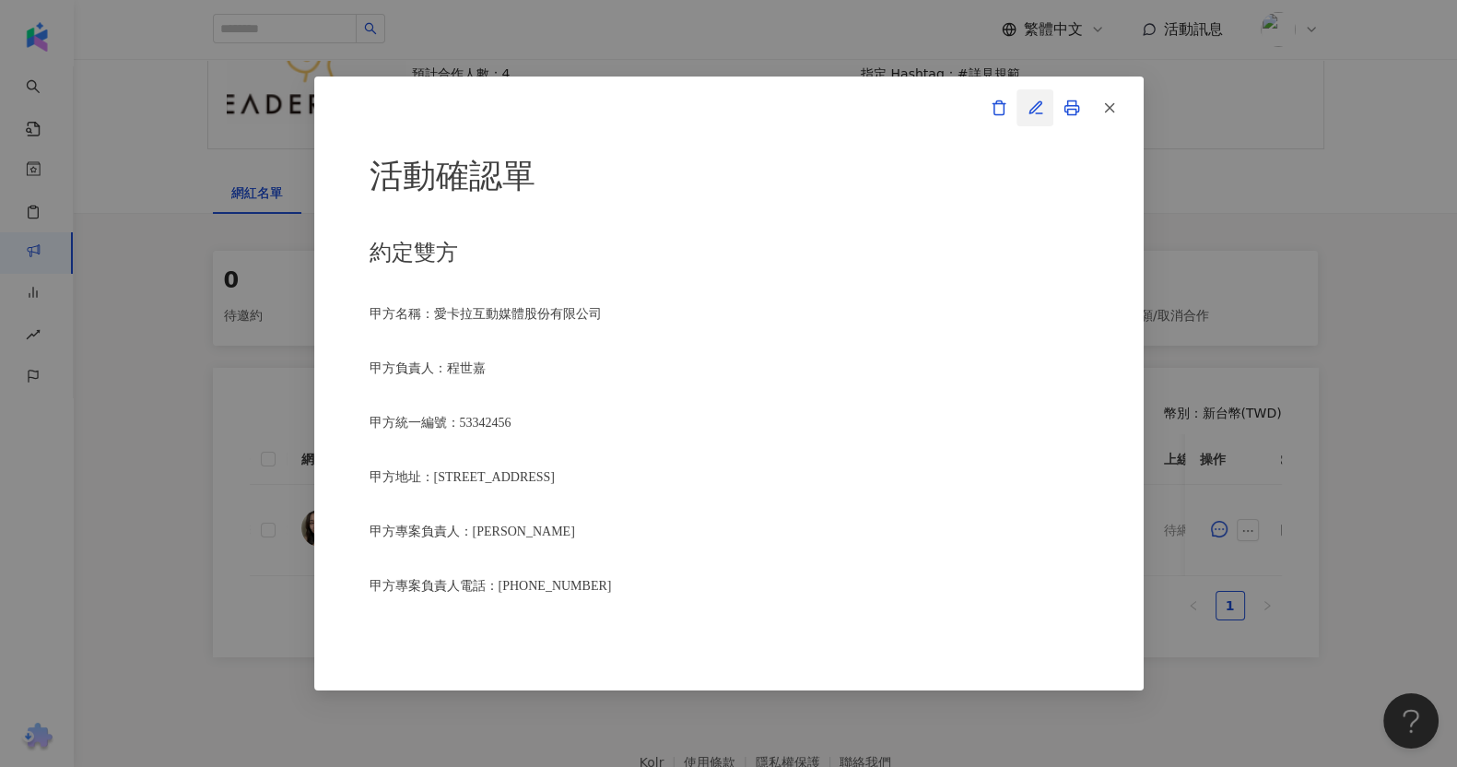
click at [1032, 98] on span "button" at bounding box center [1036, 107] width 17 height 19
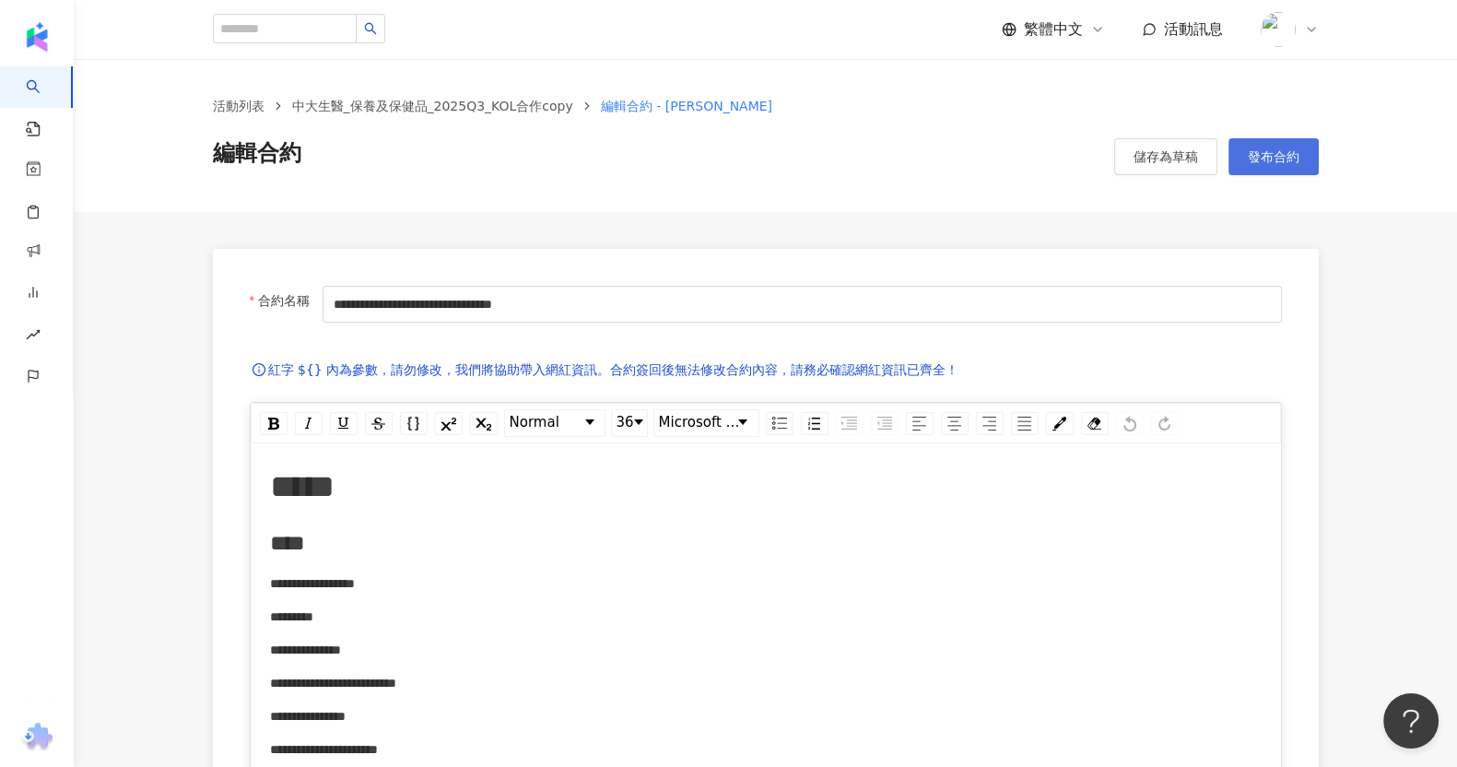
click at [1279, 154] on span "發布合約" at bounding box center [1274, 156] width 52 height 15
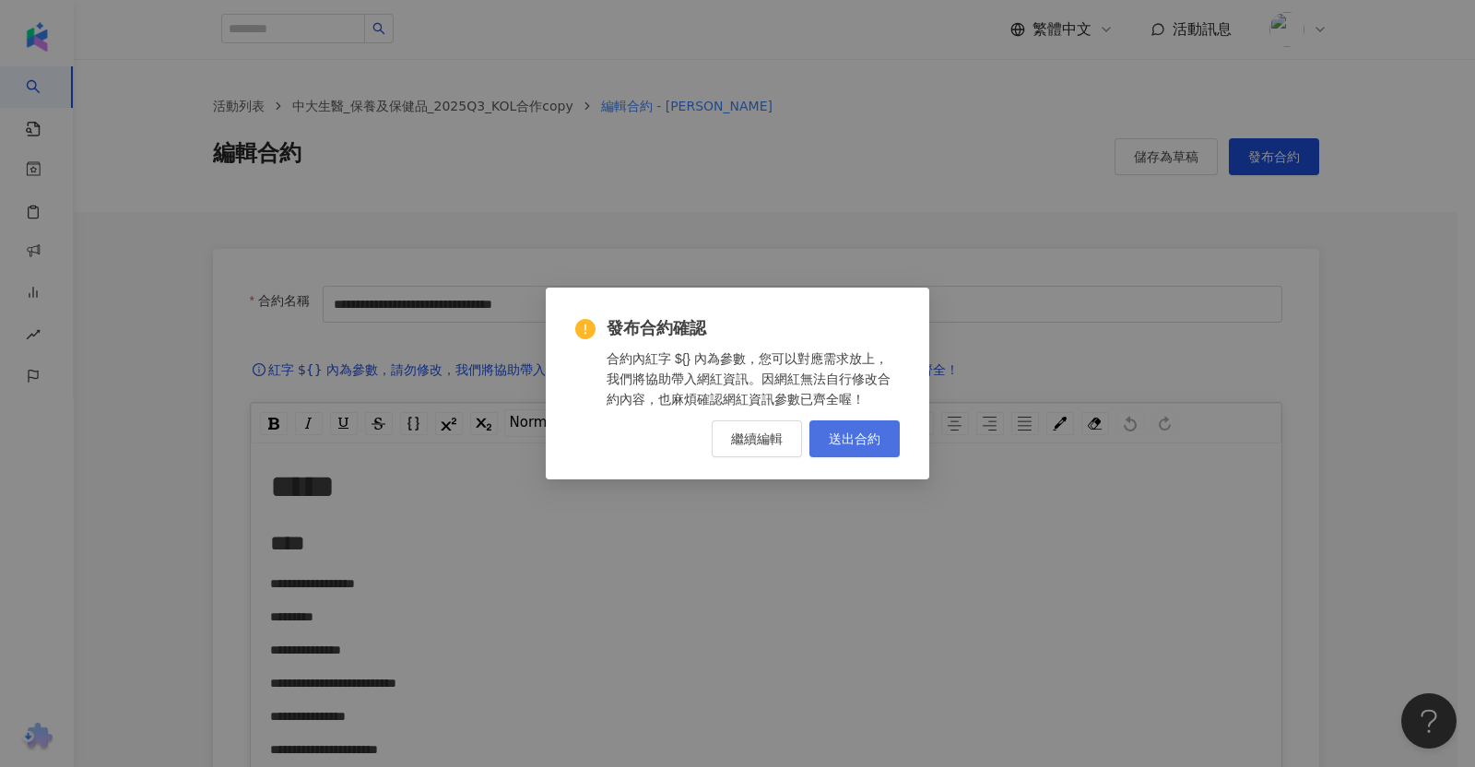
click at [831, 442] on span "送出合約" at bounding box center [855, 438] width 52 height 15
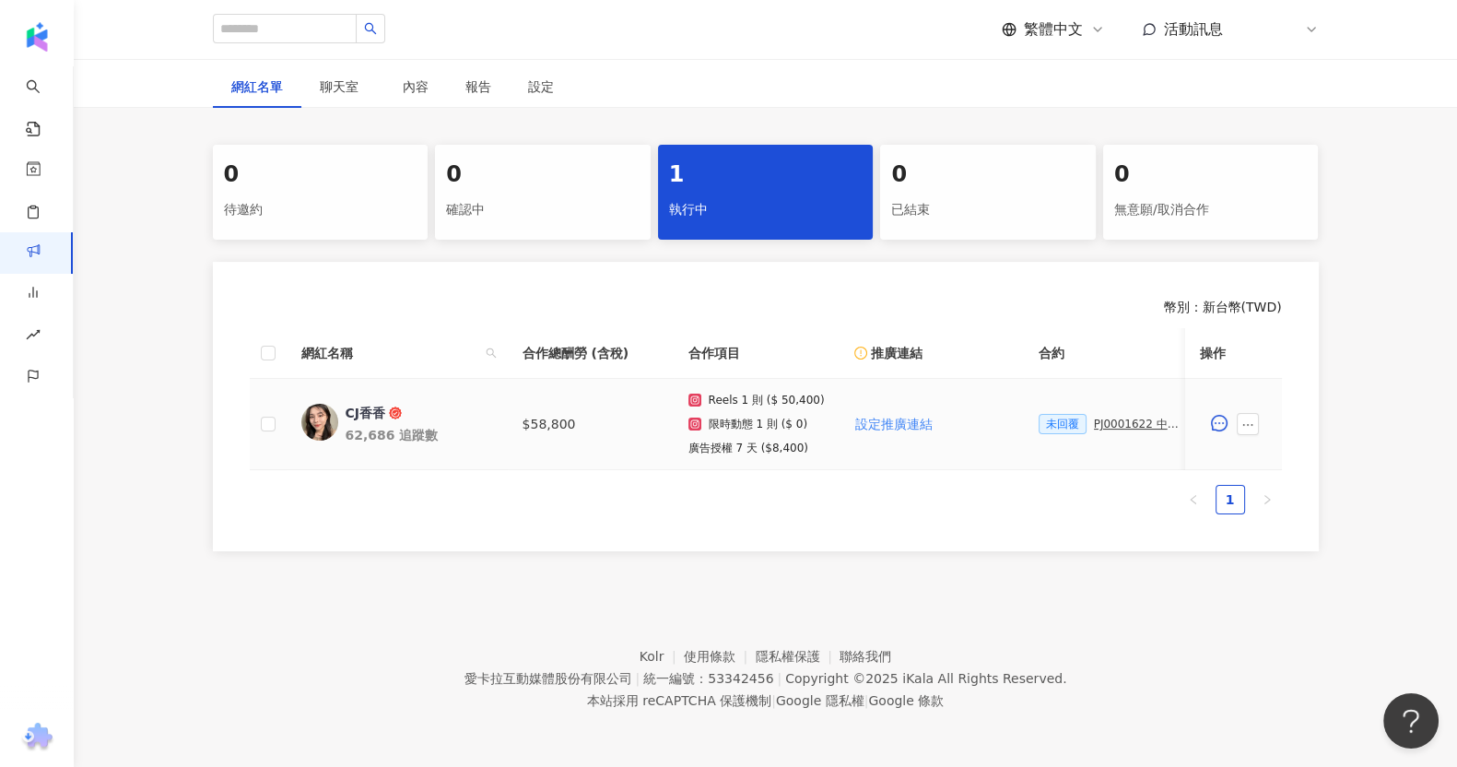
scroll to position [322, 0]
click at [1130, 414] on div "未回覆 PJ0001622 中大生醫_保養及保健品_2025Q3_KOL合作" at bounding box center [1112, 424] width 147 height 20
click at [1129, 418] on div "PJ0001622 中大生醫_保養及保健品_2025Q3_KOL合作" at bounding box center [1140, 424] width 92 height 13
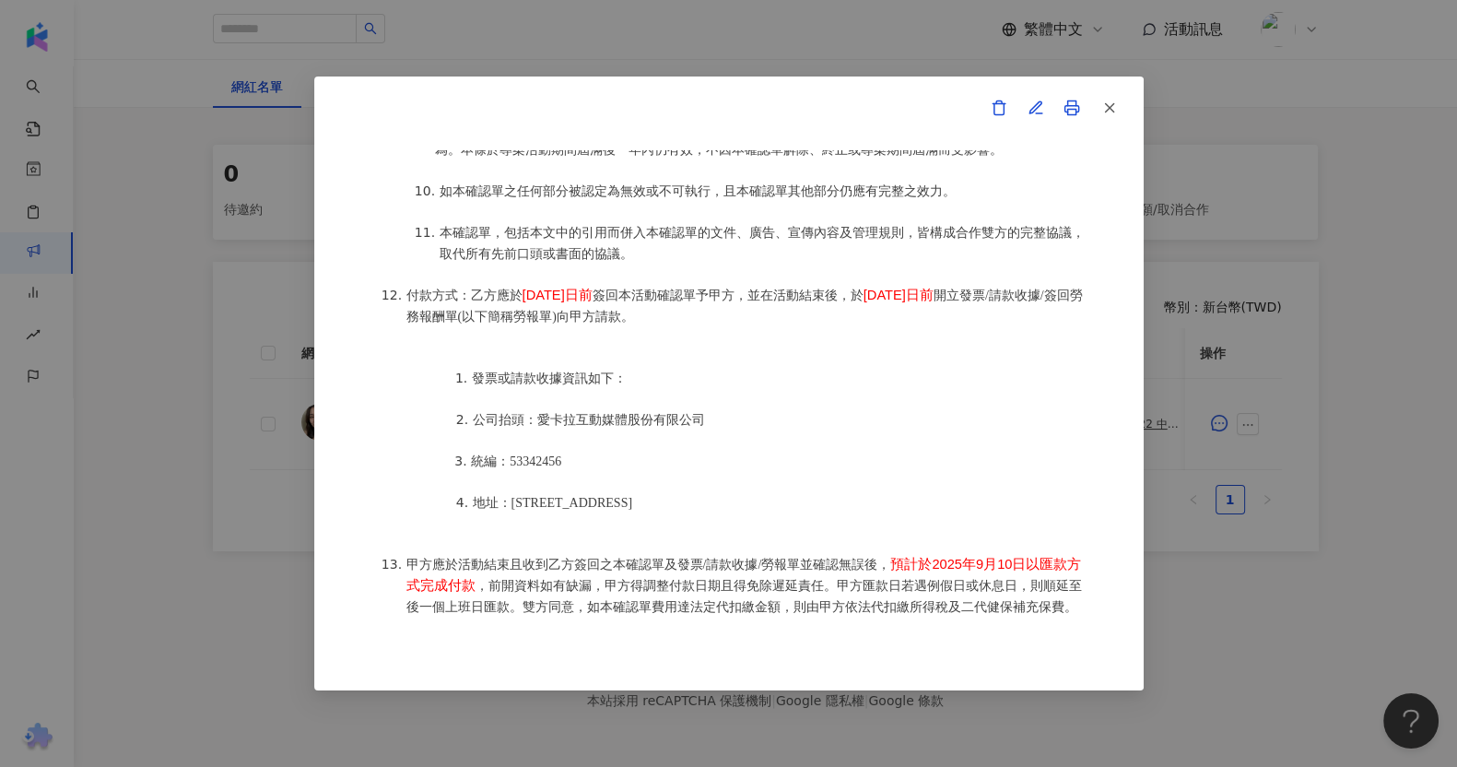
scroll to position [2305, 0]
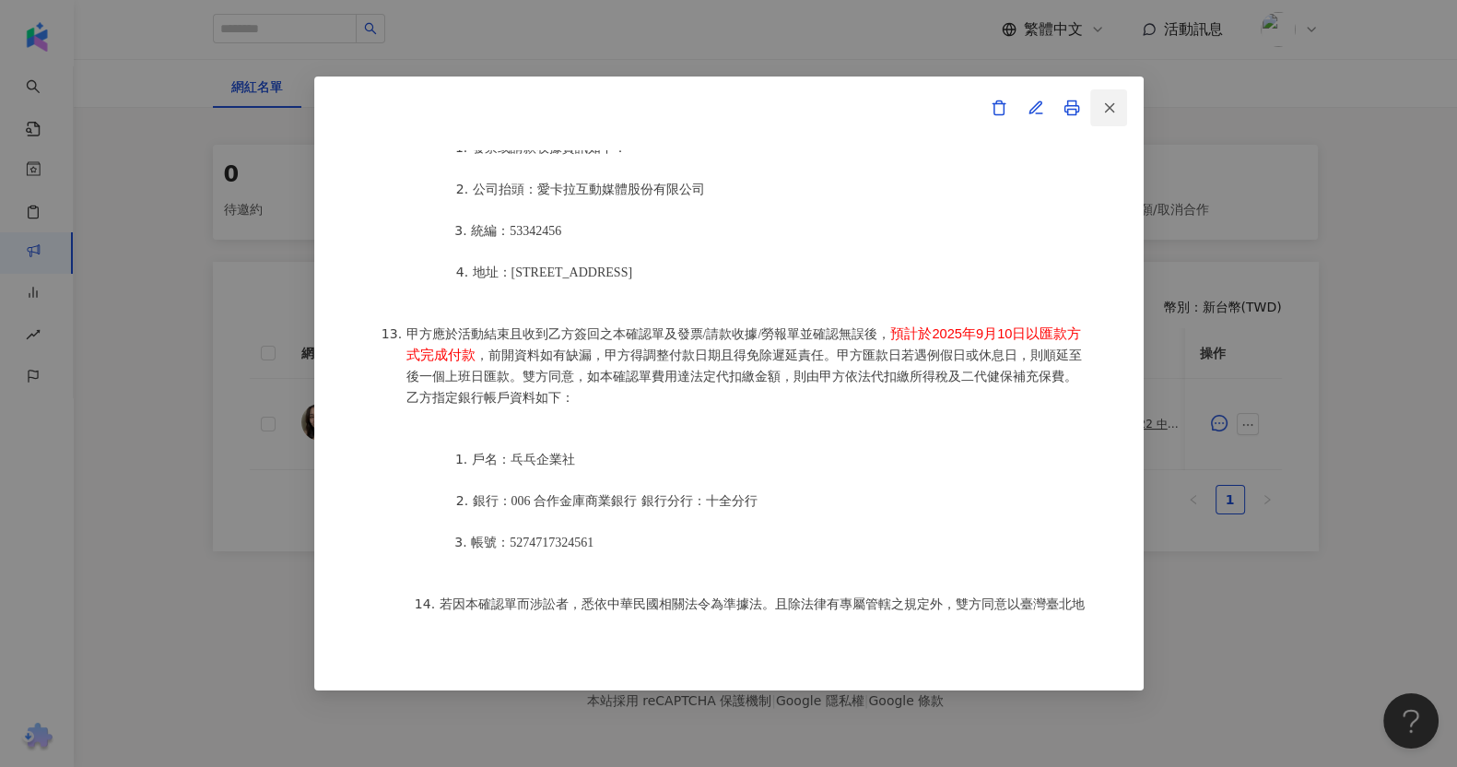
click at [1120, 108] on button "button" at bounding box center [1109, 107] width 37 height 37
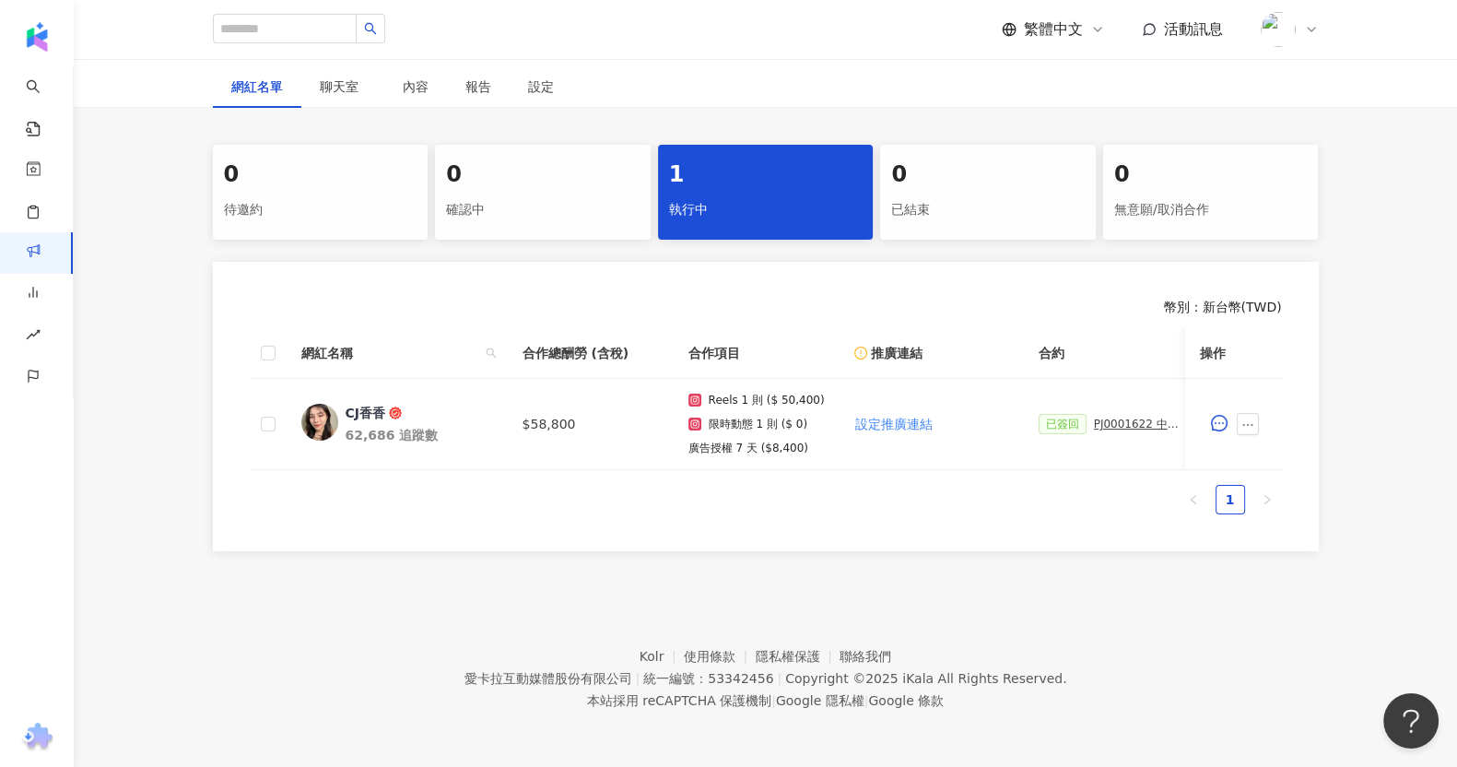
scroll to position [0, 268]
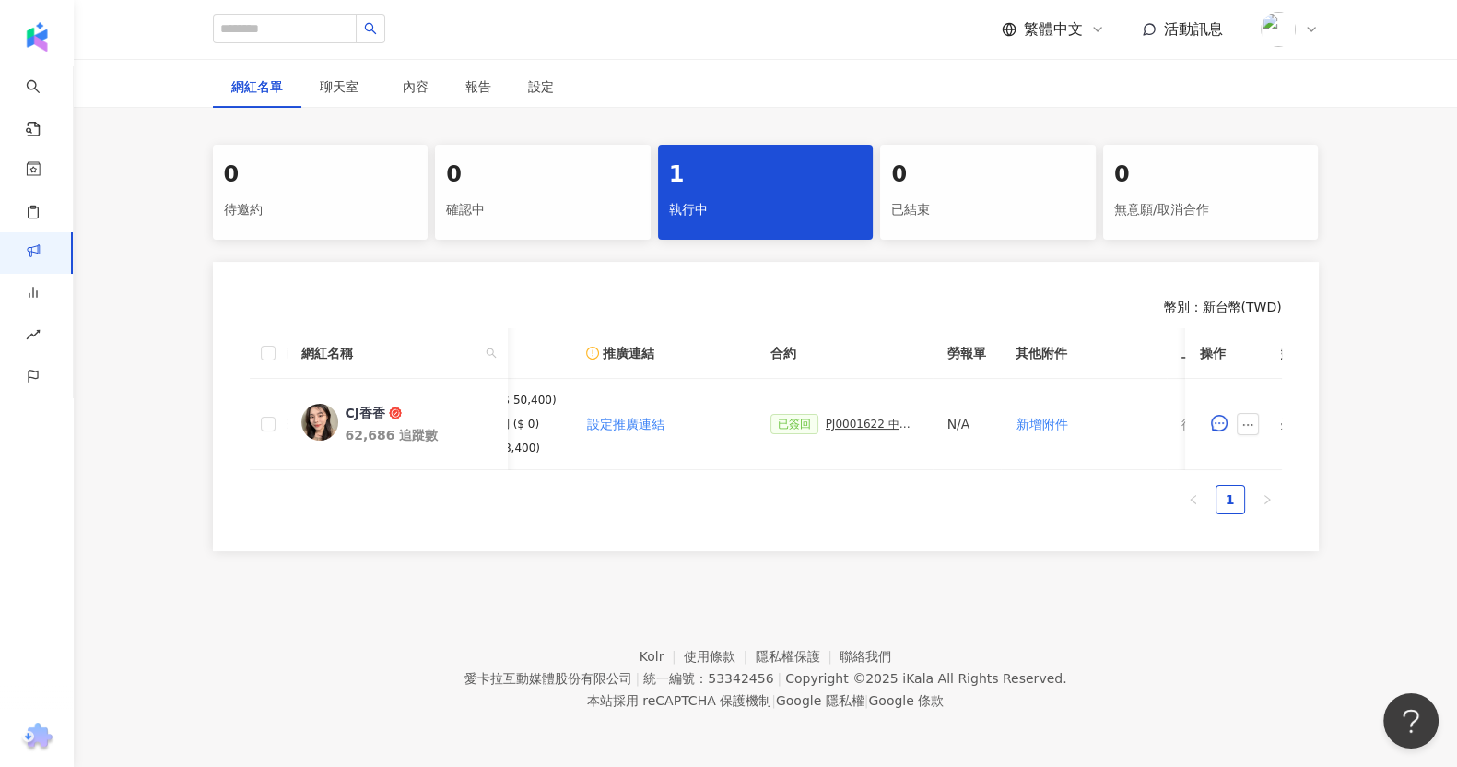
drag, startPoint x: 963, startPoint y: 473, endPoint x: 986, endPoint y: 474, distance: 23.1
click at [986, 474] on div "網紅名稱 合作總酬勞 (含稅) 合作項目 推廣連結 合約 勞報單 其他附件 上線連結 領款人身份 備註 付款狀態 操作 CJ香香 62,686 追蹤數 $58…" at bounding box center [766, 421] width 1032 height 186
drag, startPoint x: 992, startPoint y: 449, endPoint x: 1049, endPoint y: 449, distance: 57.2
click at [1049, 449] on td "新增附件" at bounding box center [1084, 424] width 166 height 91
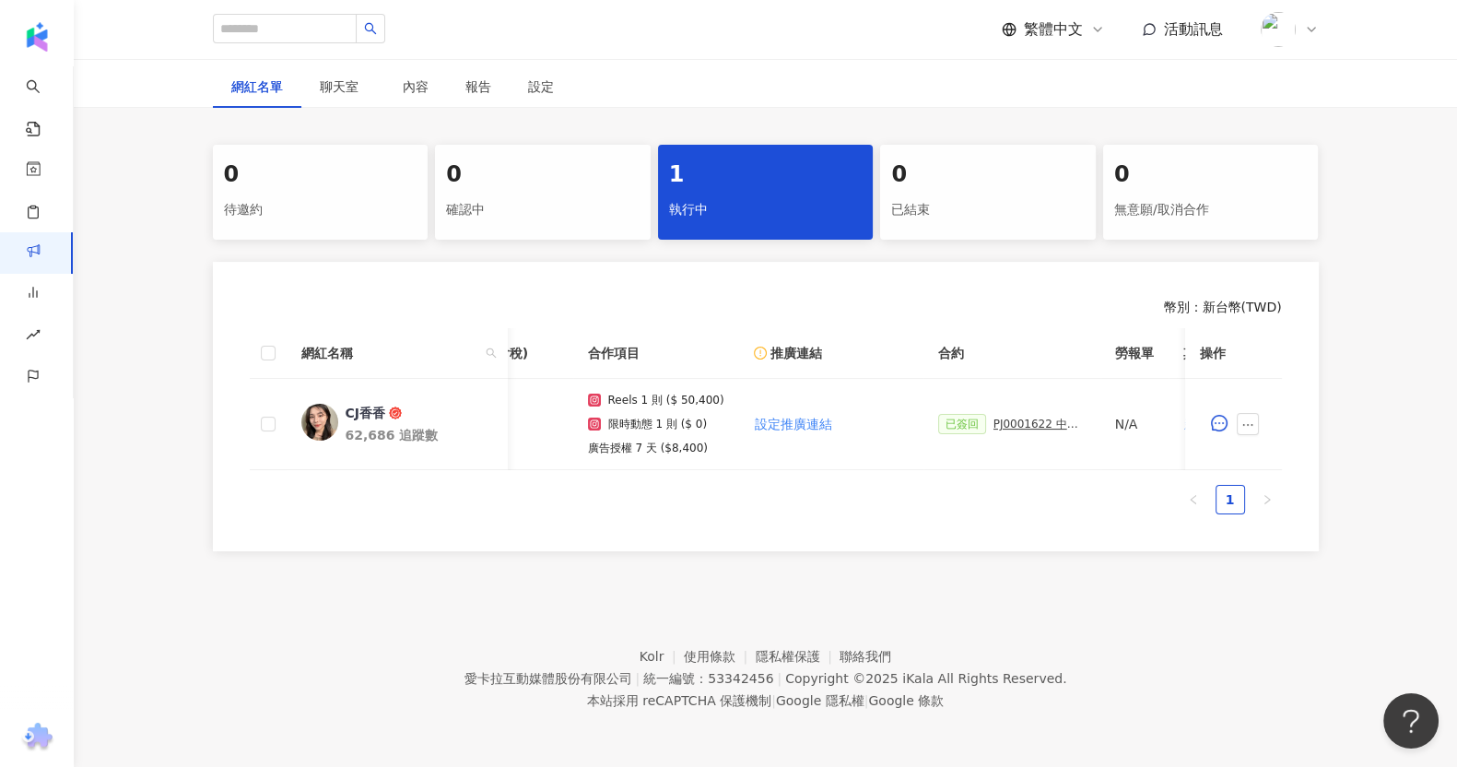
scroll to position [0, 0]
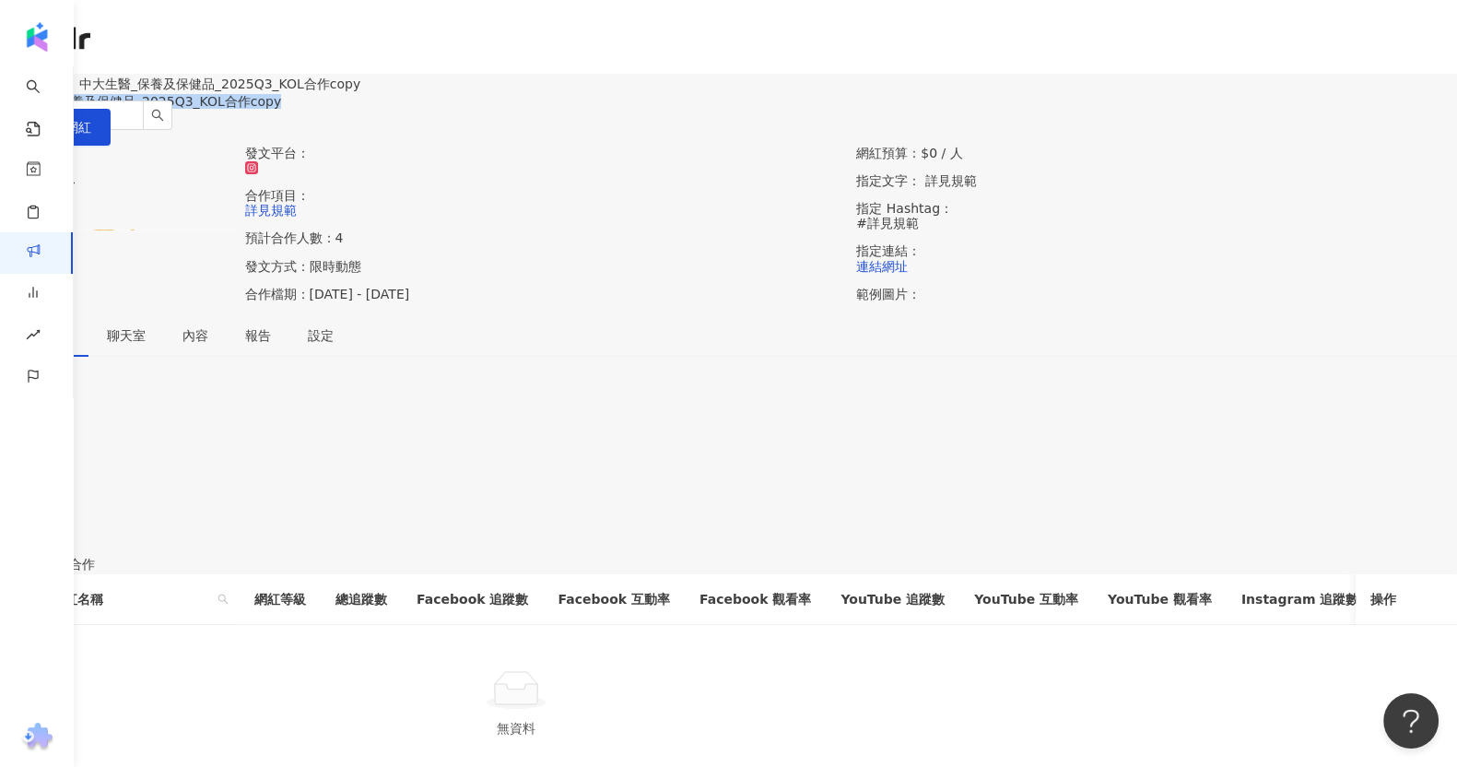
drag, startPoint x: 424, startPoint y: 149, endPoint x: 734, endPoint y: 147, distance: 309.7
click at [734, 146] on div "中大生醫_保養及保健品_2025Q3_KOL合作copy 加入網紅" at bounding box center [728, 120] width 1457 height 52
click at [720, 493] on div "執行中" at bounding box center [728, 483] width 1457 height 20
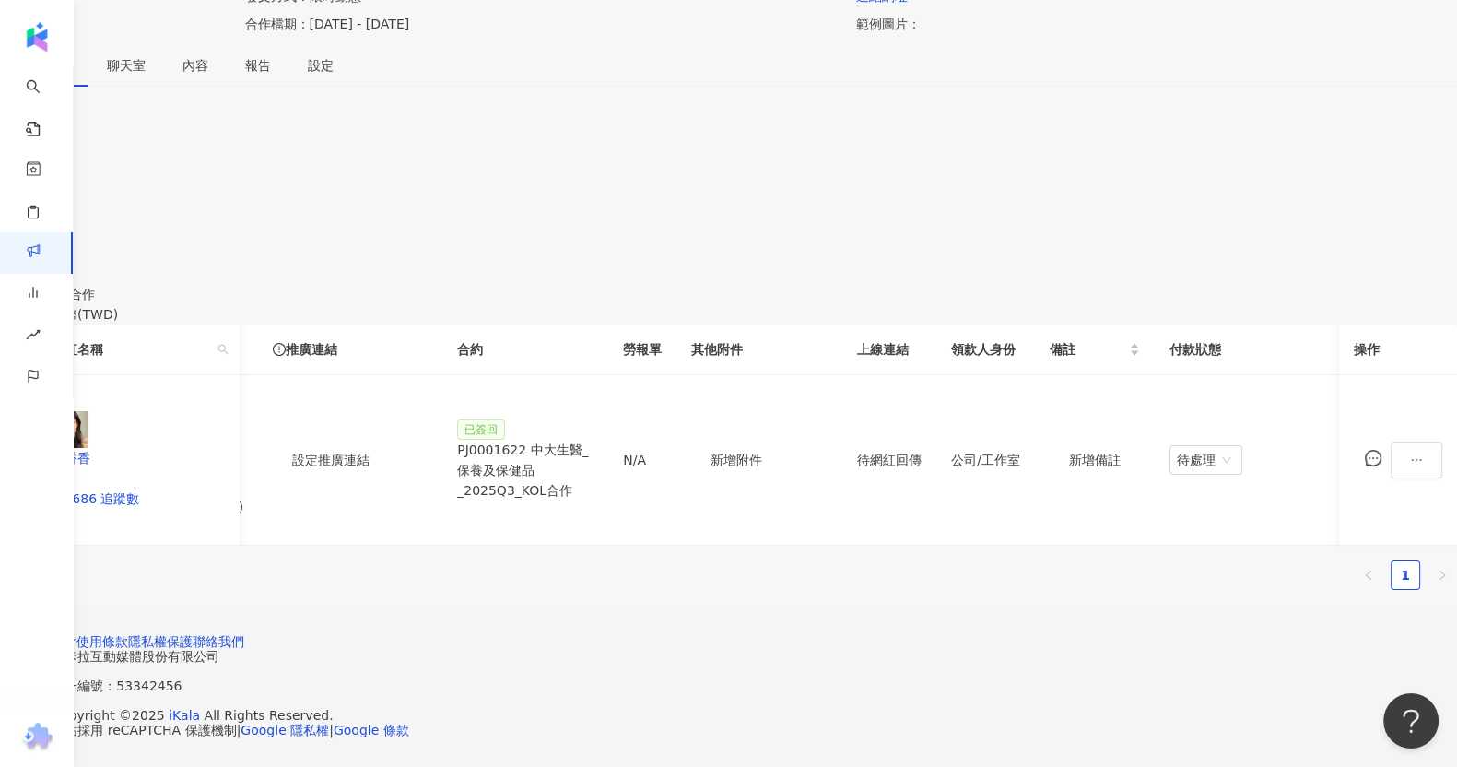
scroll to position [0, 634]
click at [1410, 454] on icon "ellipsis" at bounding box center [1416, 460] width 13 height 13
click at [1306, 157] on li "新增附件" at bounding box center [1291, 175] width 100 height 37
click at [1410, 454] on icon "ellipsis" at bounding box center [1416, 460] width 13 height 13
click at [1298, 157] on li "新增附件" at bounding box center [1291, 175] width 100 height 37
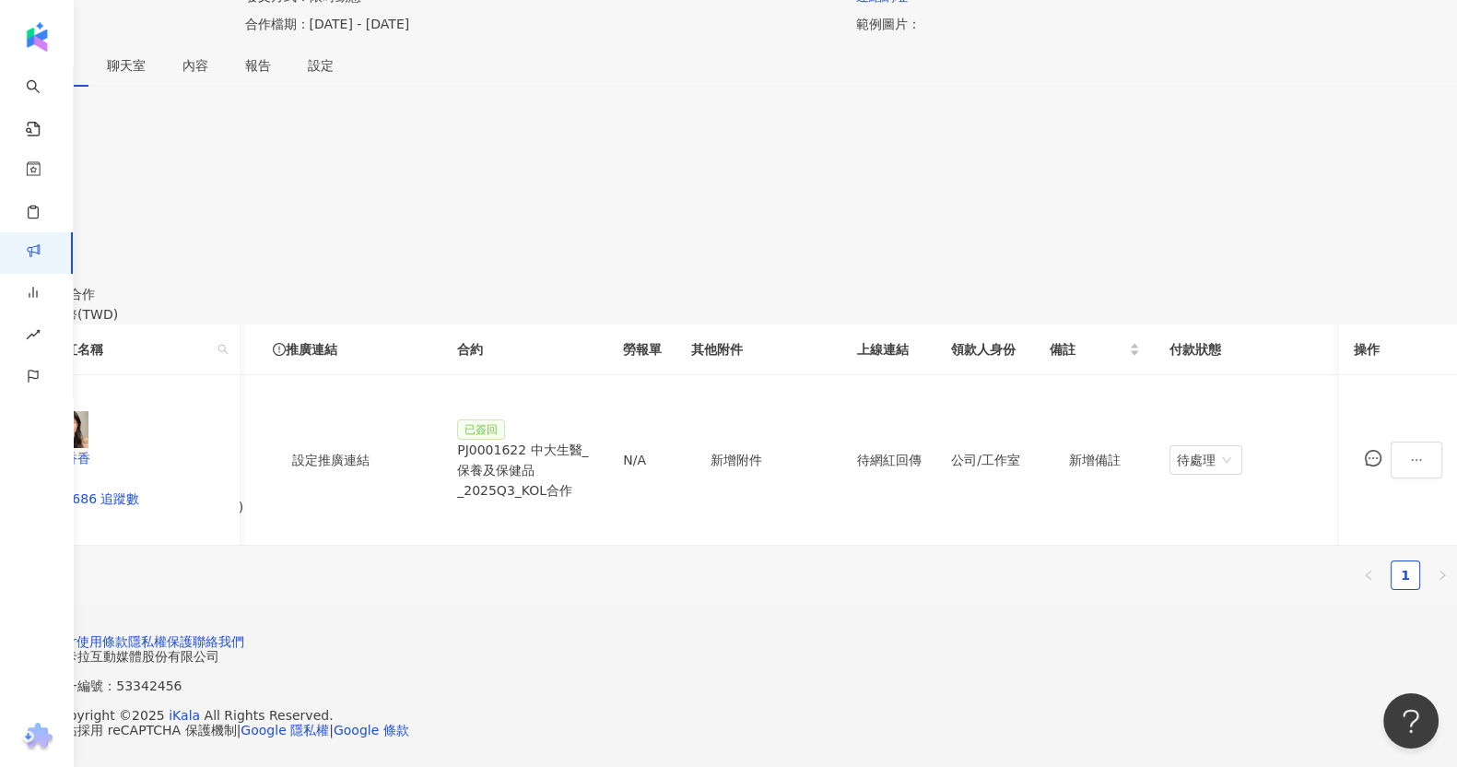
scroll to position [0, 713]
click at [1410, 454] on icon "ellipsis" at bounding box center [1416, 460] width 13 height 13
click at [1288, 168] on span "新增附件" at bounding box center [1278, 175] width 52 height 15
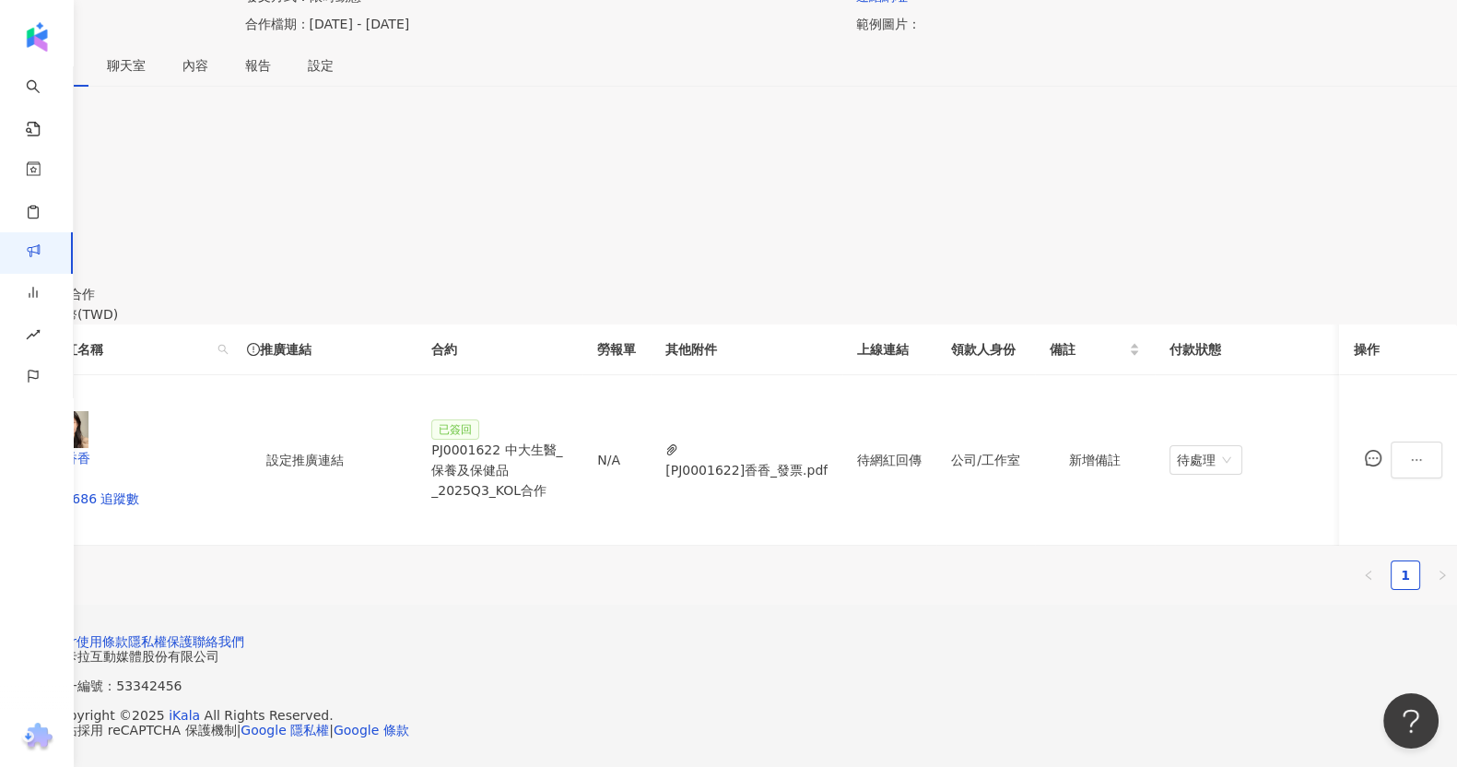
scroll to position [0, 0]
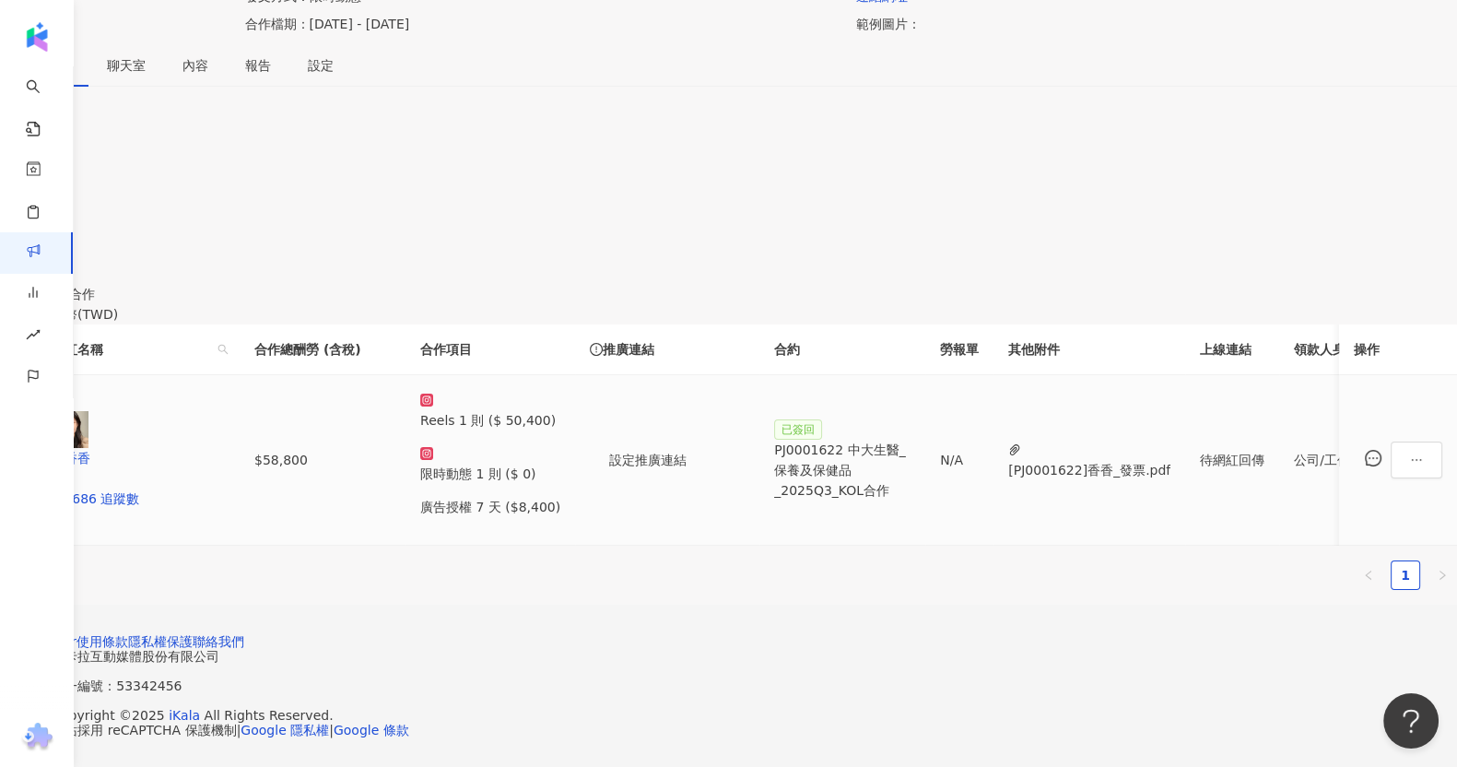
drag, startPoint x: 823, startPoint y: 451, endPoint x: 842, endPoint y: 453, distance: 18.5
click at [842, 453] on div "網紅名稱 合作總酬勞 (含稅) 合作項目 推廣連結 合約 勞報單 其他附件 上線連結 領款人身份 備註 付款狀態 操作 CJ香香 62,686 追蹤數 $58…" at bounding box center [728, 434] width 1457 height 221
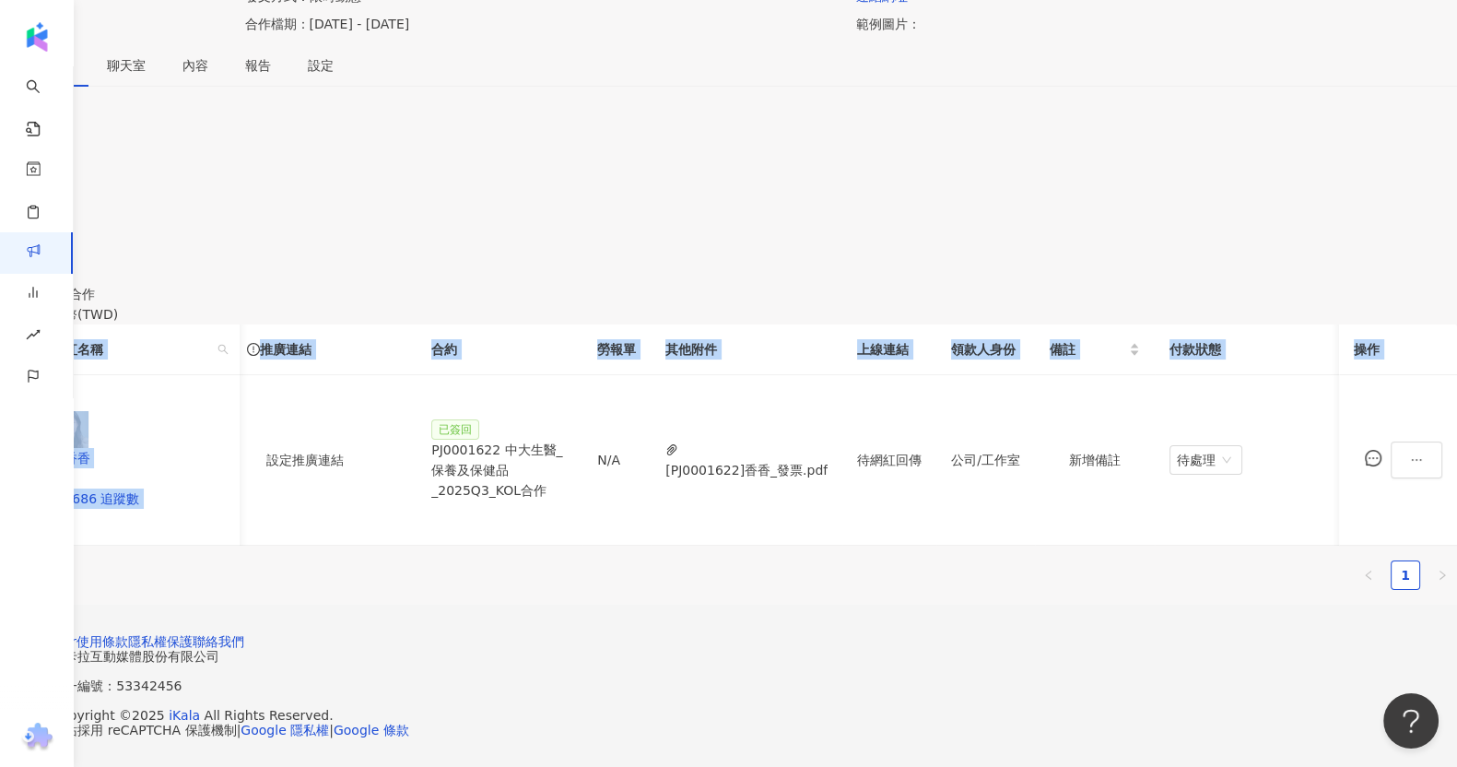
scroll to position [0, 724]
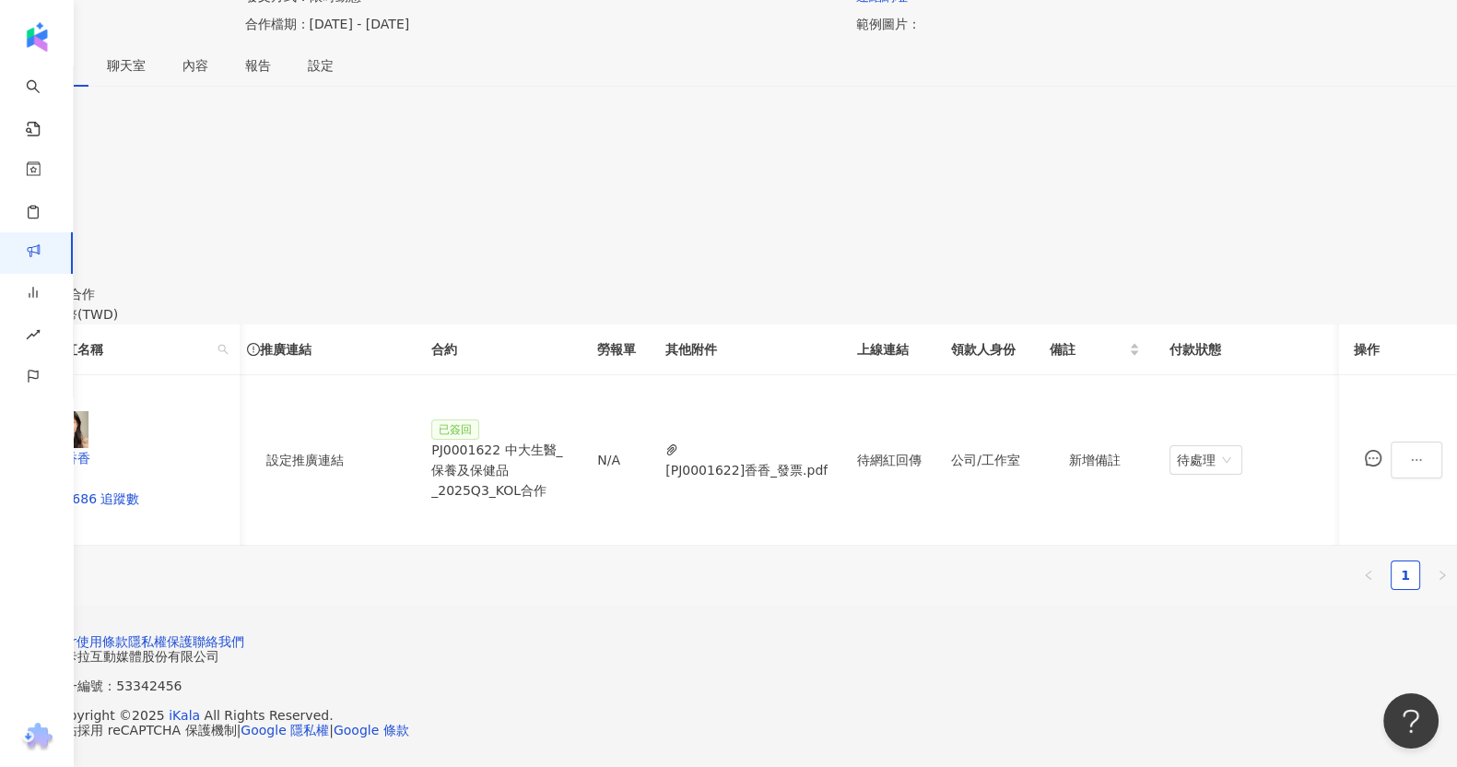
click at [1051, 560] on ul "1" at bounding box center [728, 574] width 1457 height 29
click at [1166, 668] on footer "Kolr 使用條款 隱私權保護 聯絡我們 愛卡拉互動媒體股份有限公司 | 統一編號：53342456 | Copyright © 2025 iKala All…" at bounding box center [728, 686] width 1457 height 163
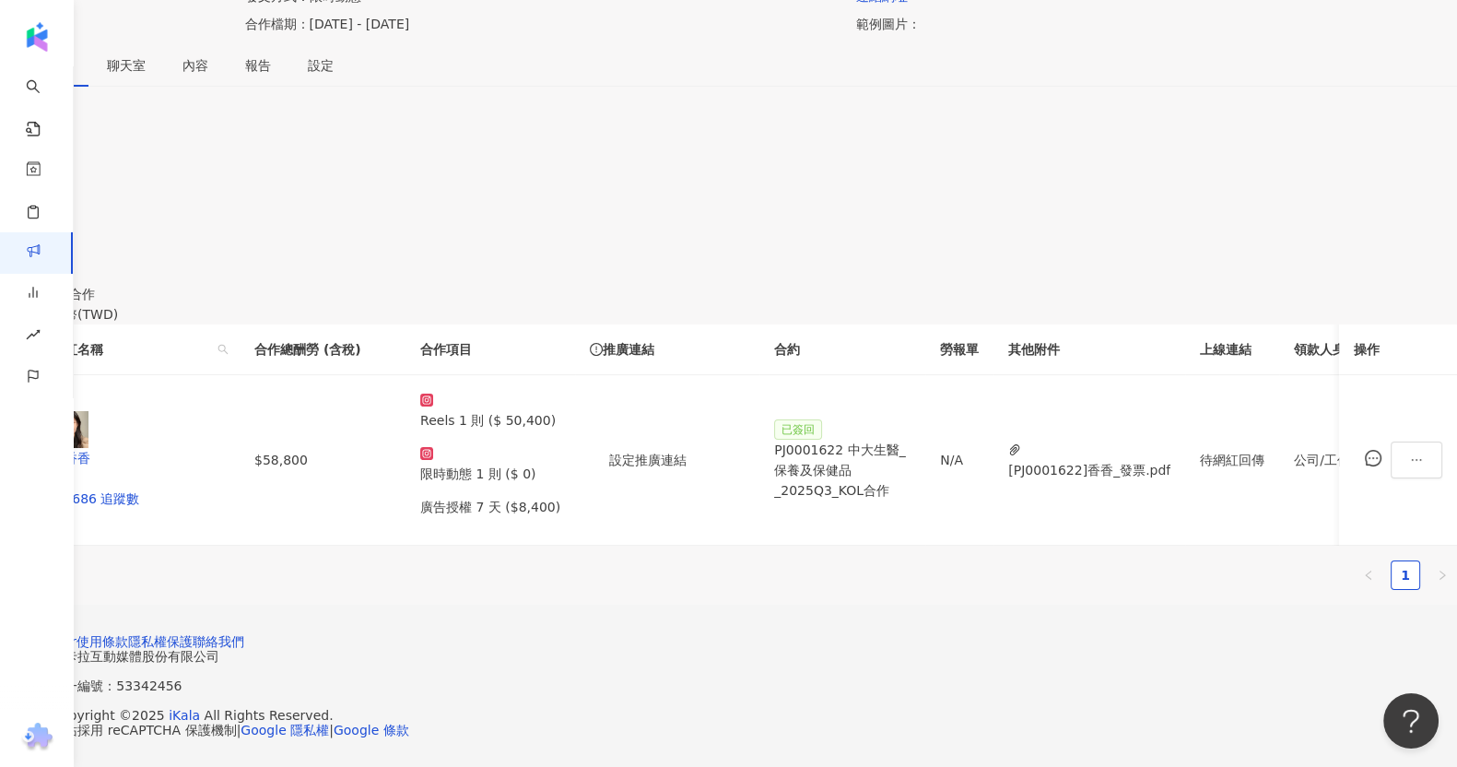
scroll to position [0, 724]
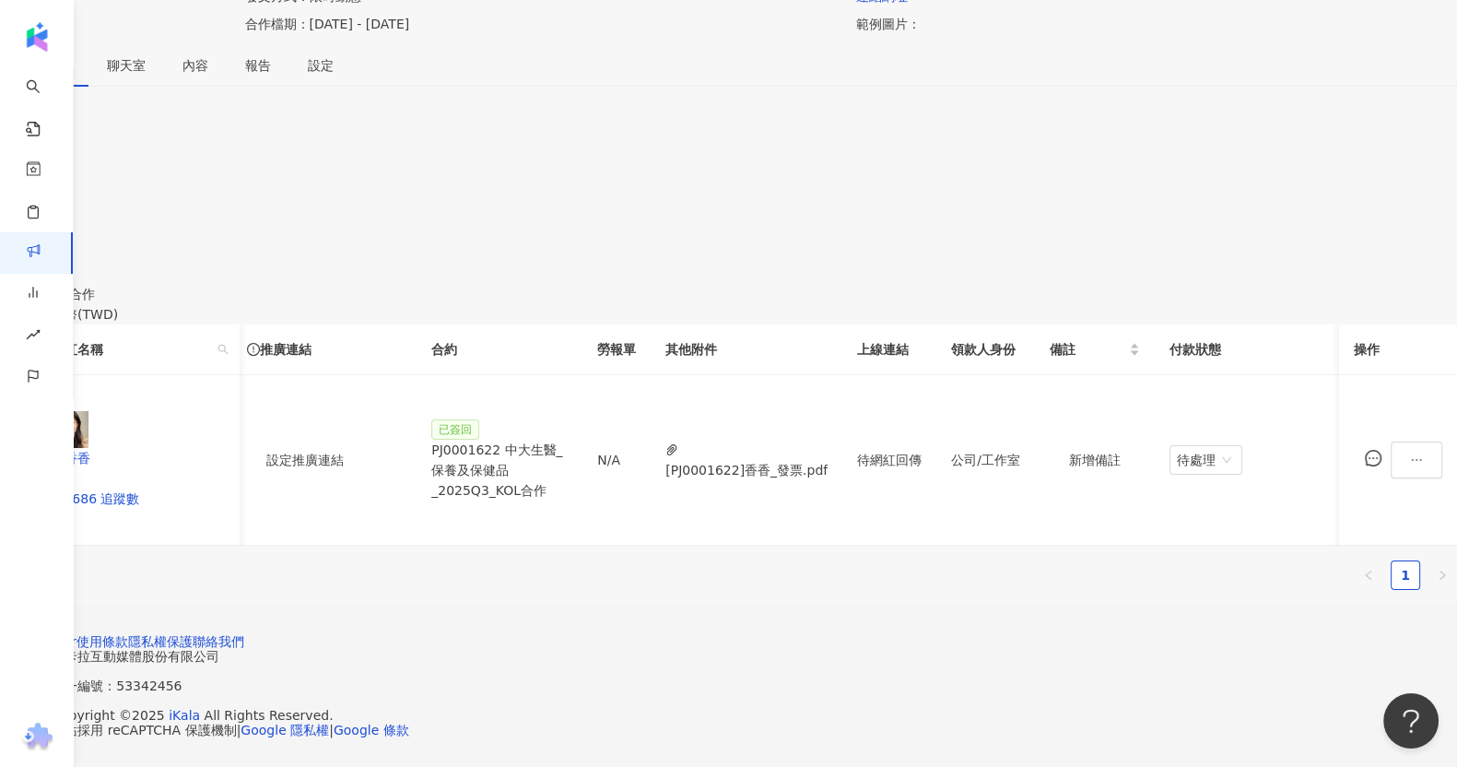
click at [470, 560] on ul "1" at bounding box center [728, 574] width 1457 height 29
click at [814, 561] on div "繁體中文 活動訊息 活動列表 中大生醫_保養及保健品_2025Q3_KOL合作copy 中大生醫_保養及保健品_2025Q3_KOL合作copy 加入網紅 發…" at bounding box center [728, 248] width 1457 height 1037
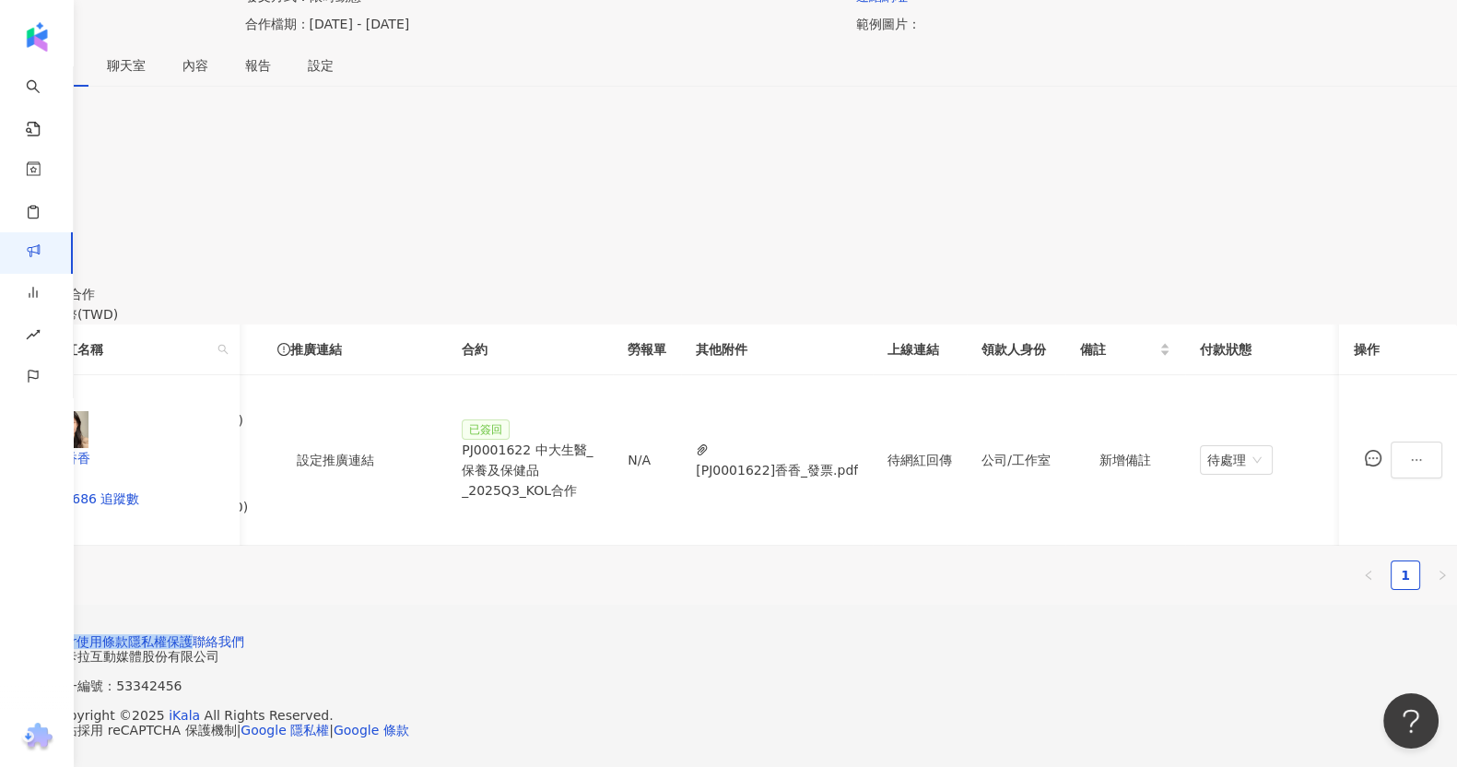
scroll to position [0, 595]
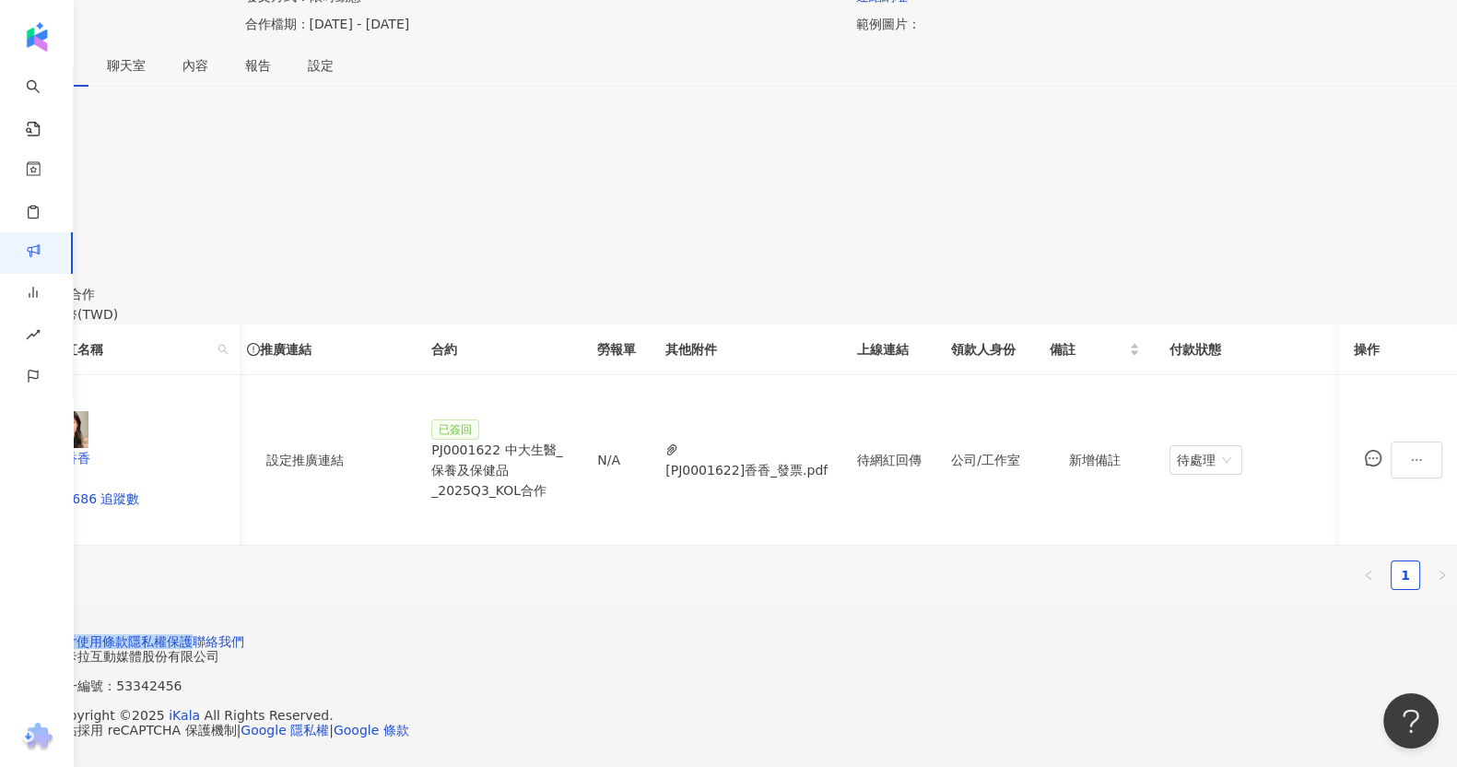
click at [1114, 623] on footer "Kolr 使用條款 隱私權保護 聯絡我們 愛卡拉互動媒體股份有限公司 | 統一編號：53342456 | Copyright © 2025 iKala All…" at bounding box center [728, 686] width 1457 height 163
